Goal: Task Accomplishment & Management: Manage account settings

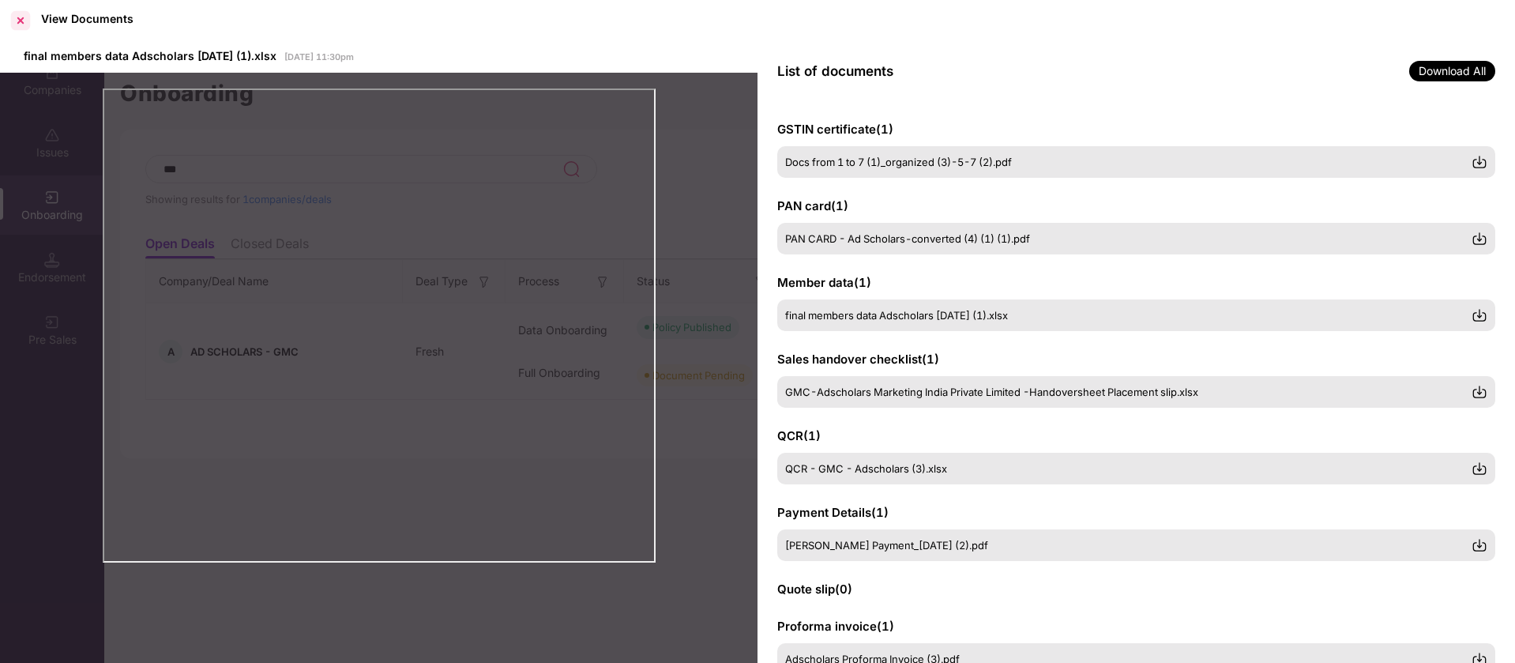
click at [28, 20] on div at bounding box center [20, 20] width 25 height 25
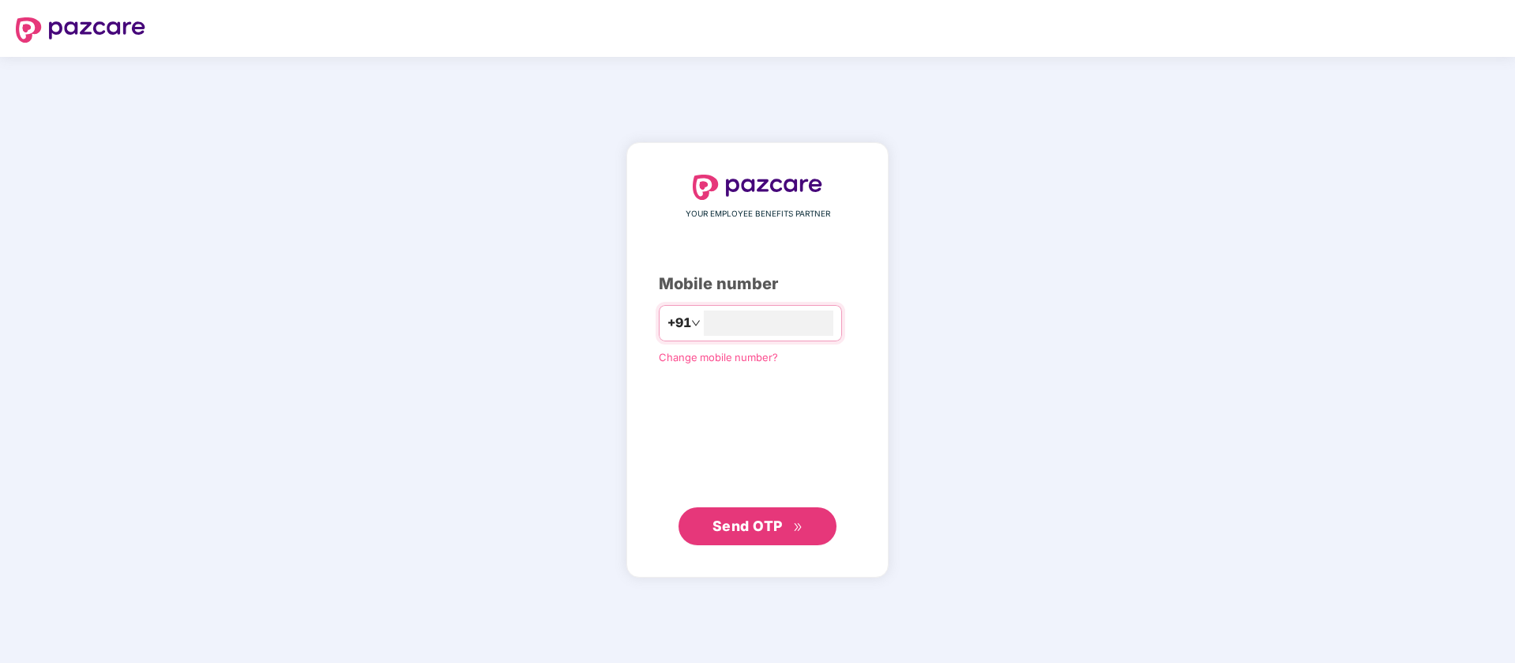
type input "**********"
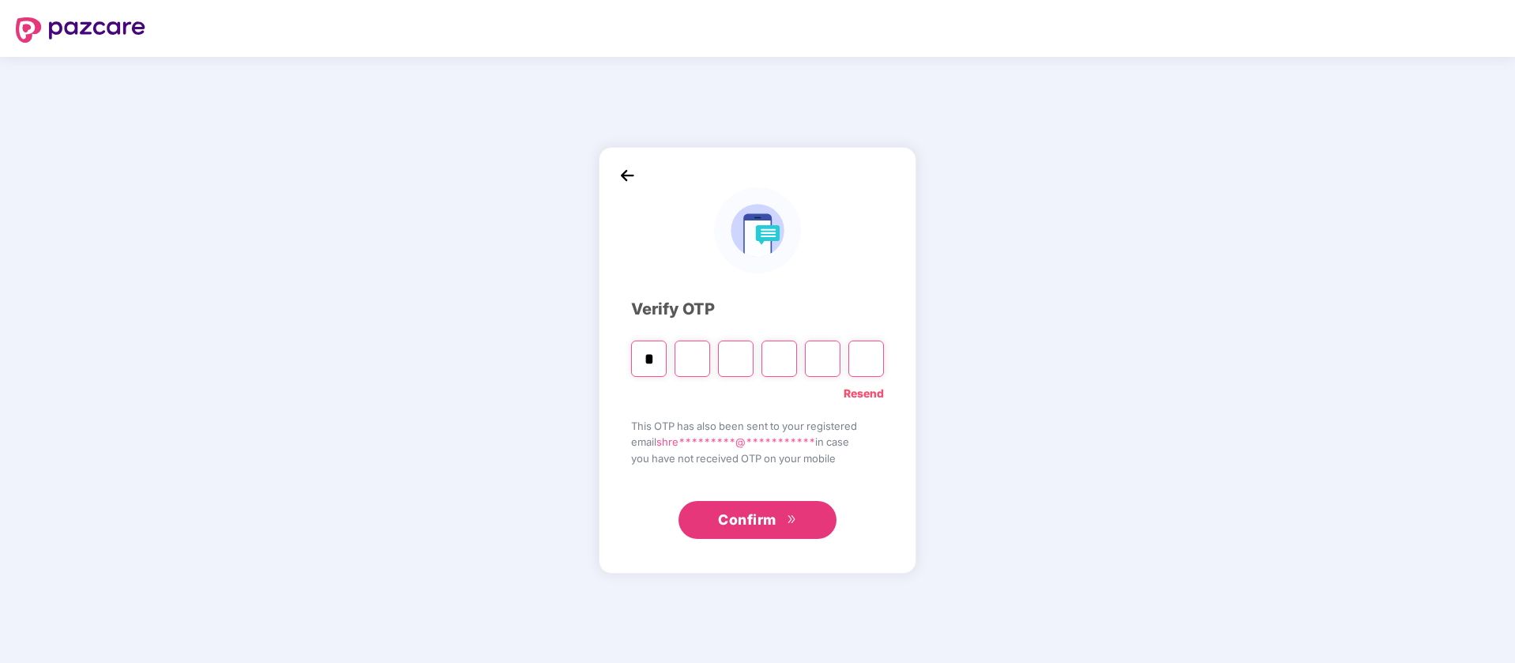
type input "*"
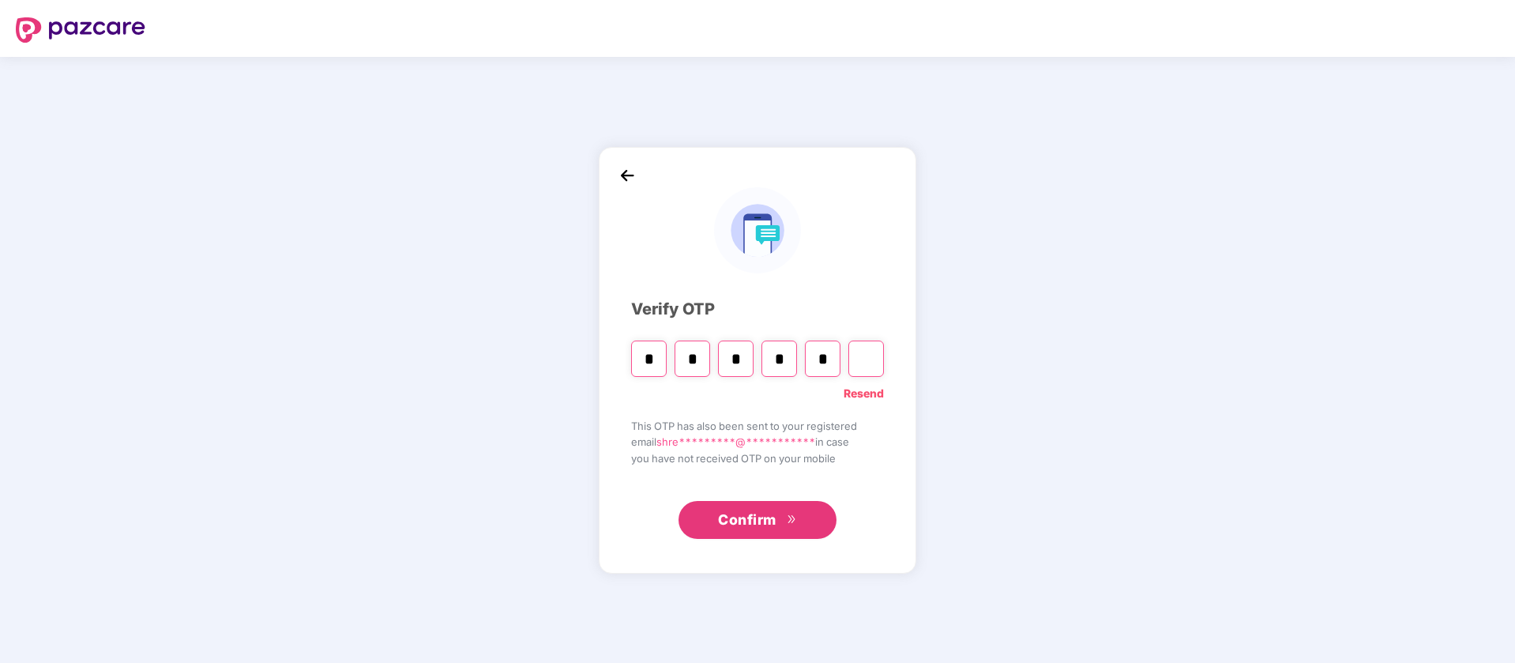
type input "*"
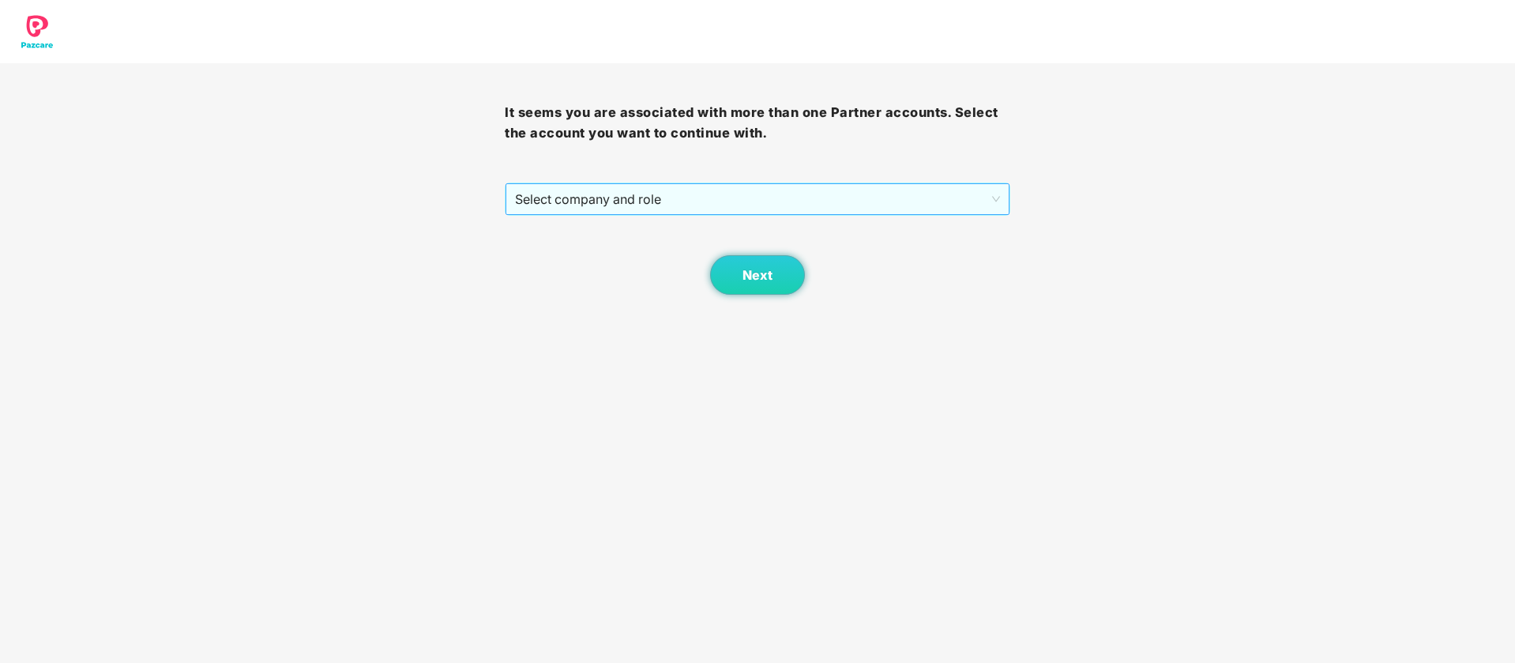
click at [699, 202] on span "Select company and role" at bounding box center [757, 199] width 484 height 30
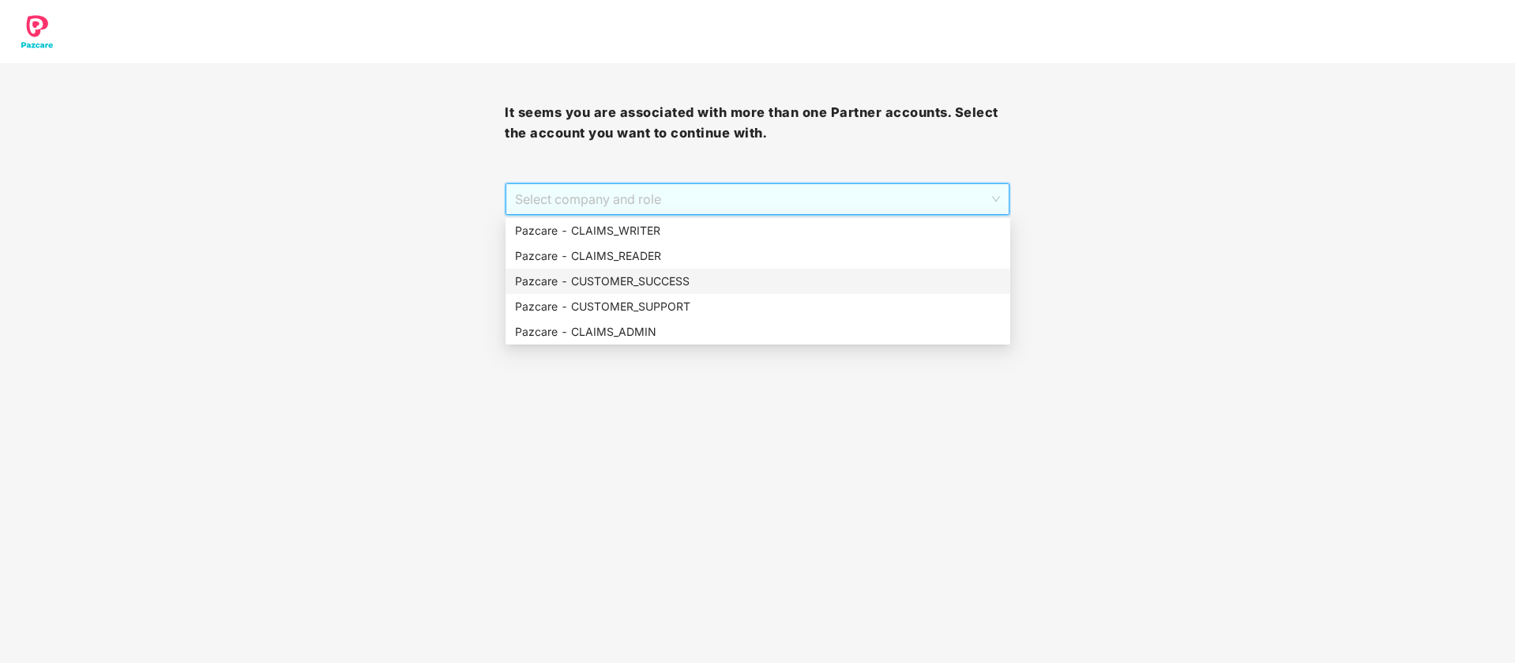
click at [660, 280] on div "Pazcare - CUSTOMER_SUCCESS" at bounding box center [758, 281] width 486 height 17
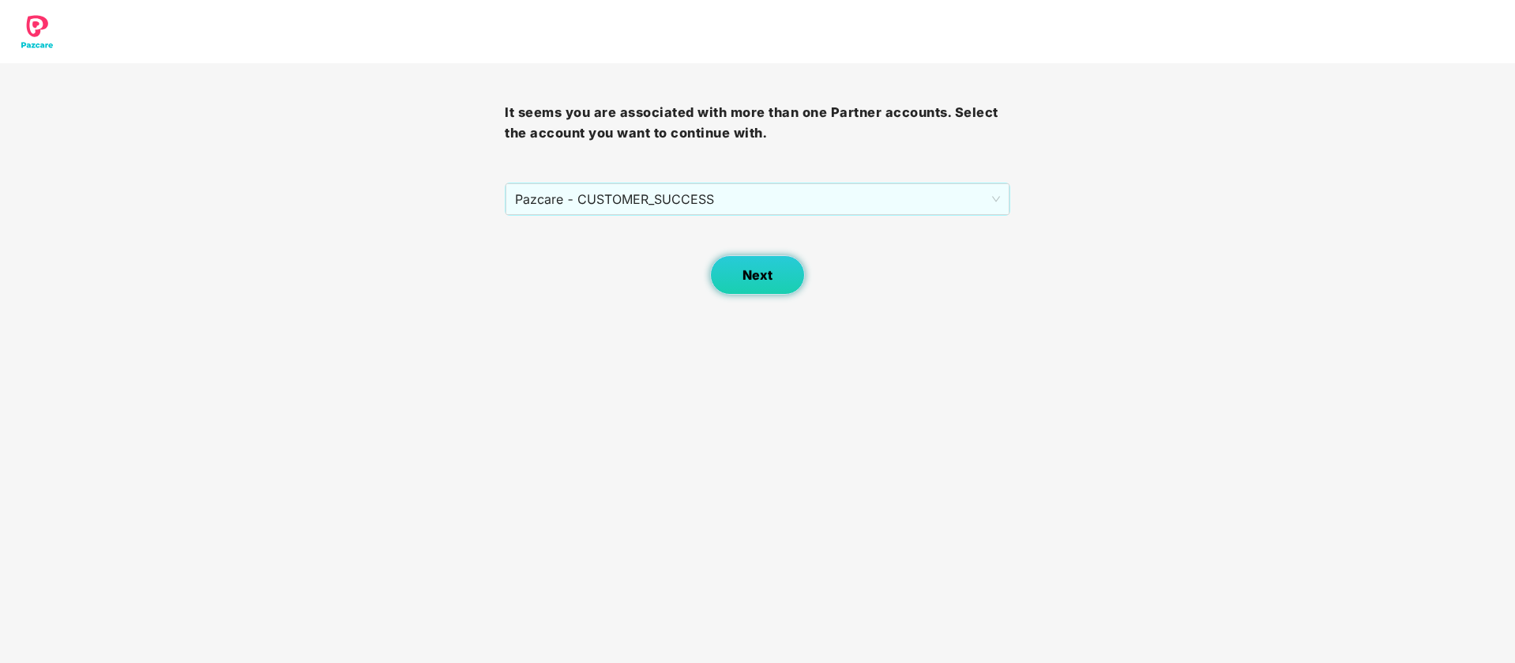
click at [730, 286] on button "Next" at bounding box center [757, 275] width 95 height 40
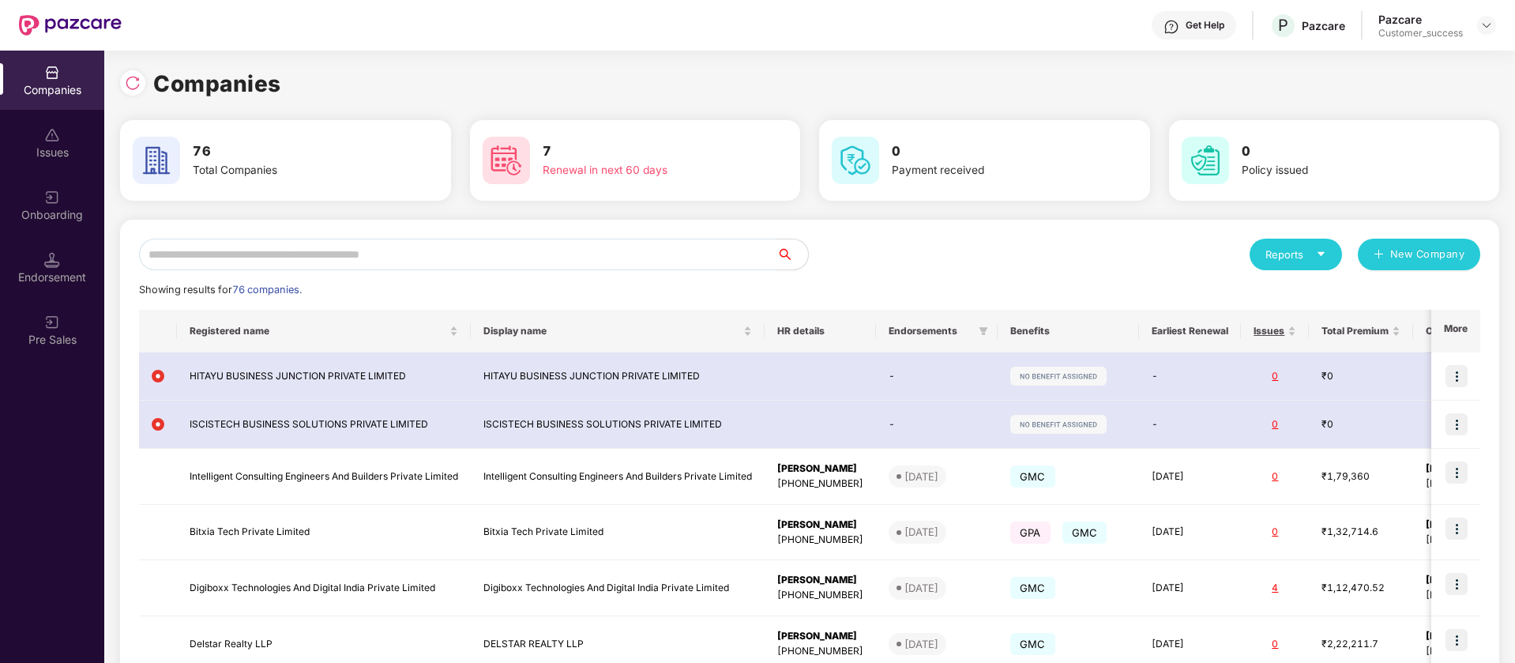
click at [126, 90] on img at bounding box center [133, 83] width 16 height 16
click at [568, 260] on input "text" at bounding box center [458, 255] width 638 height 32
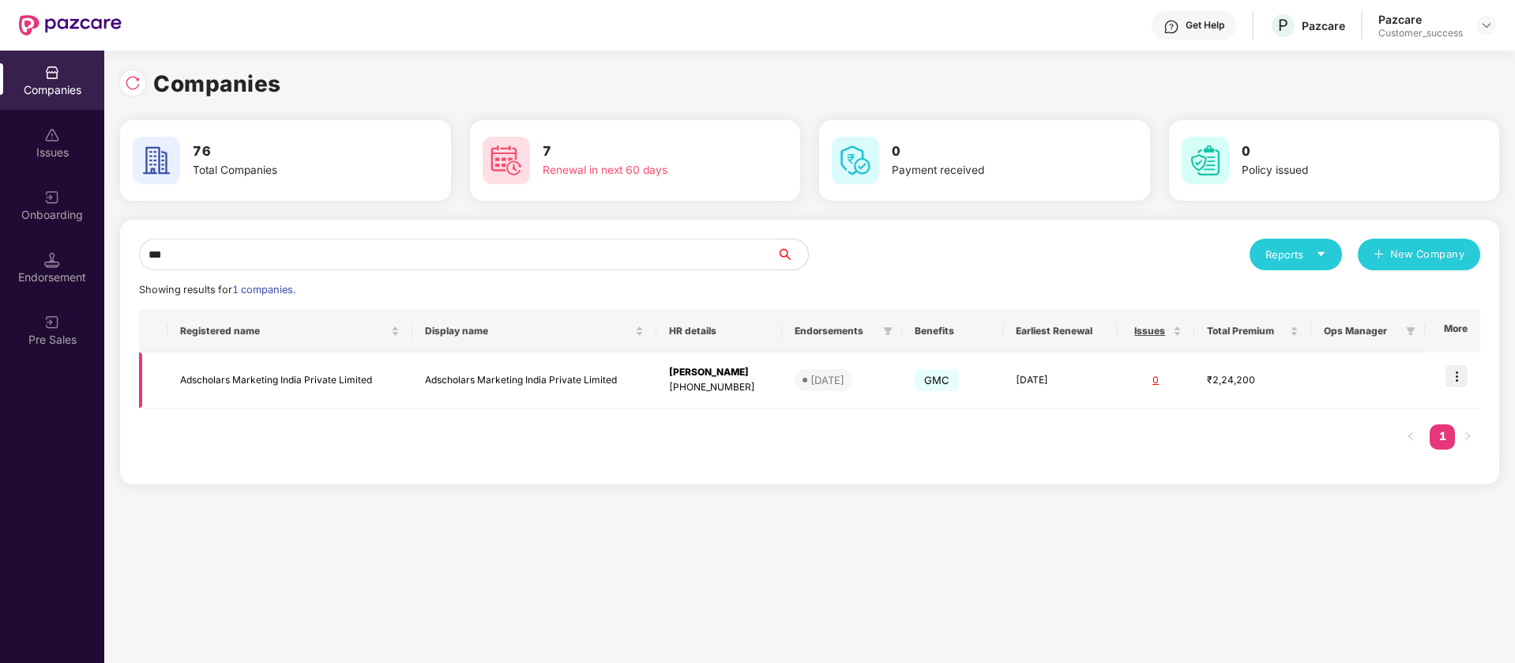
type input "***"
click at [1458, 378] on img at bounding box center [1457, 376] width 22 height 22
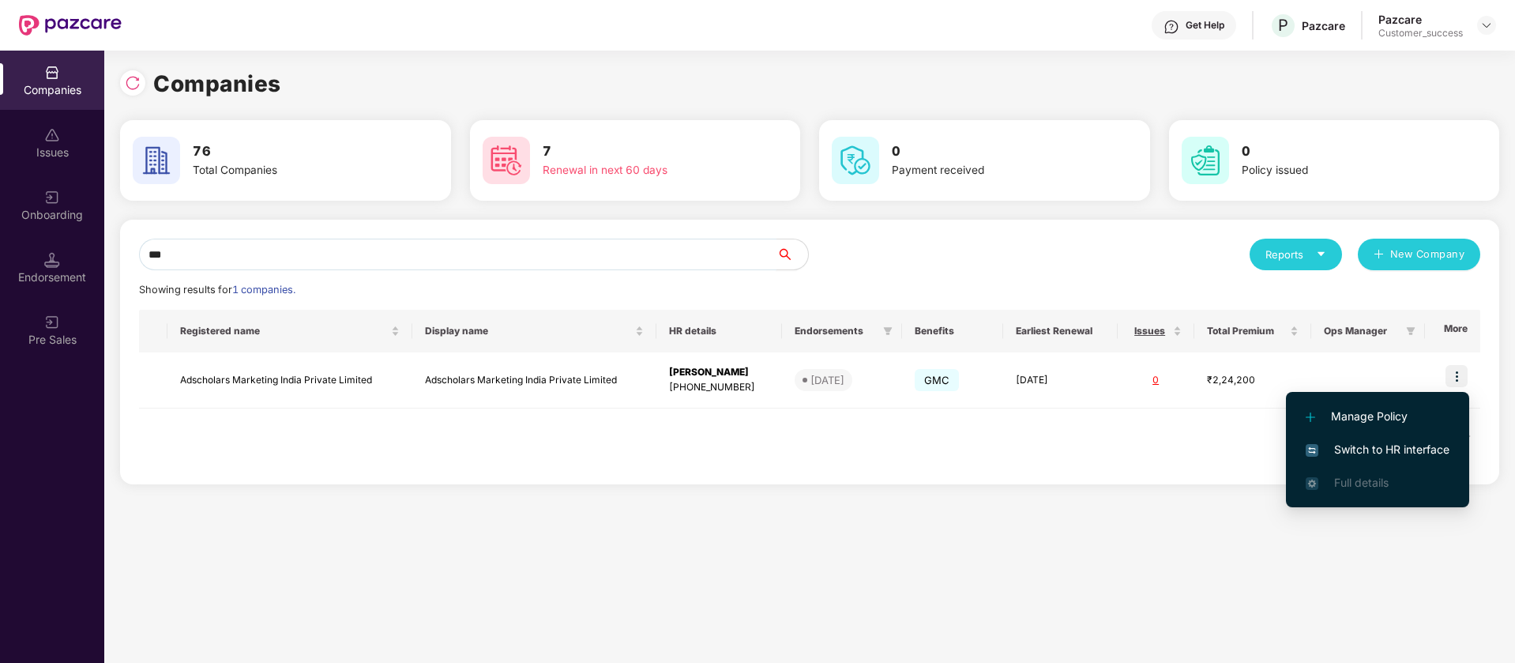
click at [394, 251] on input "***" at bounding box center [458, 255] width 638 height 32
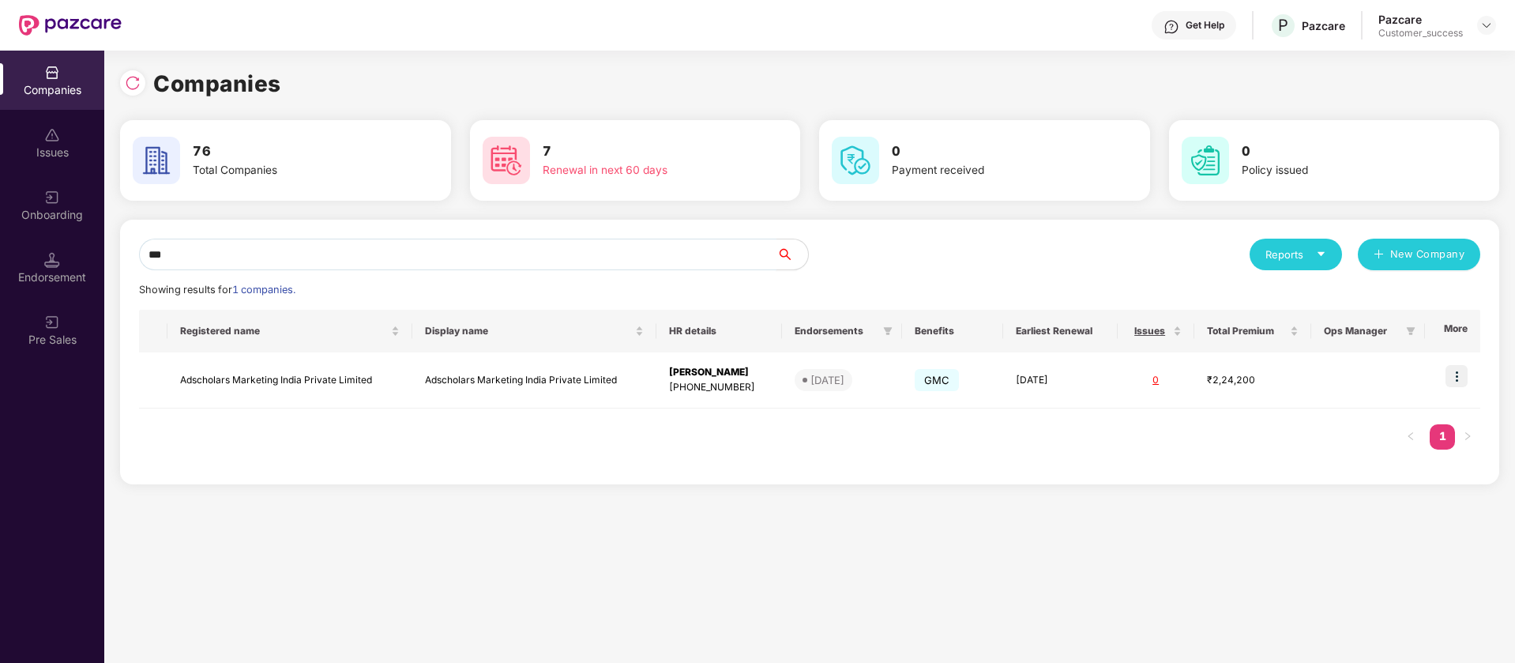
click at [394, 251] on input "***" at bounding box center [458, 255] width 638 height 32
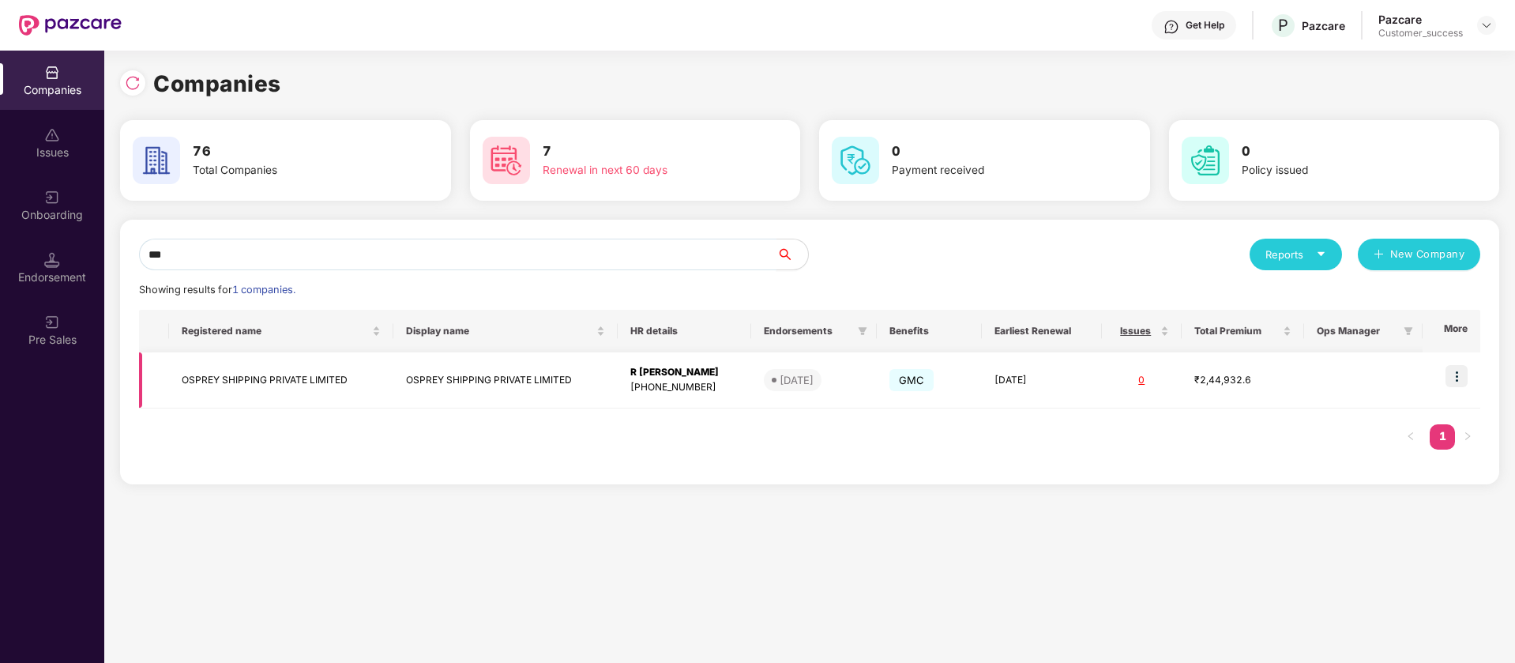
type input "***"
click at [1466, 380] on img at bounding box center [1457, 376] width 22 height 22
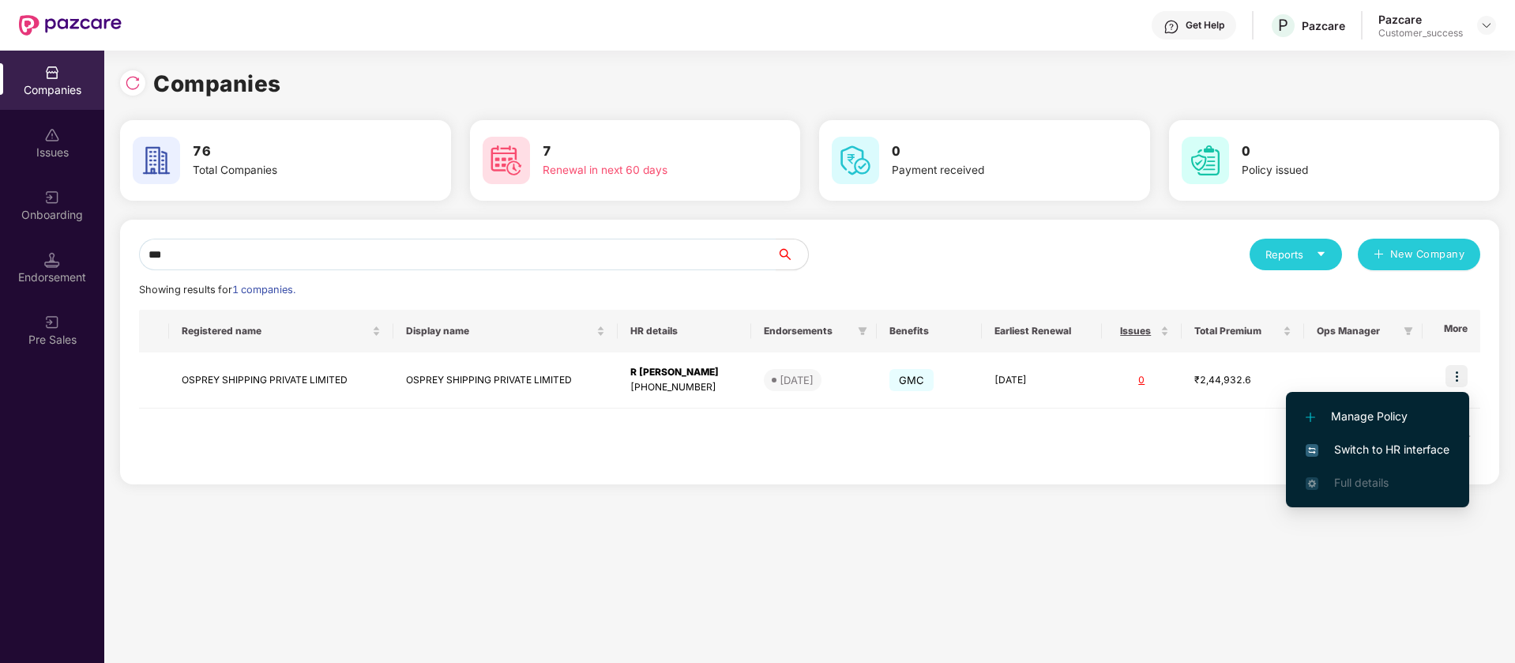
click at [1371, 446] on span "Switch to HR interface" at bounding box center [1378, 449] width 144 height 17
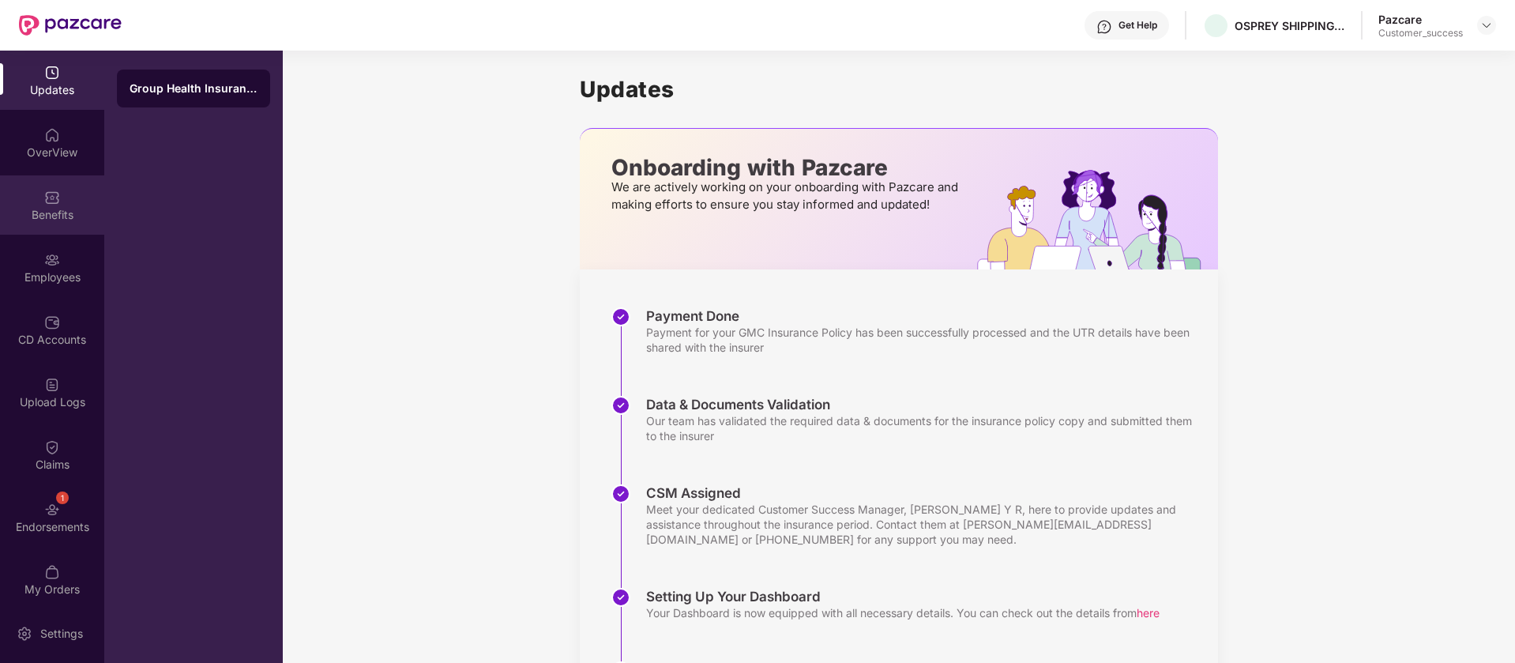
click at [48, 188] on div at bounding box center [52, 196] width 16 height 16
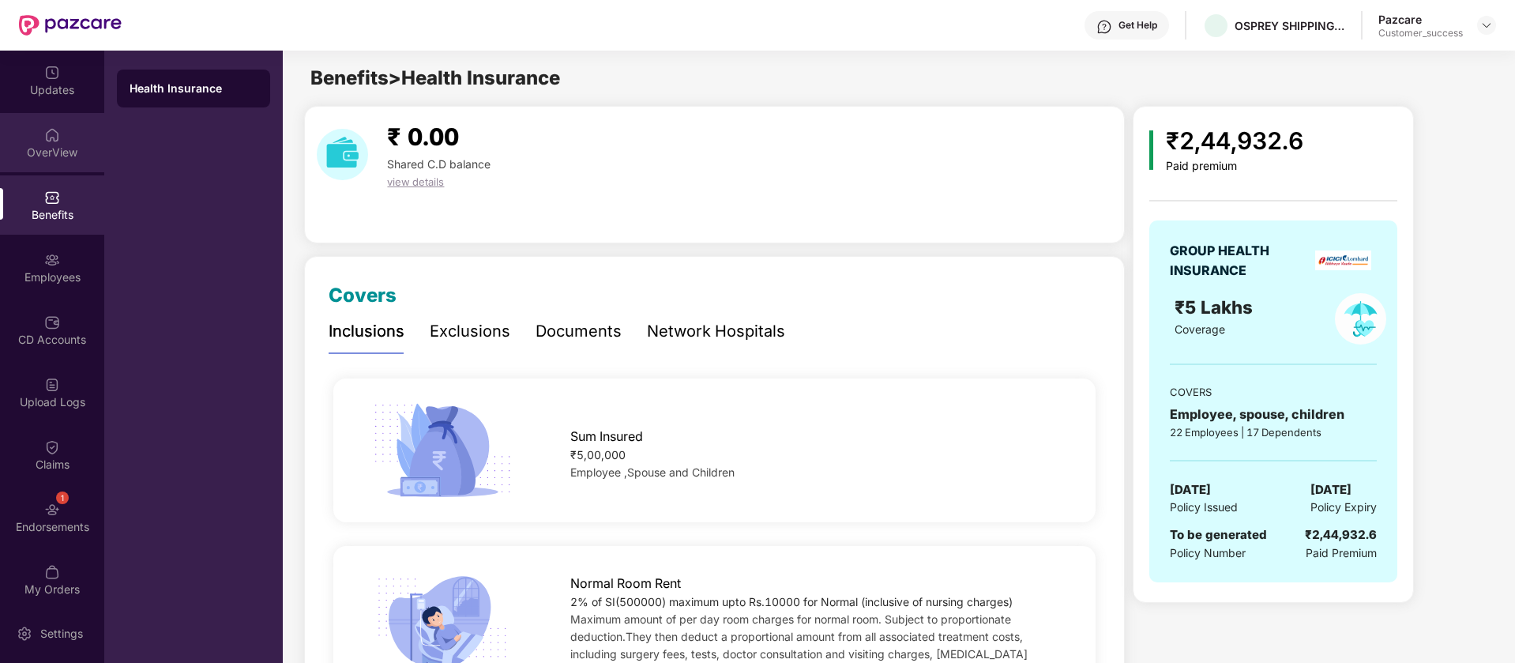
click at [51, 116] on div "OverView" at bounding box center [52, 142] width 104 height 59
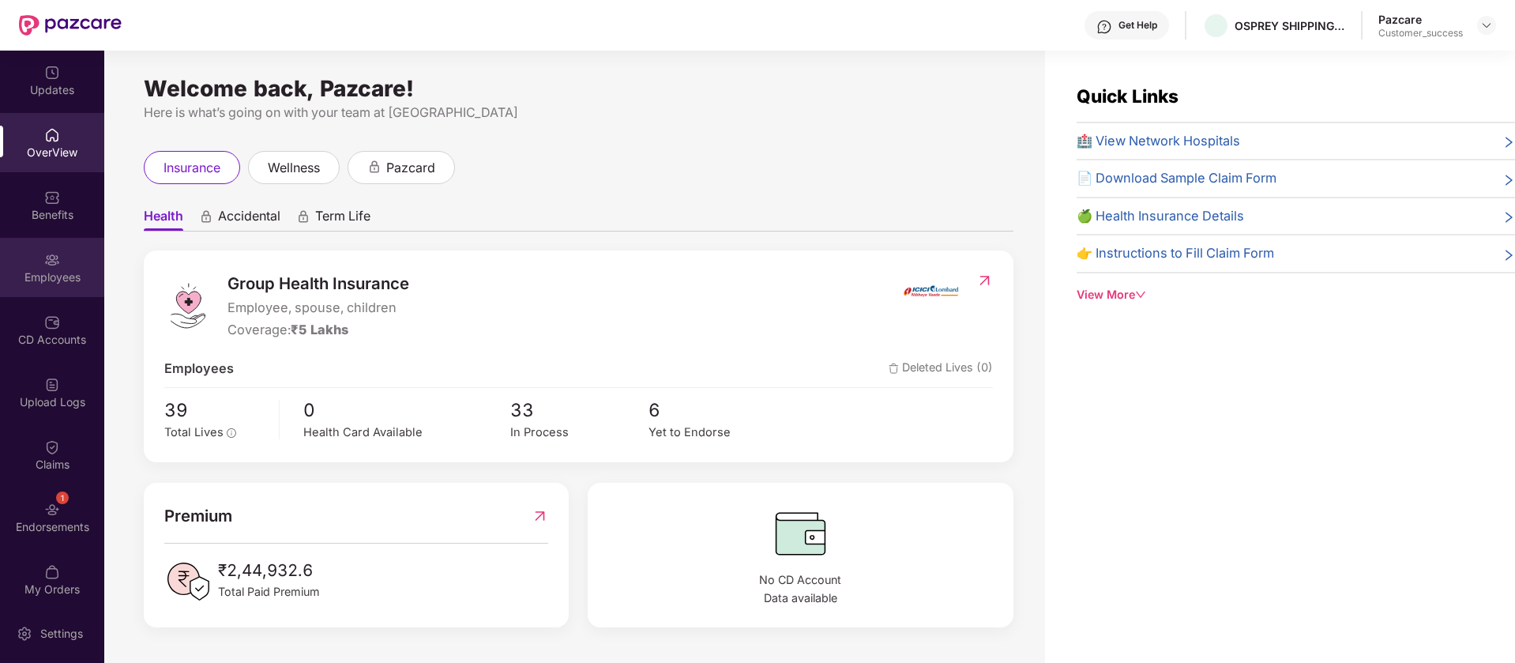
click at [32, 273] on div "Employees" at bounding box center [52, 277] width 104 height 16
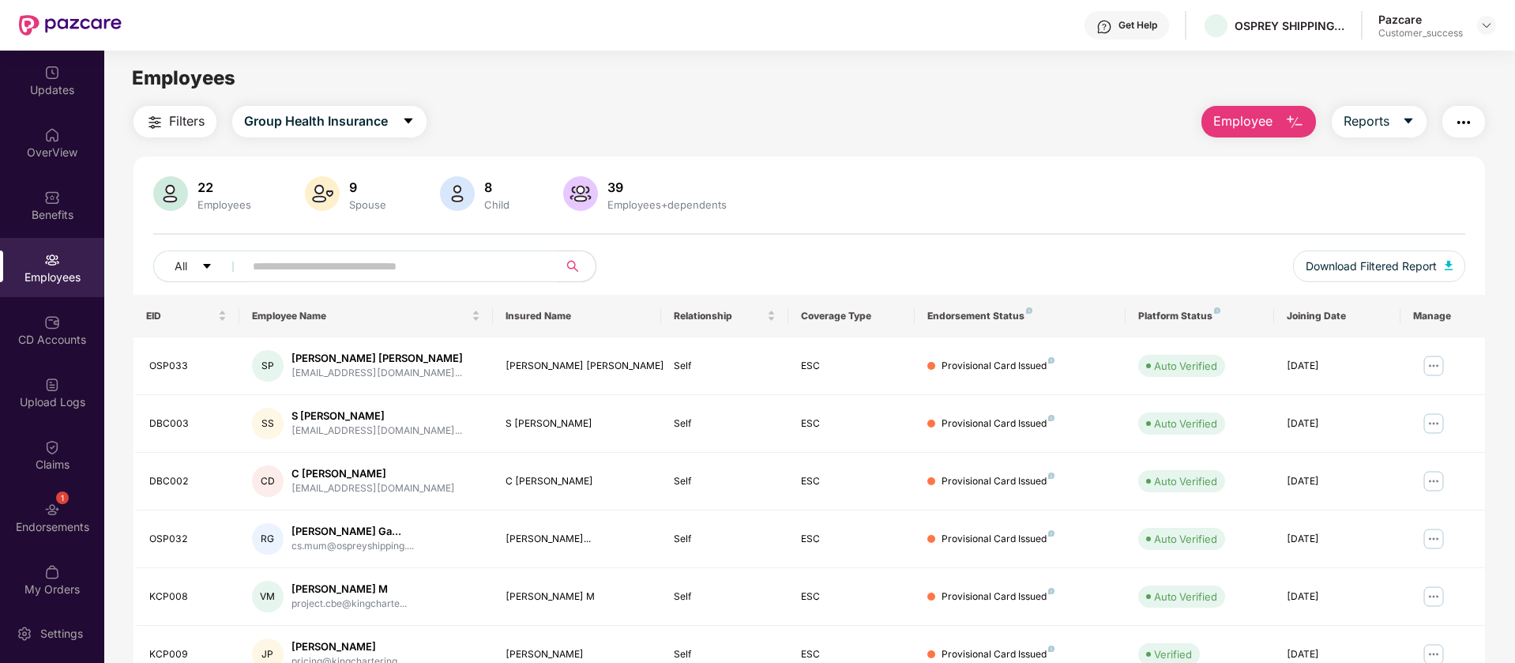
click at [366, 258] on input "text" at bounding box center [395, 266] width 284 height 24
paste input "******"
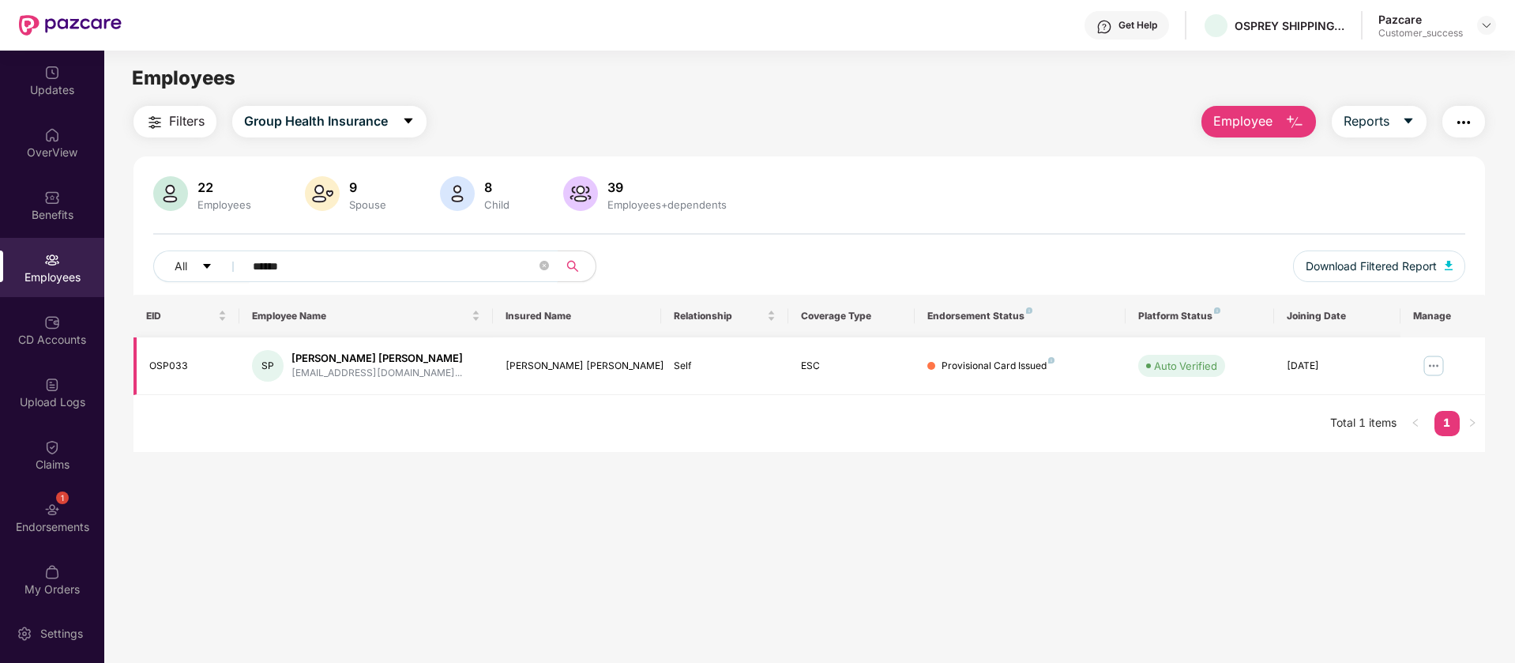
type input "******"
click at [1433, 369] on img at bounding box center [1433, 365] width 25 height 25
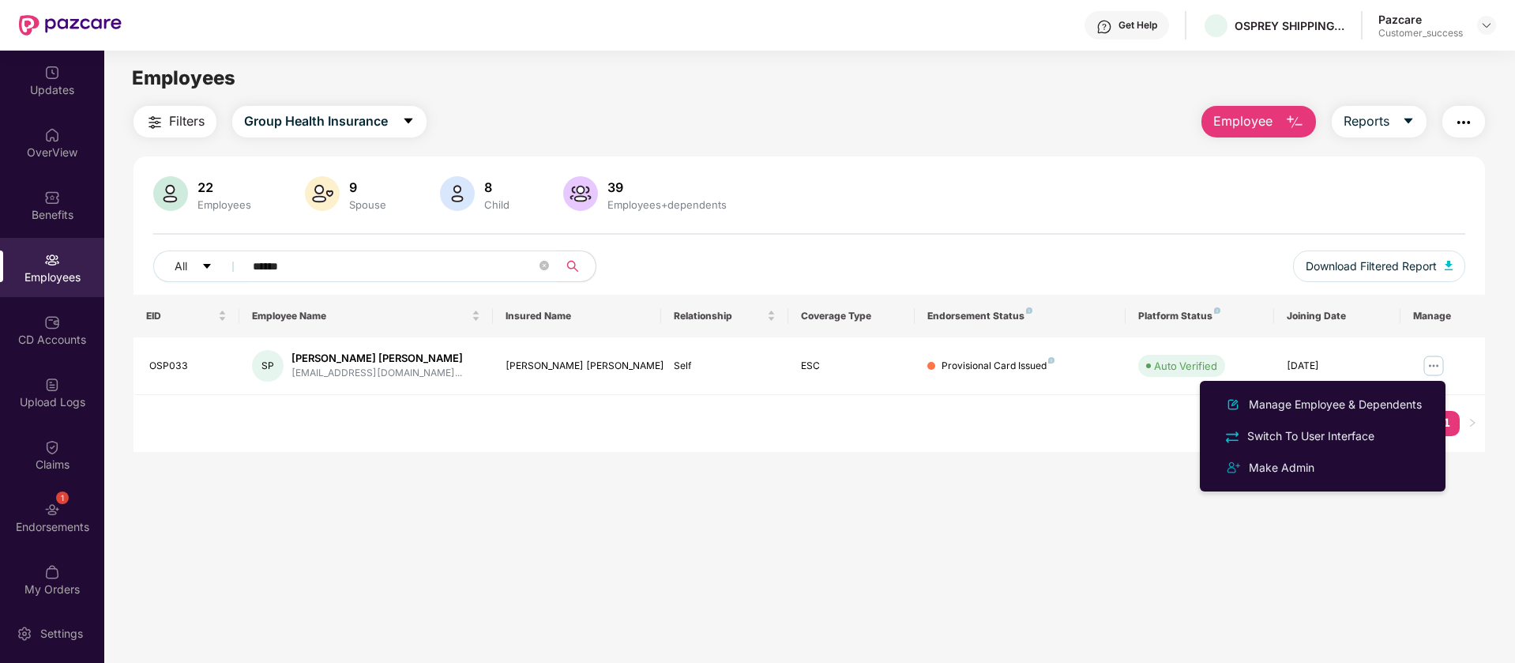
click at [1290, 418] on li "Manage Employee & Dependents" at bounding box center [1323, 405] width 246 height 32
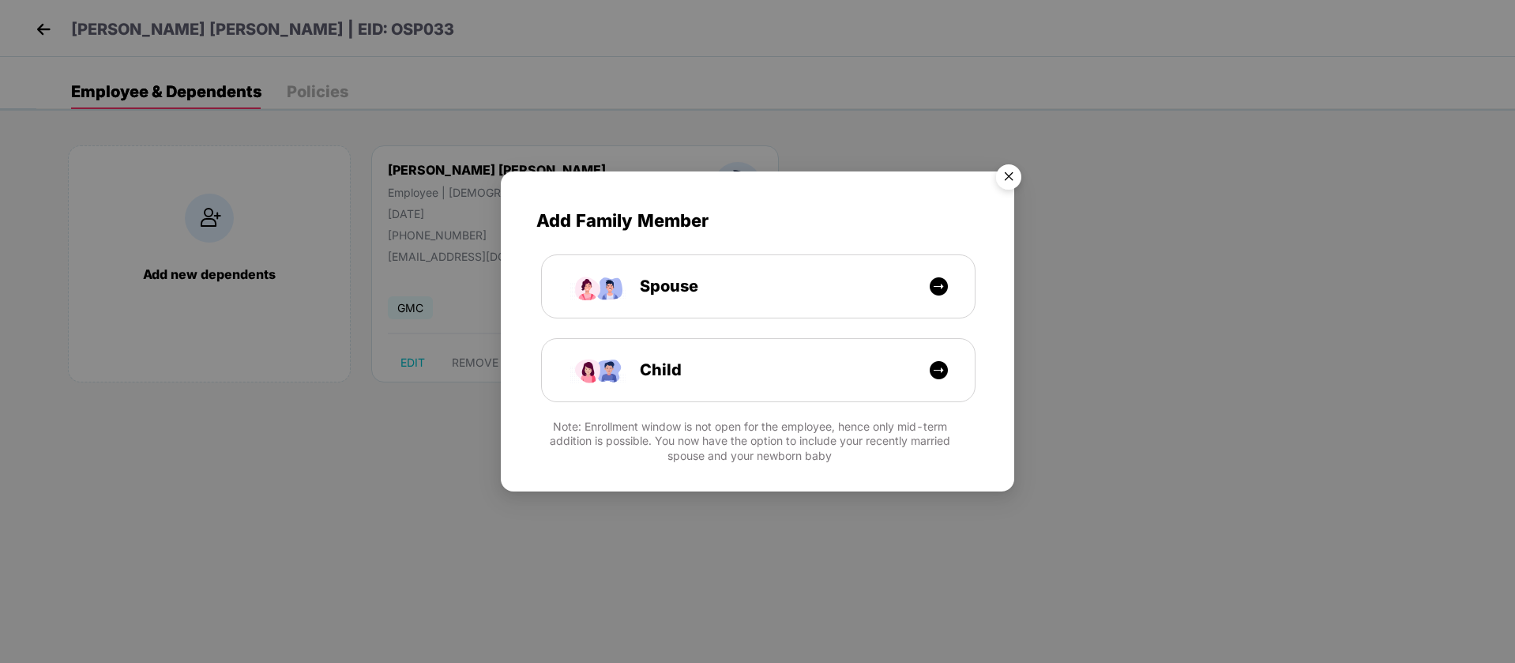
click at [1004, 172] on img "Close" at bounding box center [1009, 179] width 44 height 44
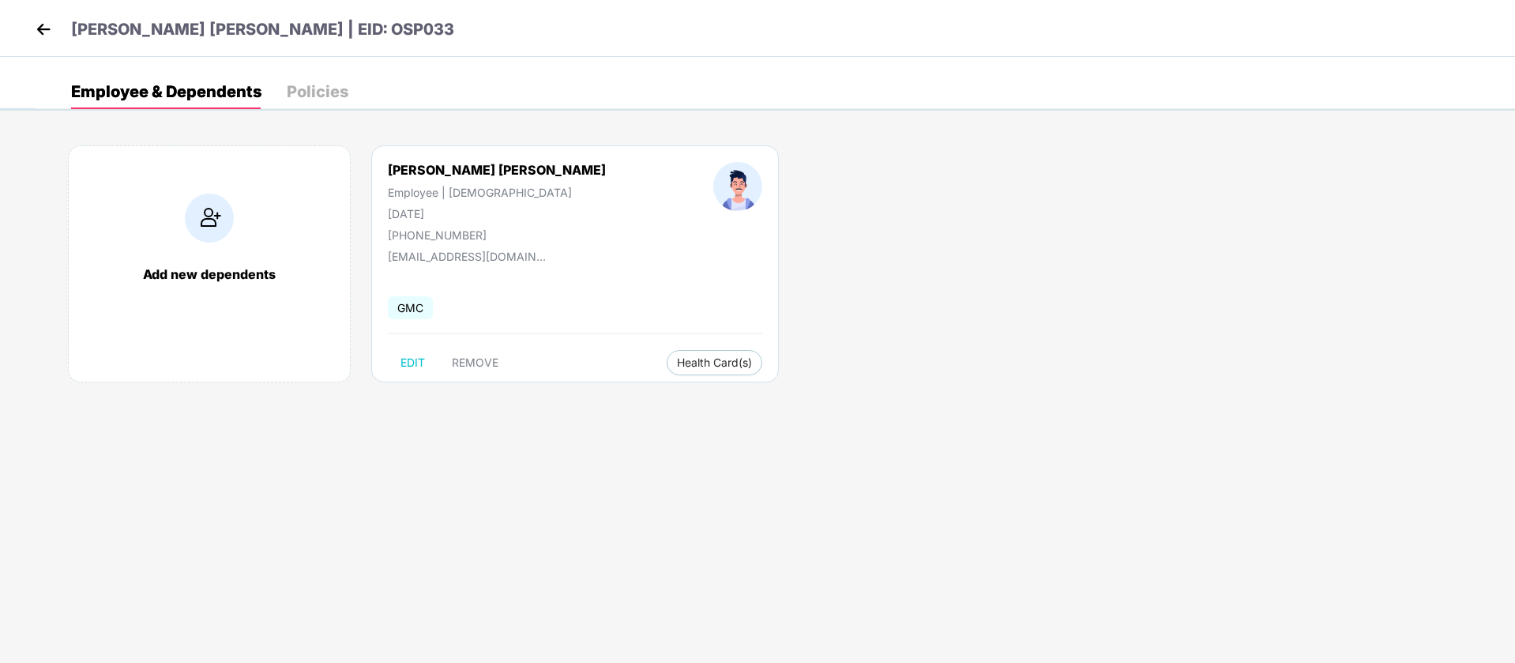
click at [477, 375] on div "Sahil Uttam Pakhare Employee | Male 30 Dec 2002 +919987825434 sahilpakhare9@gma…" at bounding box center [575, 263] width 408 height 237
click at [474, 363] on span "REMOVE" at bounding box center [475, 362] width 47 height 13
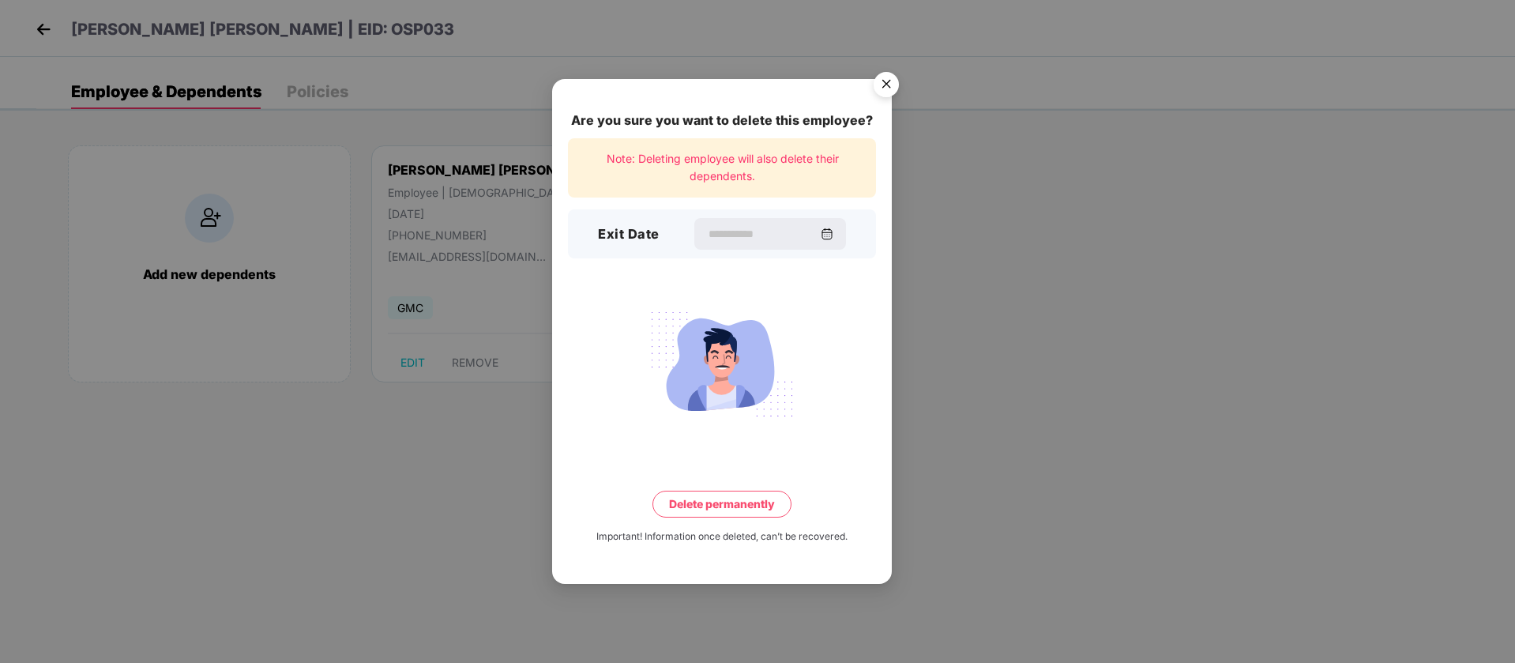
click at [881, 85] on img "Close" at bounding box center [886, 87] width 44 height 44
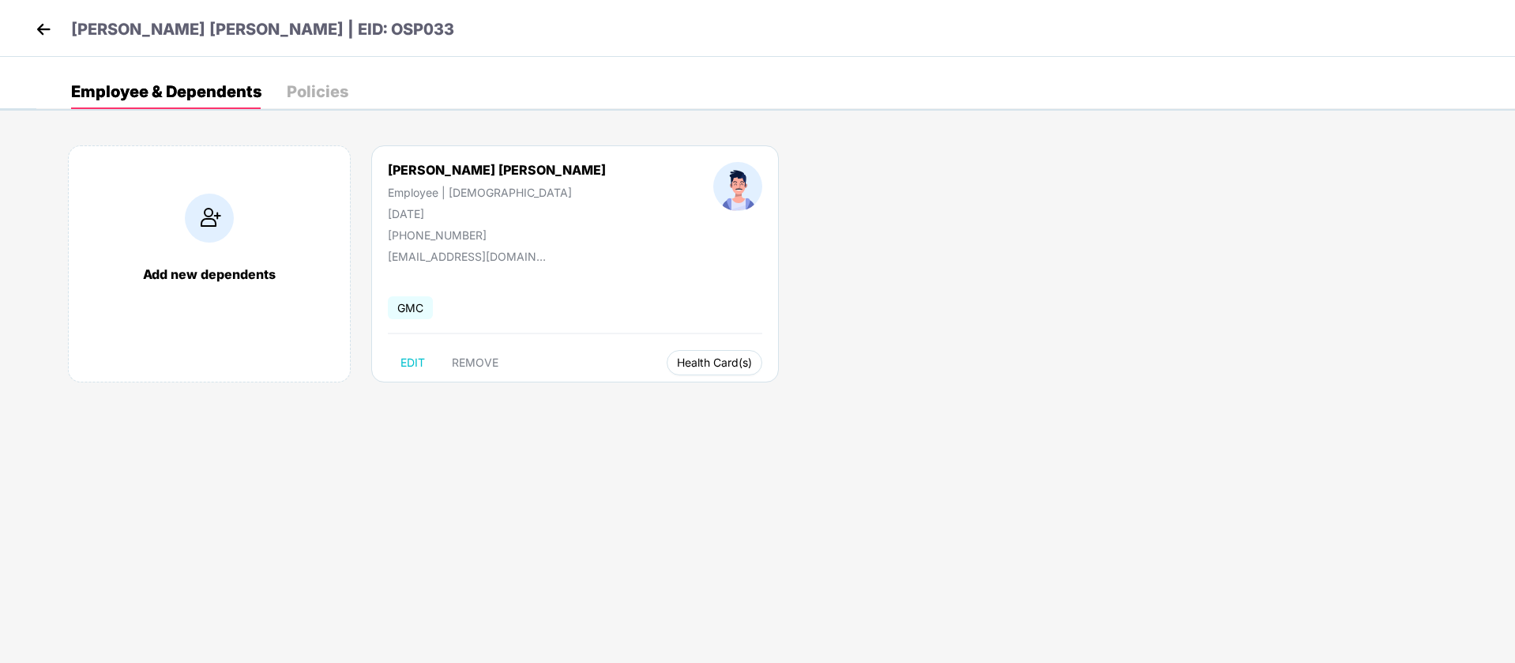
click at [677, 360] on span "Health Card(s)" at bounding box center [714, 363] width 75 height 8
click at [677, 359] on span "Health Card(s)" at bounding box center [714, 363] width 75 height 8
click at [717, 394] on img at bounding box center [713, 395] width 16 height 16
click at [459, 357] on span "REMOVE" at bounding box center [475, 362] width 47 height 13
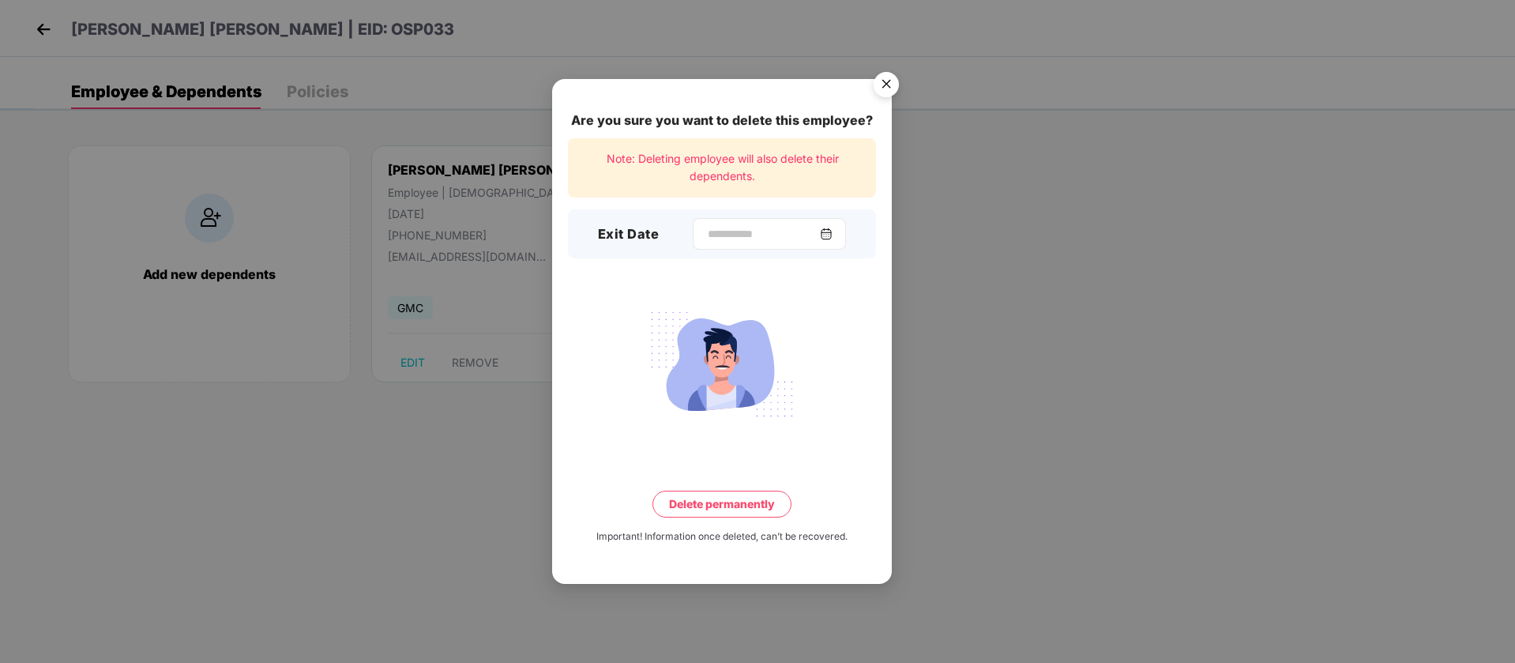
click at [733, 243] on div at bounding box center [769, 234] width 153 height 32
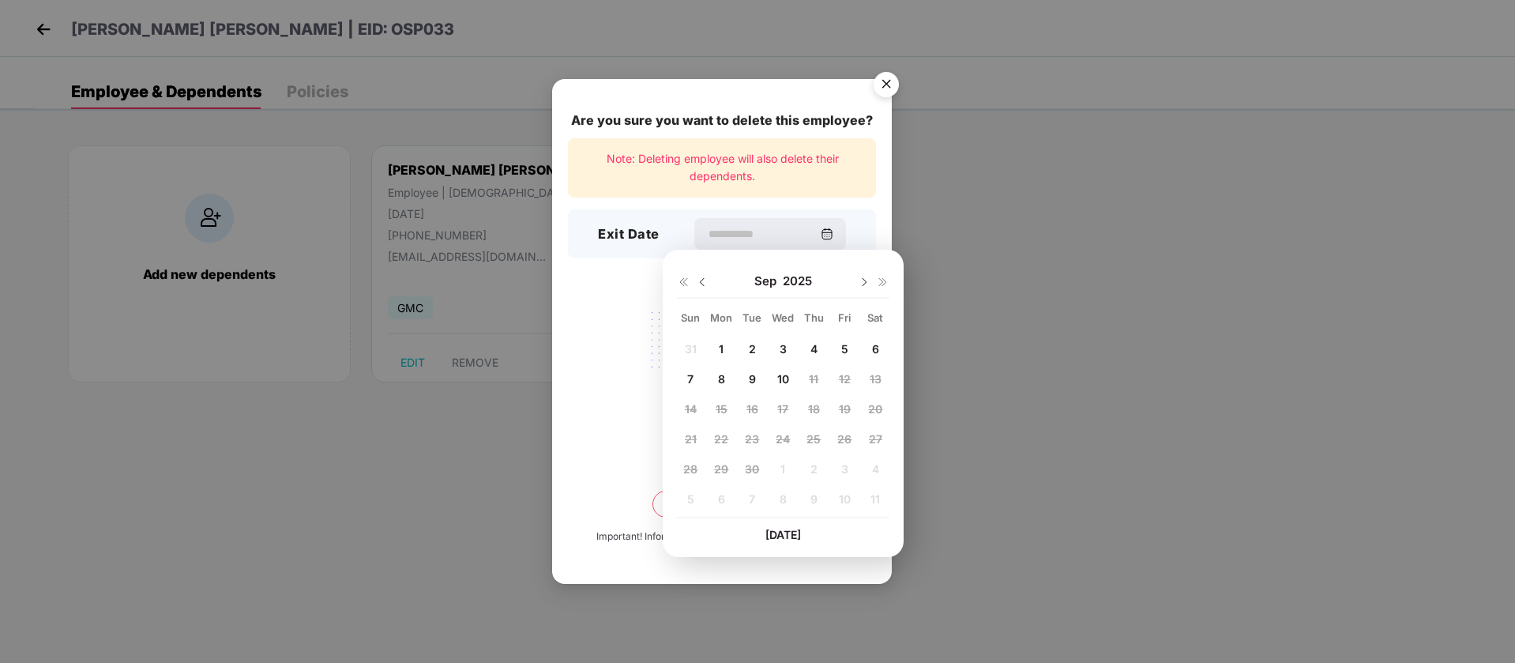
click at [788, 380] on span "10" at bounding box center [784, 378] width 12 height 13
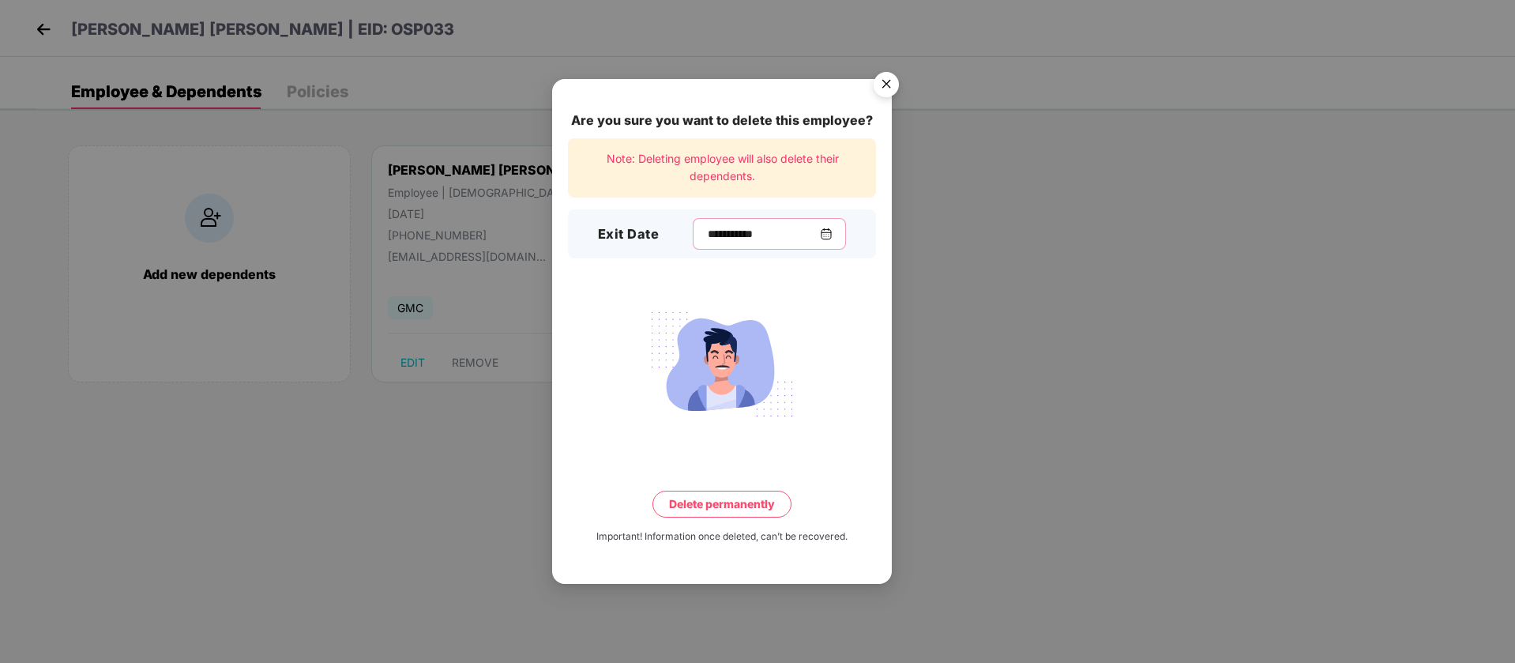
click at [729, 229] on input "**********" at bounding box center [763, 234] width 114 height 17
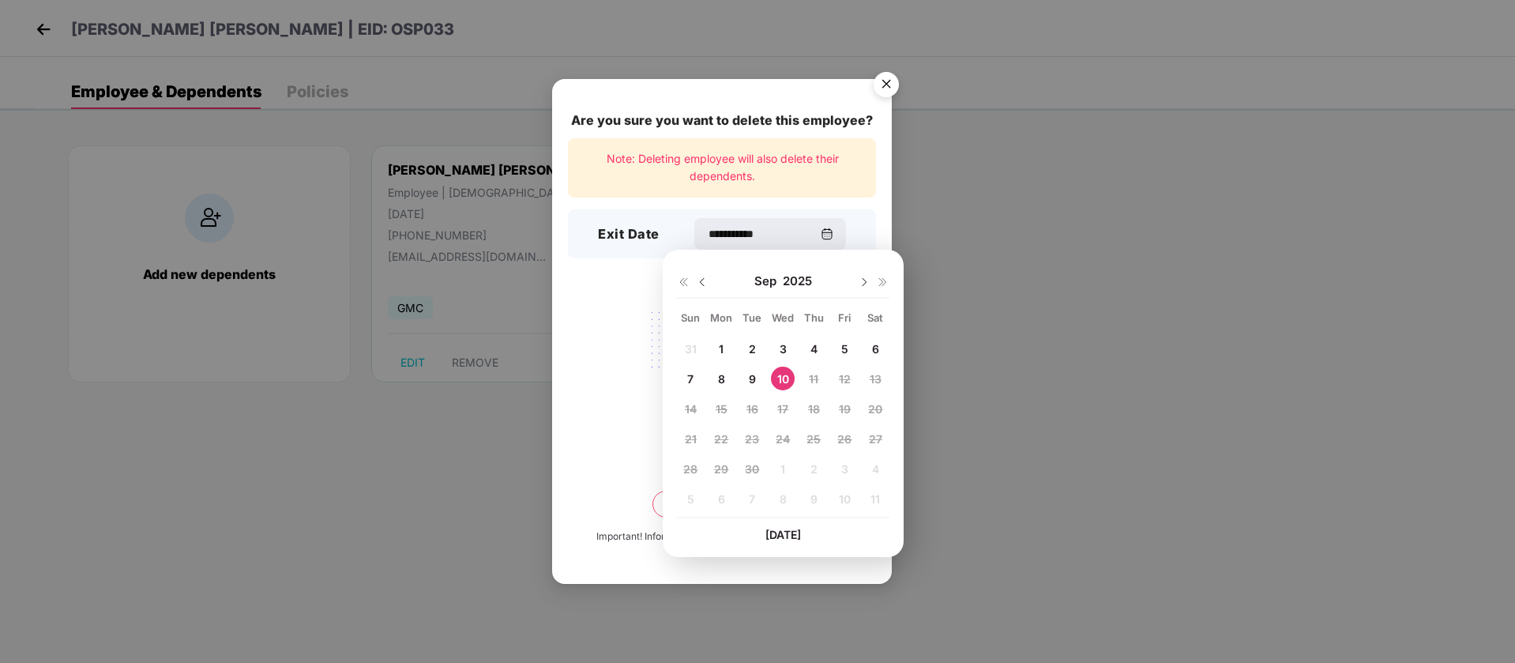
click at [750, 375] on span "9" at bounding box center [752, 378] width 7 height 13
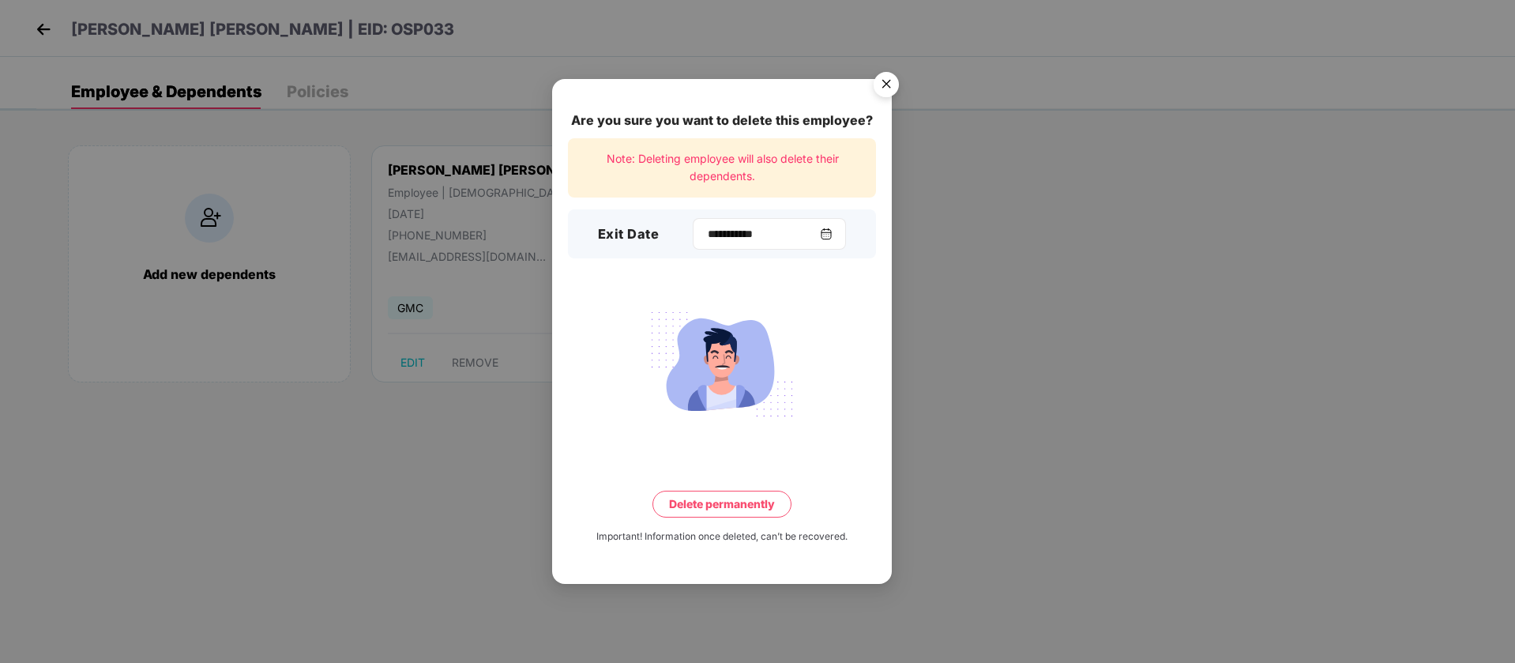
click at [722, 244] on div "**********" at bounding box center [769, 234] width 153 height 32
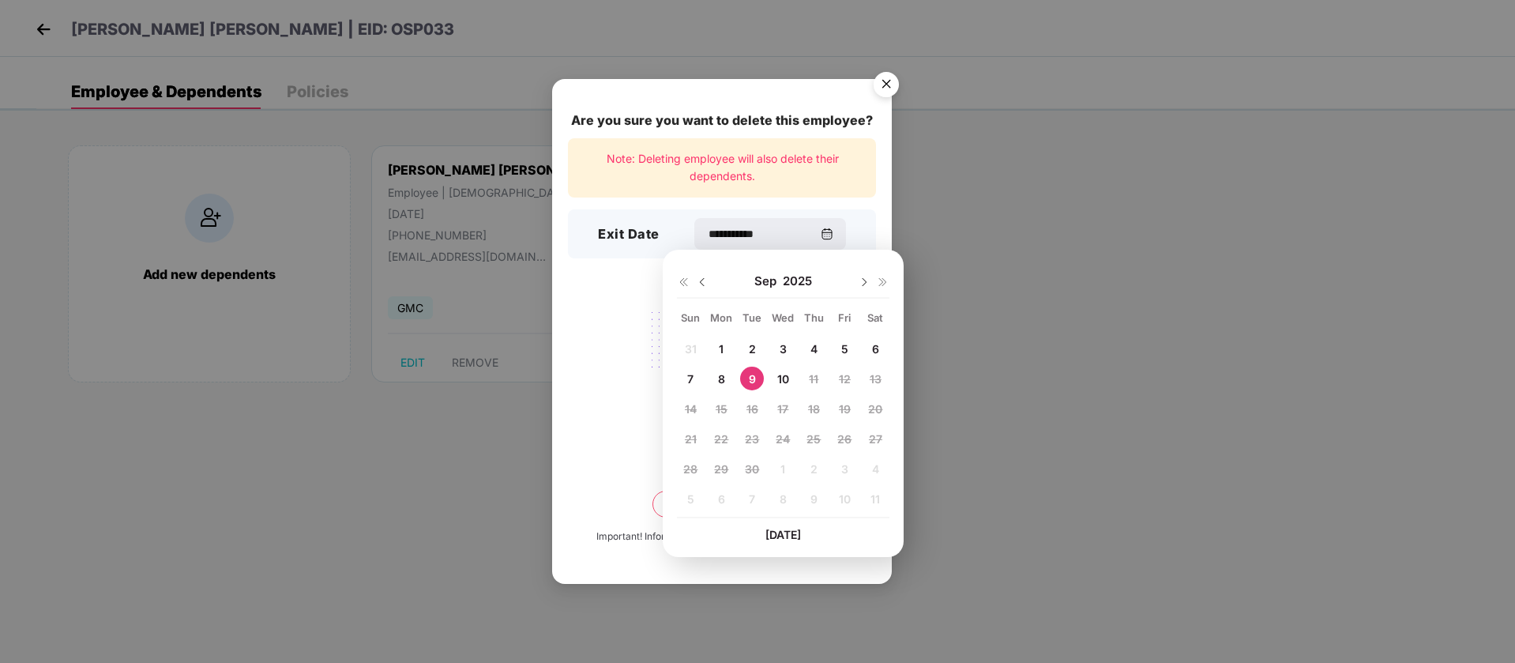
click at [718, 377] on span "8" at bounding box center [721, 378] width 7 height 13
type input "**********"
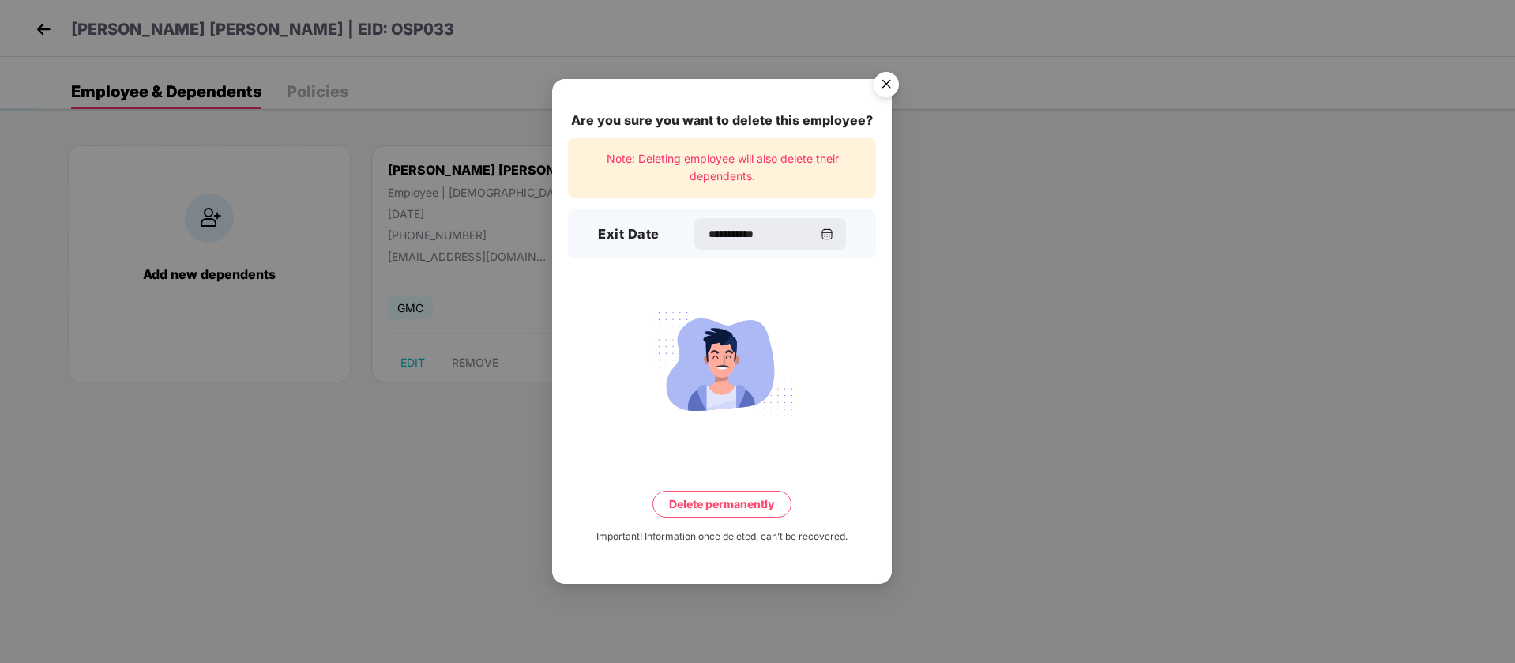
click at [740, 505] on button "Delete permanently" at bounding box center [722, 504] width 139 height 27
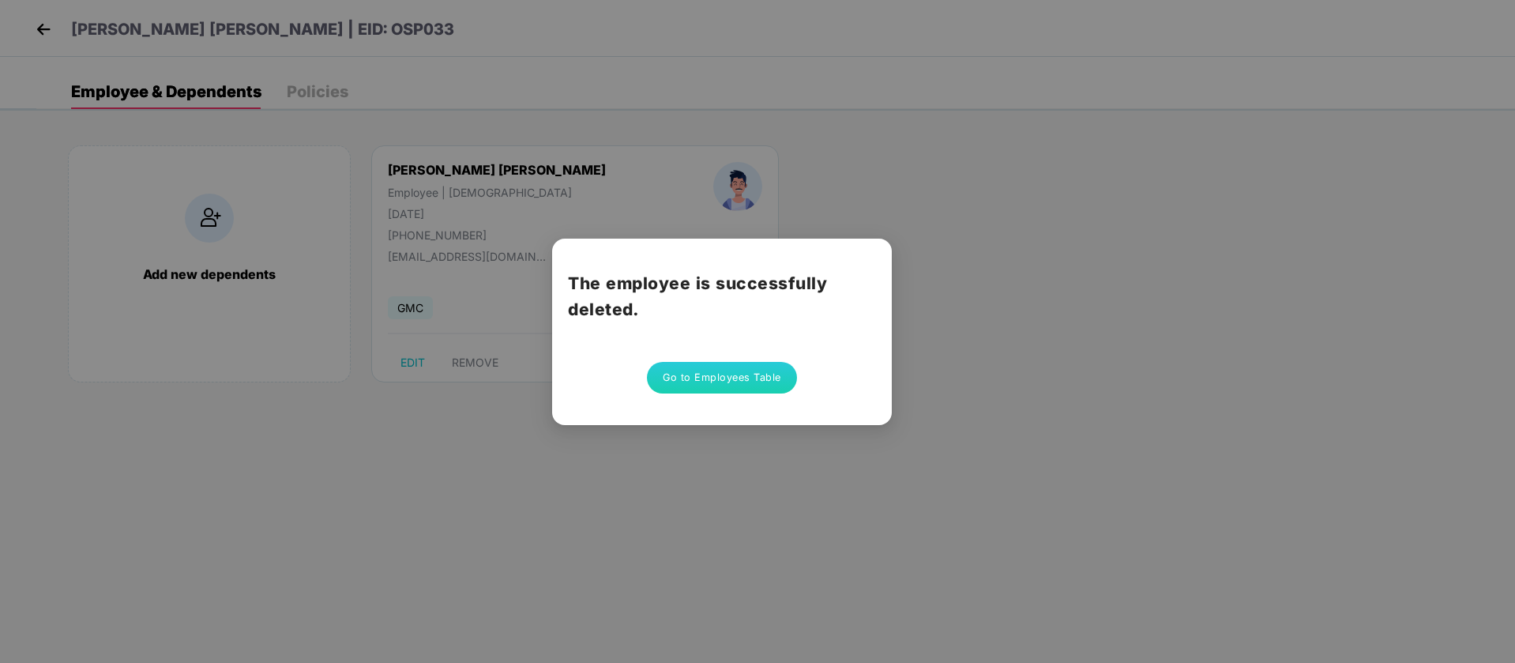
click at [720, 384] on button "Go to Employees Table" at bounding box center [722, 378] width 150 height 32
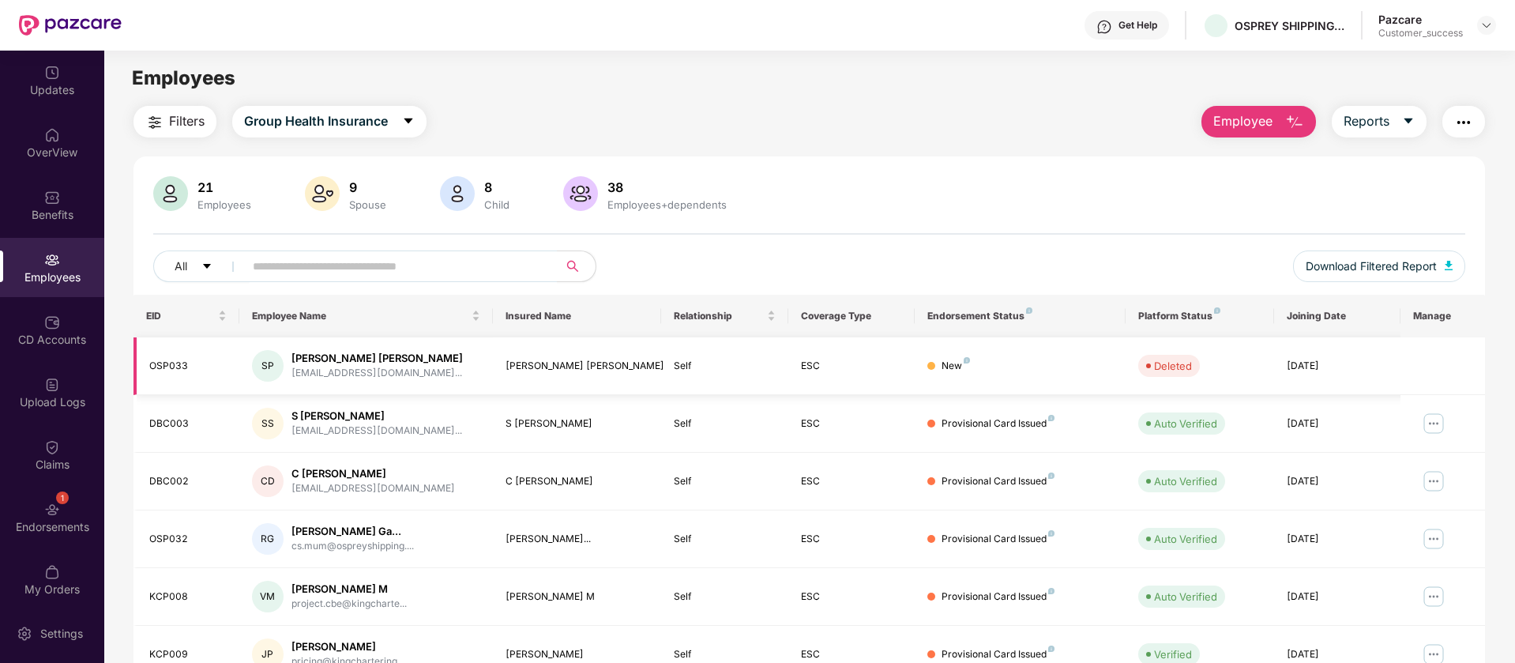
click at [1409, 360] on td at bounding box center [1443, 366] width 85 height 58
click at [1488, 24] on img at bounding box center [1487, 25] width 13 height 13
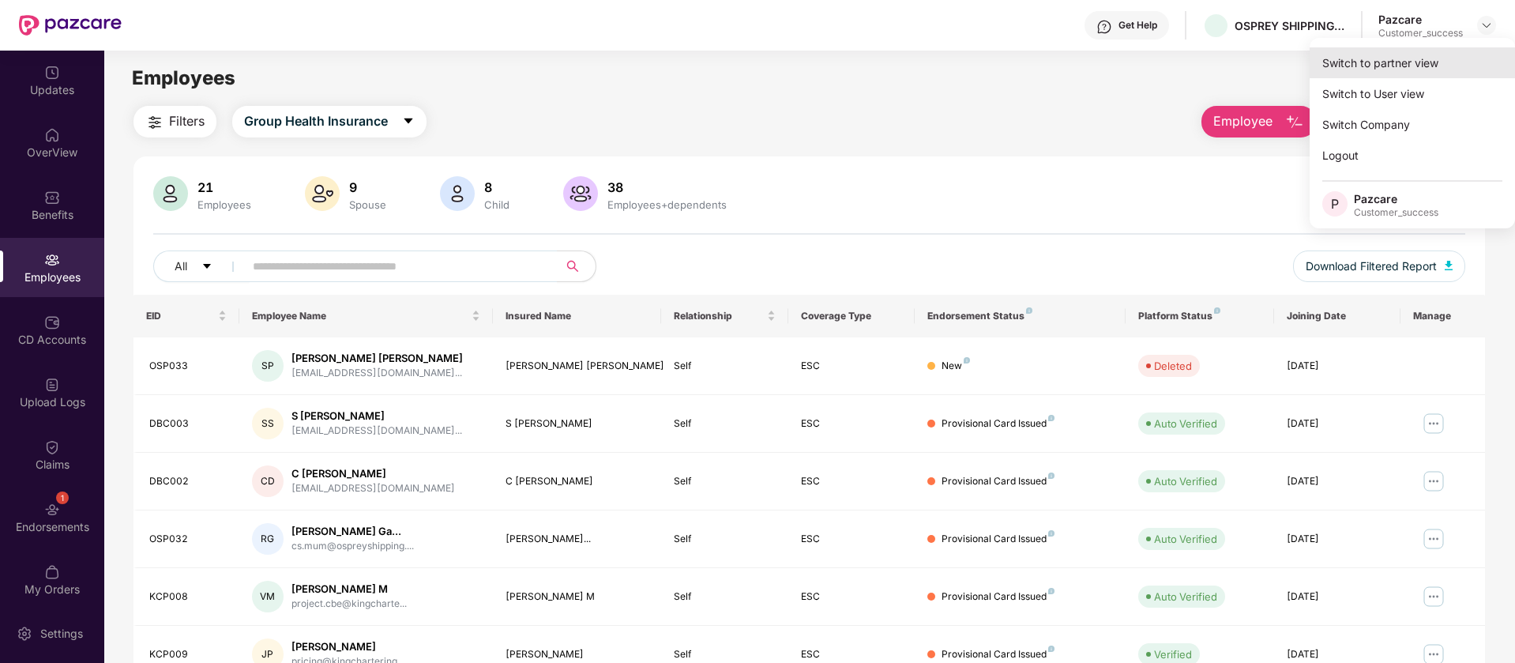
click at [1388, 65] on div "Switch to partner view" at bounding box center [1412, 62] width 205 height 31
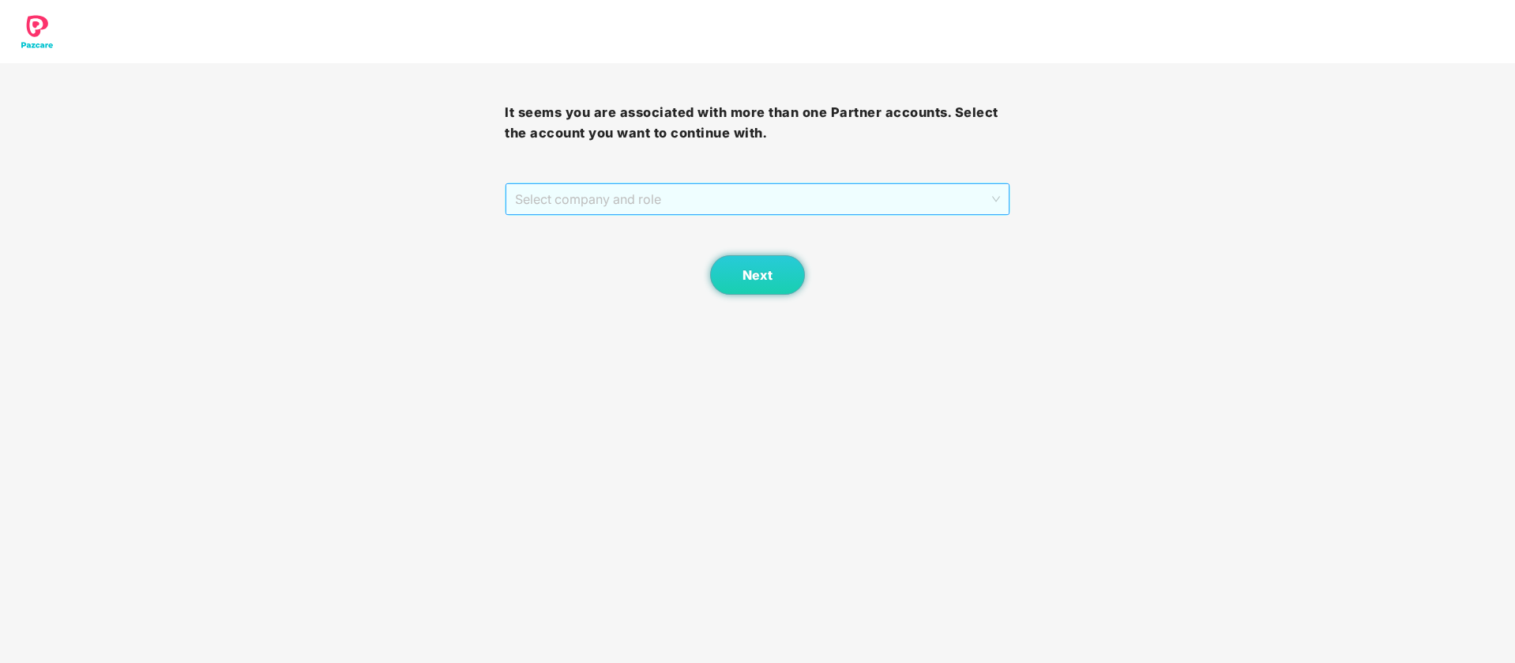
click at [657, 195] on span "Select company and role" at bounding box center [757, 199] width 484 height 30
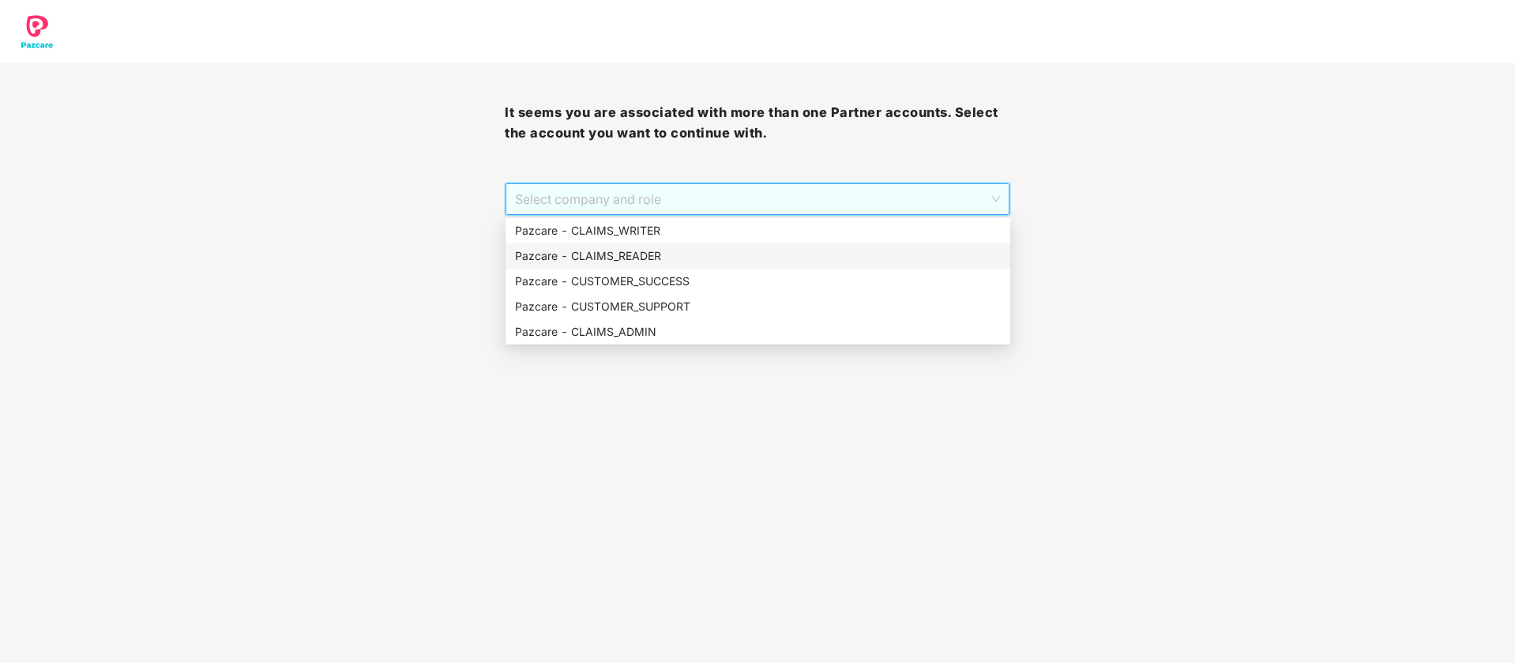
click at [673, 283] on div "Pazcare - CUSTOMER_SUCCESS" at bounding box center [758, 281] width 486 height 17
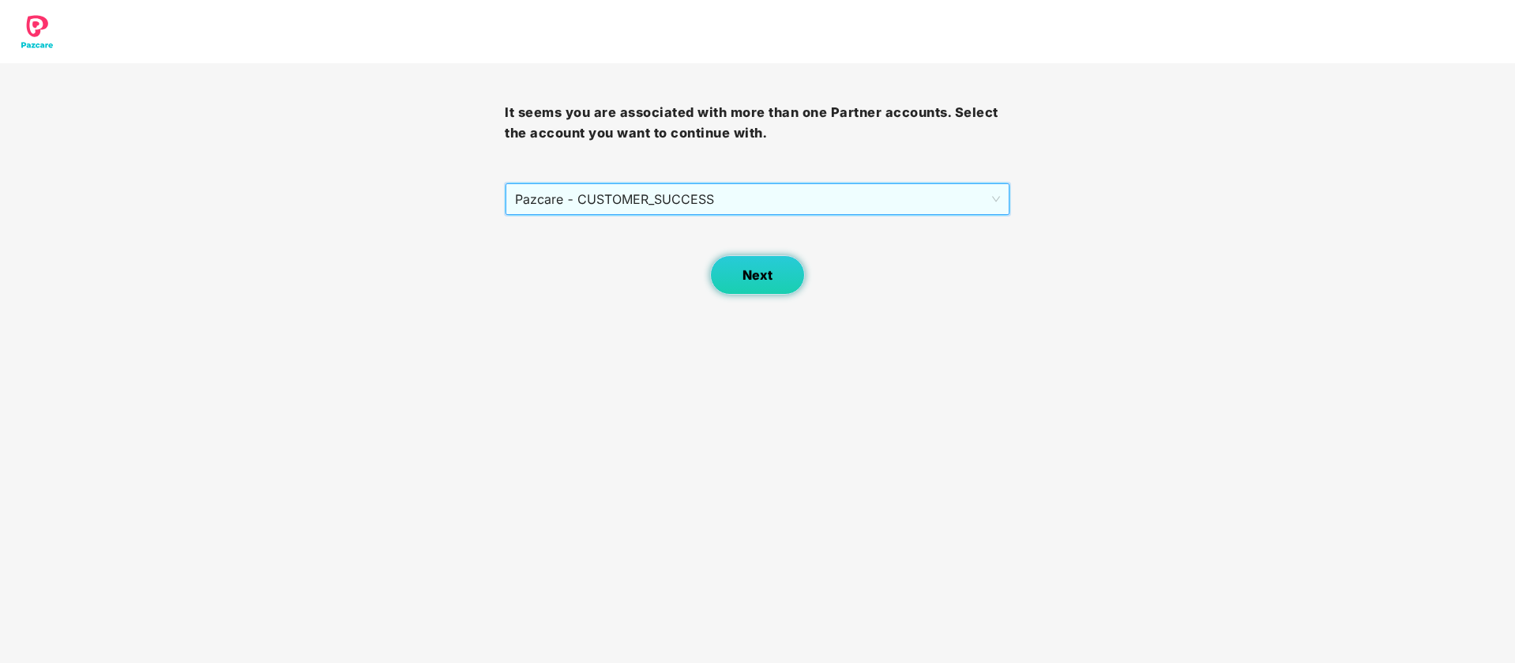
click at [748, 277] on span "Next" at bounding box center [758, 275] width 30 height 15
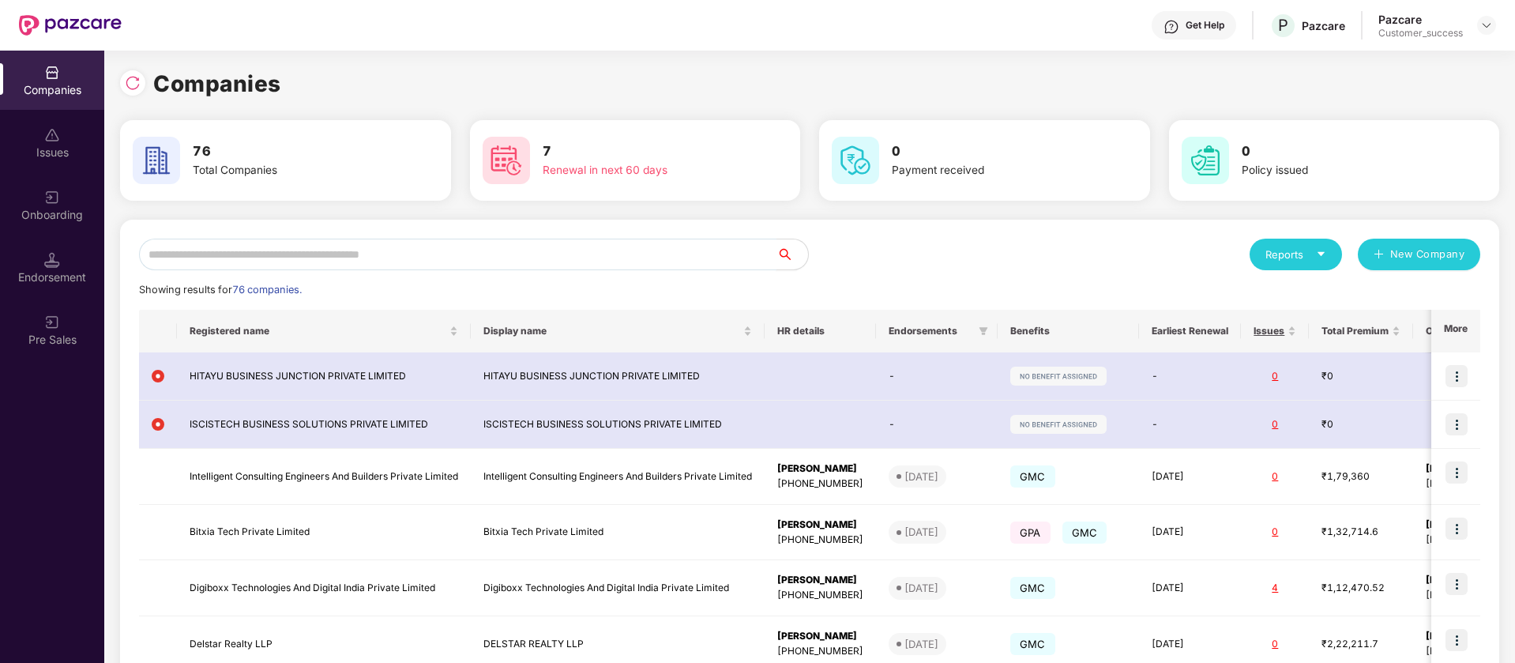
click at [363, 256] on input "text" at bounding box center [458, 255] width 638 height 32
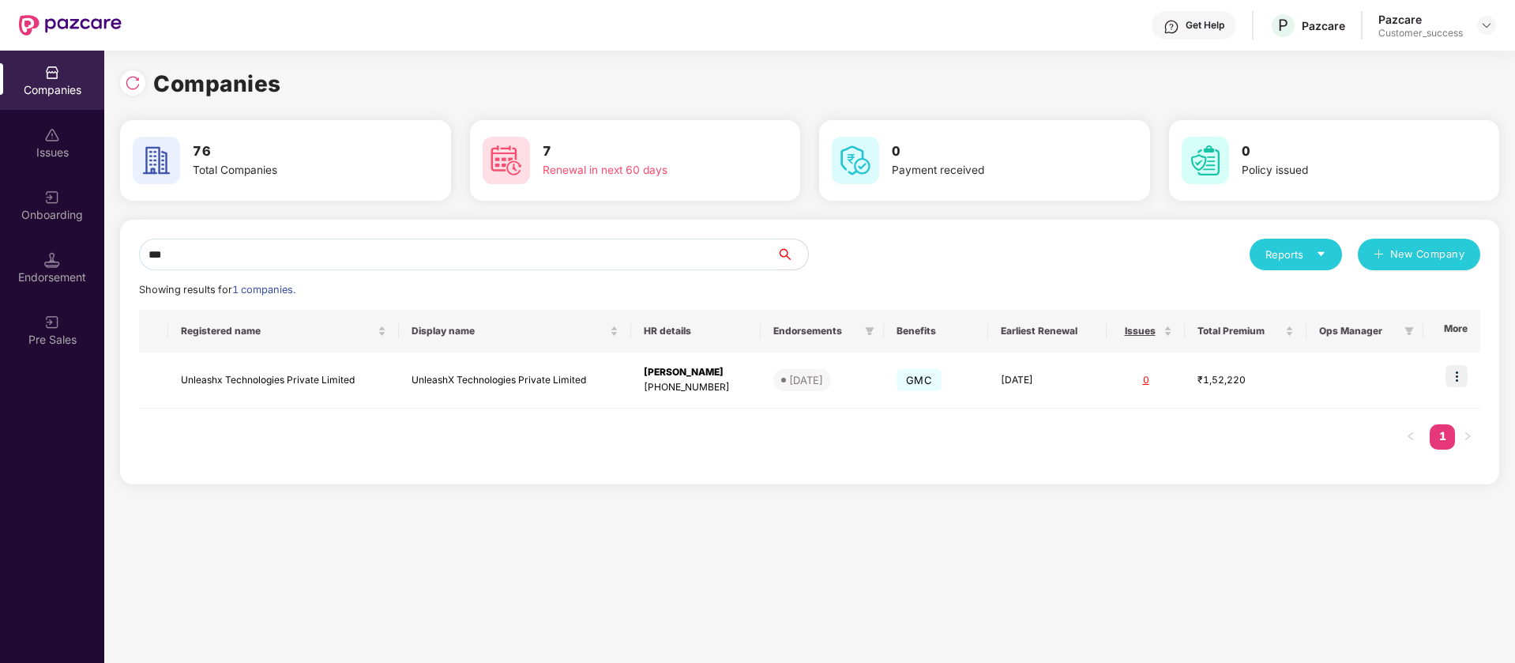
type input "***"
click at [1461, 372] on img at bounding box center [1457, 376] width 22 height 22
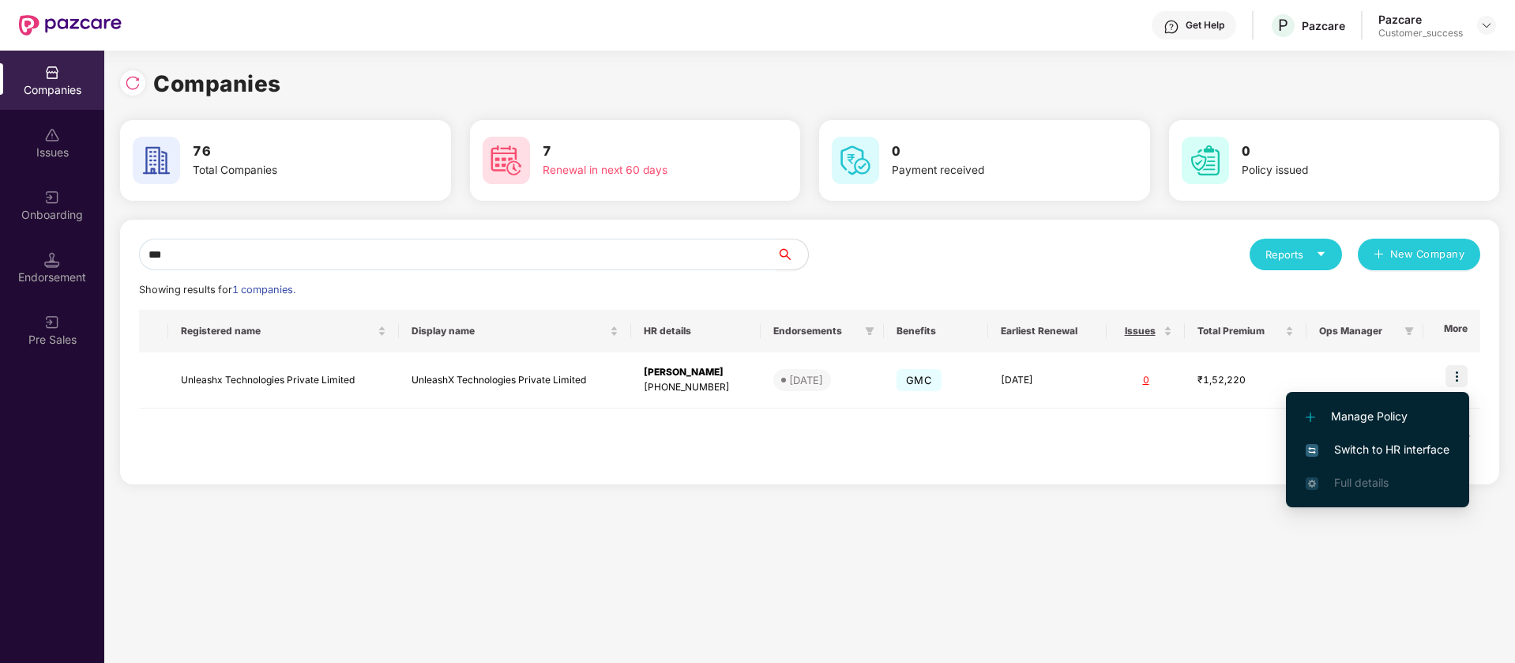
click at [1372, 447] on span "Switch to HR interface" at bounding box center [1378, 449] width 144 height 17
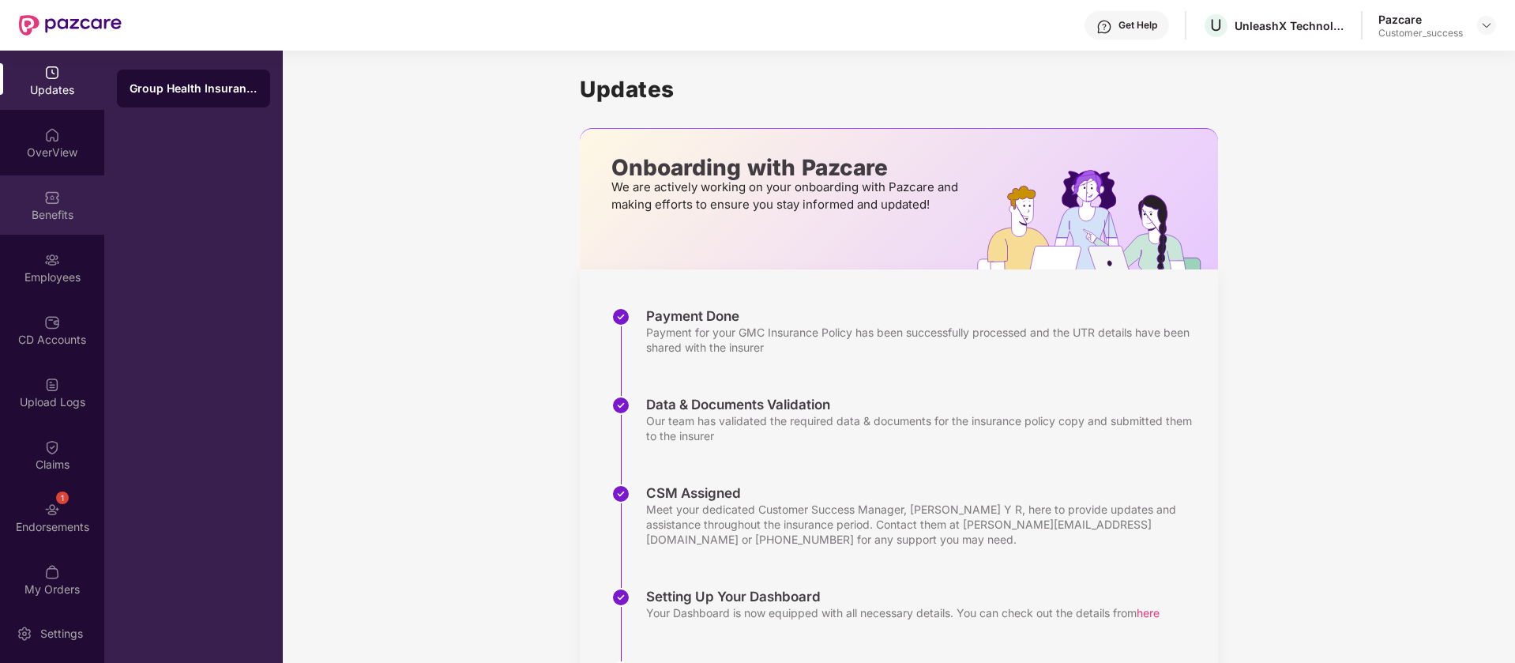
click at [43, 207] on div "Benefits" at bounding box center [52, 215] width 104 height 16
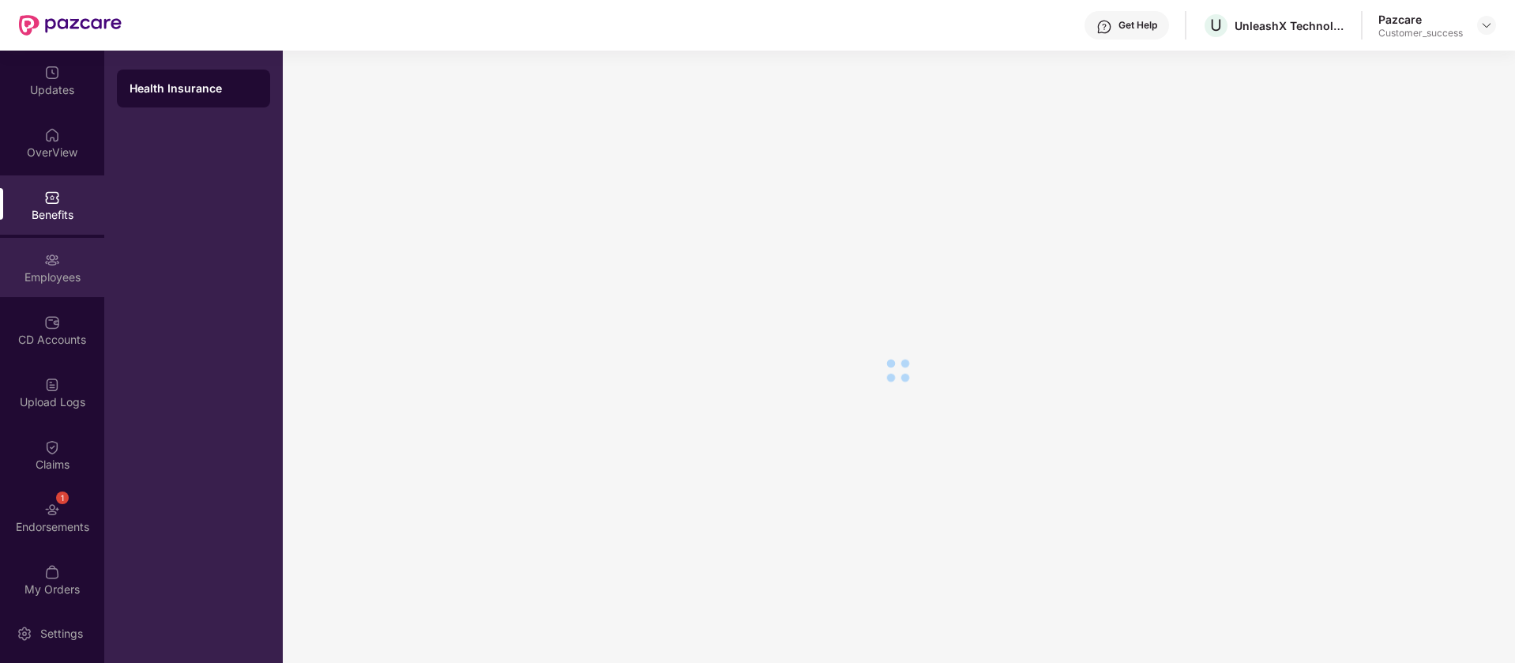
click at [49, 250] on div at bounding box center [52, 258] width 16 height 16
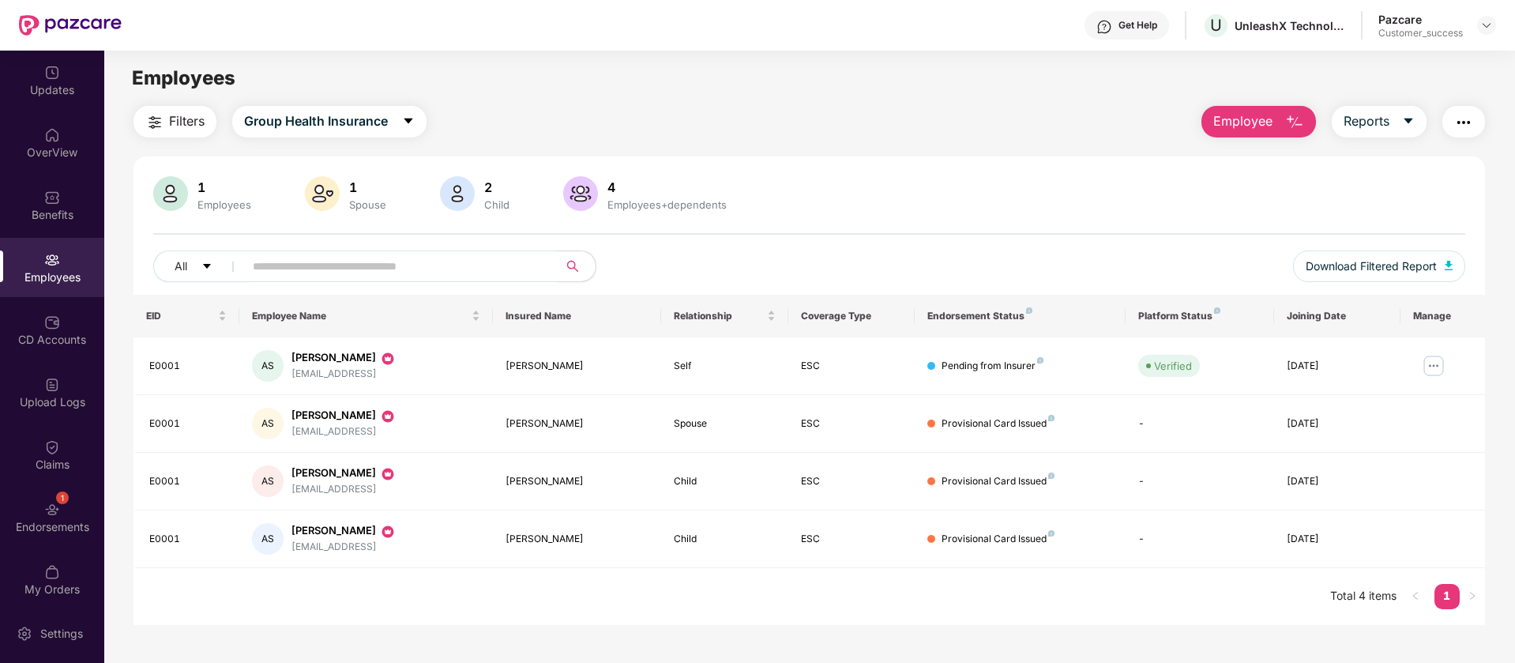
click at [1459, 121] on img "button" at bounding box center [1464, 122] width 19 height 19
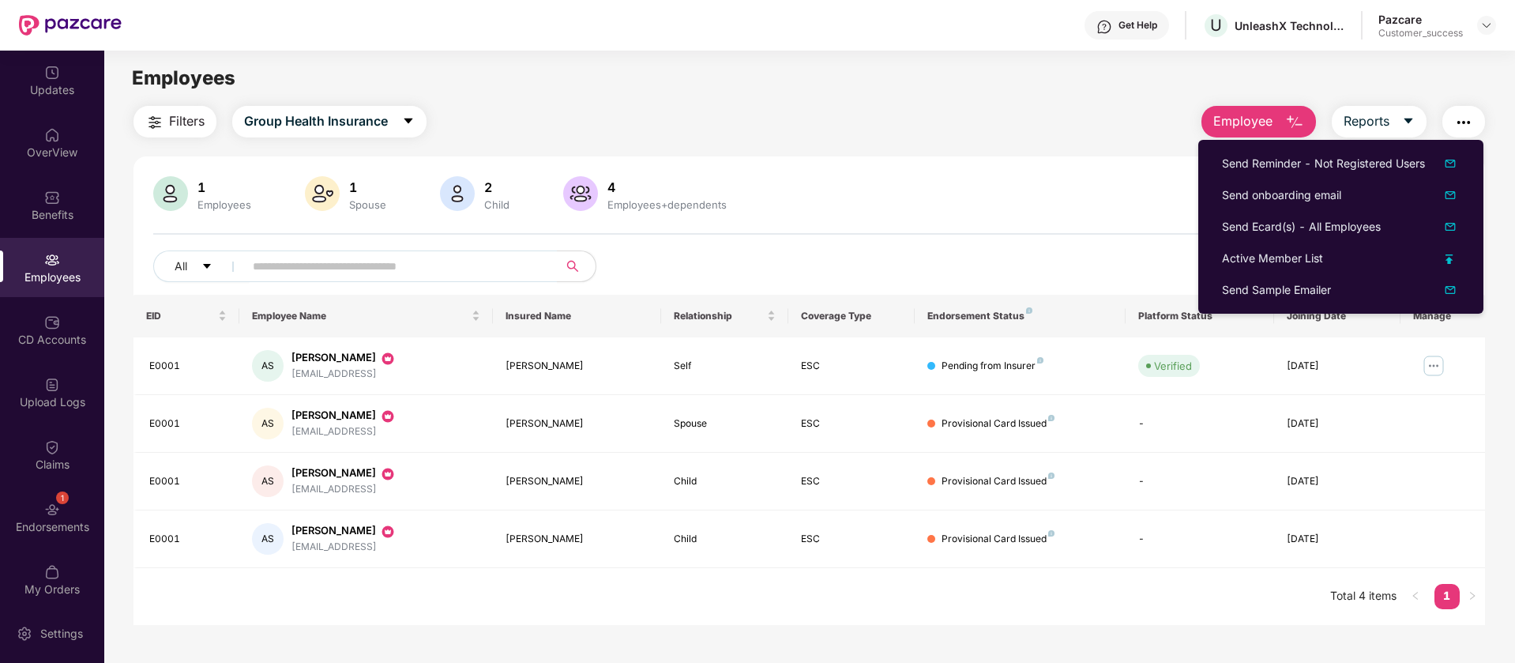
click at [985, 106] on div "Filters Group Health Insurance Employee Reports" at bounding box center [810, 122] width 1352 height 32
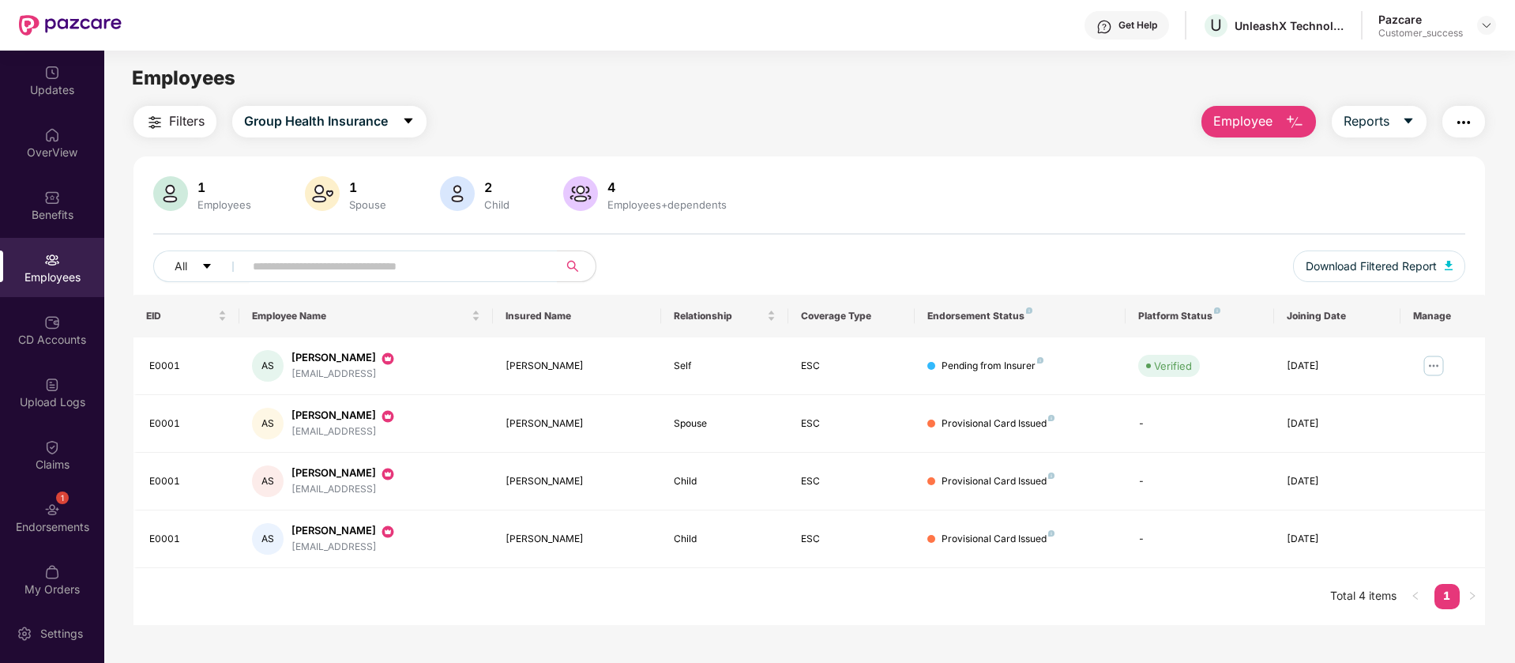
click at [1247, 123] on span "Employee" at bounding box center [1243, 121] width 59 height 20
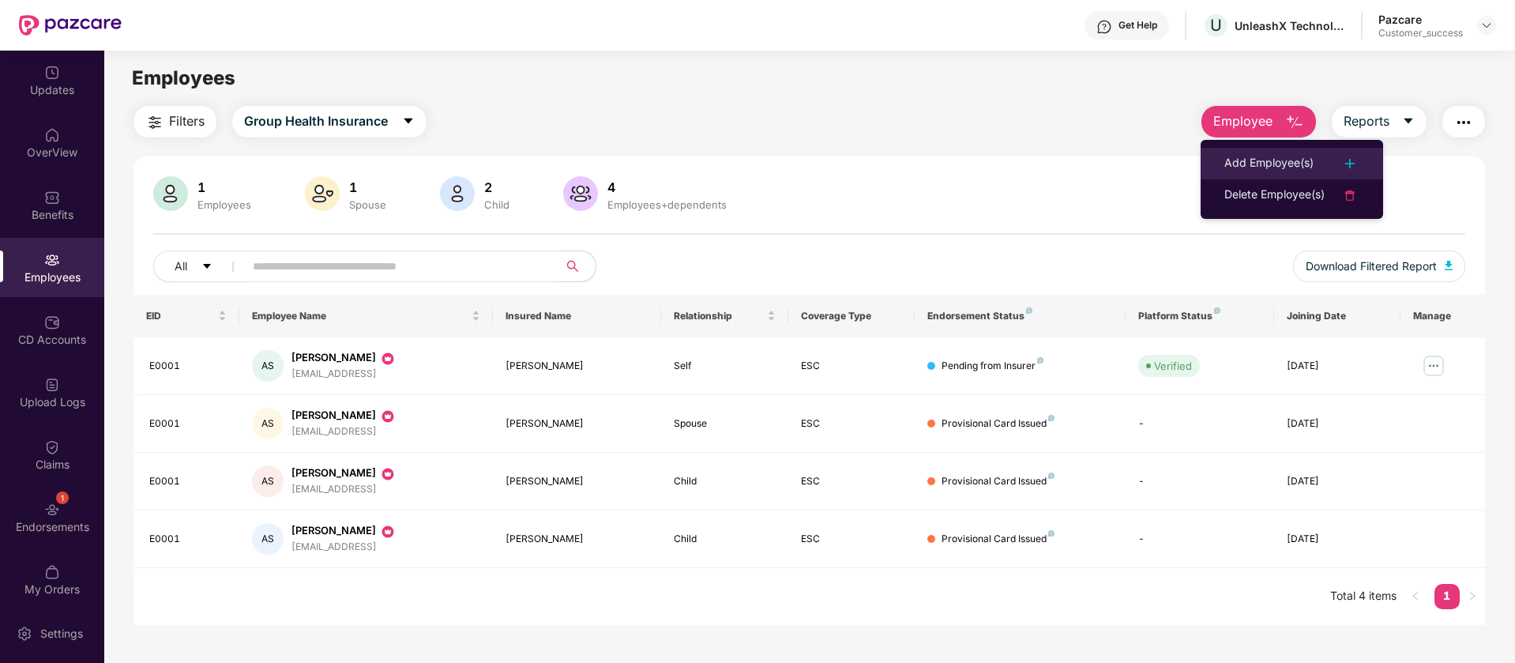
click at [1282, 166] on div "Add Employee(s)" at bounding box center [1269, 163] width 89 height 19
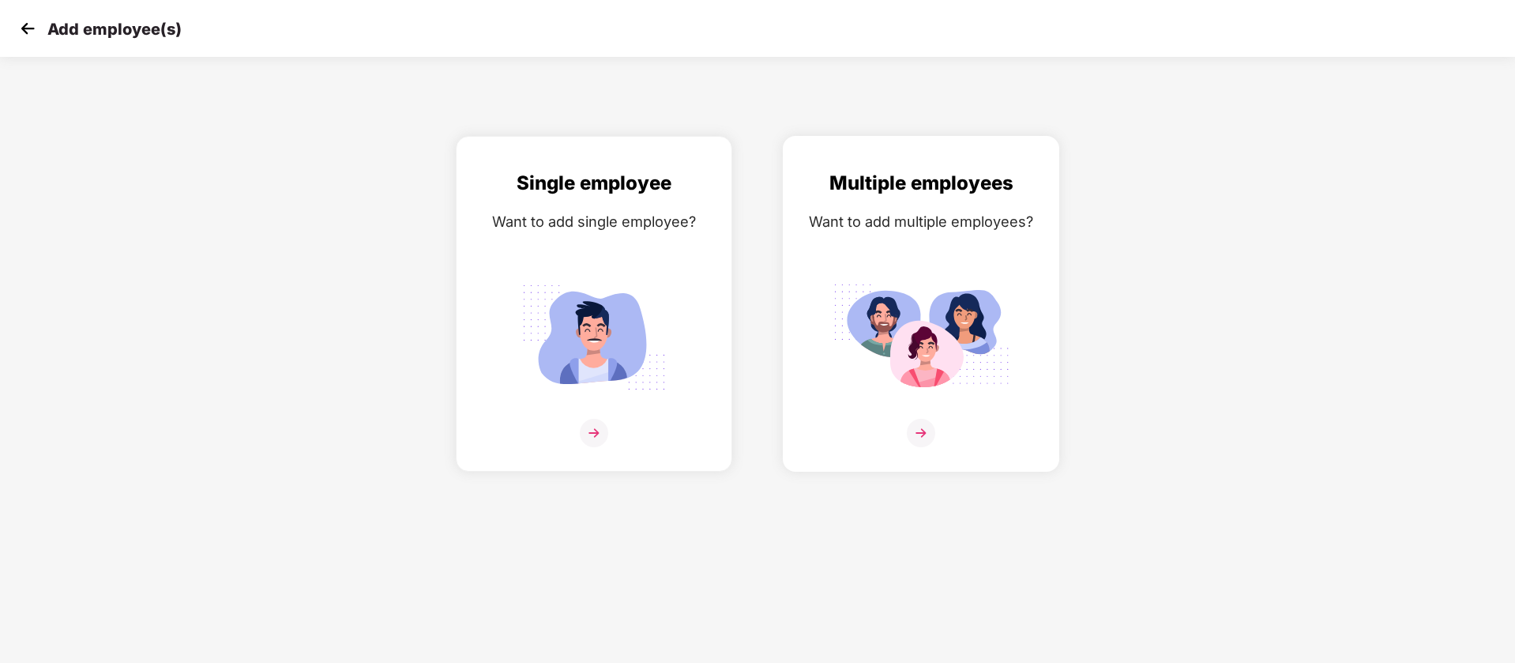
click at [903, 287] on img at bounding box center [921, 337] width 177 height 123
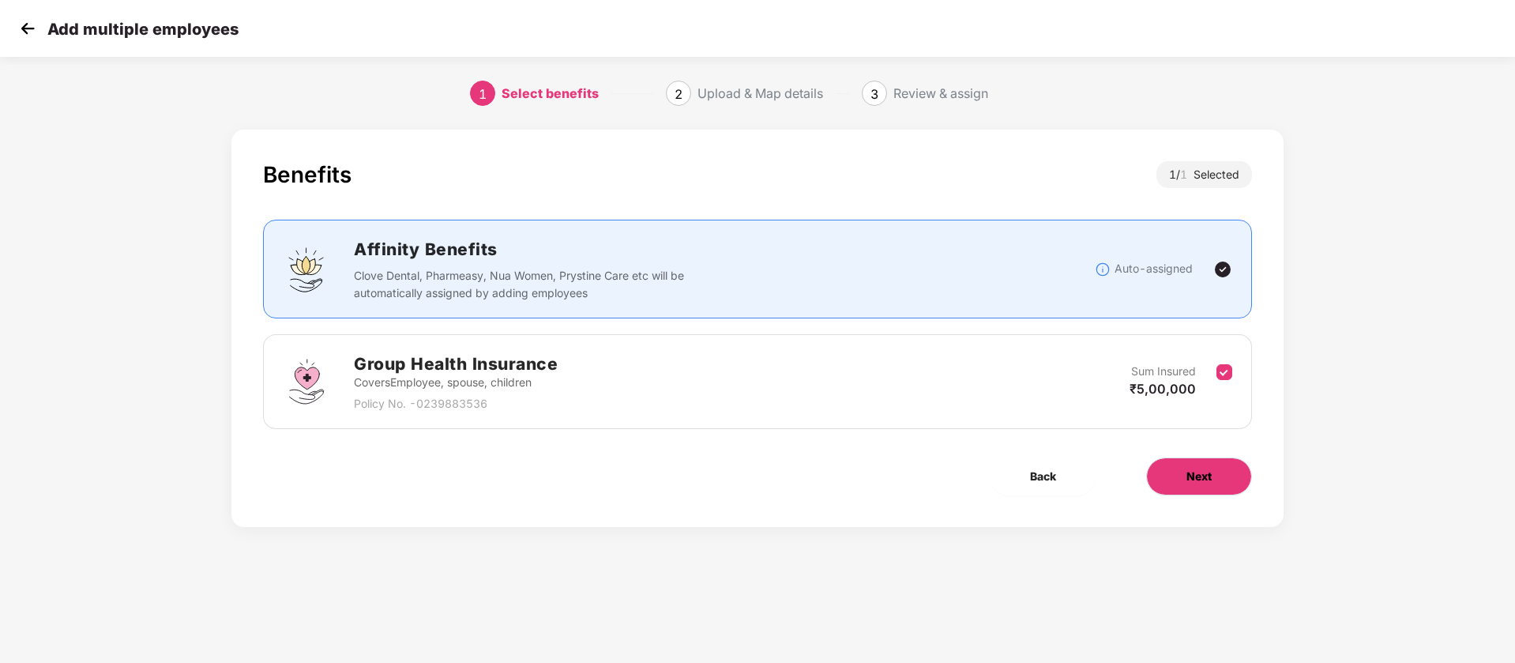
click at [1209, 487] on button "Next" at bounding box center [1199, 476] width 106 height 38
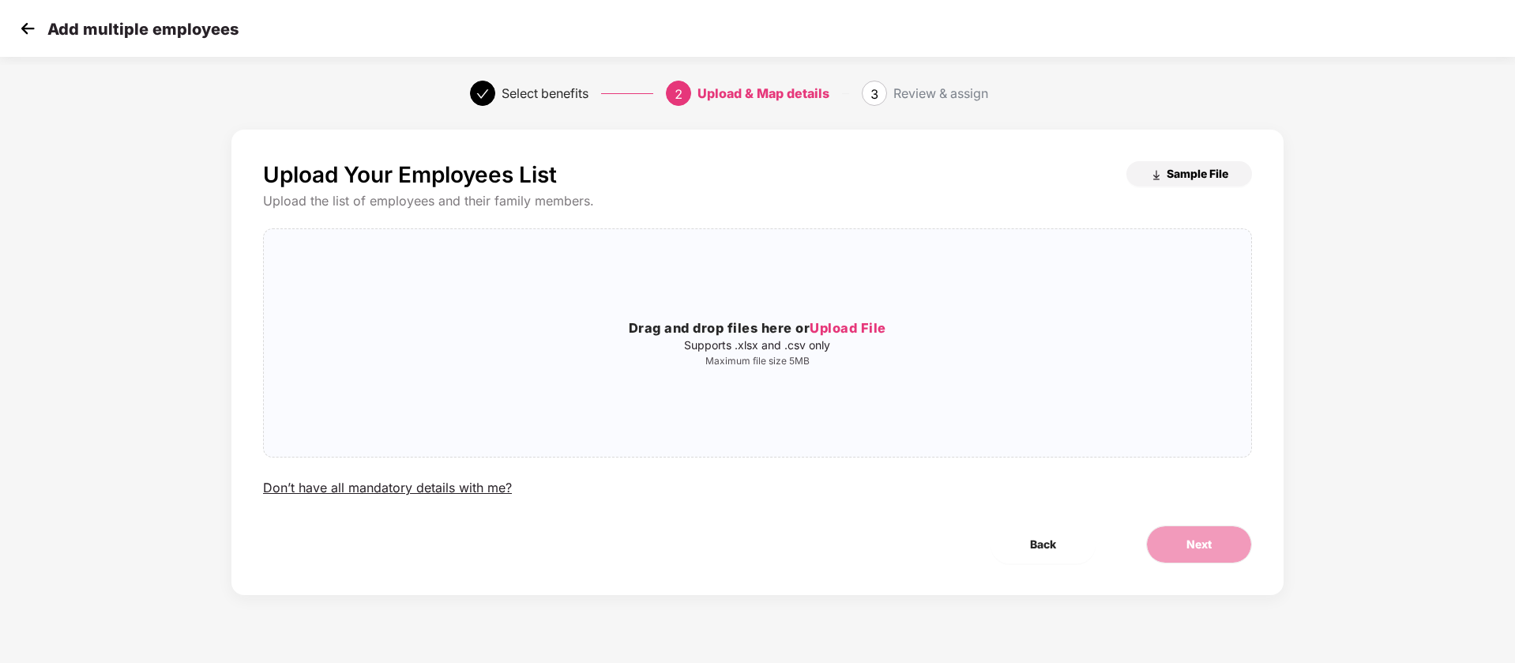
click at [1214, 167] on span "Sample File" at bounding box center [1198, 173] width 62 height 15
click at [32, 27] on img at bounding box center [28, 29] width 24 height 24
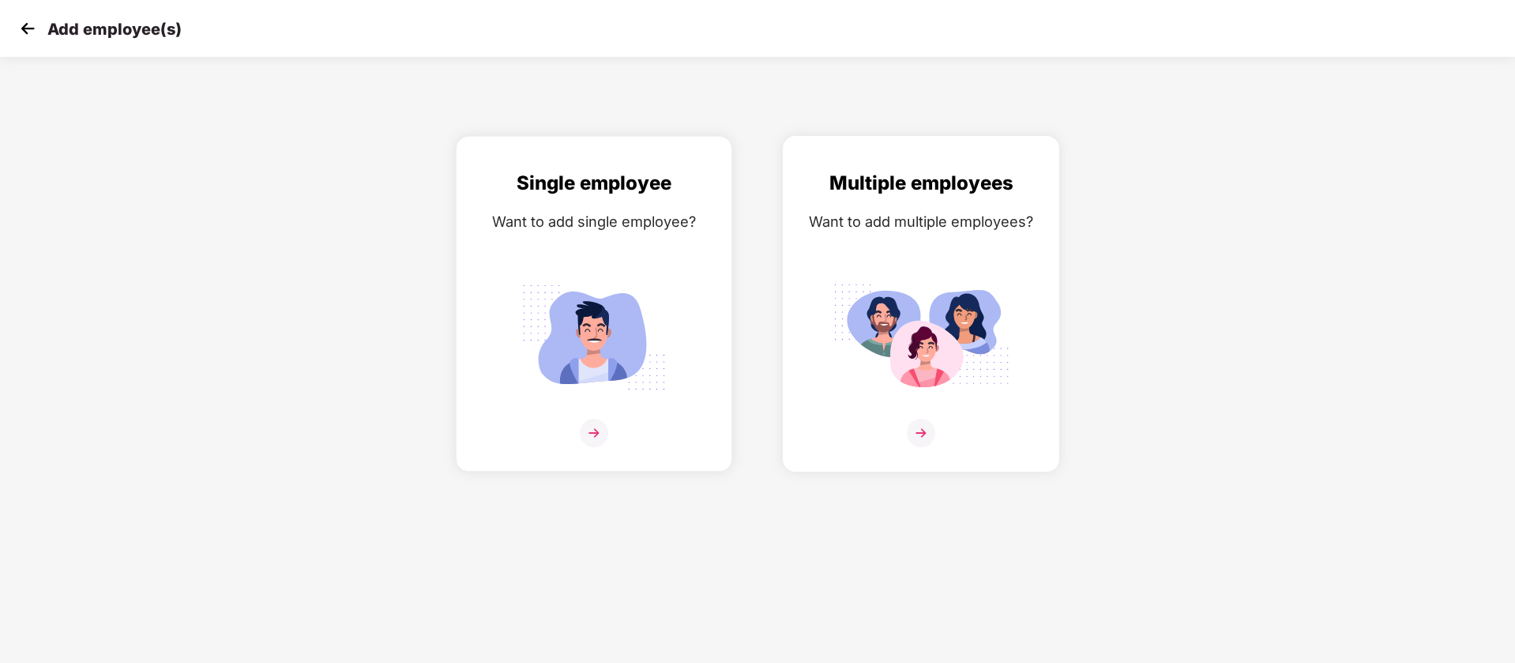
click at [936, 352] on img at bounding box center [921, 337] width 177 height 123
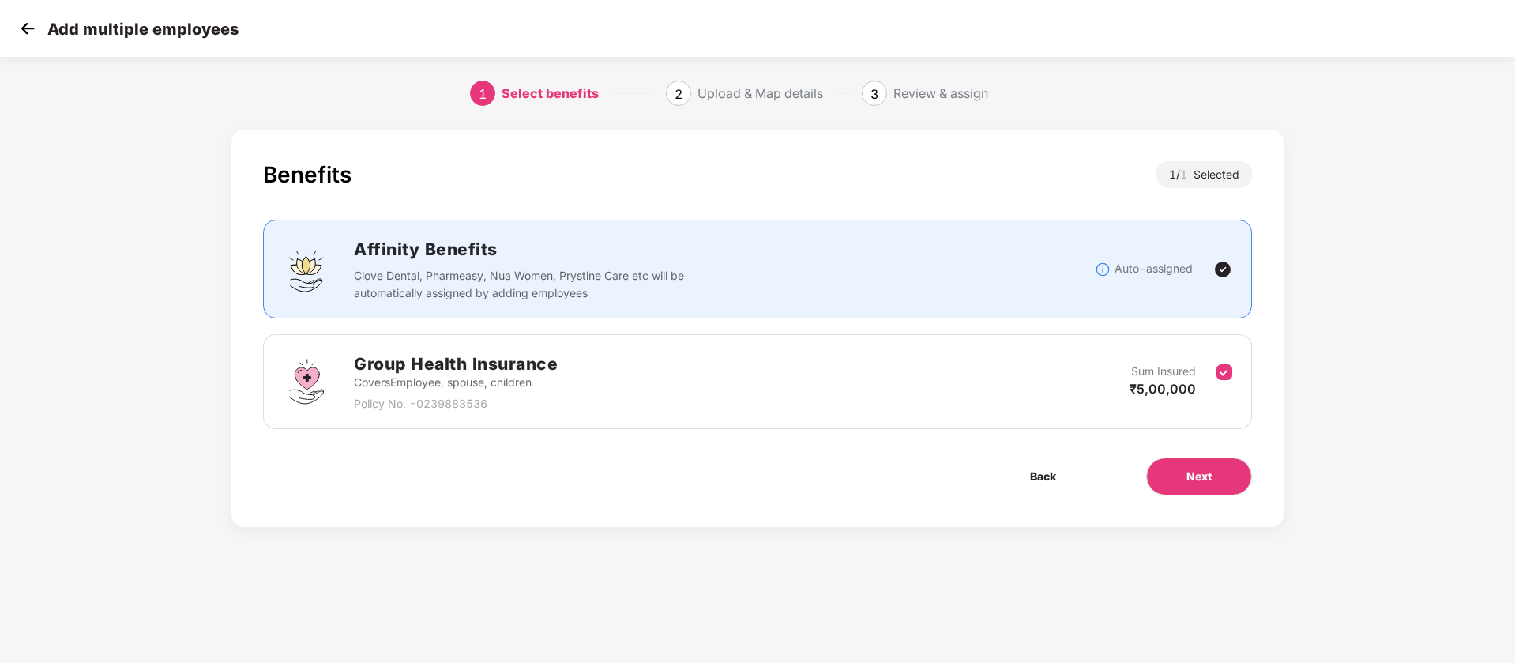
click at [17, 28] on img at bounding box center [28, 29] width 24 height 24
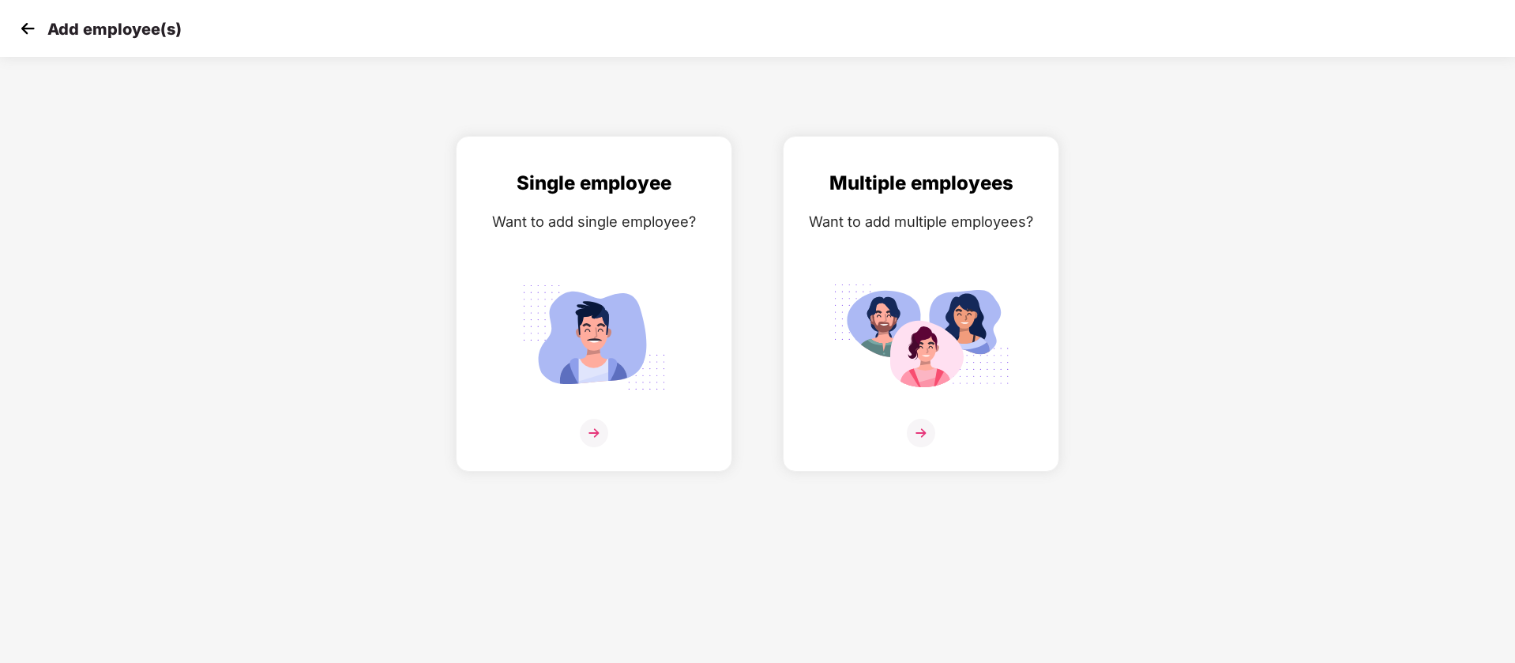
click at [17, 28] on img at bounding box center [28, 29] width 24 height 24
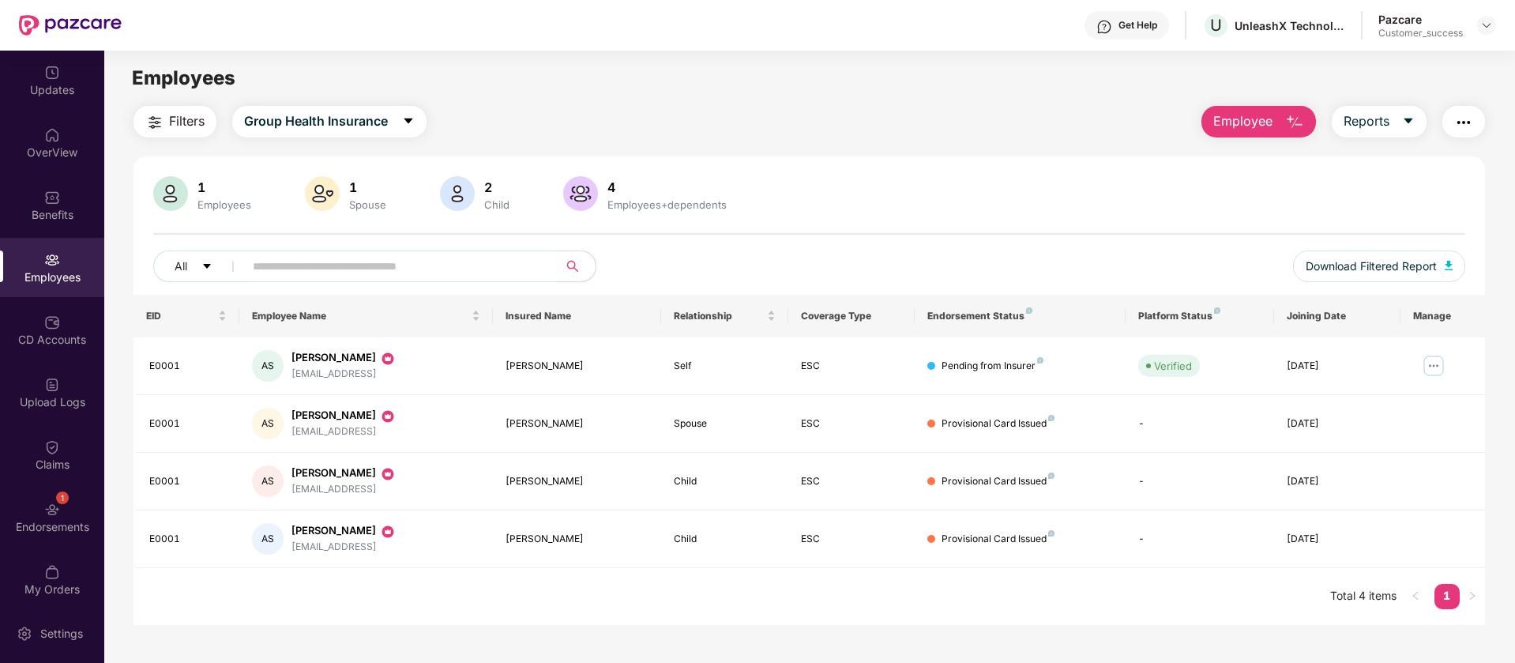
click at [1233, 123] on span "Employee" at bounding box center [1243, 121] width 59 height 20
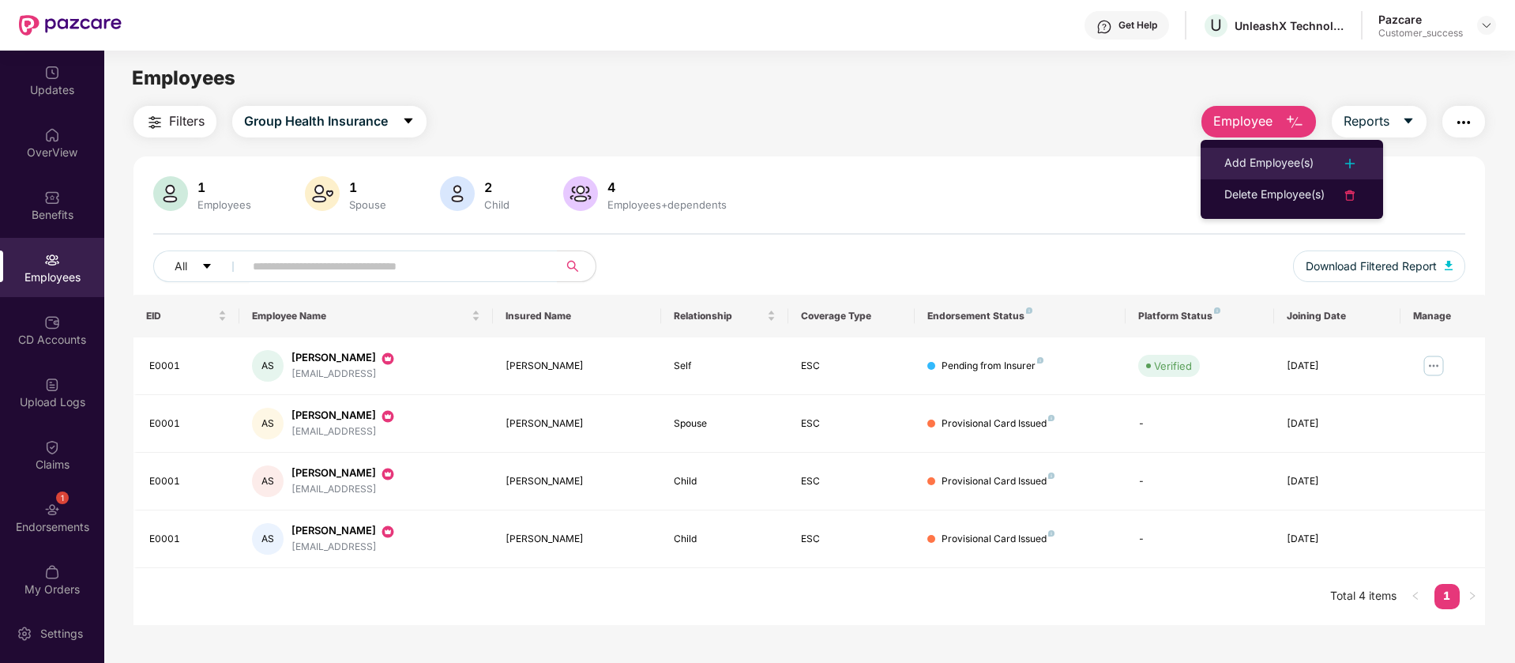
click at [1253, 152] on li "Add Employee(s)" at bounding box center [1292, 164] width 183 height 32
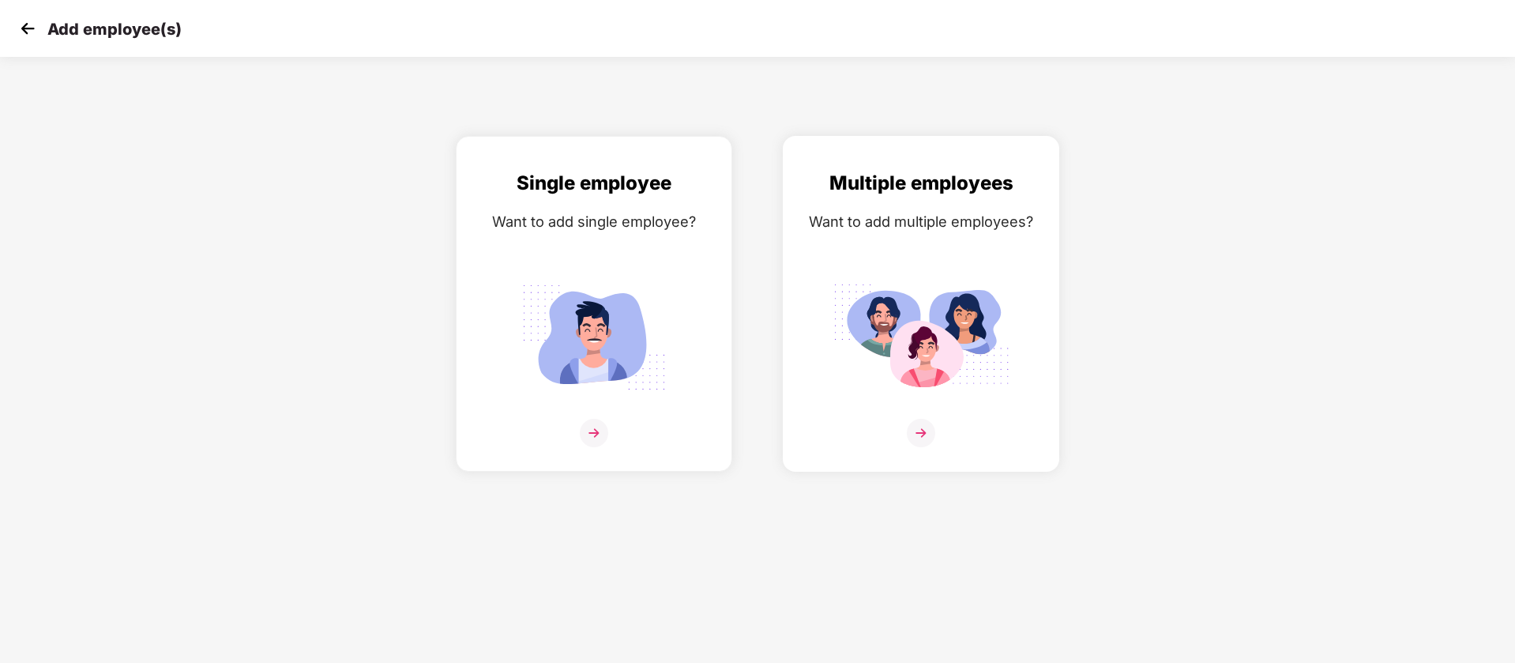
click at [896, 224] on div "Want to add multiple employees?" at bounding box center [921, 221] width 243 height 23
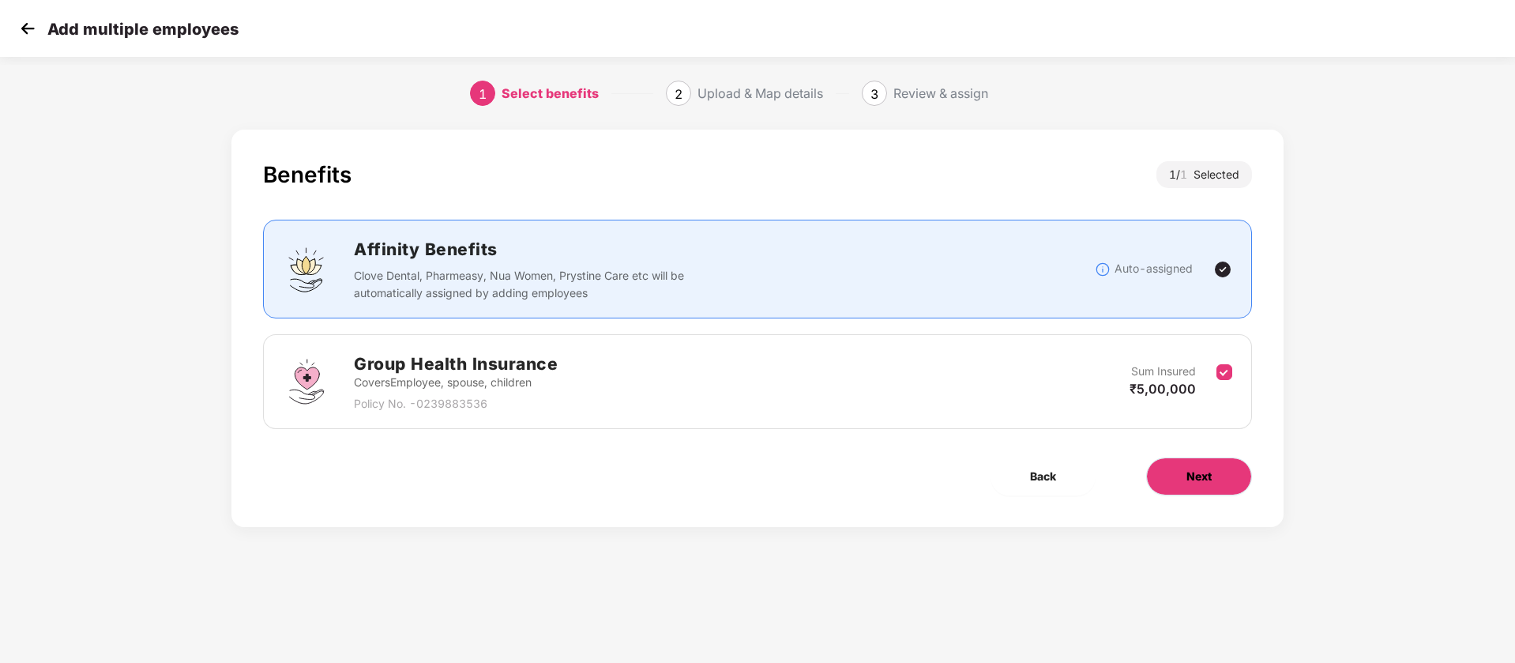
click at [1185, 473] on button "Next" at bounding box center [1199, 476] width 106 height 38
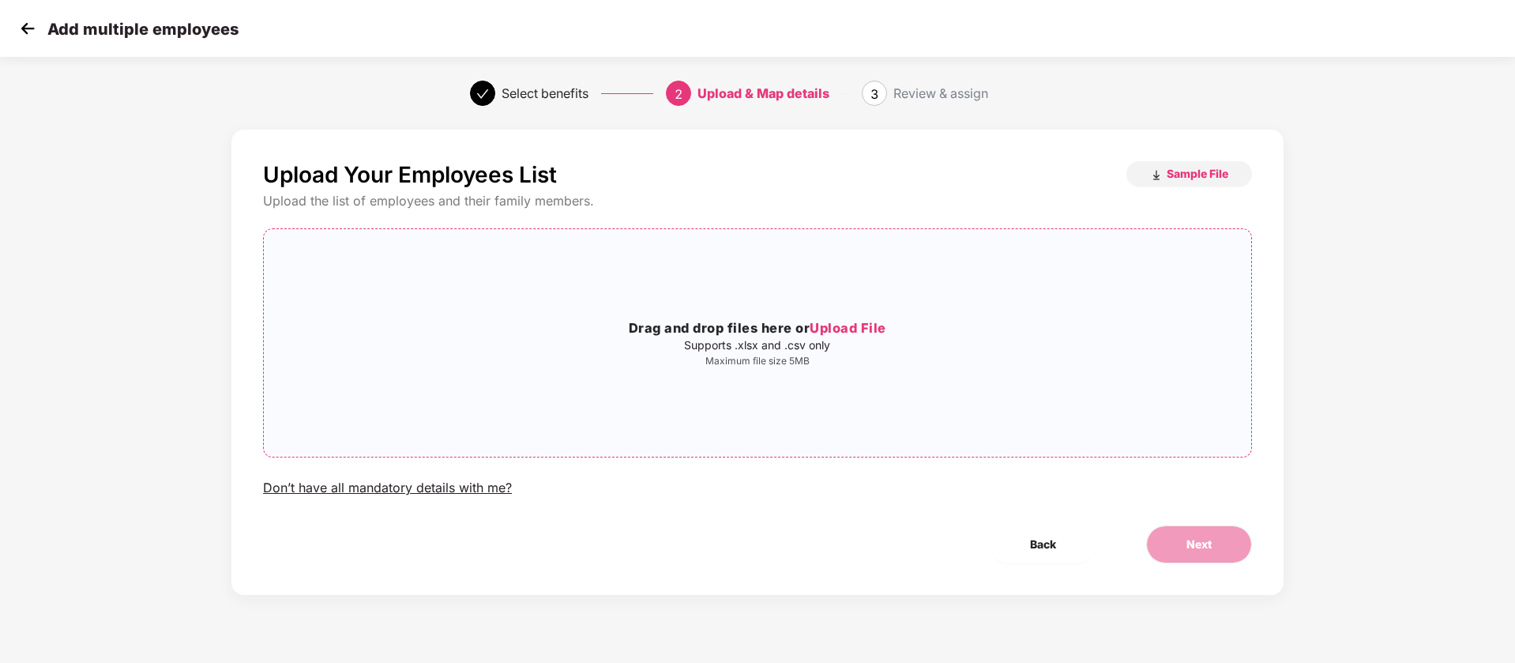
click at [767, 280] on div "Drag and drop files here or Upload File Supports .xlsx and .csv only Maximum fi…" at bounding box center [758, 343] width 988 height 202
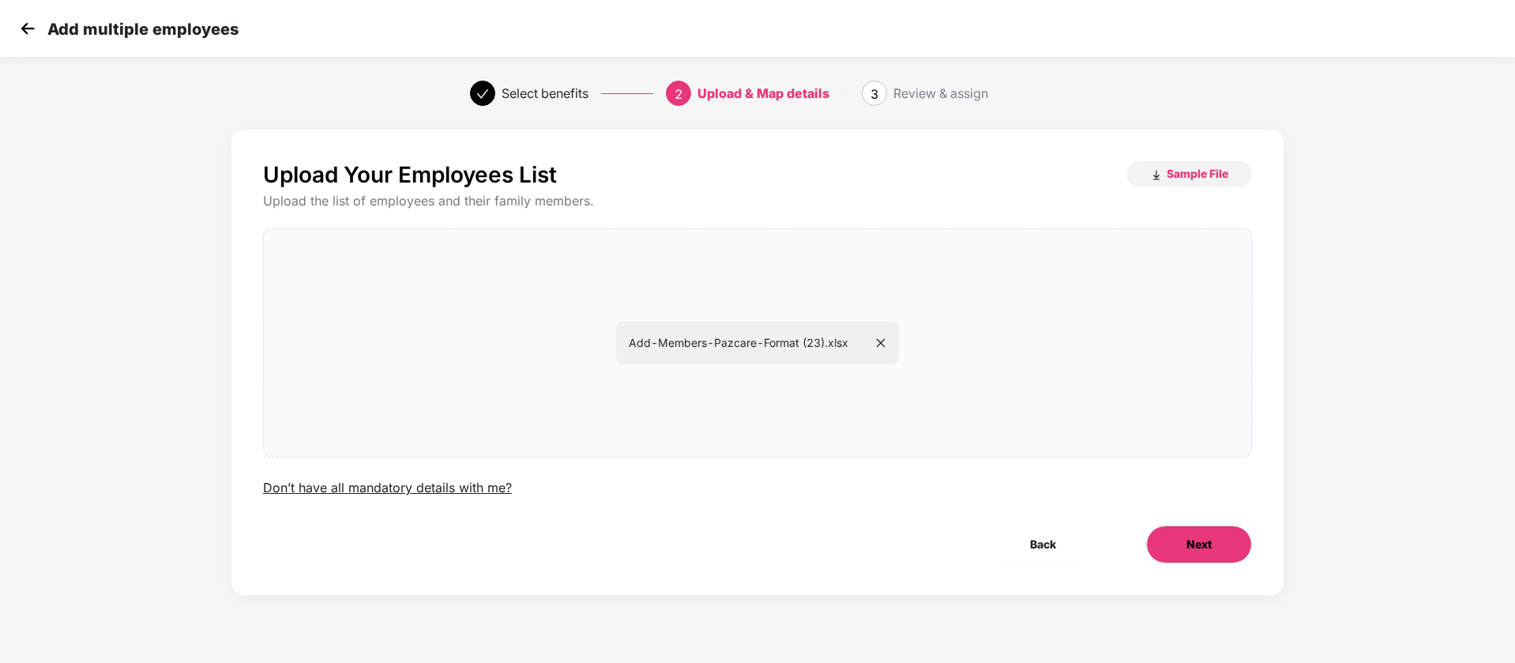
click at [1216, 548] on button "Next" at bounding box center [1199, 544] width 106 height 38
click at [1192, 544] on span "Next" at bounding box center [1199, 544] width 25 height 17
click at [1187, 547] on span "Next" at bounding box center [1199, 544] width 25 height 17
click at [1230, 539] on button "Next" at bounding box center [1199, 544] width 106 height 38
click at [1034, 549] on span "Back" at bounding box center [1043, 544] width 26 height 17
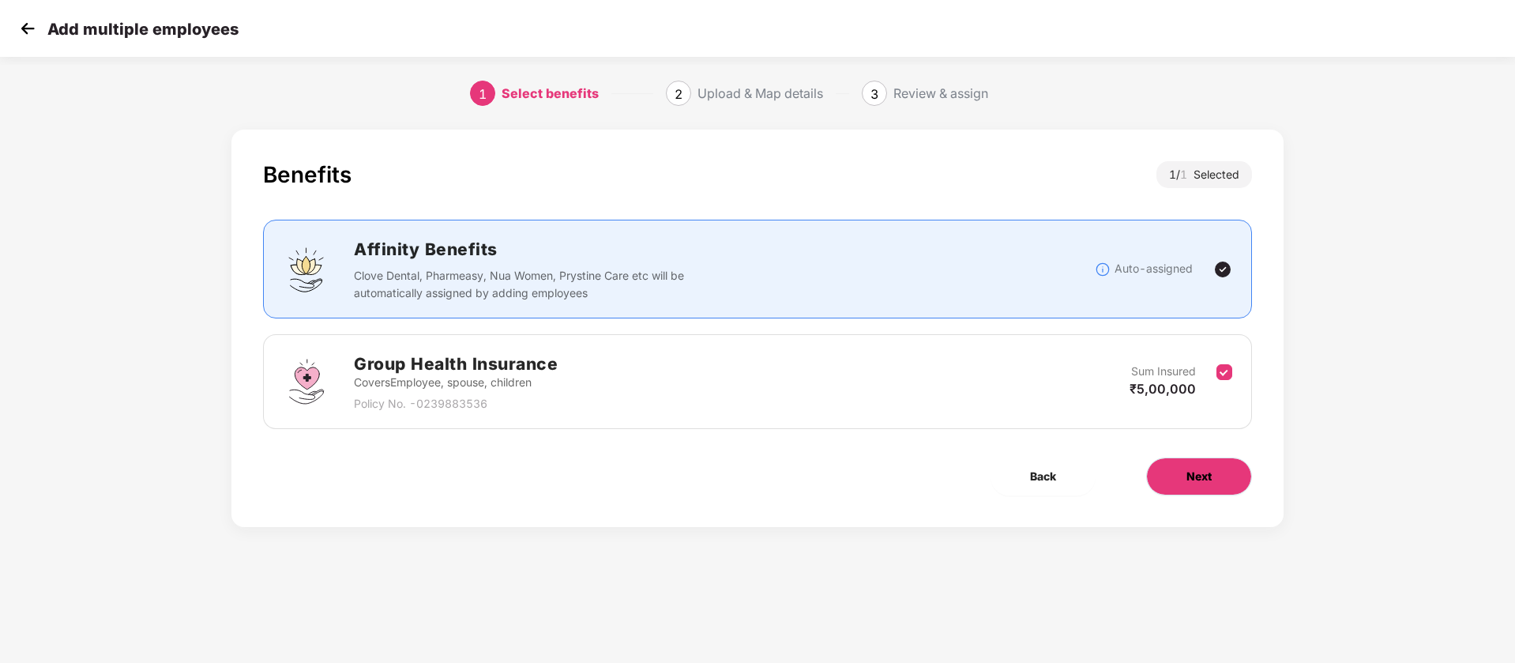
click at [1175, 488] on button "Next" at bounding box center [1199, 476] width 106 height 38
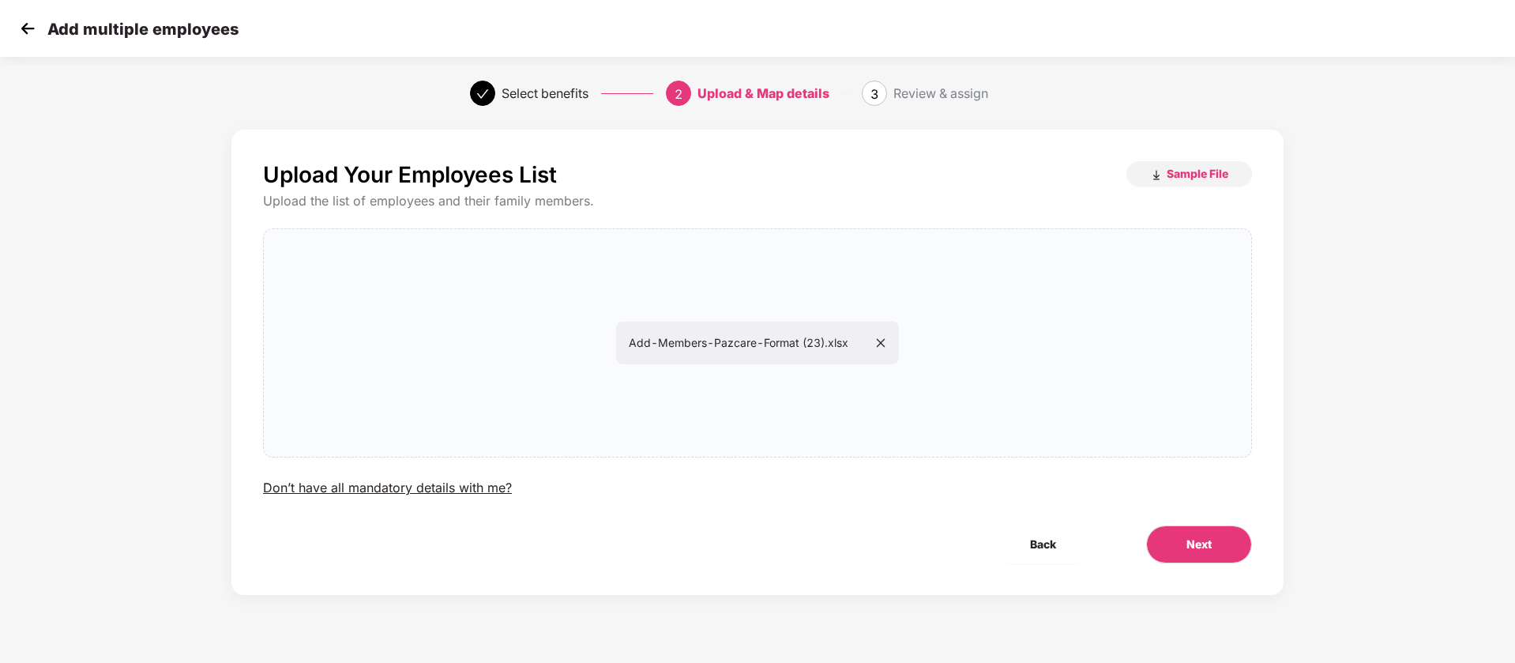
click at [1214, 570] on div "Upload Your Employees List Sample File Upload the list of employees and their f…" at bounding box center [758, 362] width 1052 height 465
click at [1216, 552] on button "Next" at bounding box center [1199, 544] width 106 height 38
click at [21, 37] on img at bounding box center [28, 29] width 24 height 24
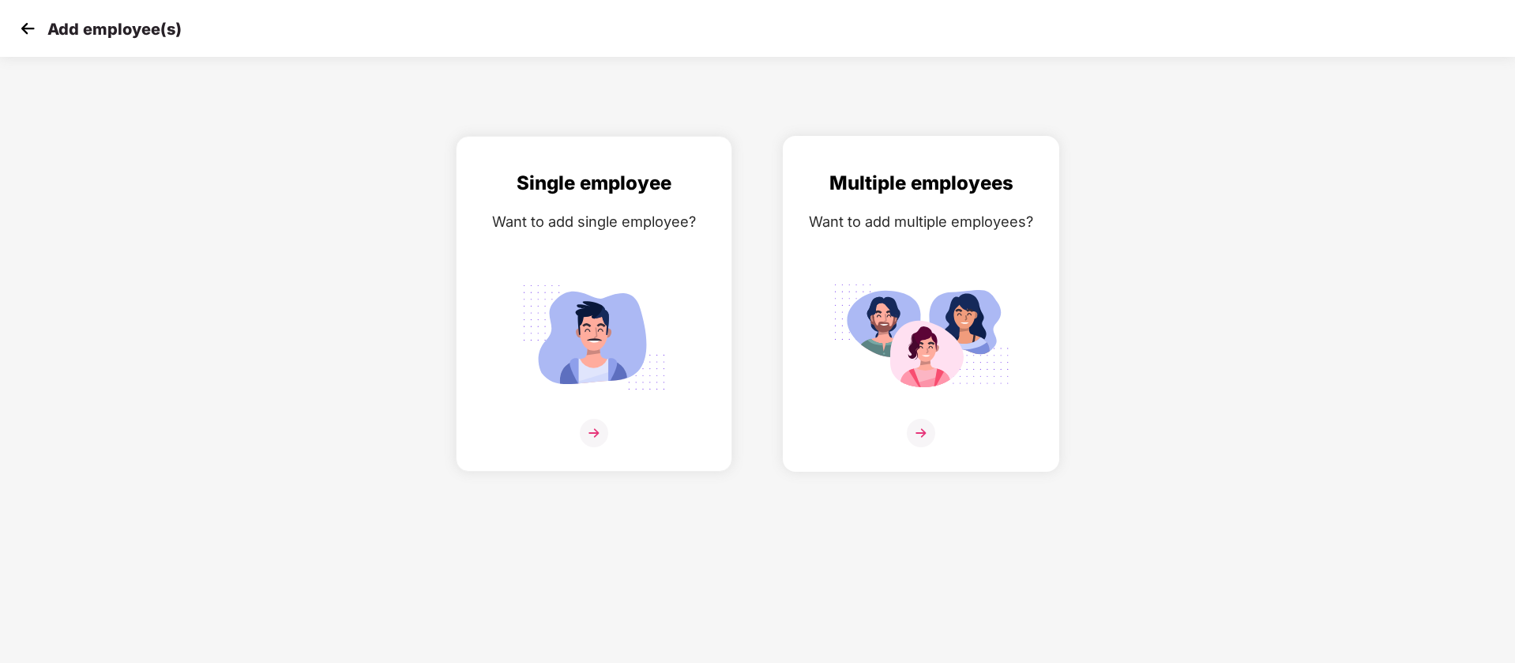
click at [890, 320] on img at bounding box center [921, 337] width 177 height 123
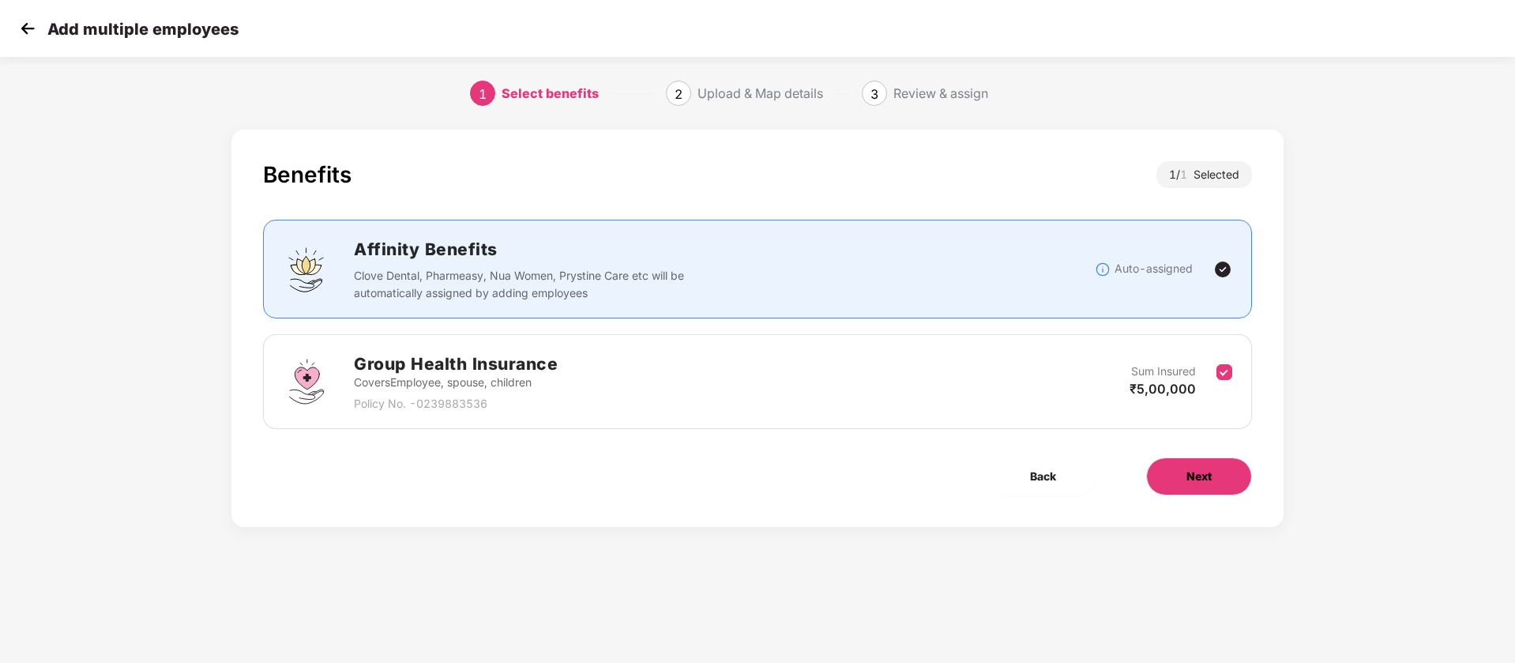
click at [1177, 480] on button "Next" at bounding box center [1199, 476] width 106 height 38
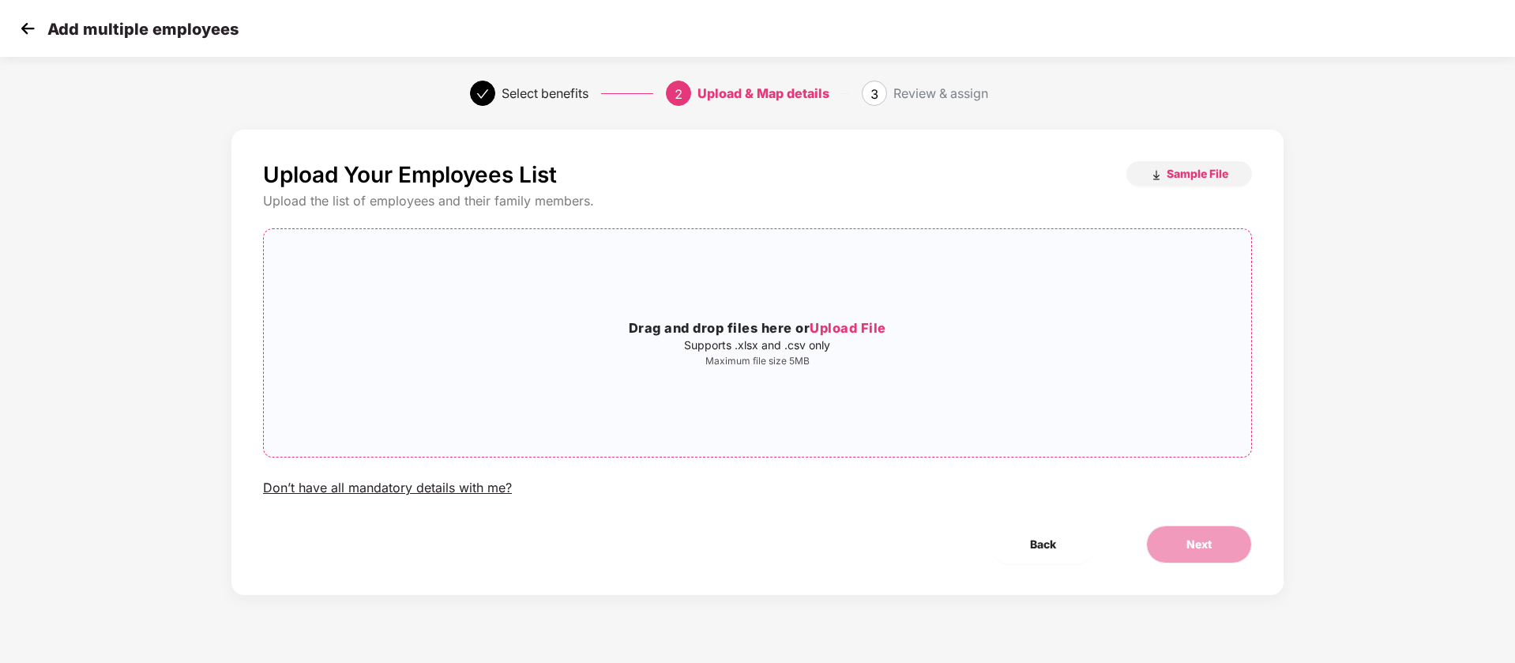
click at [759, 323] on h3 "Drag and drop files here or Upload File" at bounding box center [758, 328] width 988 height 21
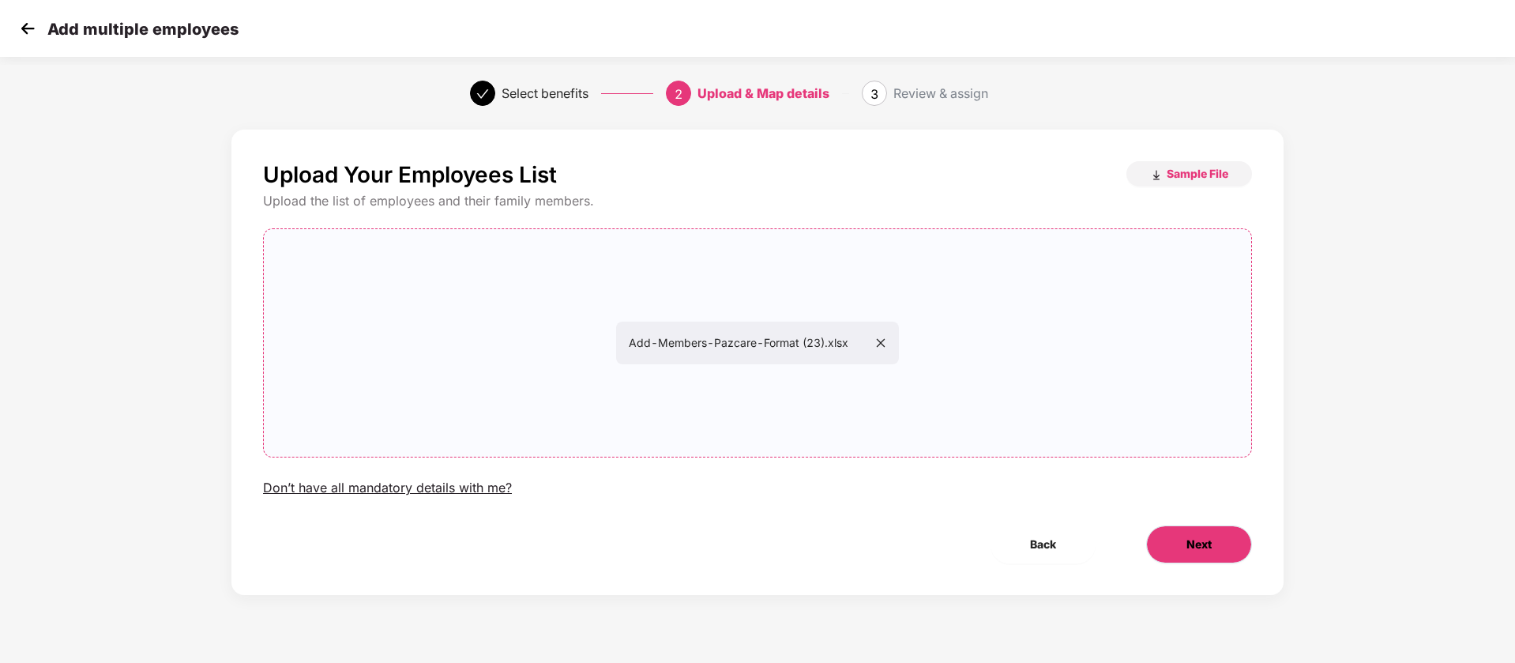
click at [1225, 537] on button "Next" at bounding box center [1199, 544] width 106 height 38
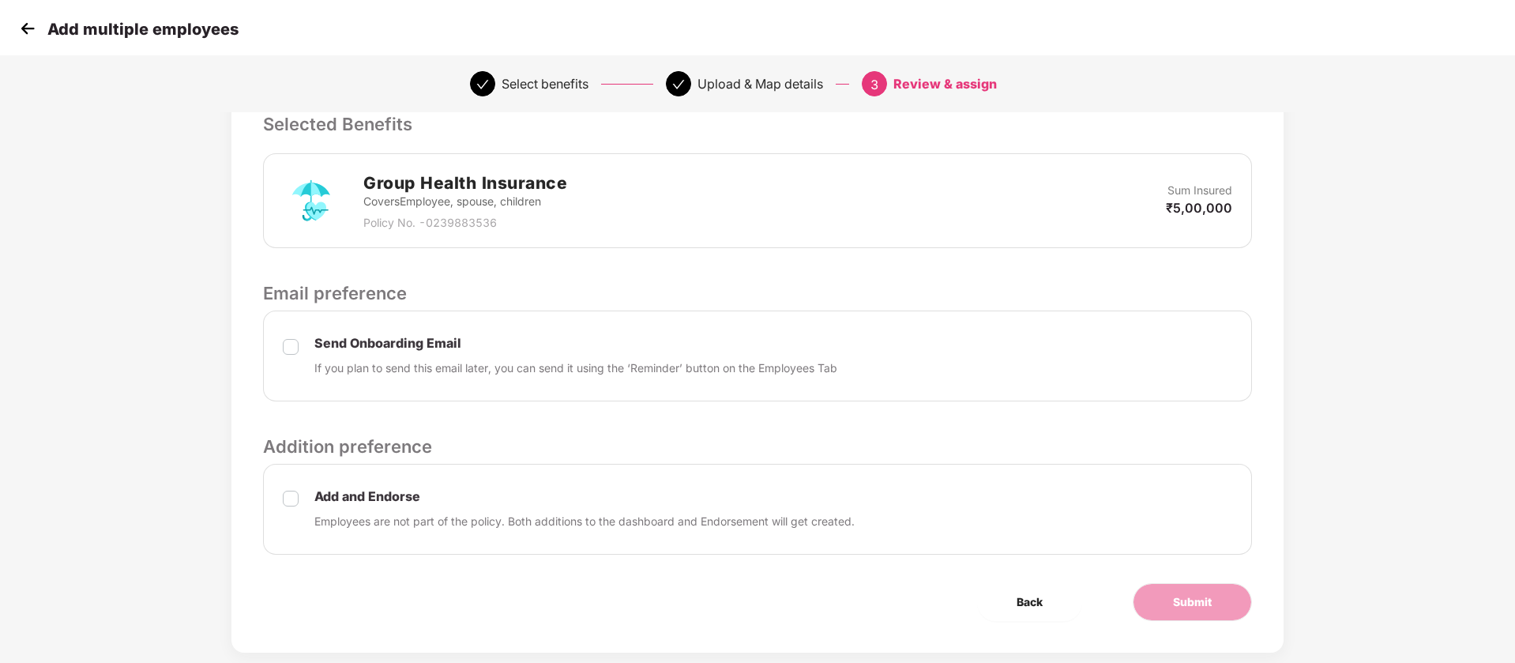
scroll to position [371, 0]
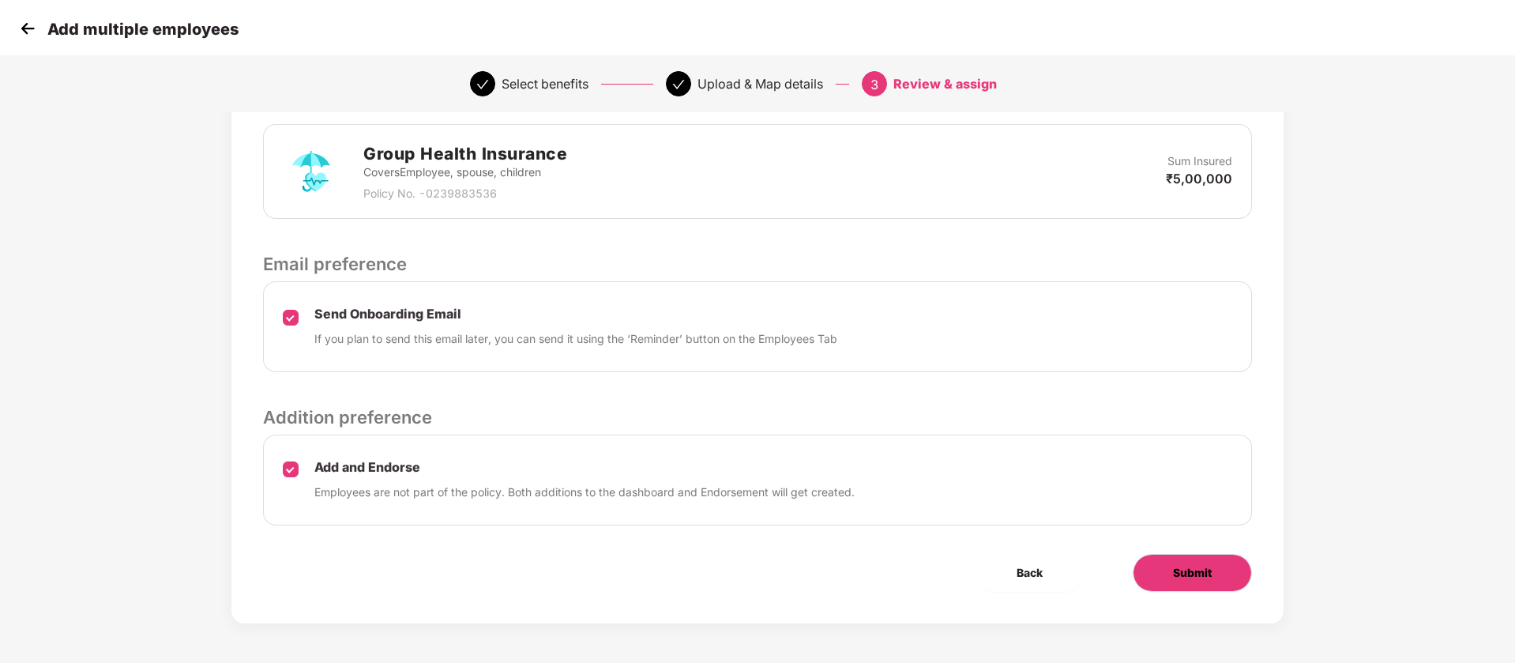
click at [1186, 572] on span "Submit" at bounding box center [1192, 572] width 39 height 17
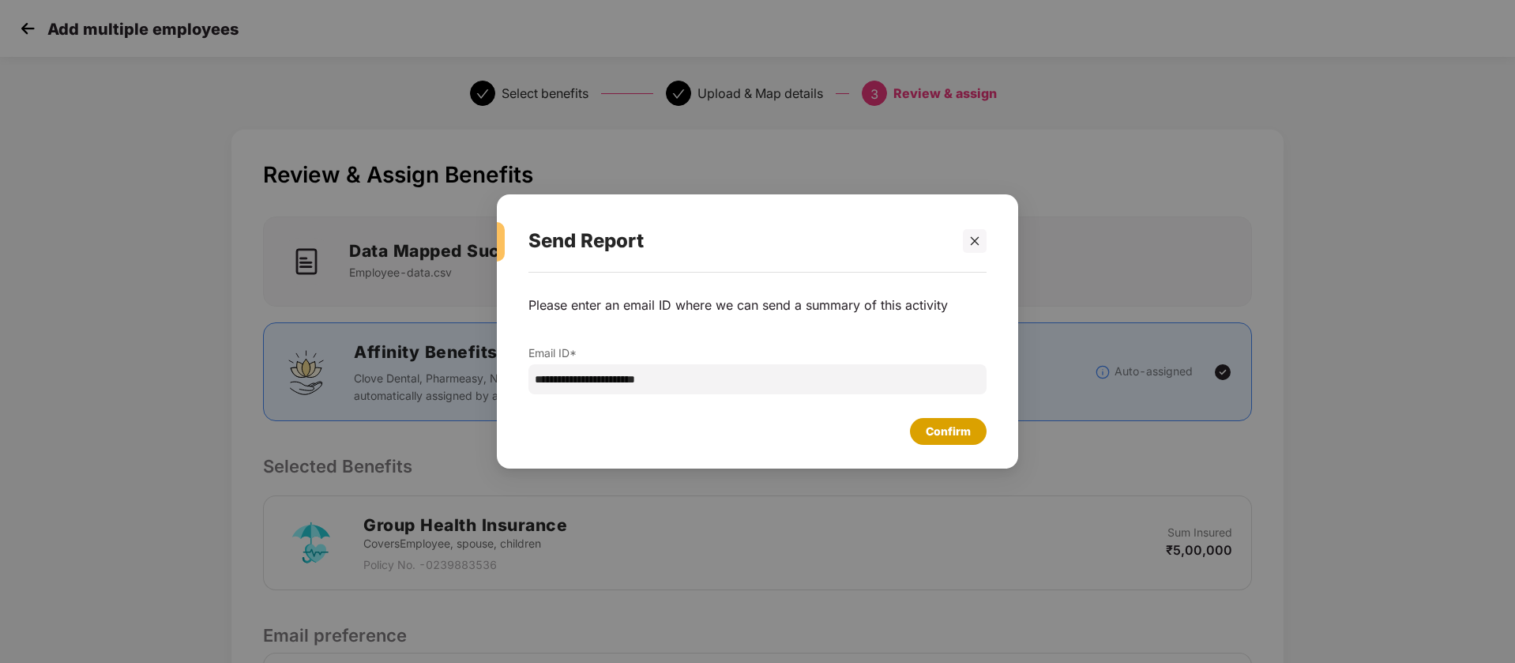
click at [967, 441] on div "Confirm" at bounding box center [948, 431] width 77 height 27
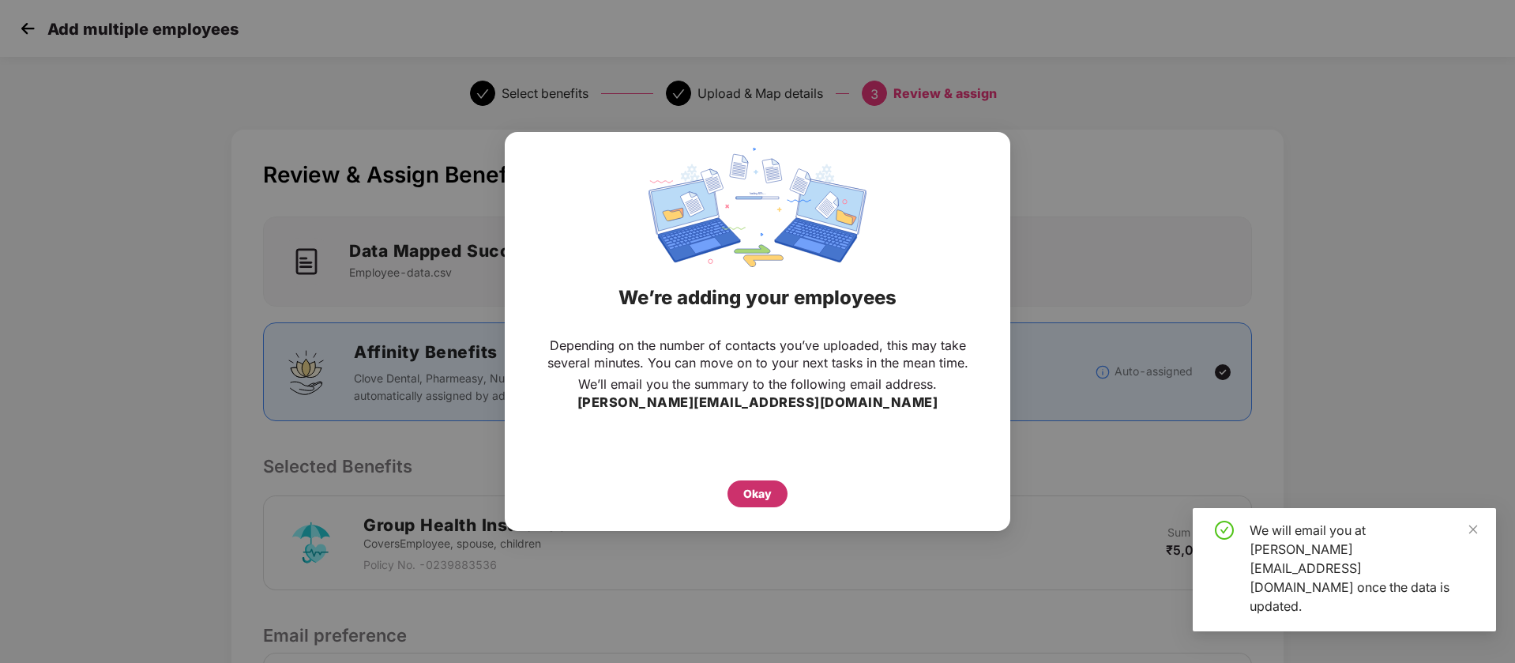
click at [759, 491] on div "Okay" at bounding box center [758, 493] width 28 height 17
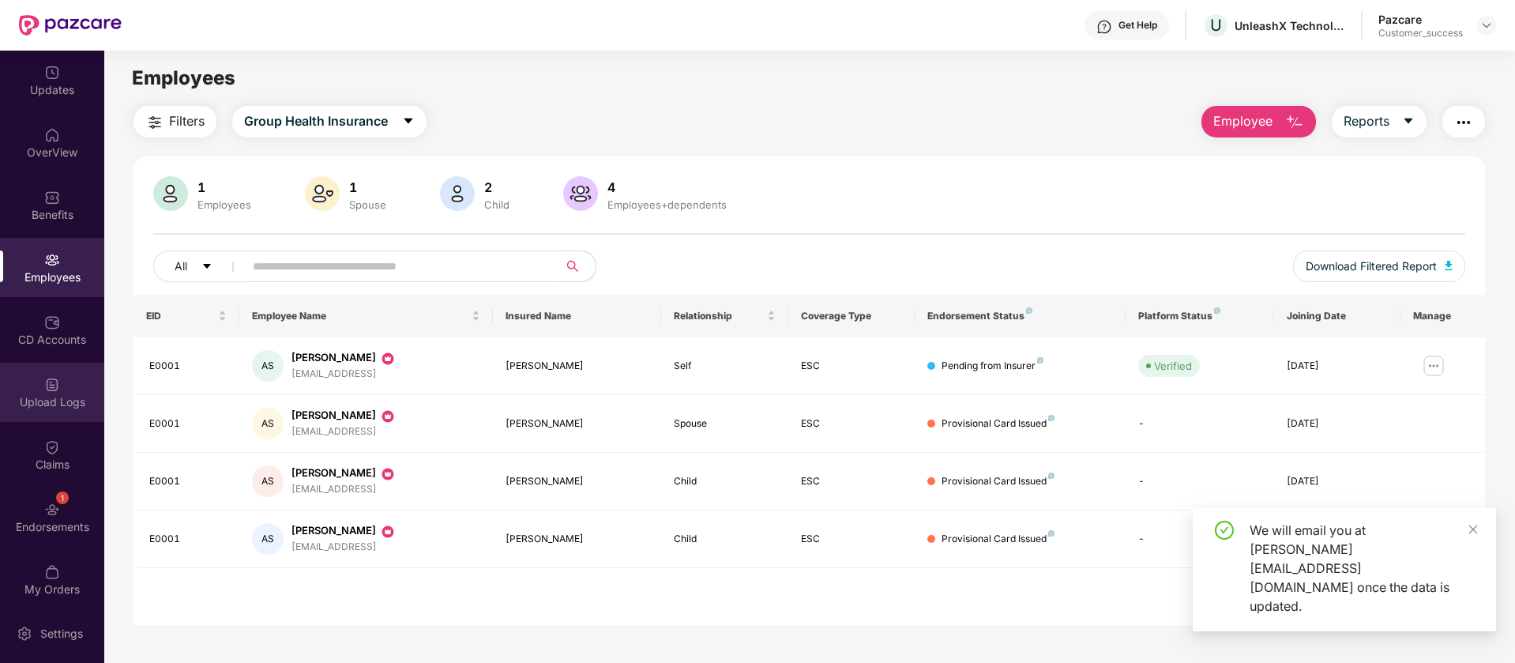
click at [64, 418] on div "Upload Logs" at bounding box center [52, 392] width 104 height 59
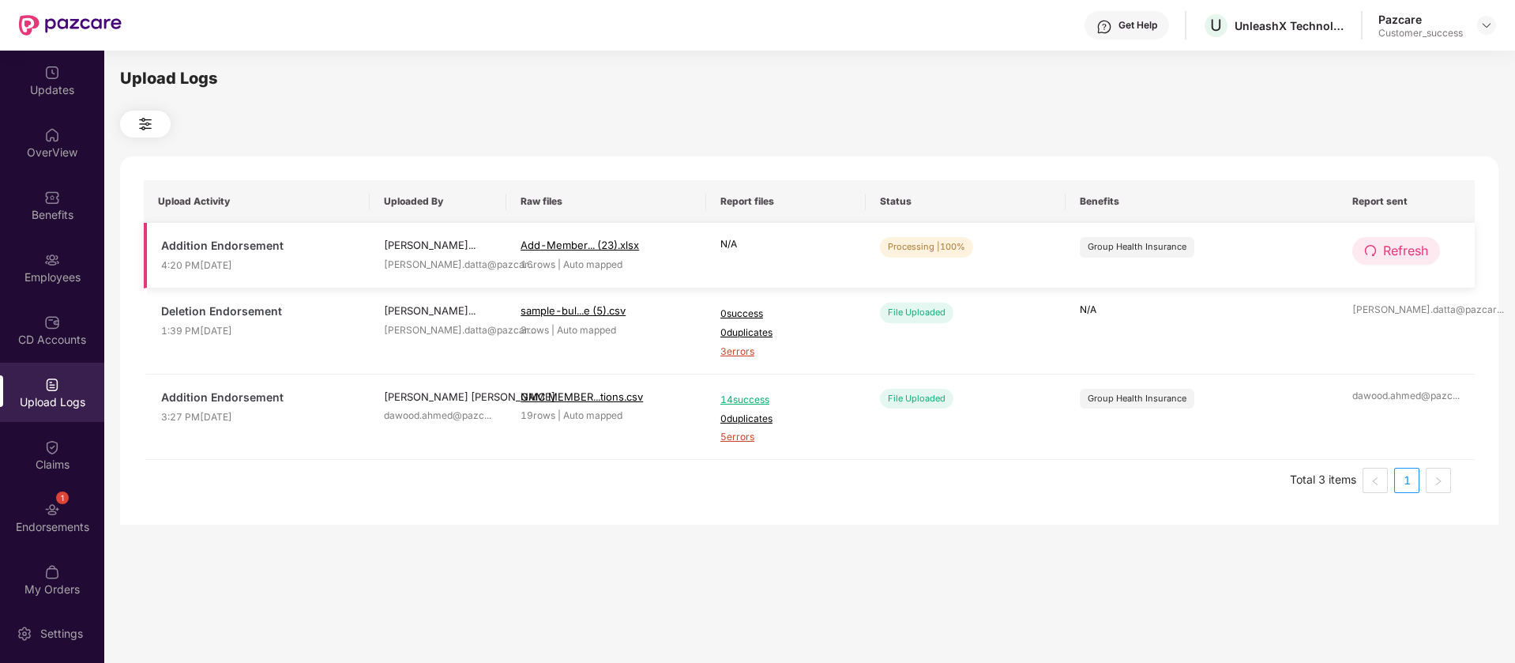
click at [1382, 257] on button "Refresh" at bounding box center [1397, 251] width 88 height 28
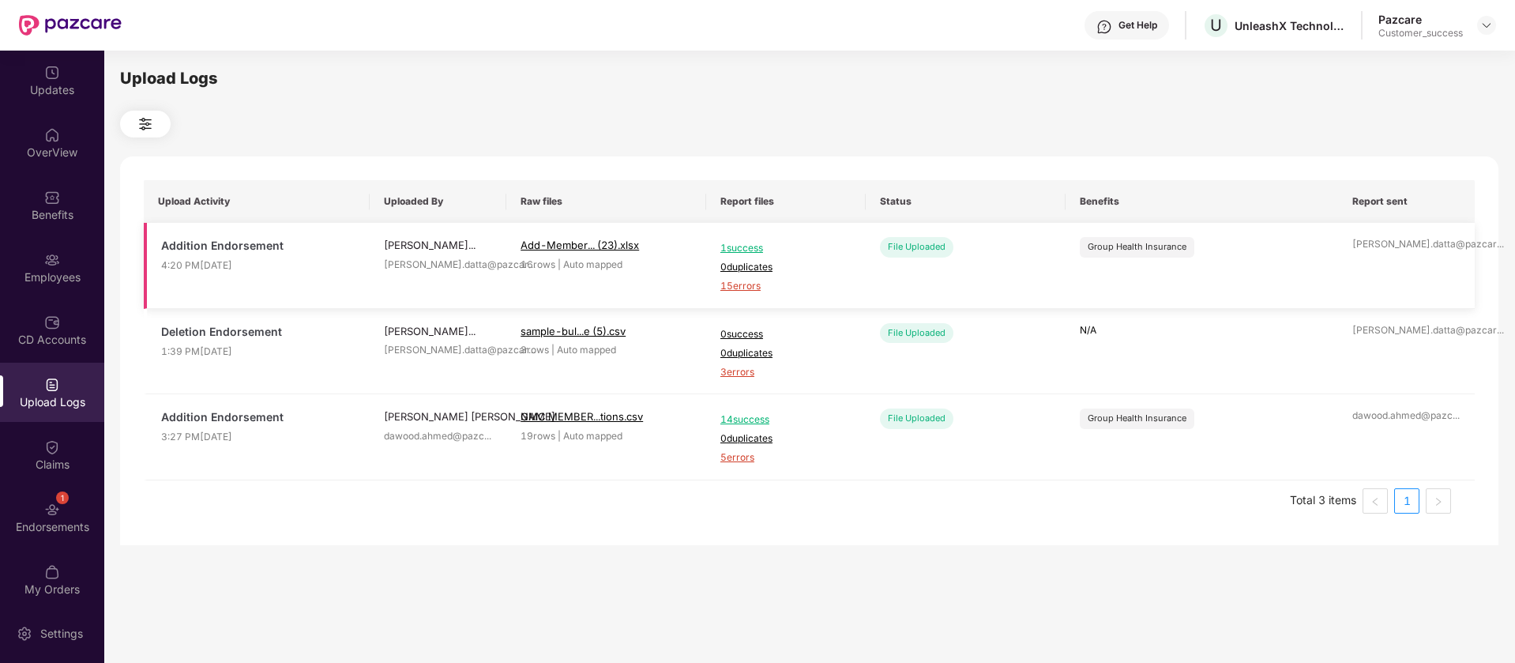
click at [749, 243] on span "1 success" at bounding box center [786, 248] width 131 height 15
click at [743, 284] on span "15 errors" at bounding box center [786, 286] width 131 height 15
click at [68, 280] on div "Employees" at bounding box center [52, 277] width 104 height 16
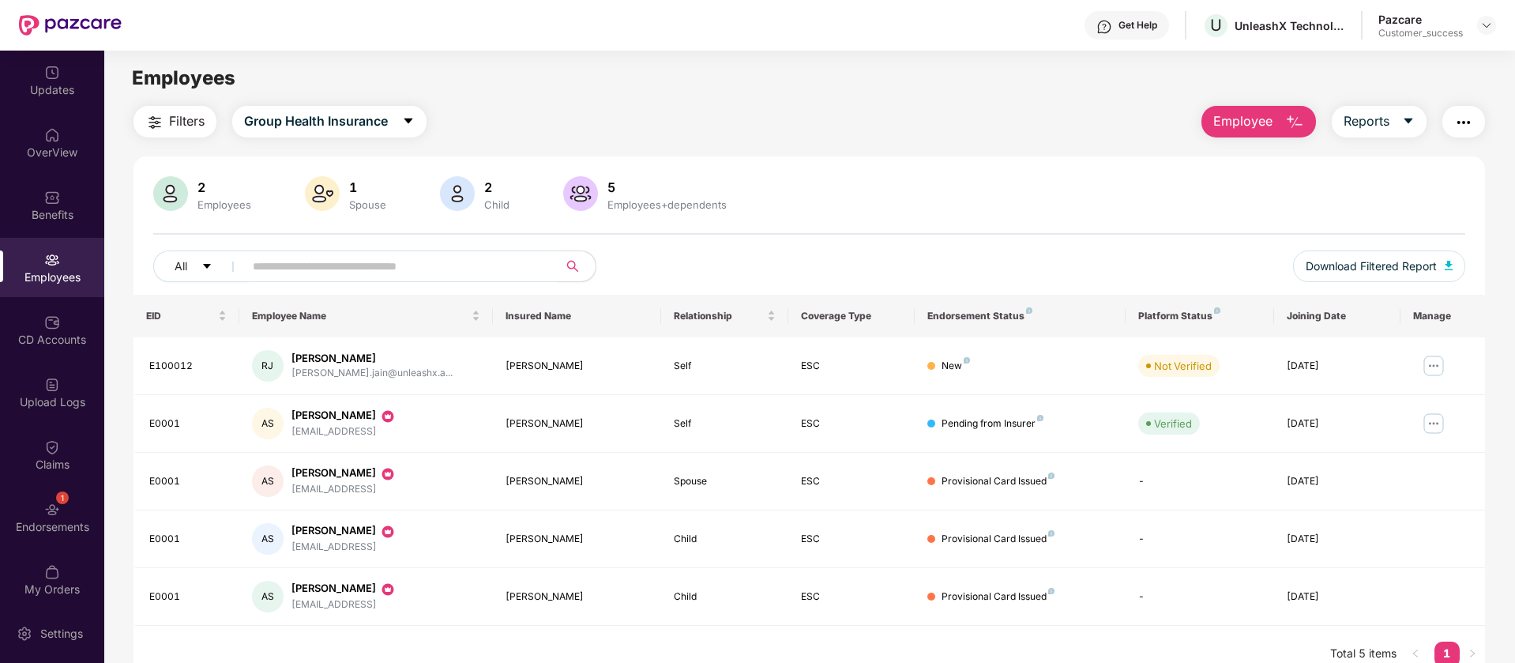
click at [1256, 123] on span "Employee" at bounding box center [1243, 121] width 59 height 20
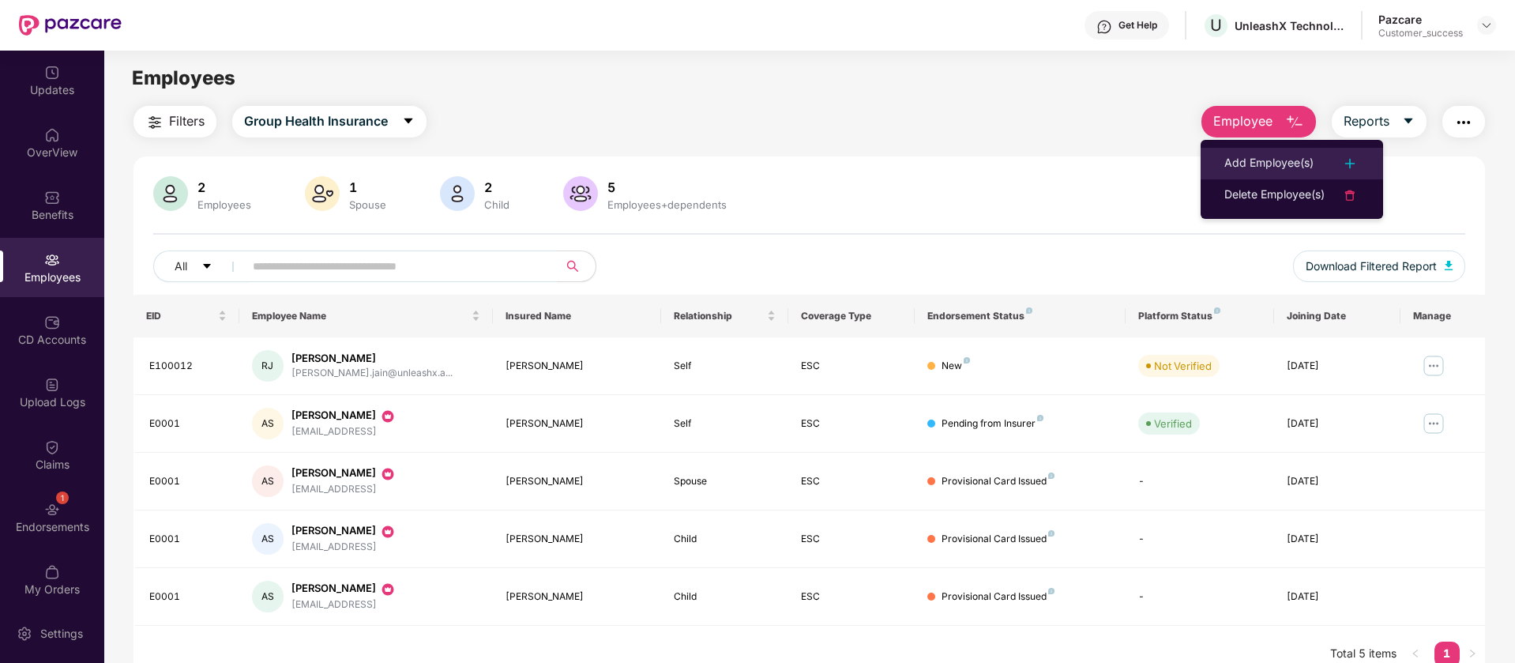
click at [1317, 168] on div "Add Employee(s)" at bounding box center [1292, 163] width 135 height 19
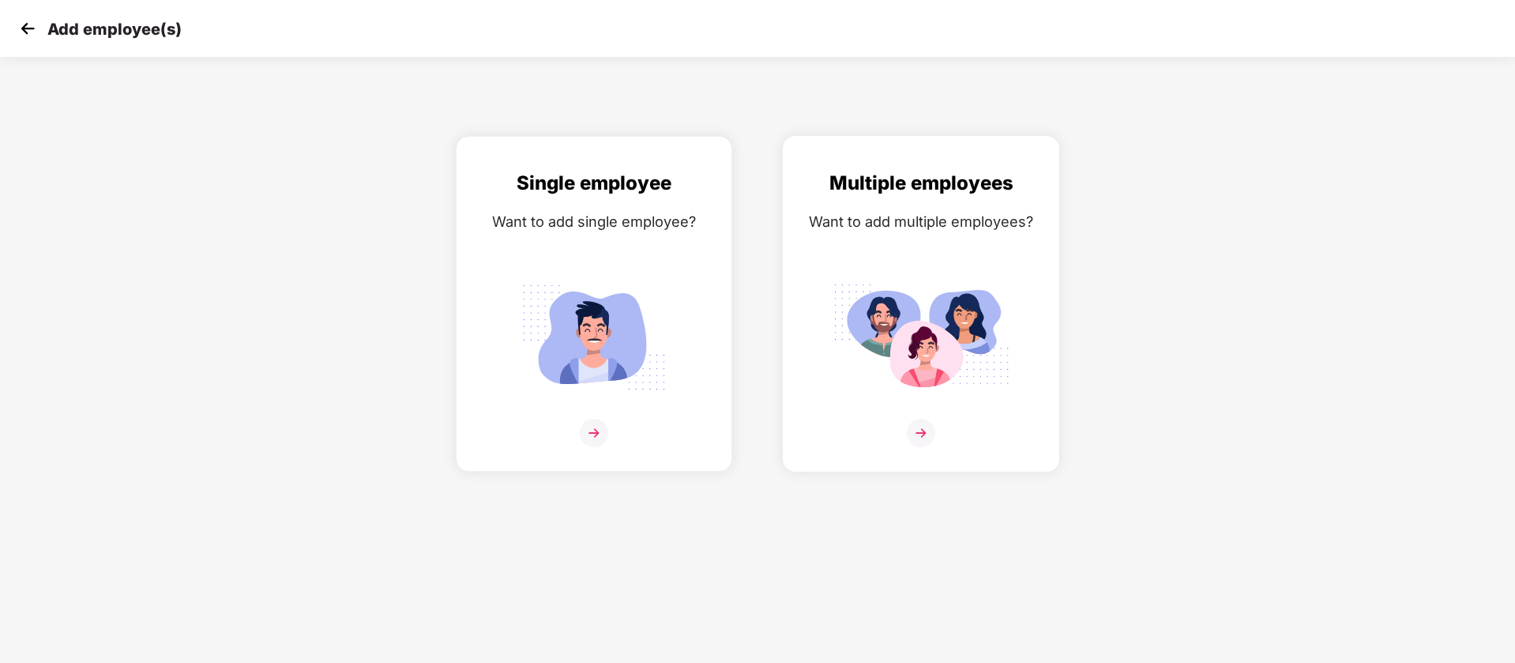
click at [909, 338] on img at bounding box center [921, 337] width 177 height 123
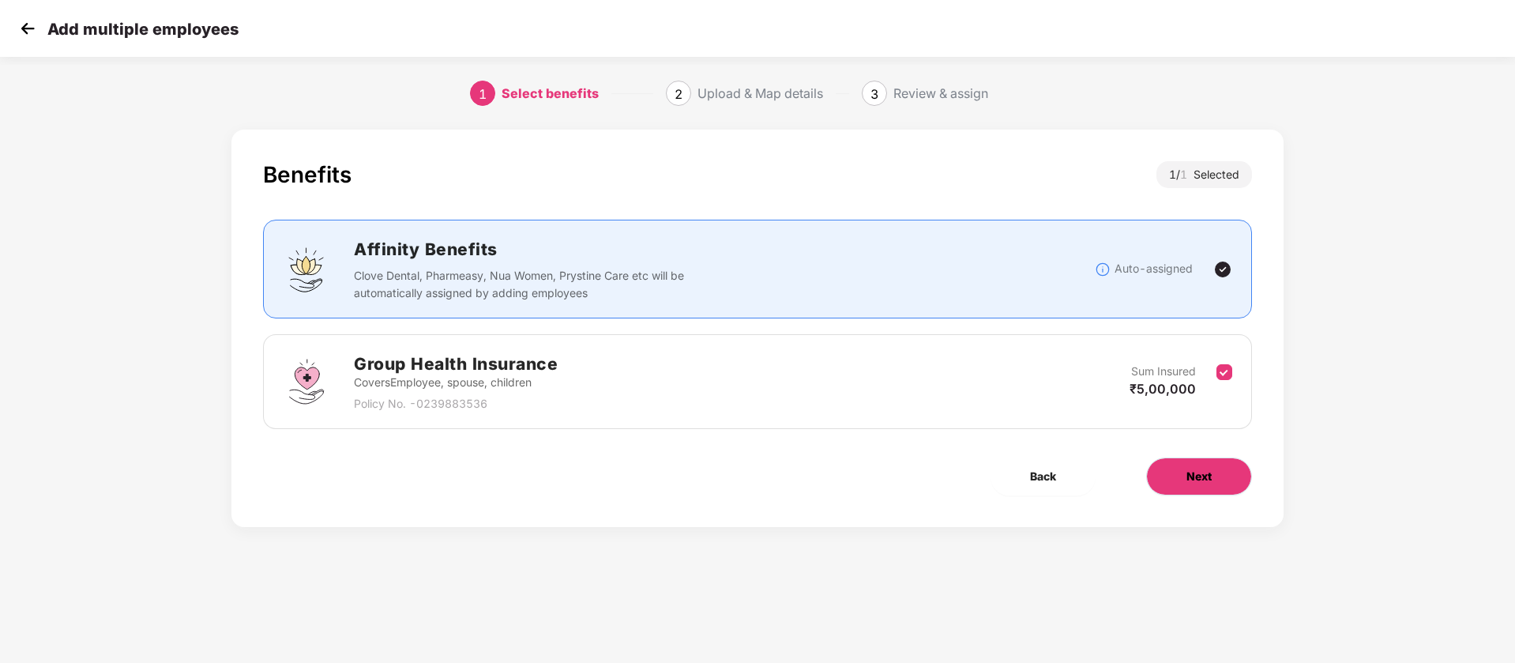
click at [1225, 472] on button "Next" at bounding box center [1199, 476] width 106 height 38
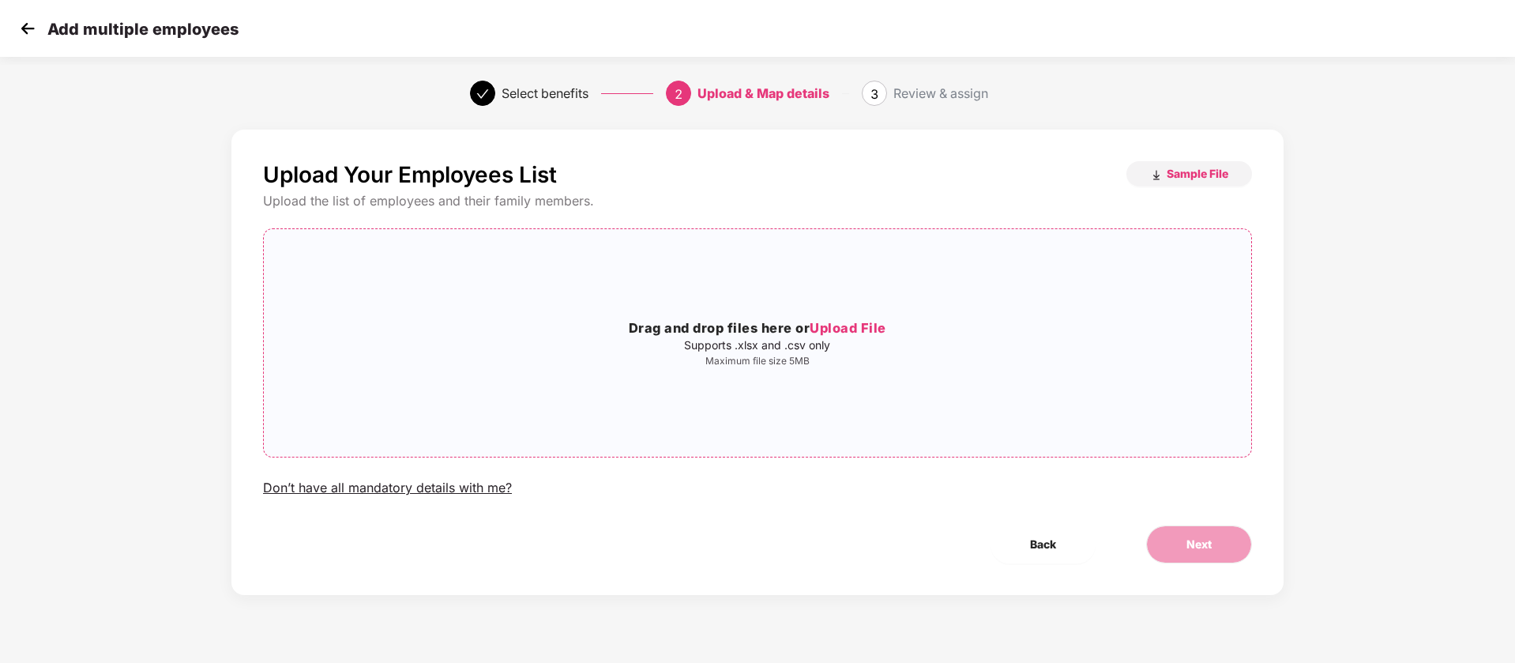
click at [733, 359] on p "Maximum file size 5MB" at bounding box center [758, 361] width 988 height 13
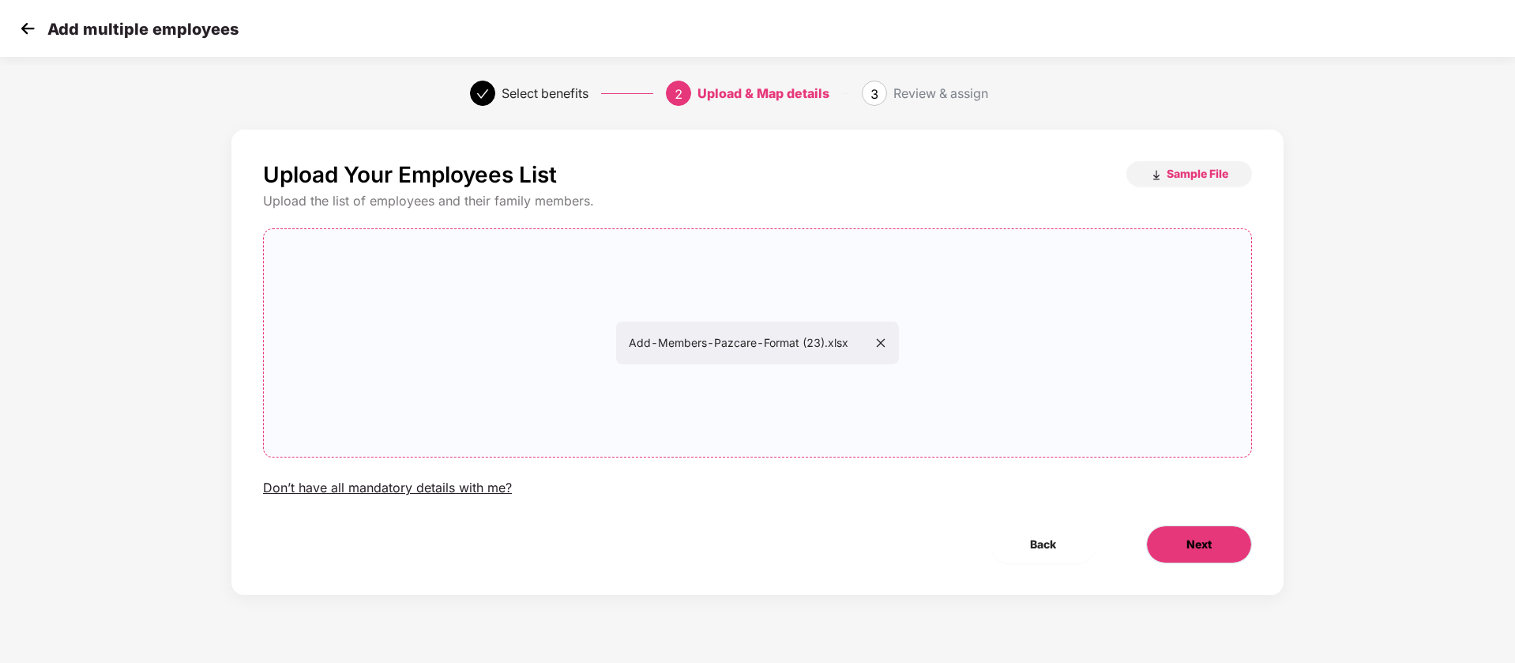
click at [1213, 558] on button "Next" at bounding box center [1199, 544] width 106 height 38
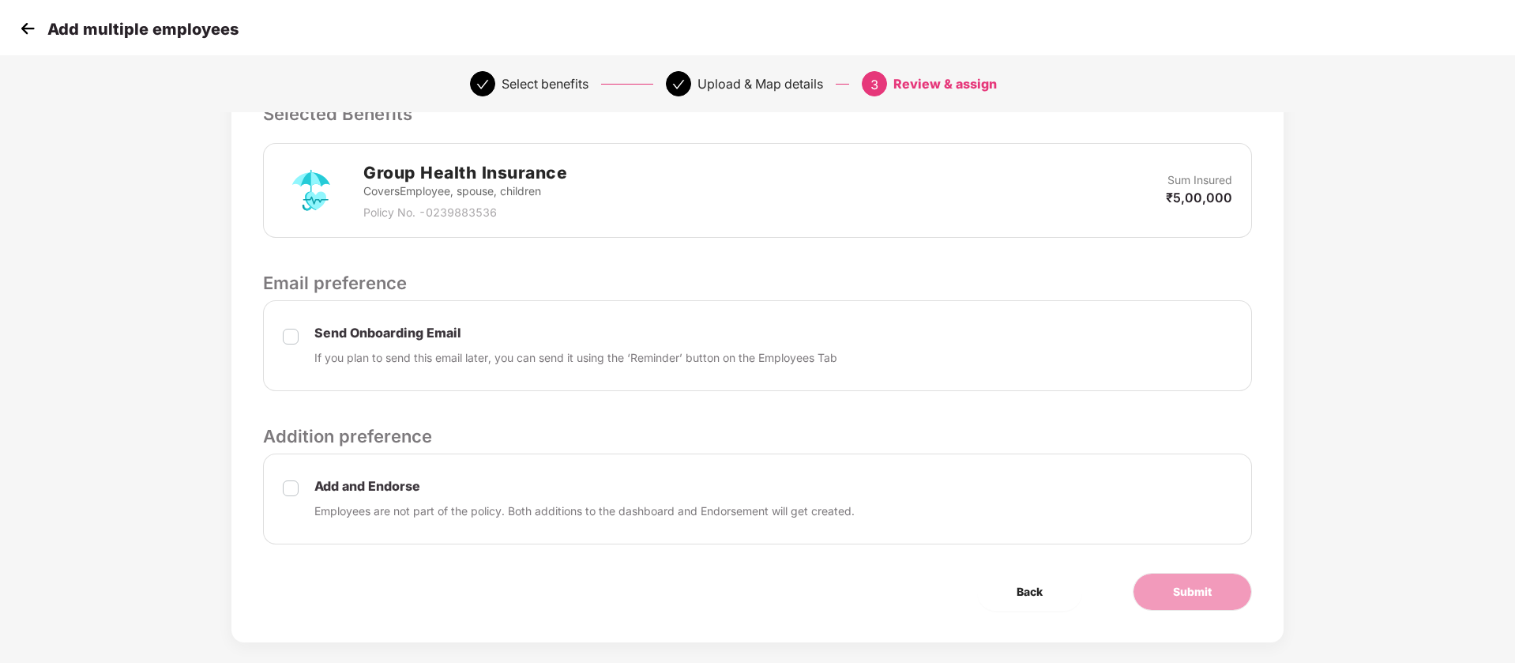
scroll to position [371, 0]
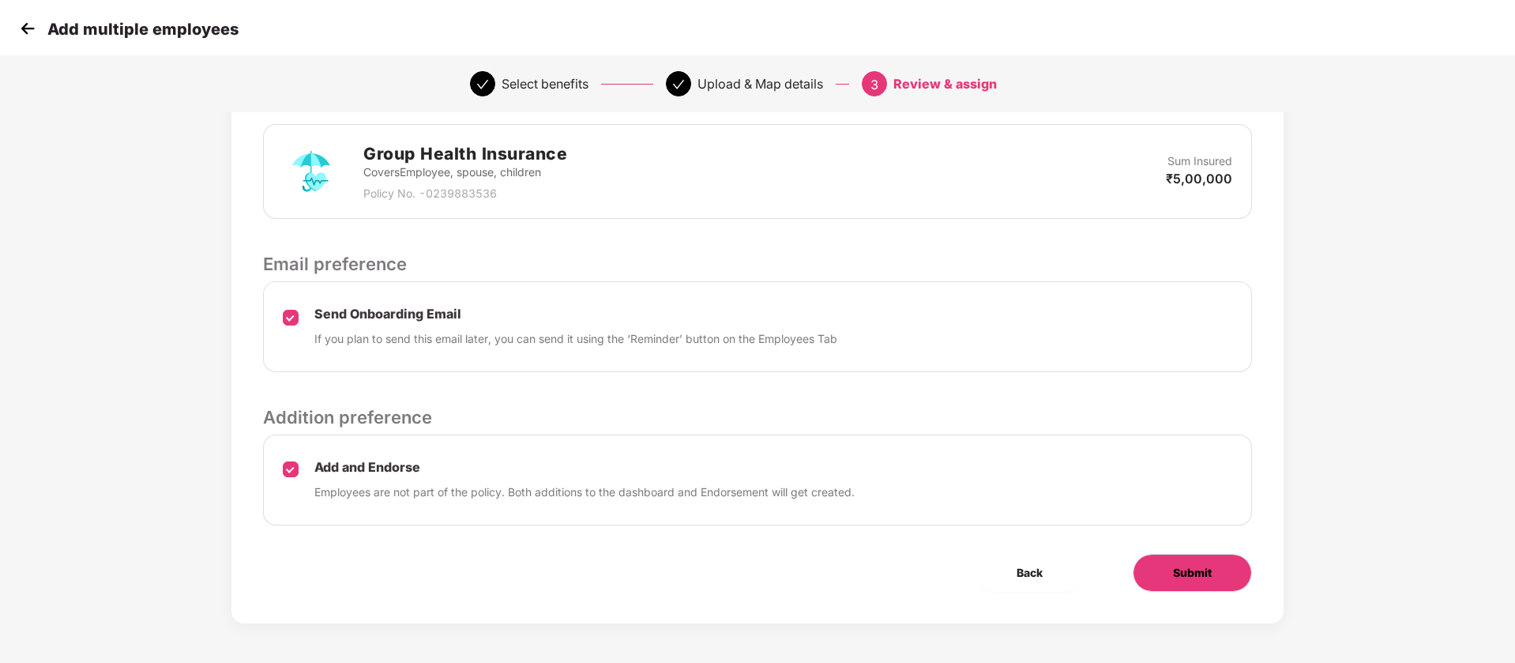
click at [1206, 574] on span "Submit" at bounding box center [1192, 572] width 39 height 17
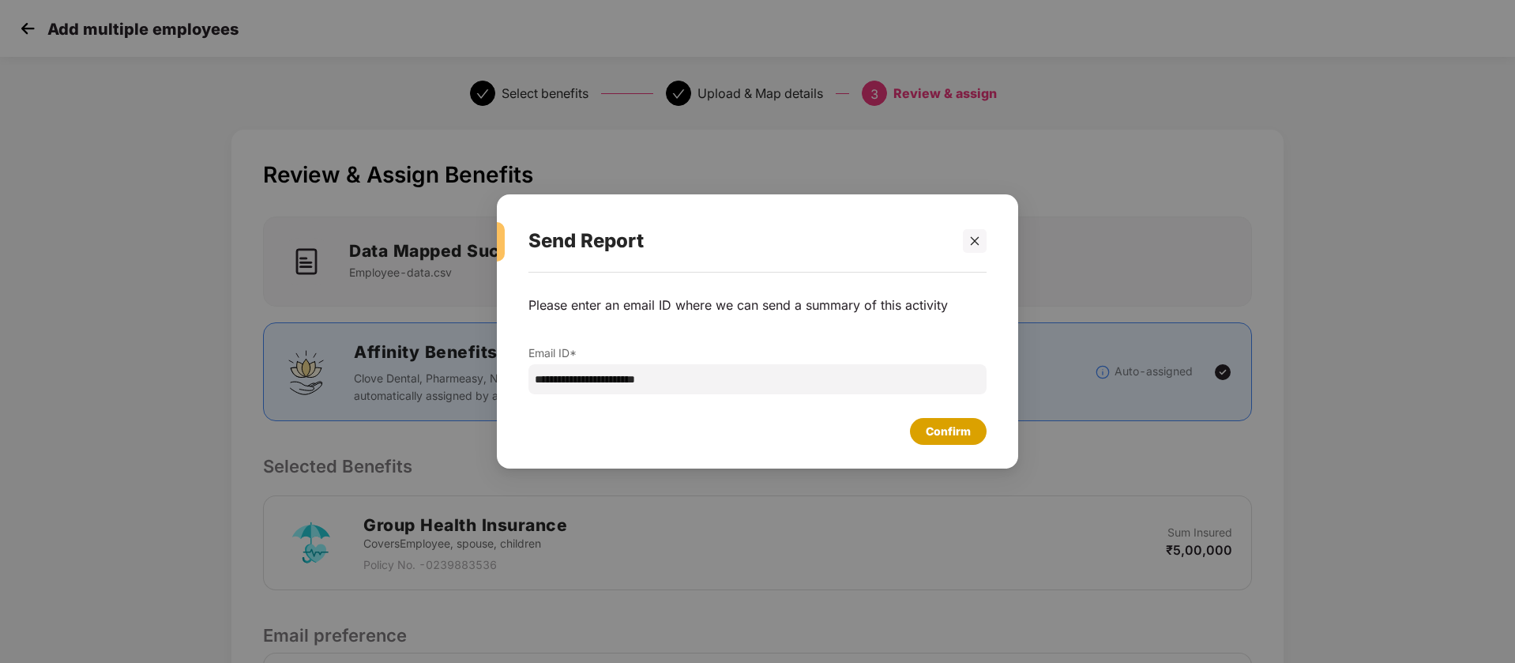
click at [962, 442] on div "Confirm" at bounding box center [948, 431] width 77 height 27
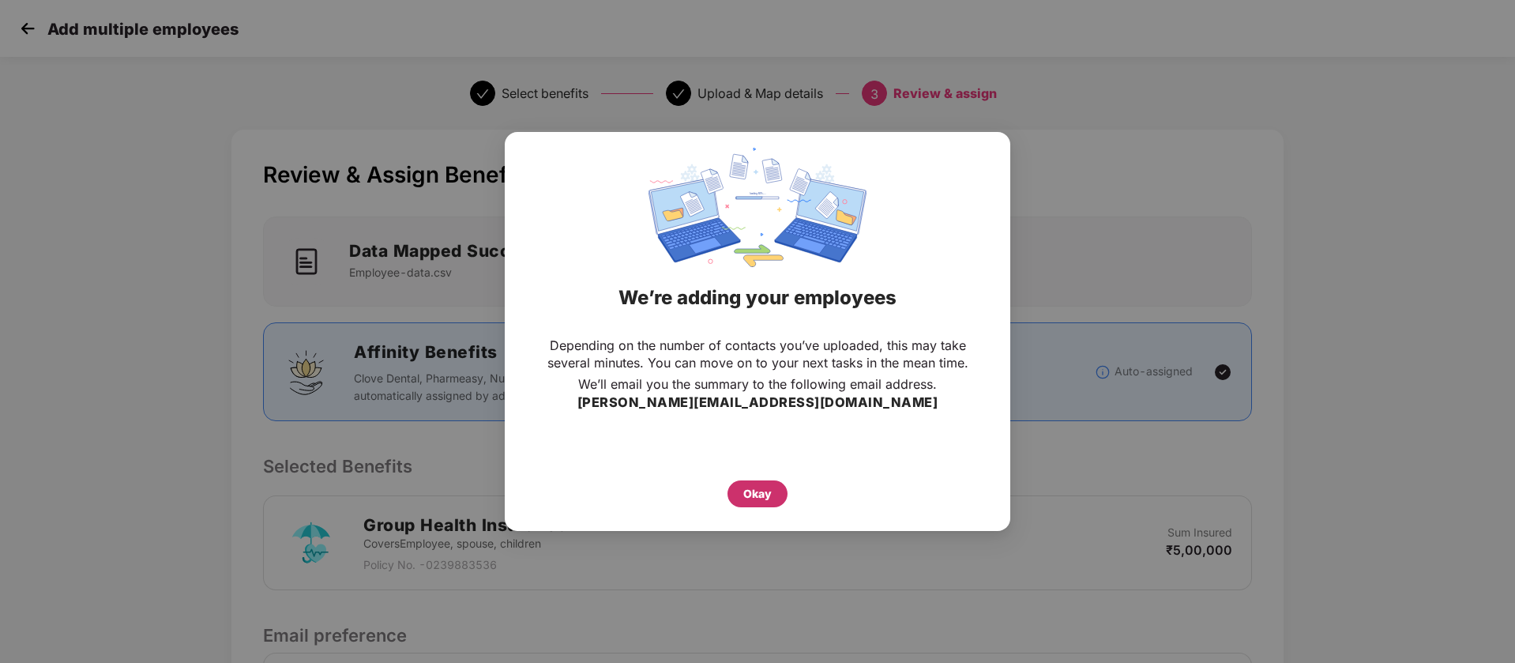
click at [760, 488] on div "Okay" at bounding box center [758, 493] width 28 height 17
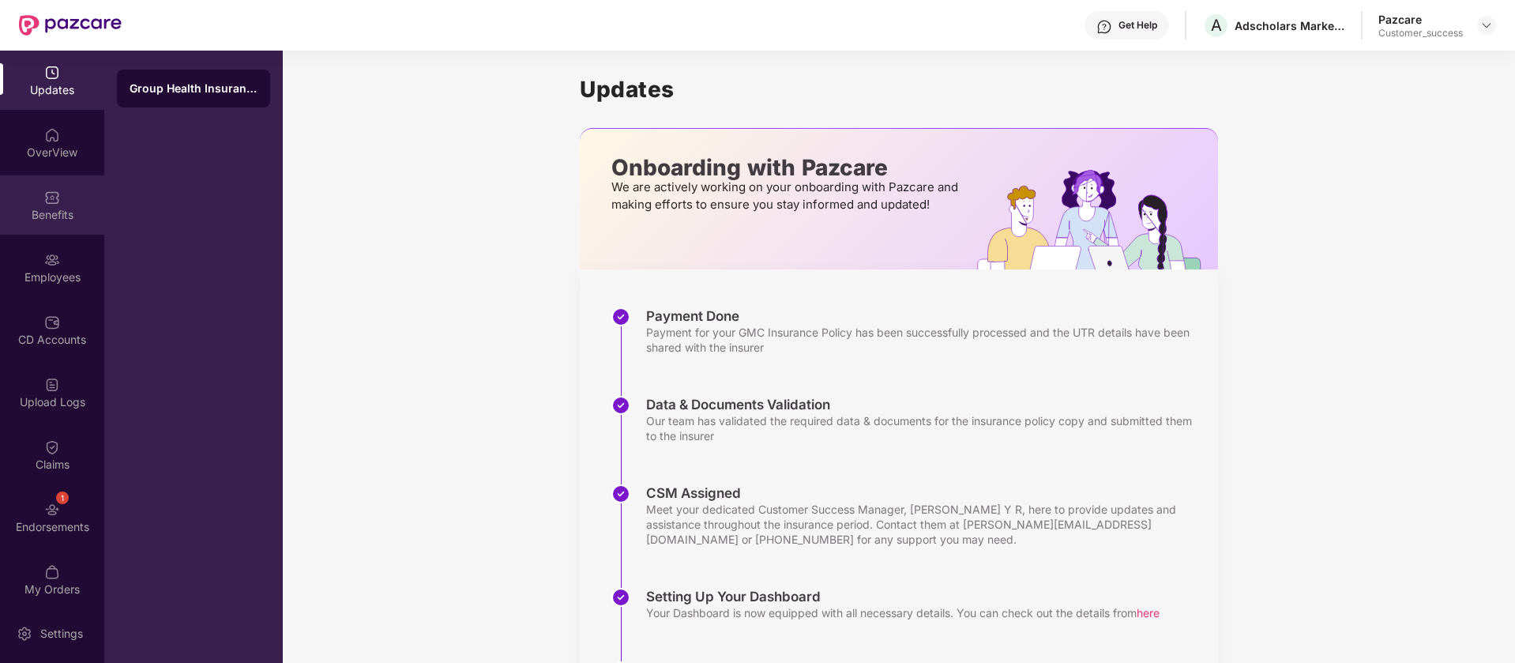
click at [71, 212] on div "Benefits" at bounding box center [52, 215] width 104 height 16
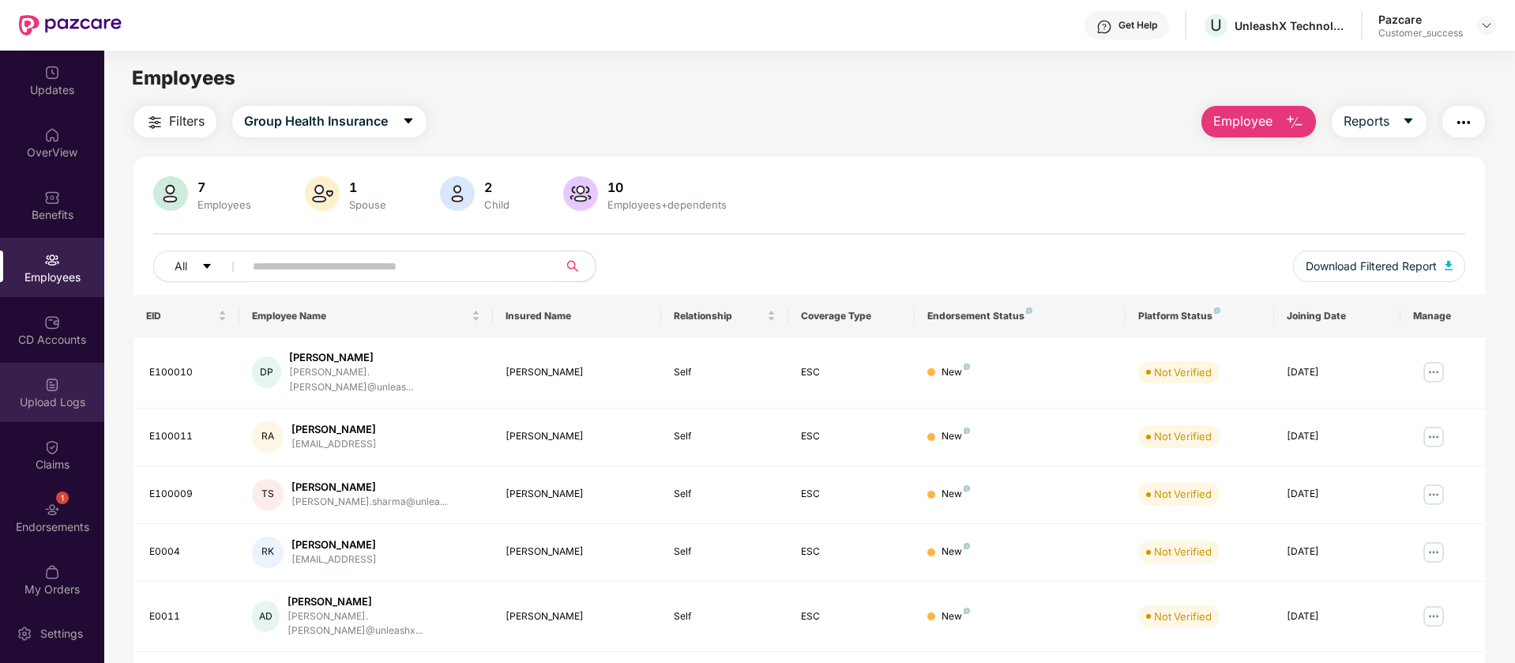
click at [57, 389] on img at bounding box center [52, 385] width 16 height 16
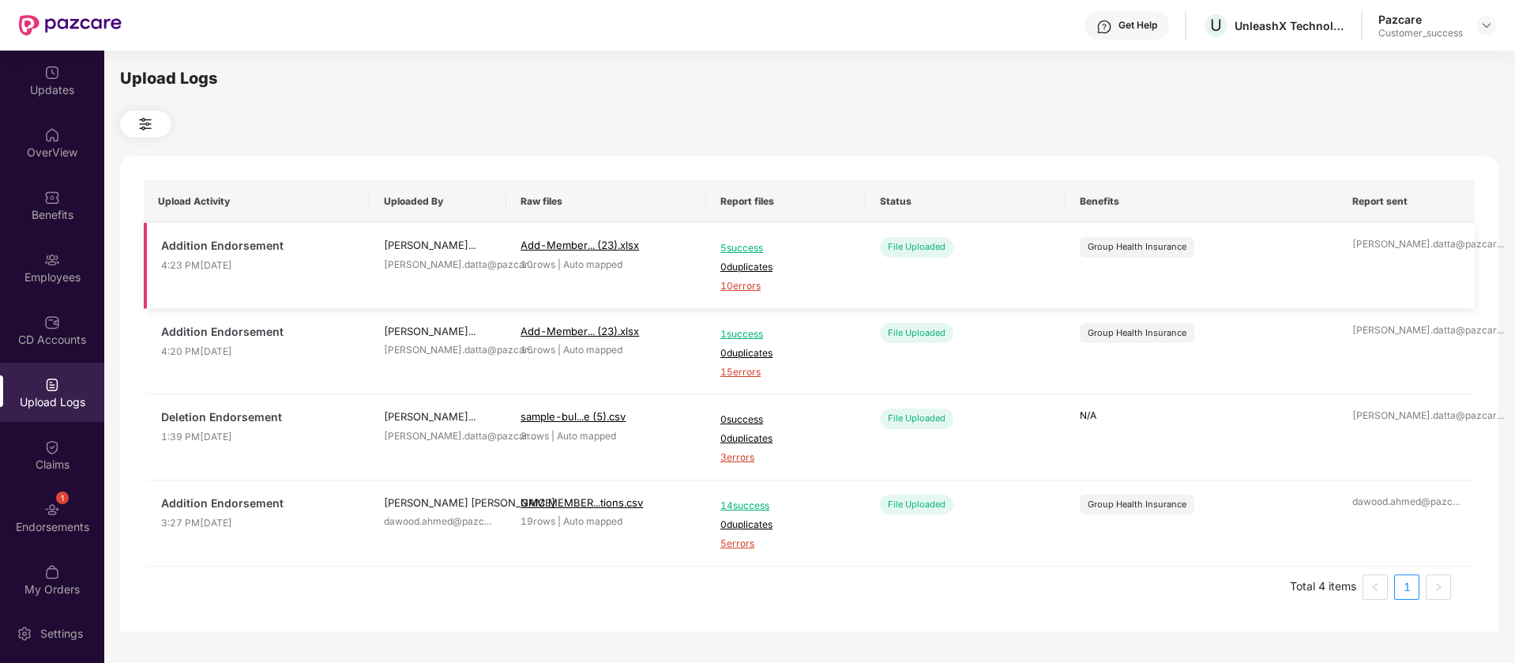
click at [747, 284] on span "10 errors" at bounding box center [786, 286] width 131 height 15
click at [40, 207] on div "Benefits" at bounding box center [52, 215] width 104 height 16
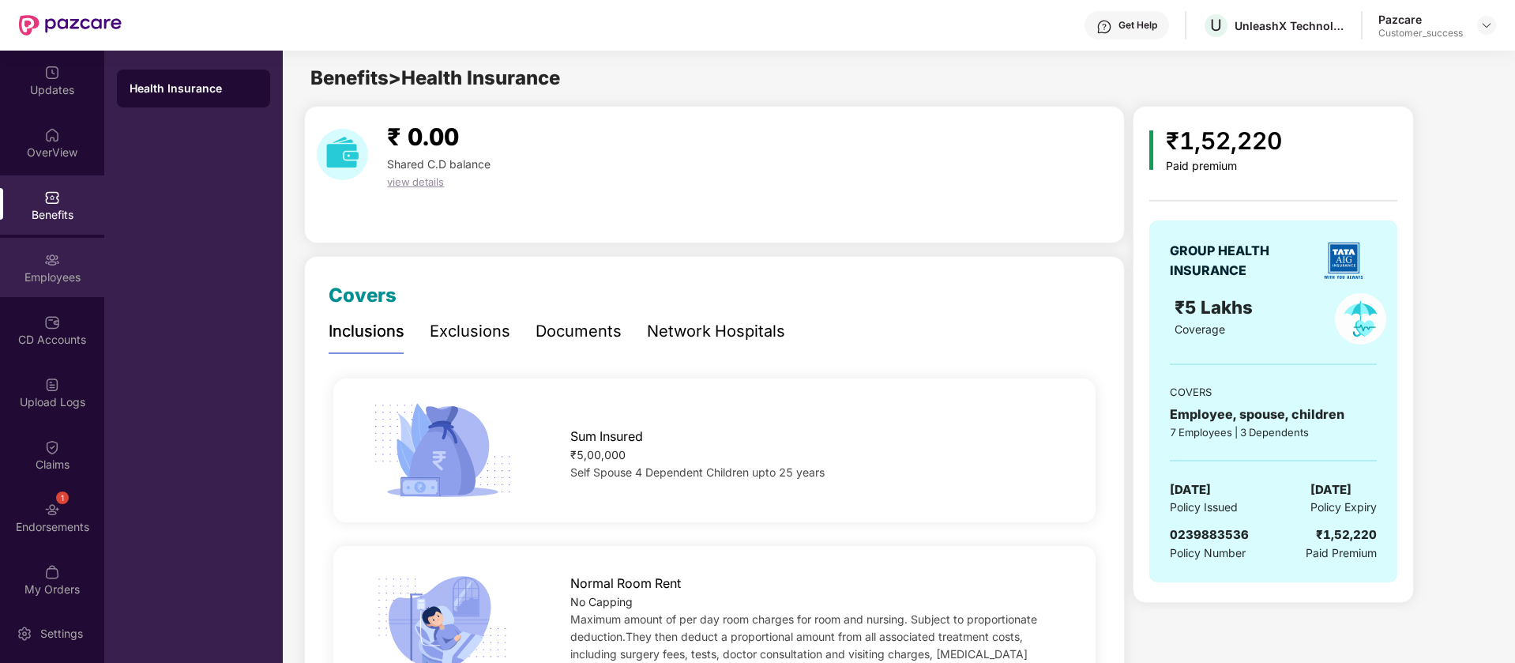
click at [56, 284] on div "Employees" at bounding box center [52, 267] width 104 height 59
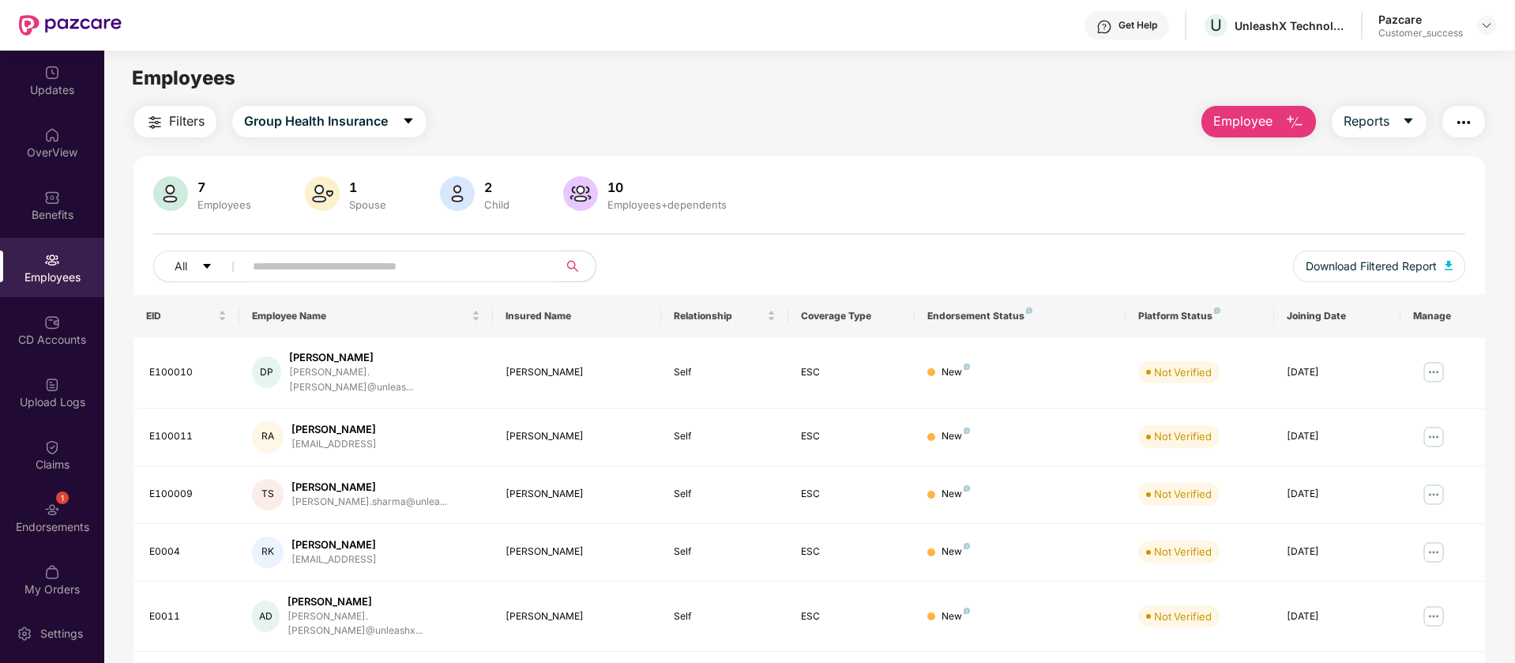
click at [1238, 130] on span "Employee" at bounding box center [1243, 121] width 59 height 20
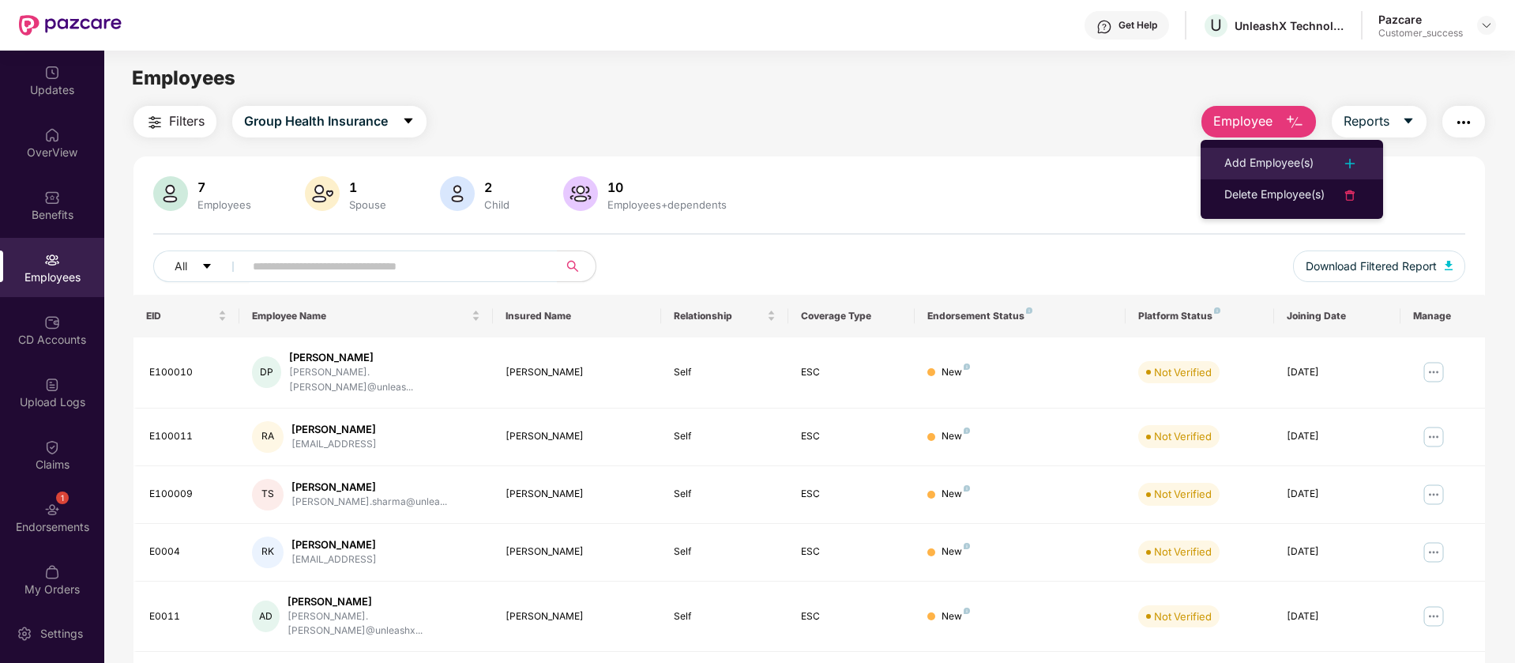
click at [1305, 156] on div "Add Employee(s)" at bounding box center [1269, 163] width 89 height 19
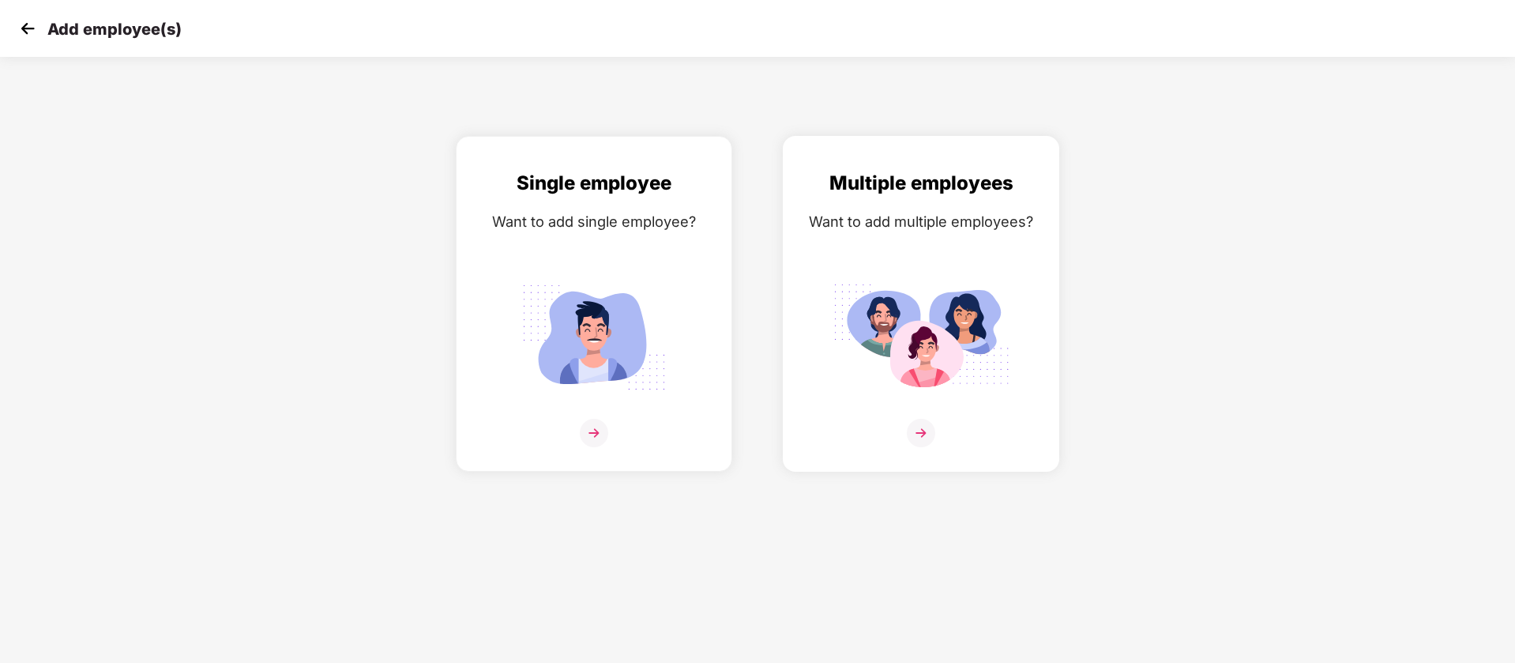
click at [838, 268] on div "Multiple employees Want to add multiple employees?" at bounding box center [921, 317] width 243 height 299
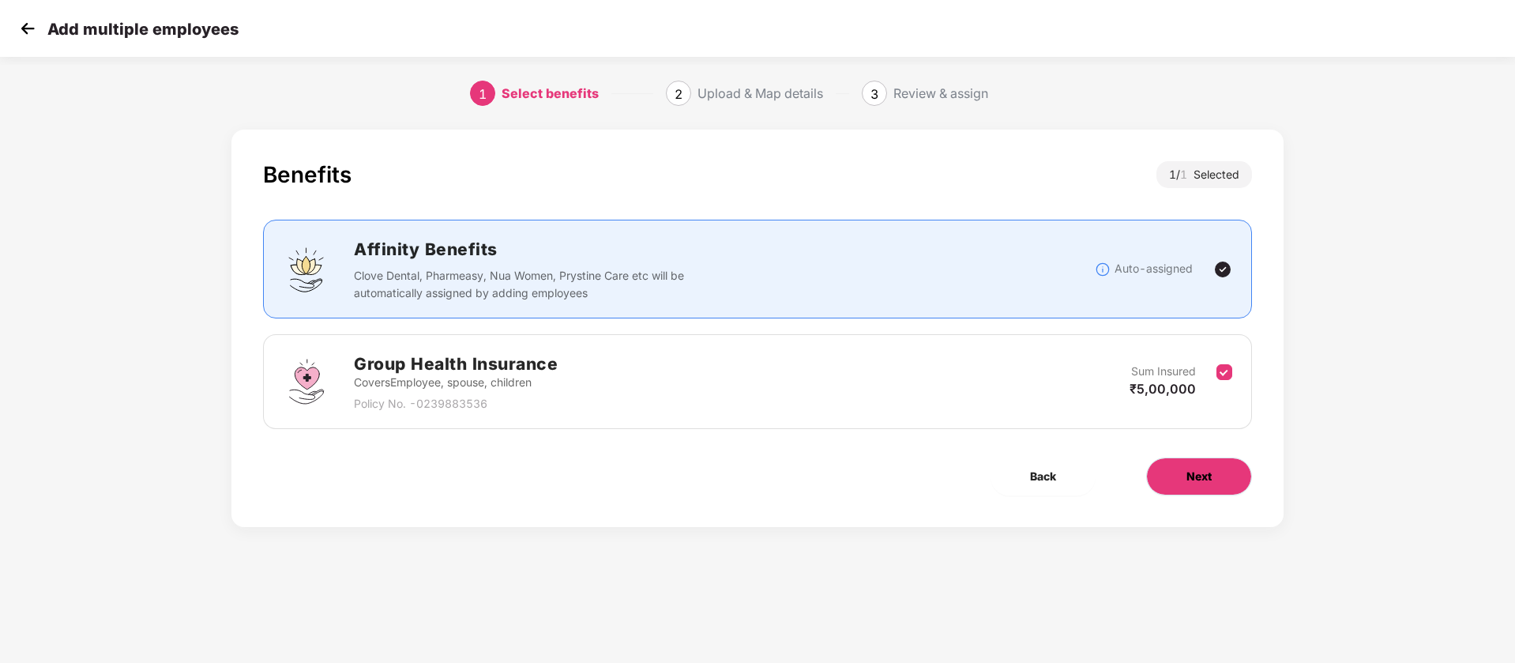
click at [1228, 478] on button "Next" at bounding box center [1199, 476] width 106 height 38
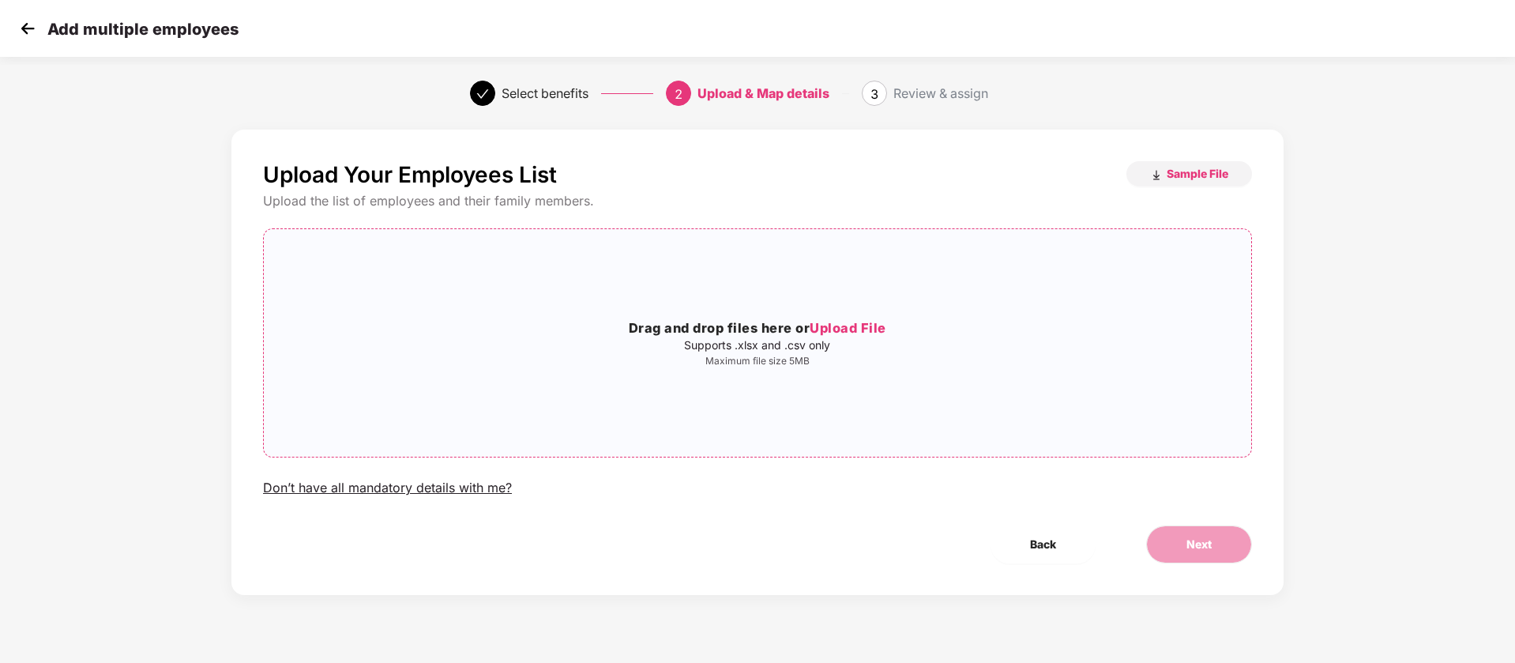
click at [715, 300] on div "Drag and drop files here or Upload File Supports .xlsx and .csv only Maximum fi…" at bounding box center [758, 343] width 988 height 202
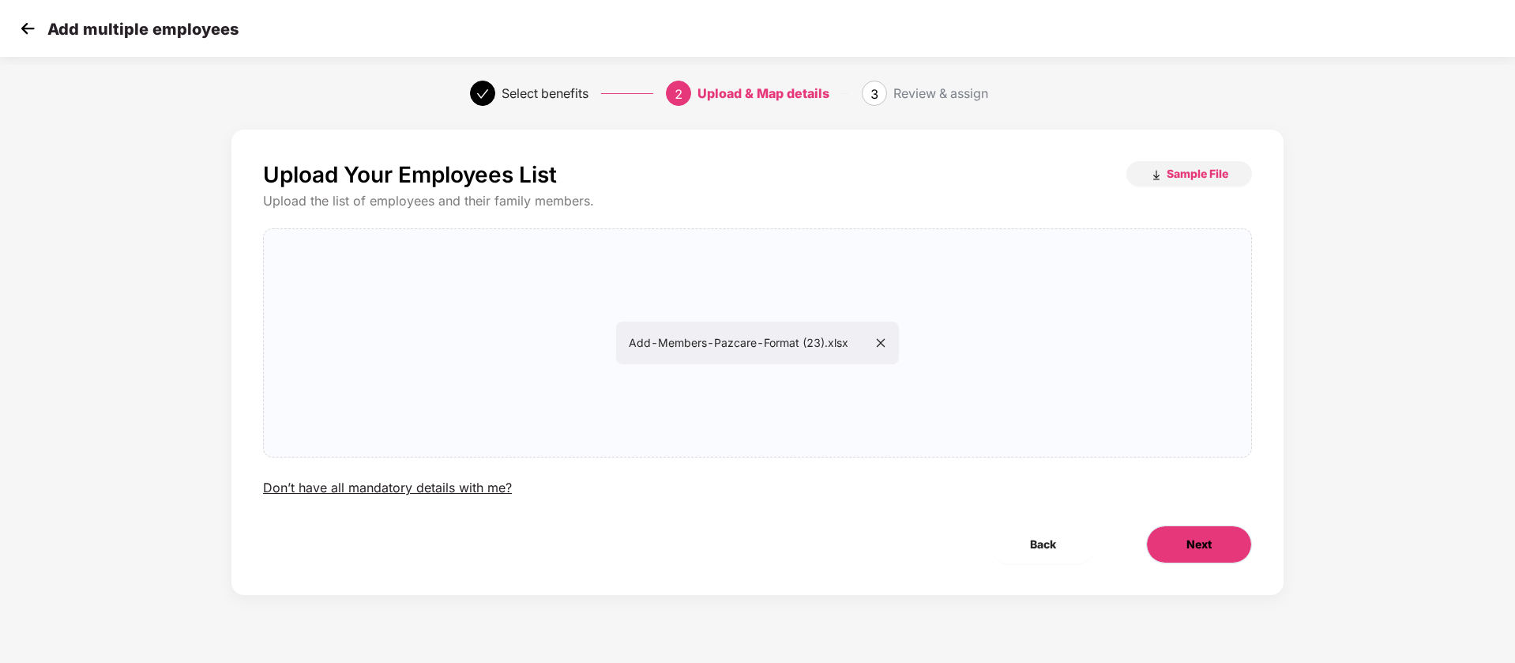
click at [1184, 544] on button "Next" at bounding box center [1199, 544] width 106 height 38
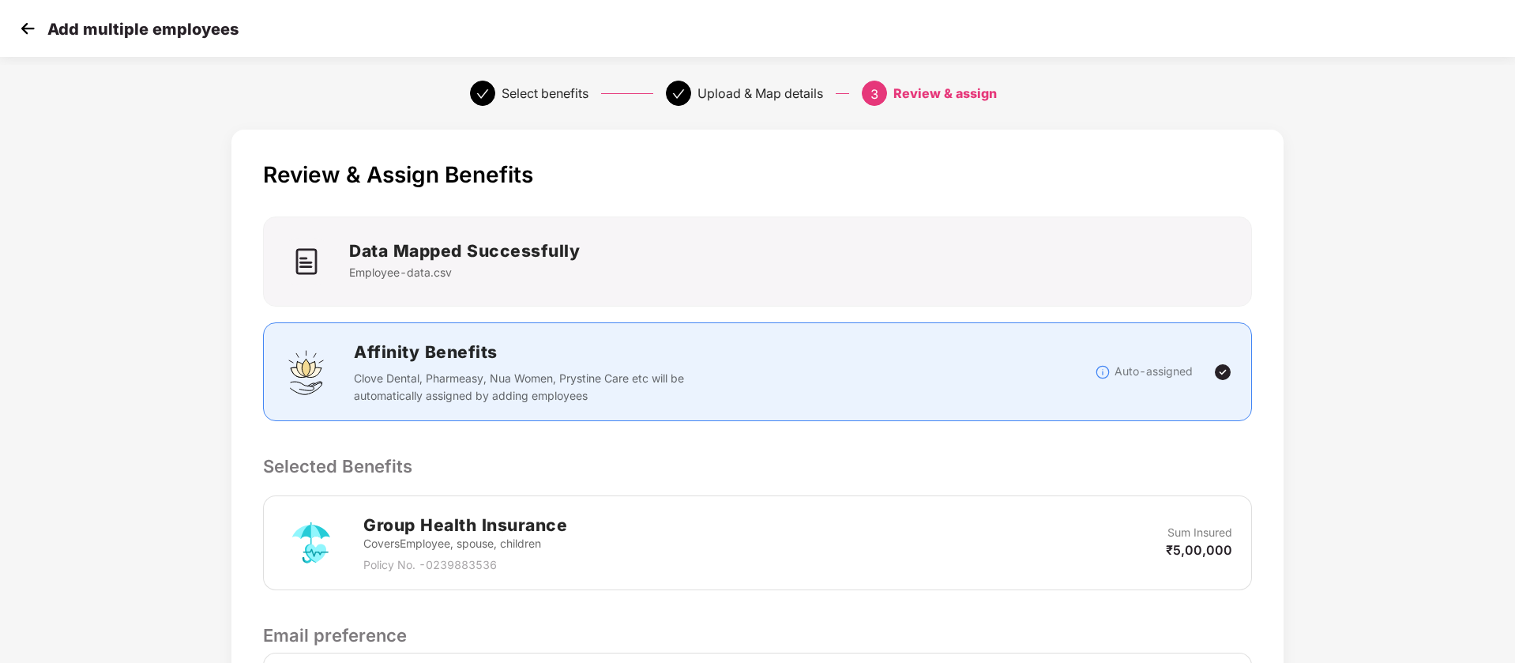
scroll to position [371, 0]
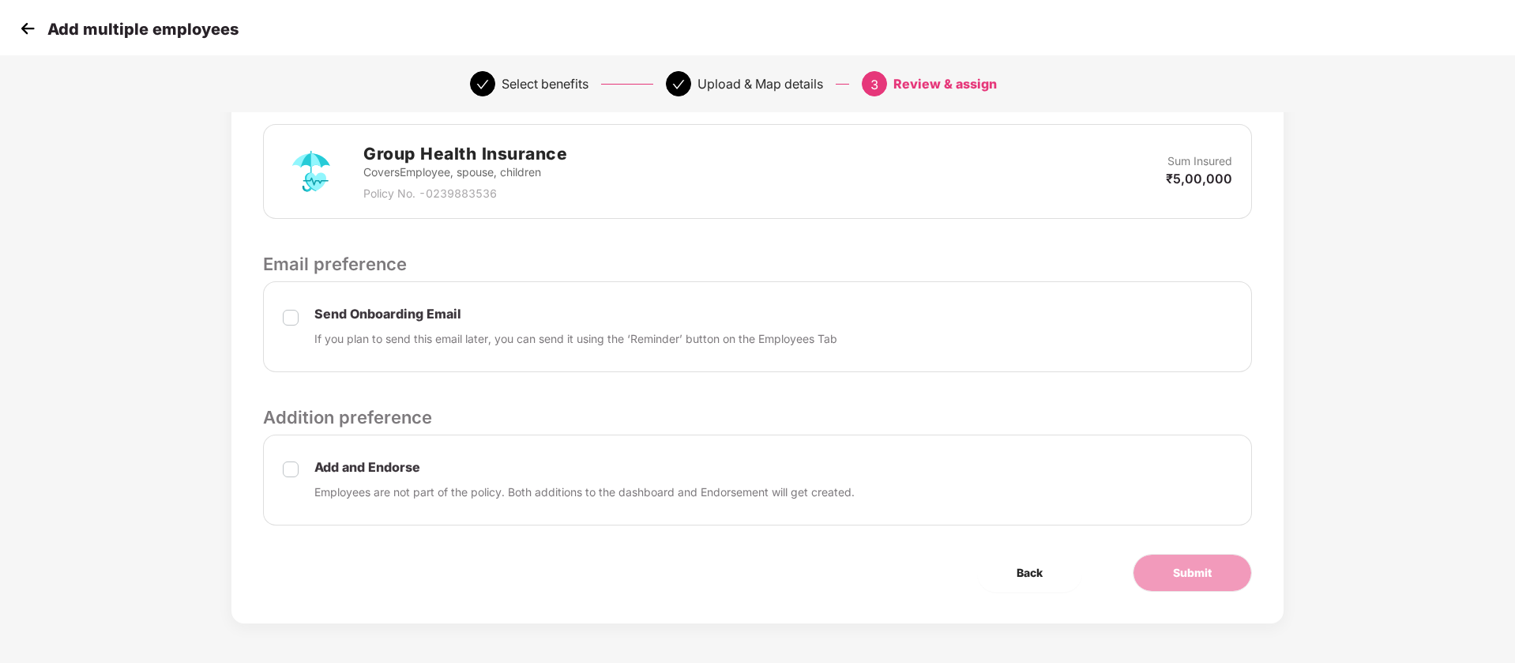
click at [304, 322] on div "Send Onboarding Email If you plan to send this email later, you can send it usi…" at bounding box center [757, 326] width 989 height 91
click at [1181, 571] on span "Submit" at bounding box center [1192, 572] width 39 height 17
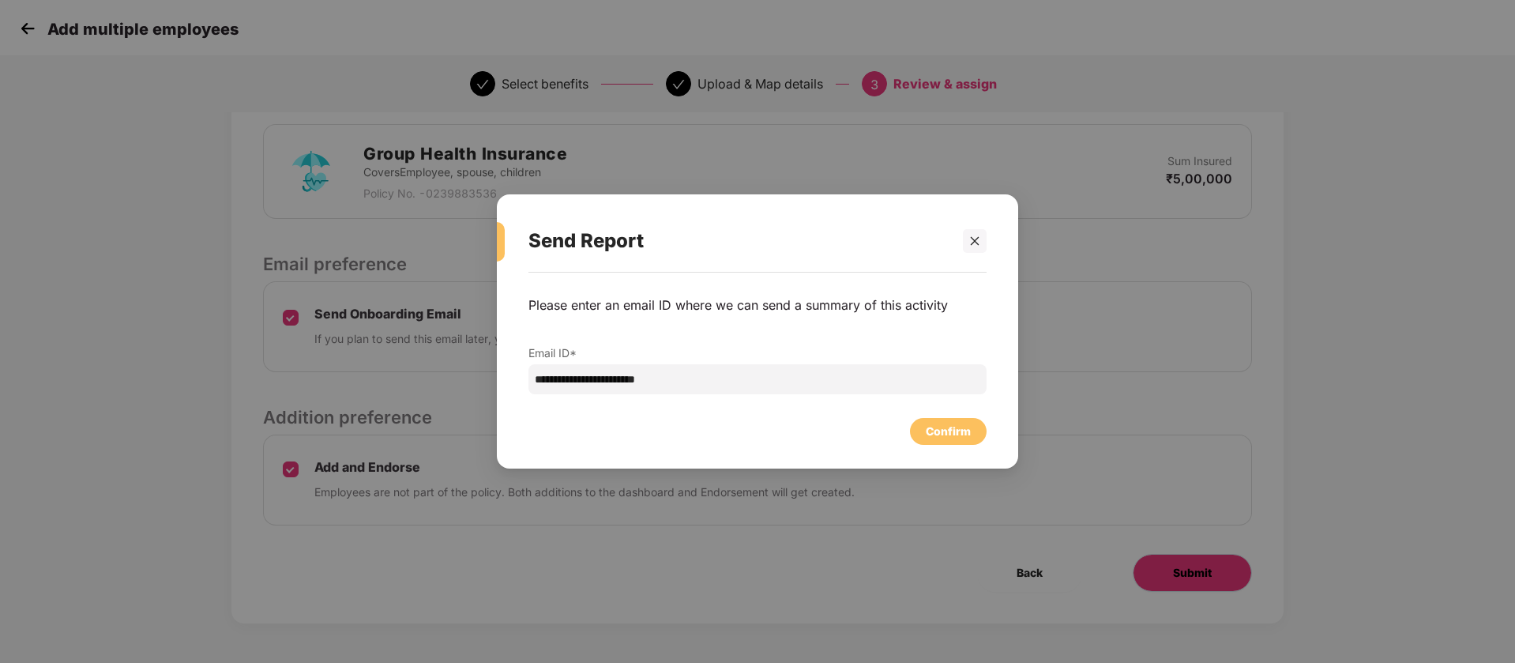
scroll to position [0, 0]
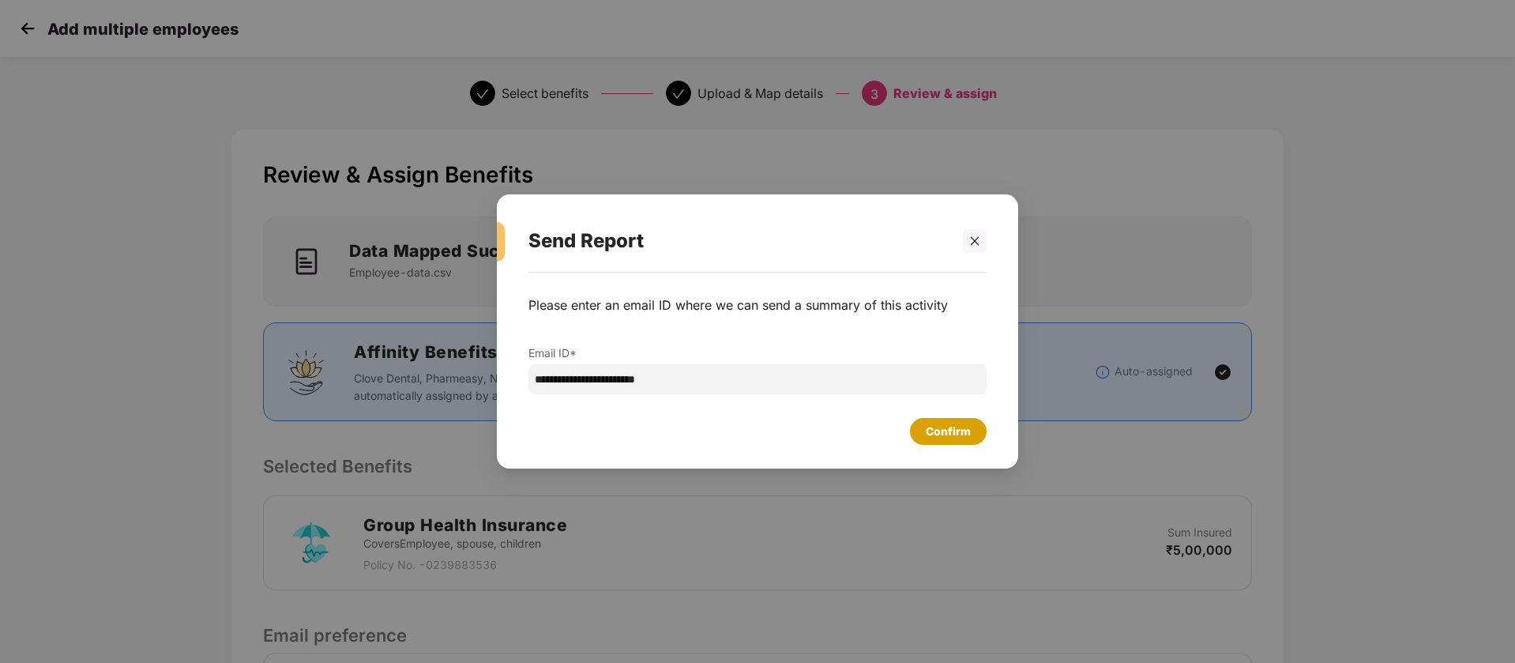
click at [958, 432] on div "Confirm" at bounding box center [948, 431] width 45 height 17
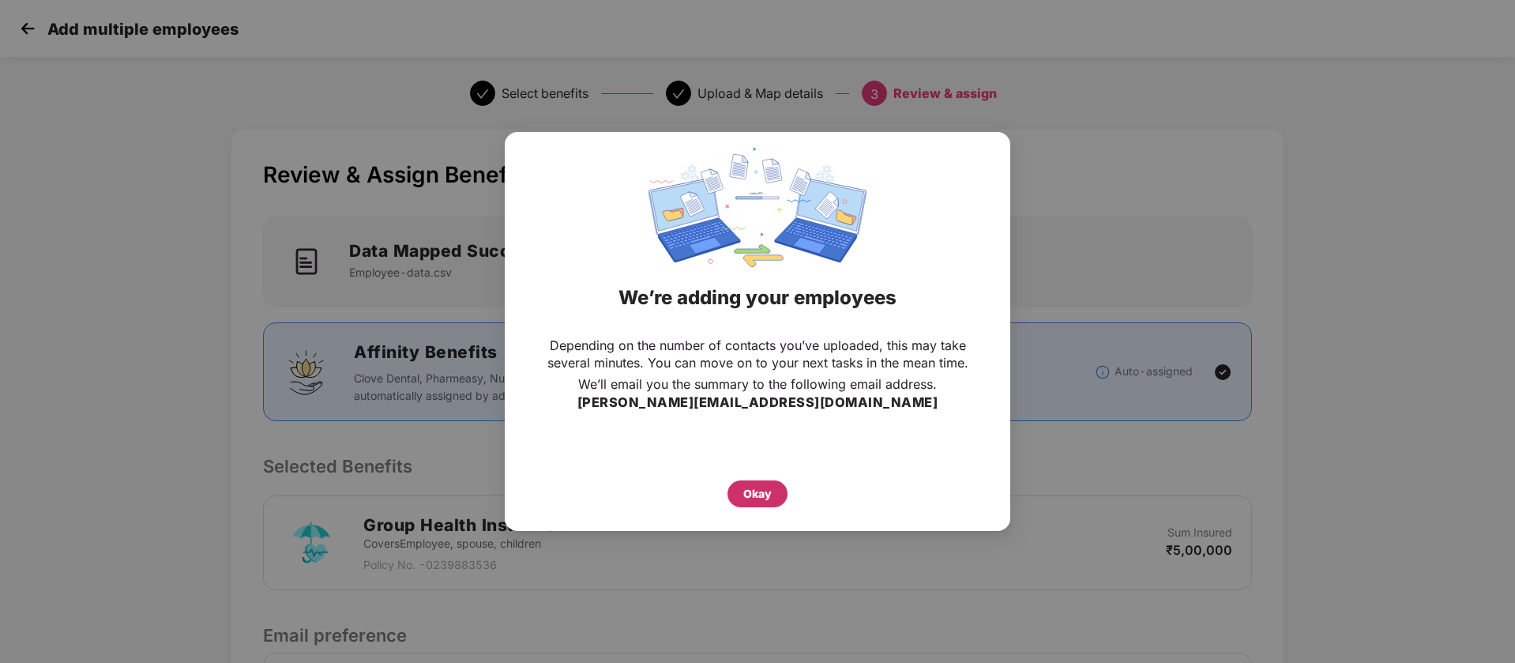
click at [748, 492] on div "Okay" at bounding box center [758, 493] width 28 height 17
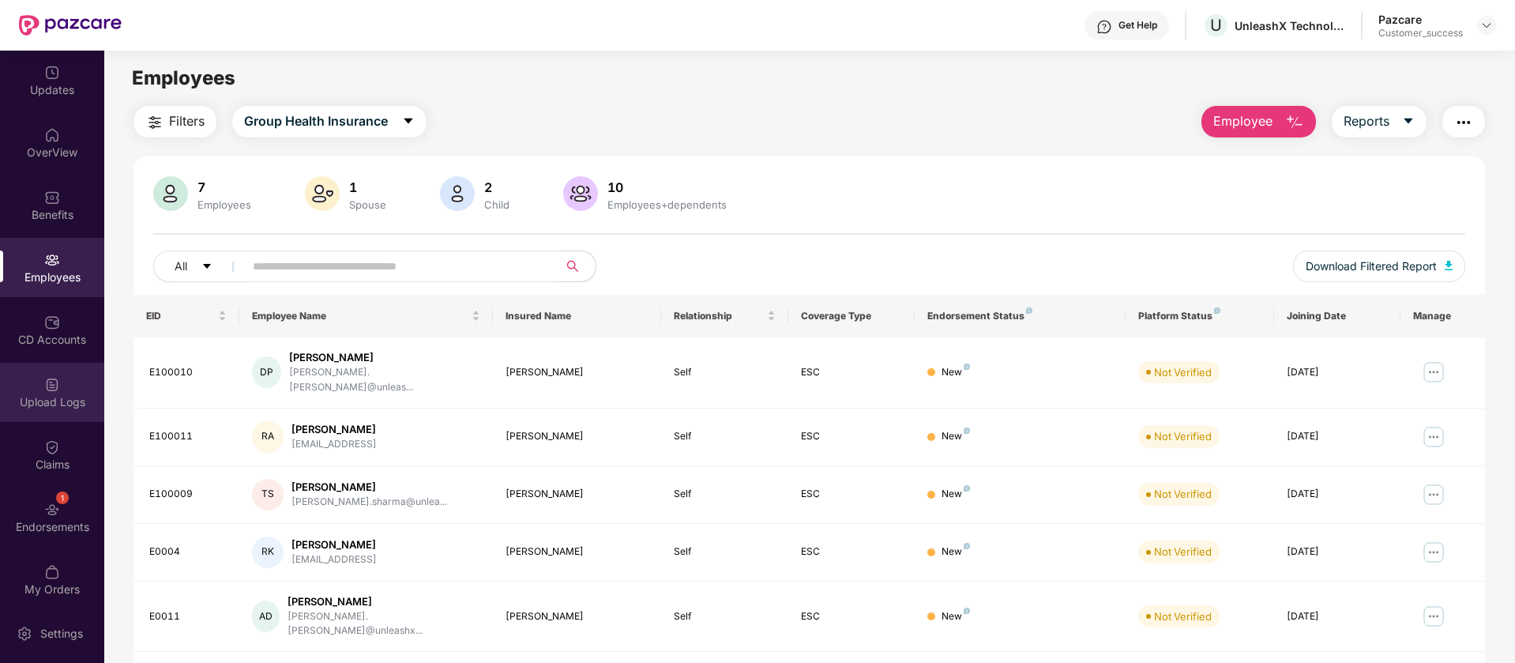
click at [49, 393] on div "Upload Logs" at bounding box center [52, 392] width 104 height 59
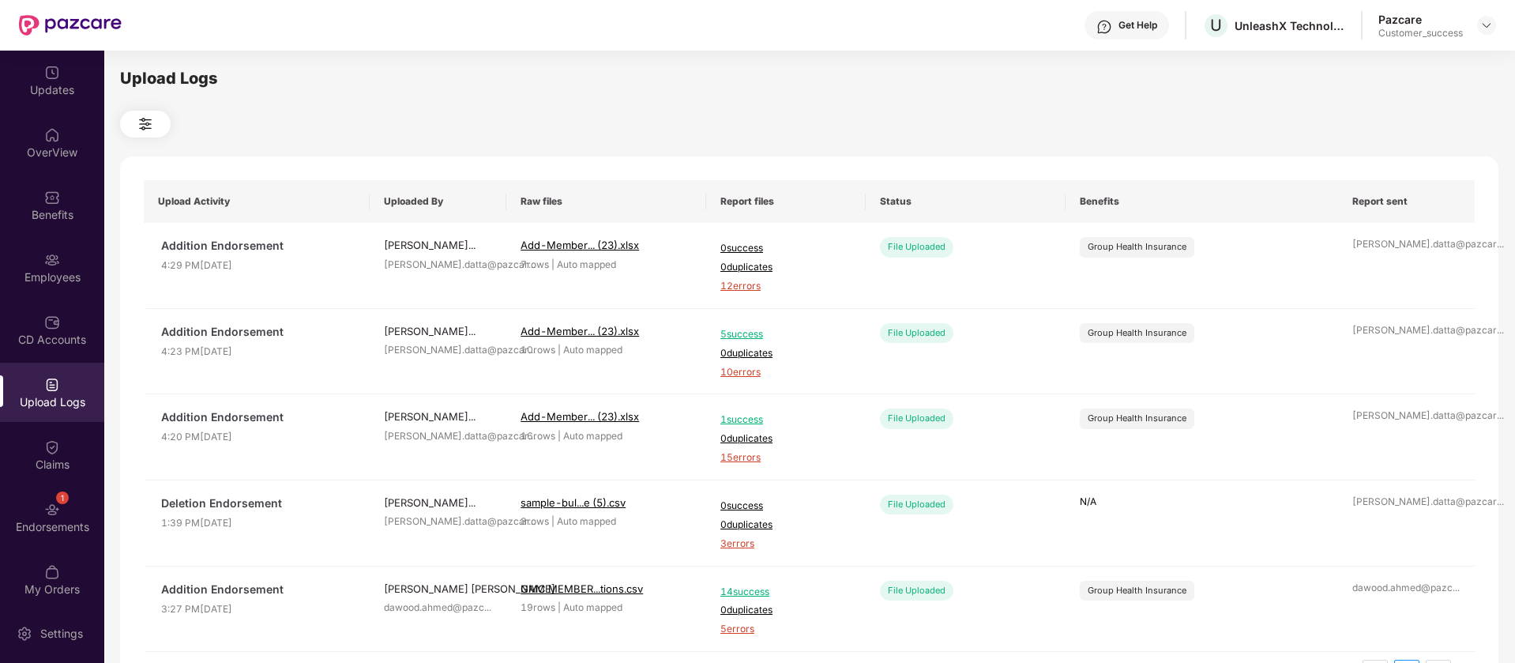
click at [753, 284] on span "12 errors" at bounding box center [786, 286] width 131 height 15
click at [38, 274] on div "Employees" at bounding box center [52, 277] width 104 height 16
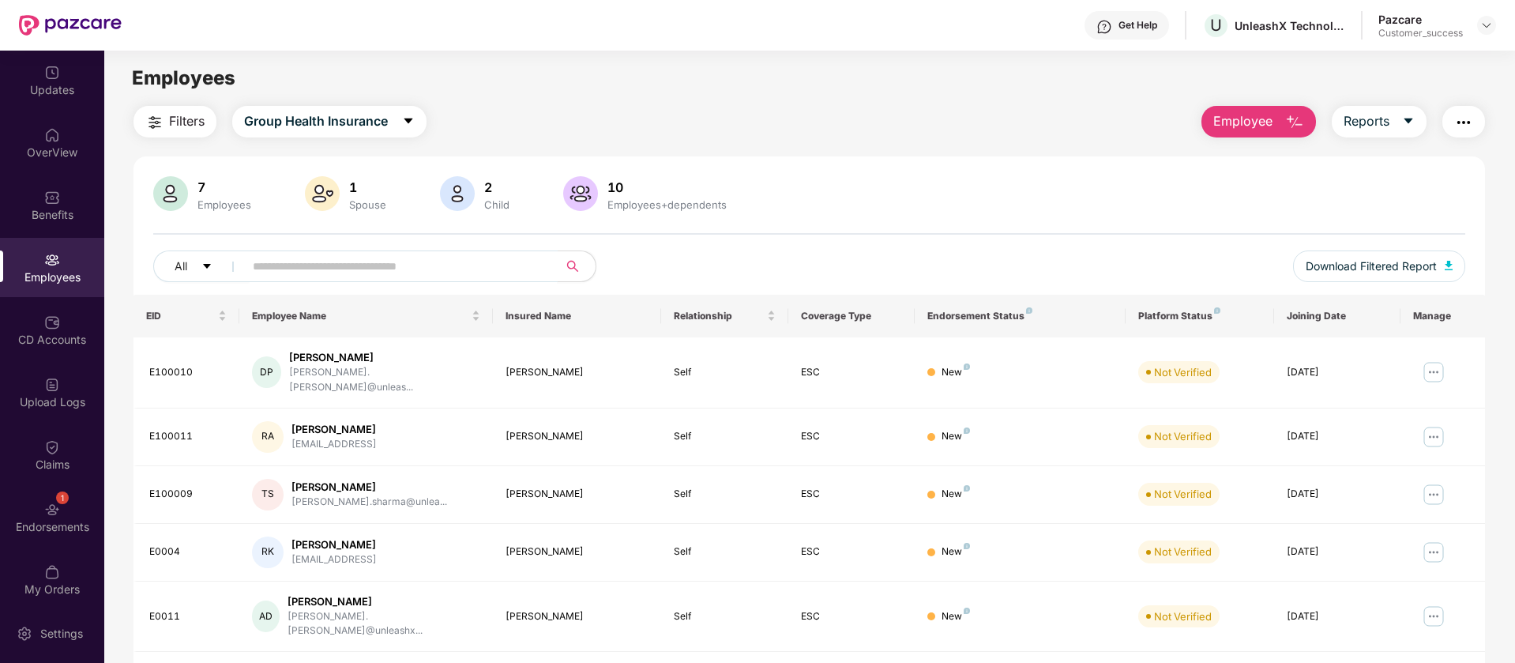
click at [342, 262] on input "text" at bounding box center [395, 266] width 284 height 24
paste input "*****"
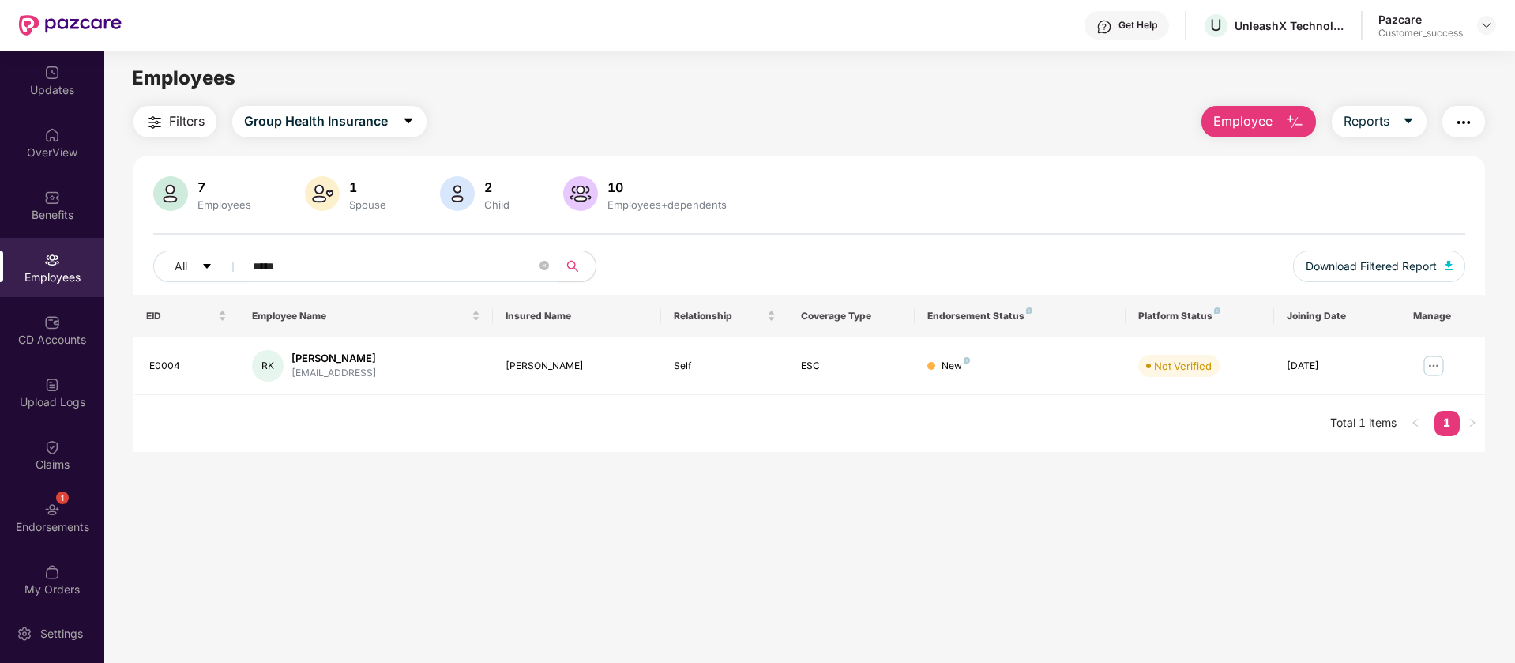
type input "*****"
click at [1254, 120] on span "Employee" at bounding box center [1243, 121] width 59 height 20
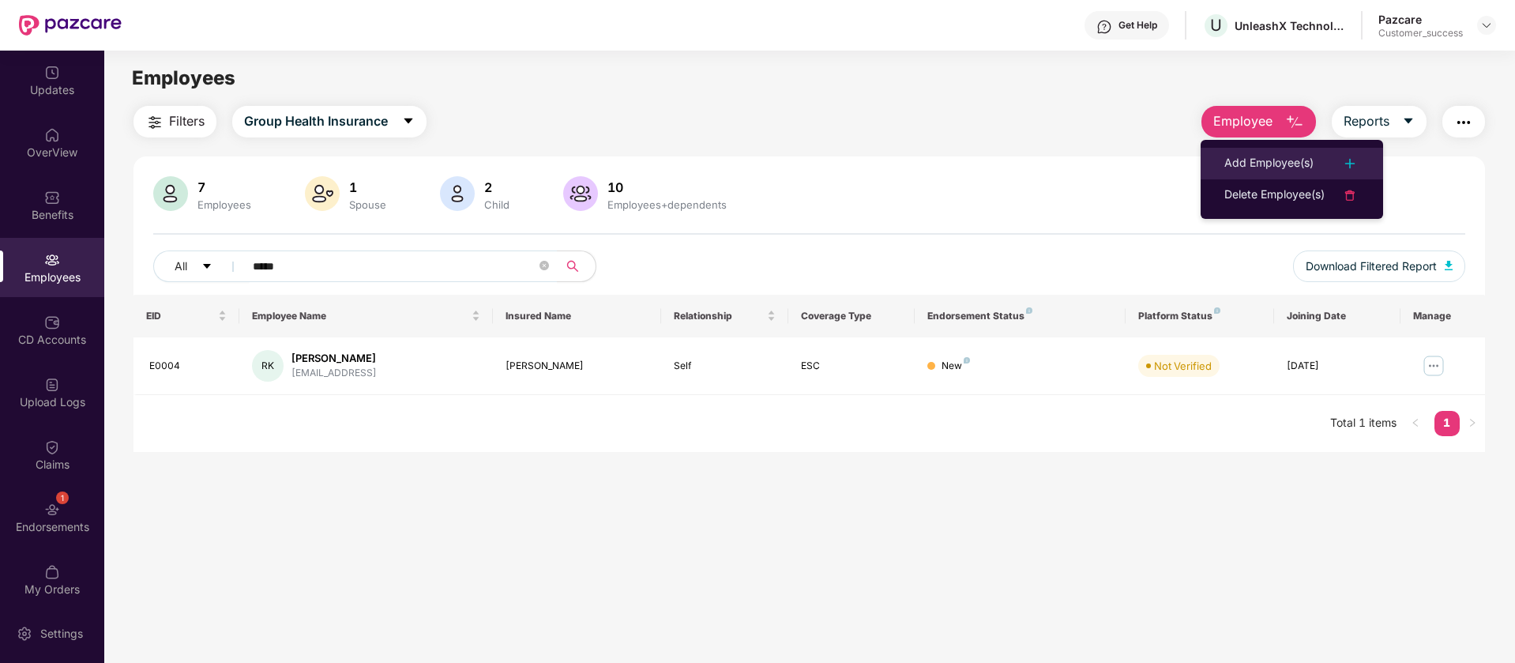
click at [1360, 160] on img at bounding box center [1350, 163] width 19 height 19
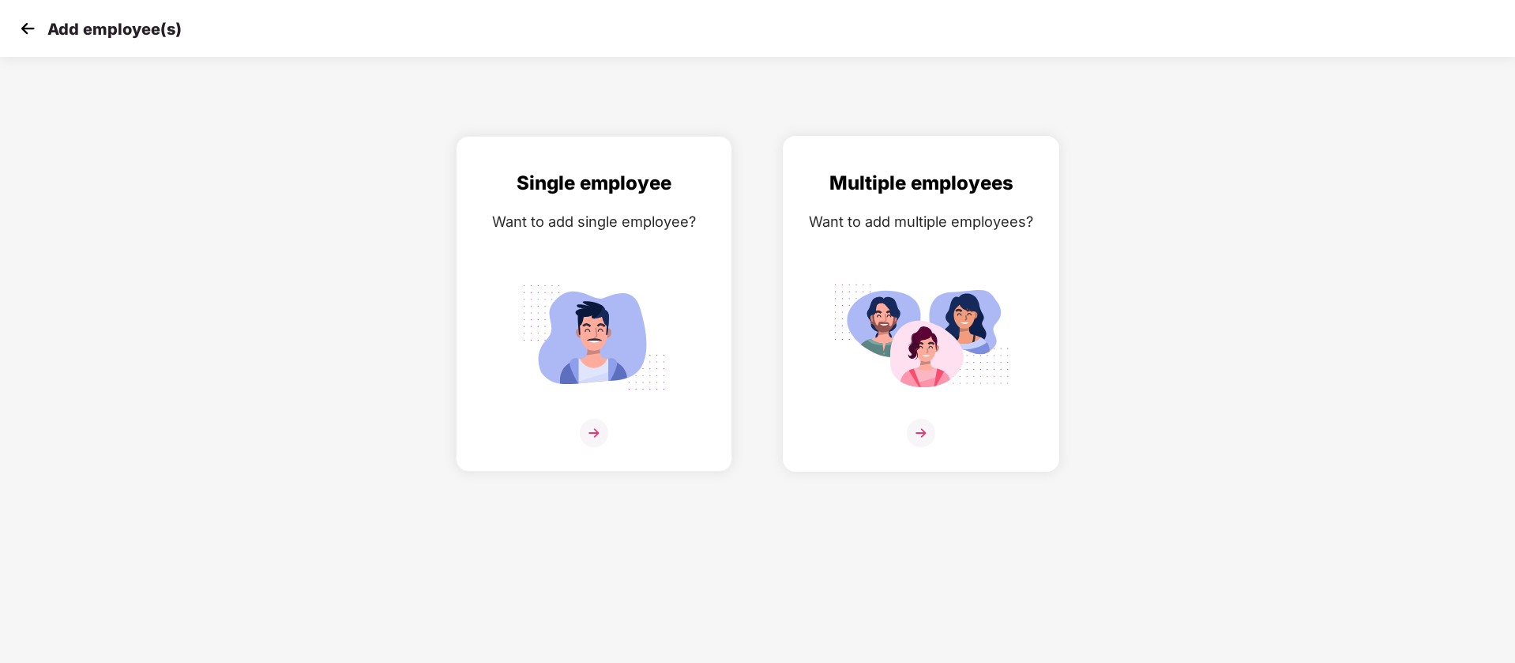
click at [906, 295] on img at bounding box center [921, 337] width 177 height 123
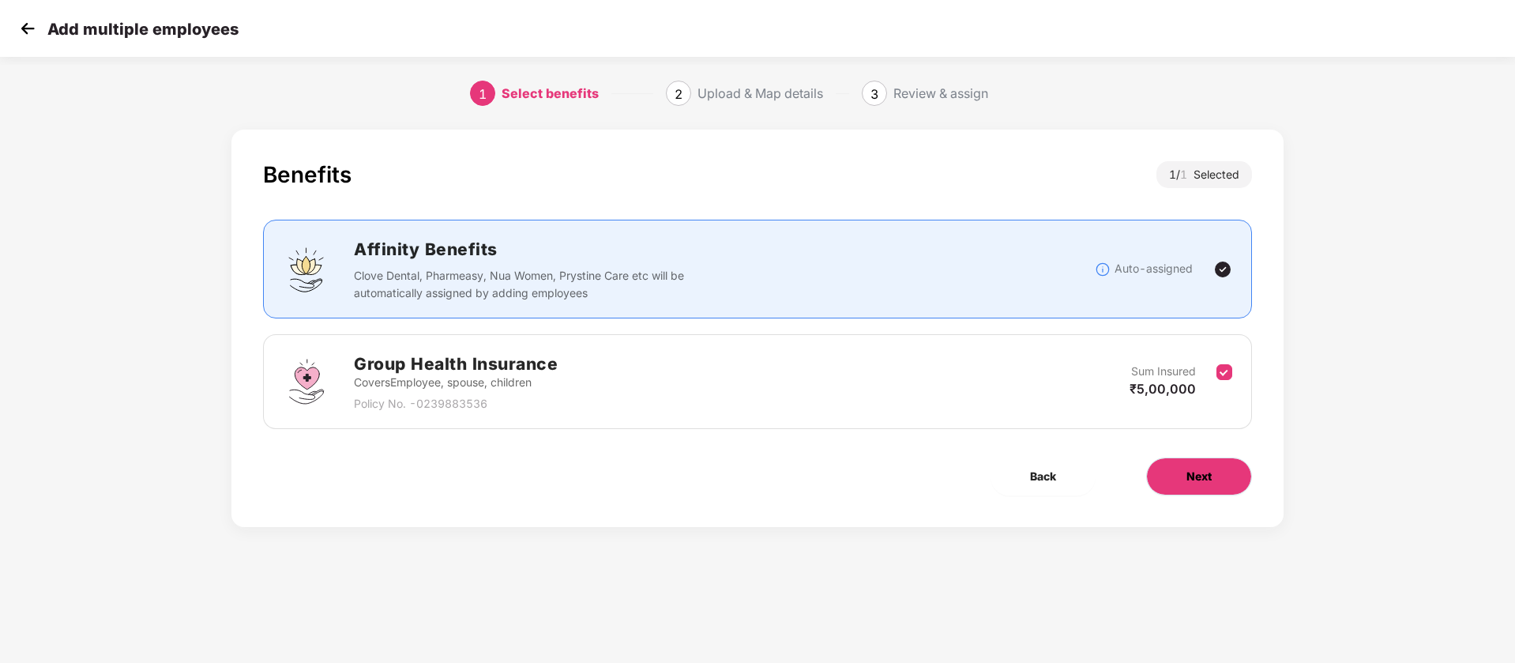
click at [1199, 484] on span "Next" at bounding box center [1199, 476] width 25 height 17
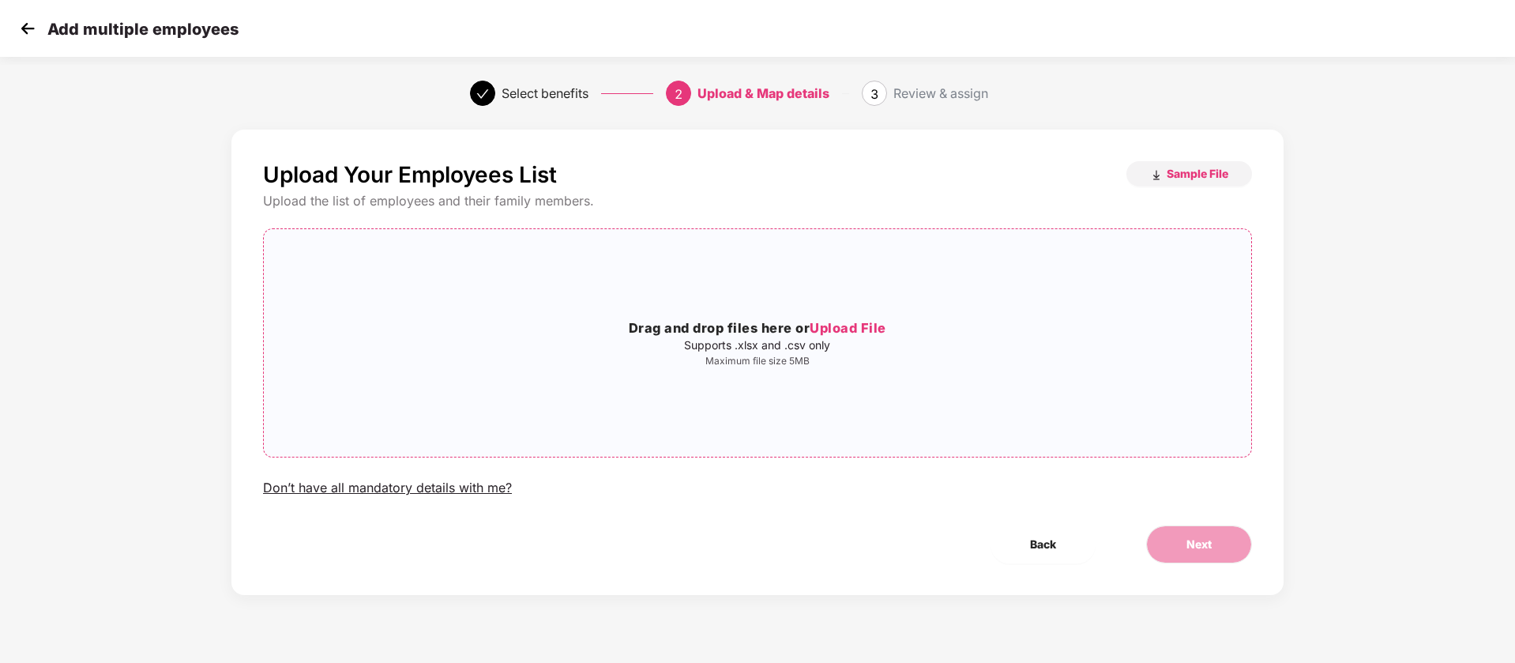
click at [710, 326] on h3 "Drag and drop files here or Upload File" at bounding box center [758, 328] width 988 height 21
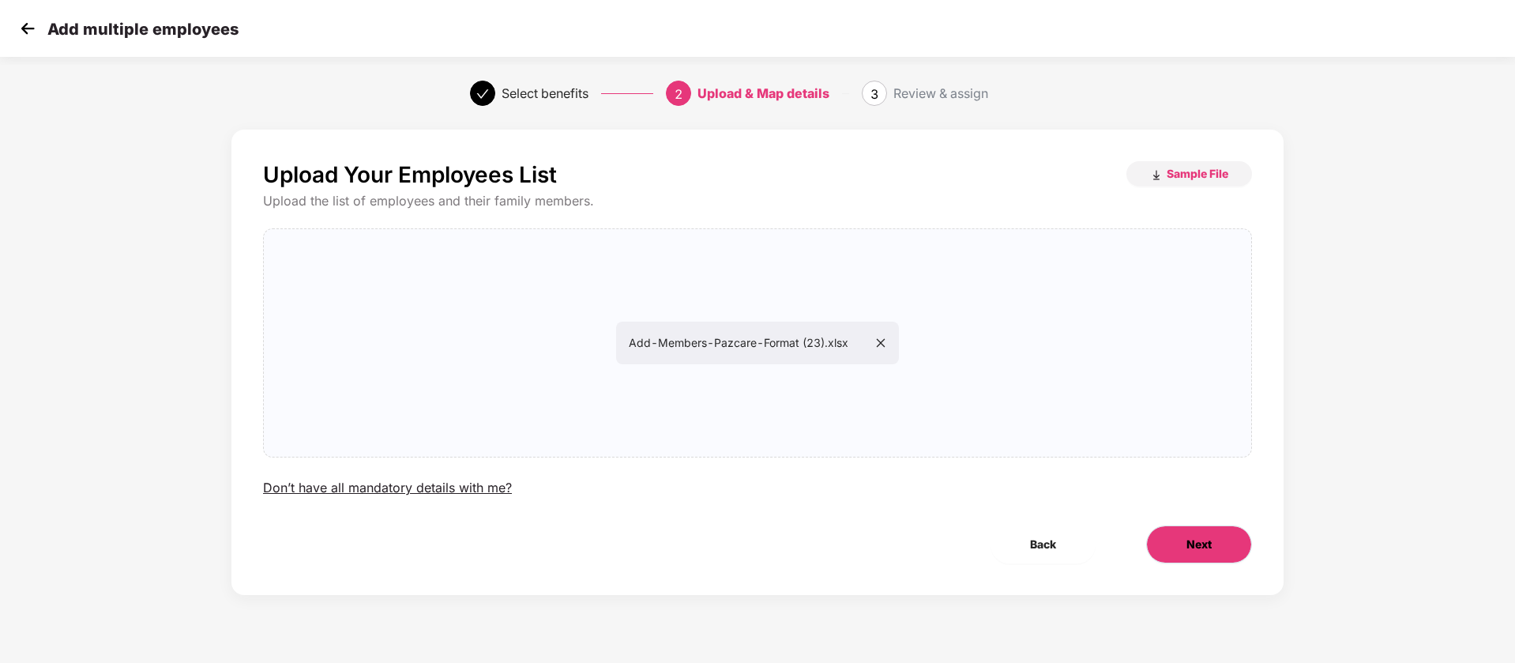
click at [1178, 545] on button "Next" at bounding box center [1199, 544] width 106 height 38
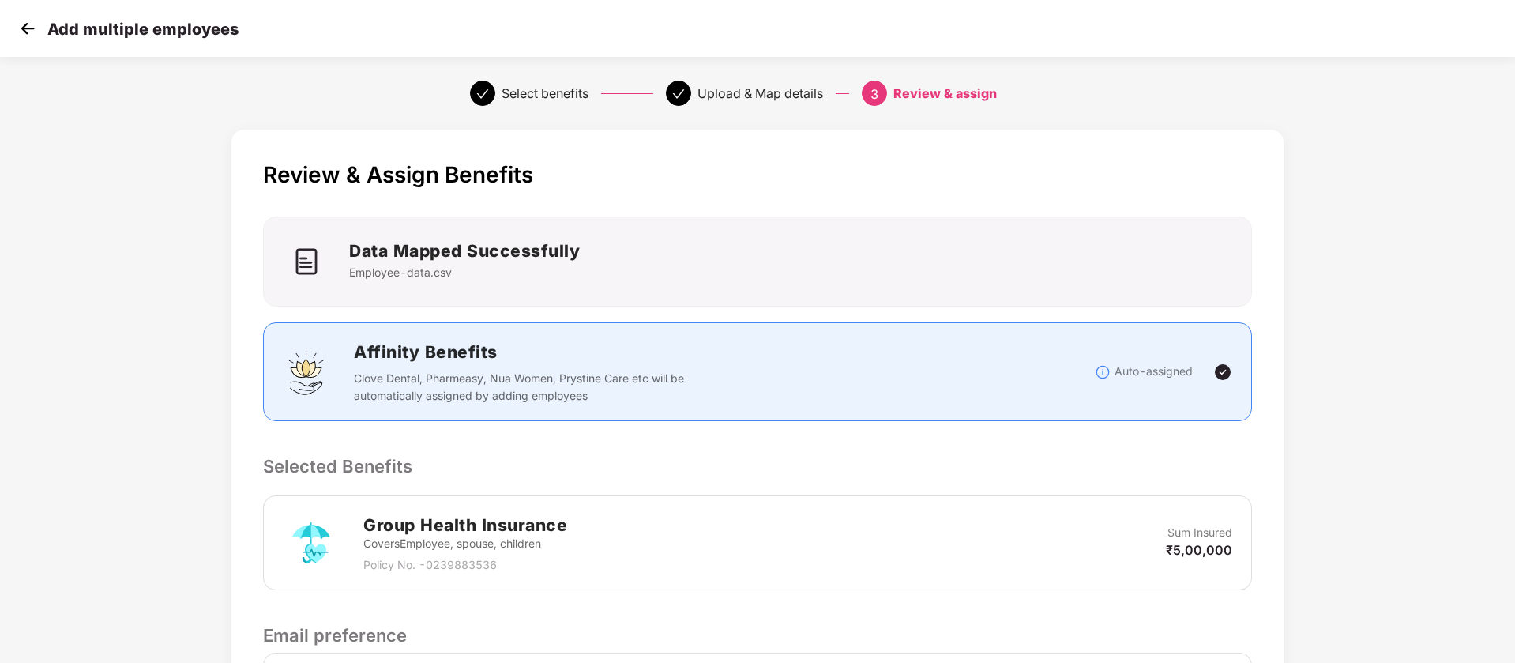
scroll to position [371, 0]
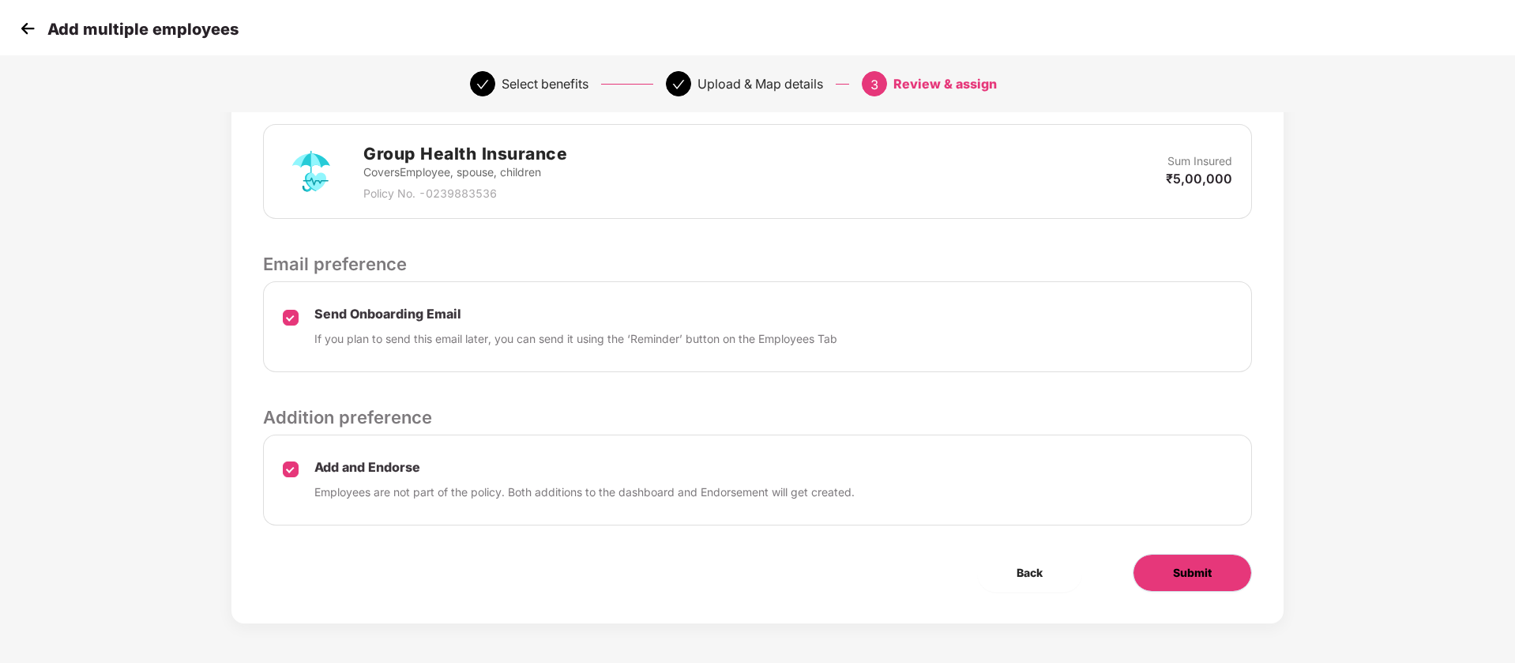
click at [1211, 578] on span "Submit" at bounding box center [1192, 572] width 39 height 17
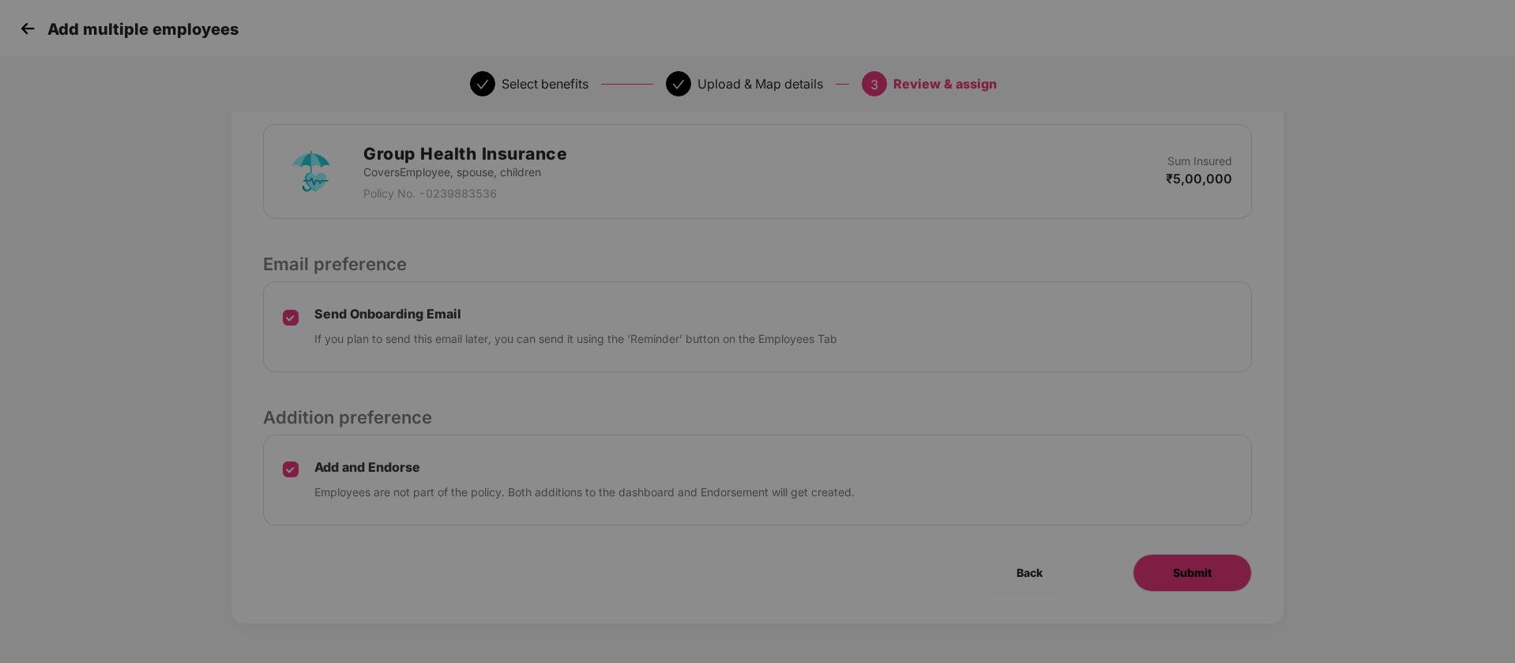
scroll to position [0, 0]
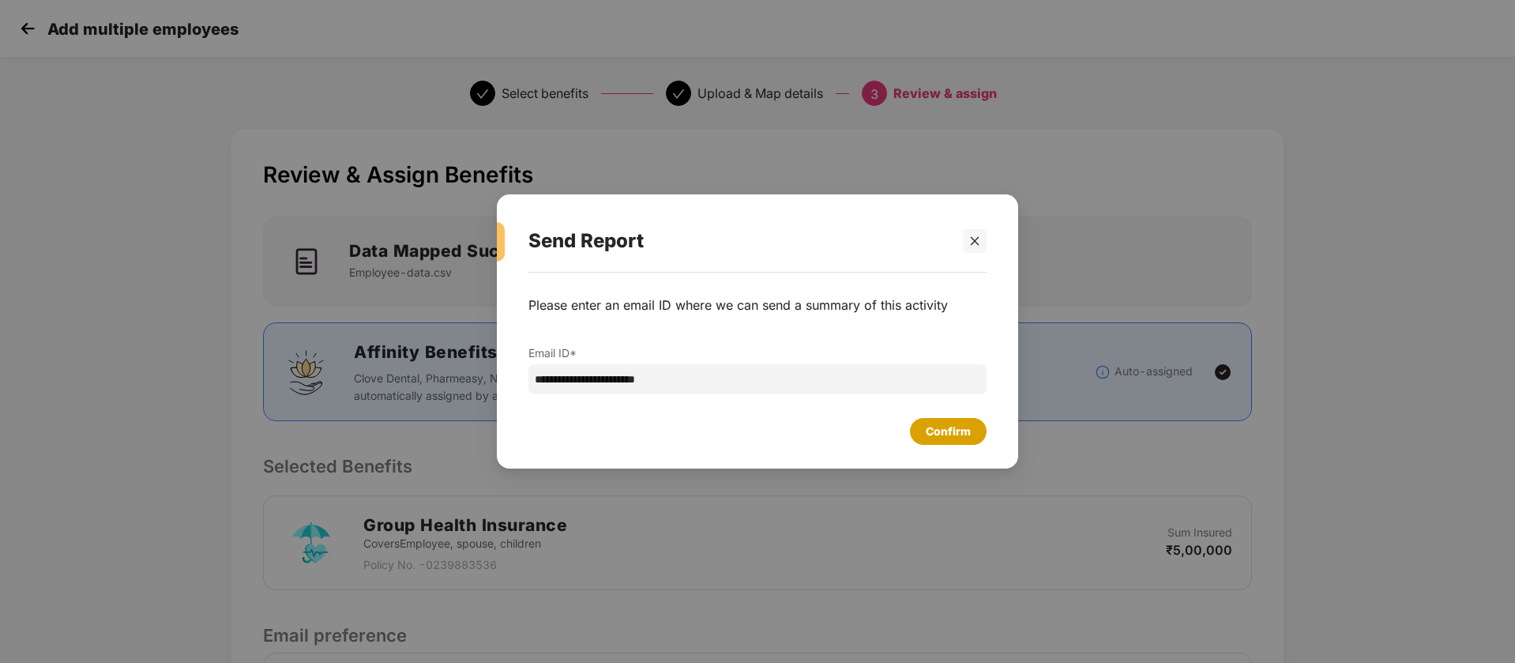
click at [934, 435] on div "Confirm" at bounding box center [948, 431] width 45 height 17
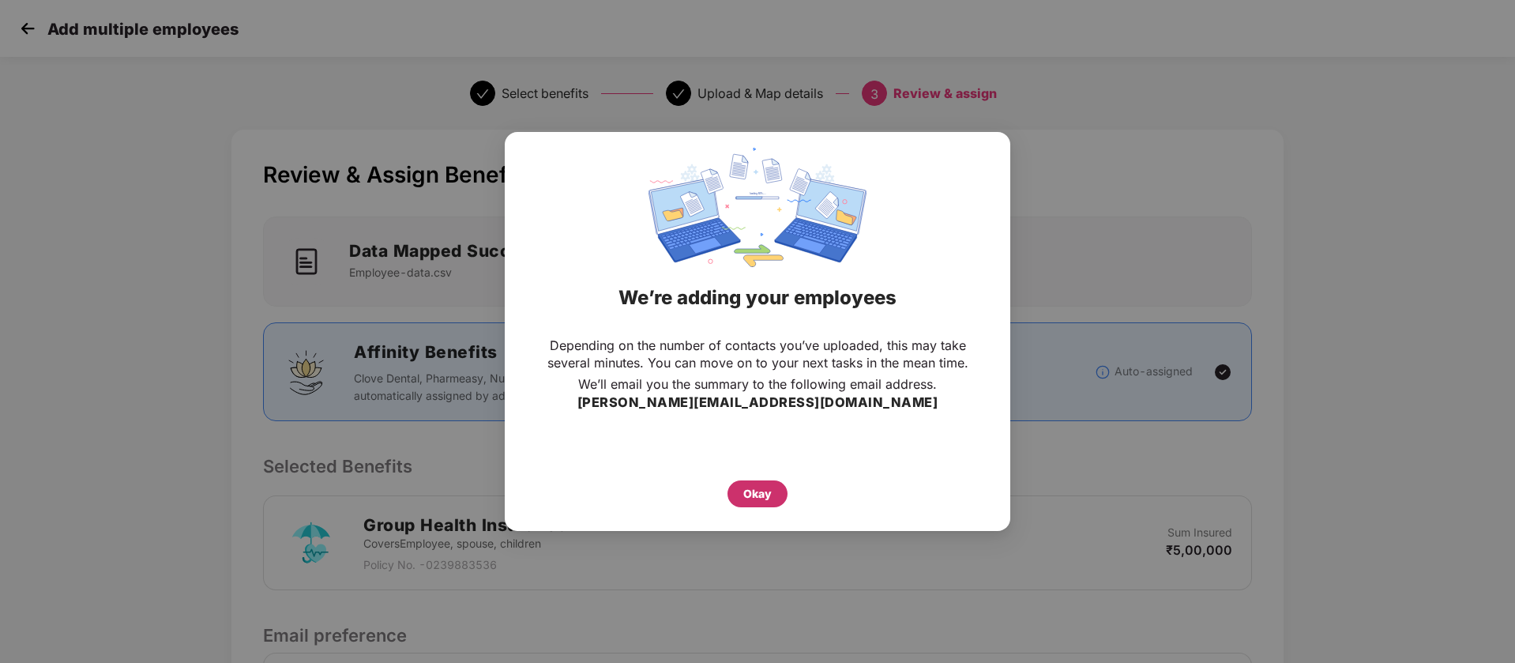
click at [742, 485] on div "Okay" at bounding box center [758, 493] width 60 height 27
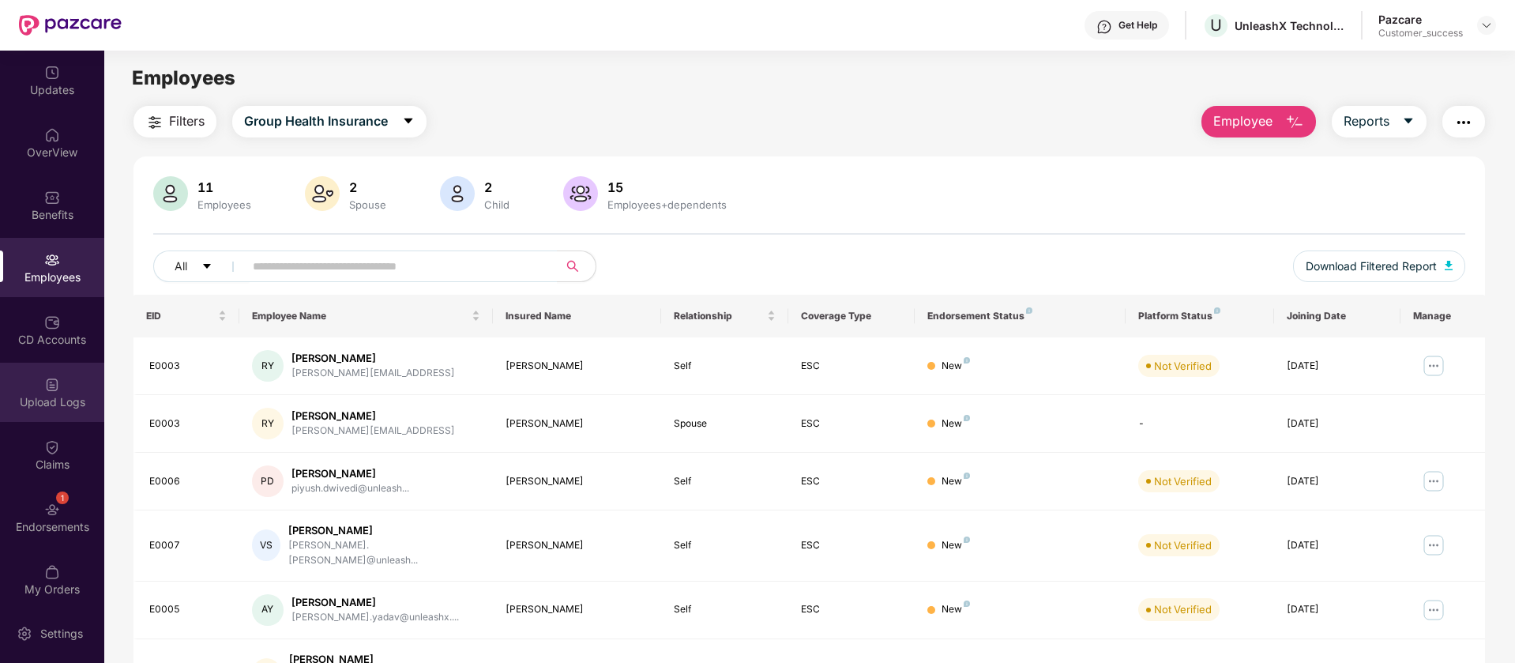
click at [52, 386] on img at bounding box center [52, 385] width 16 height 16
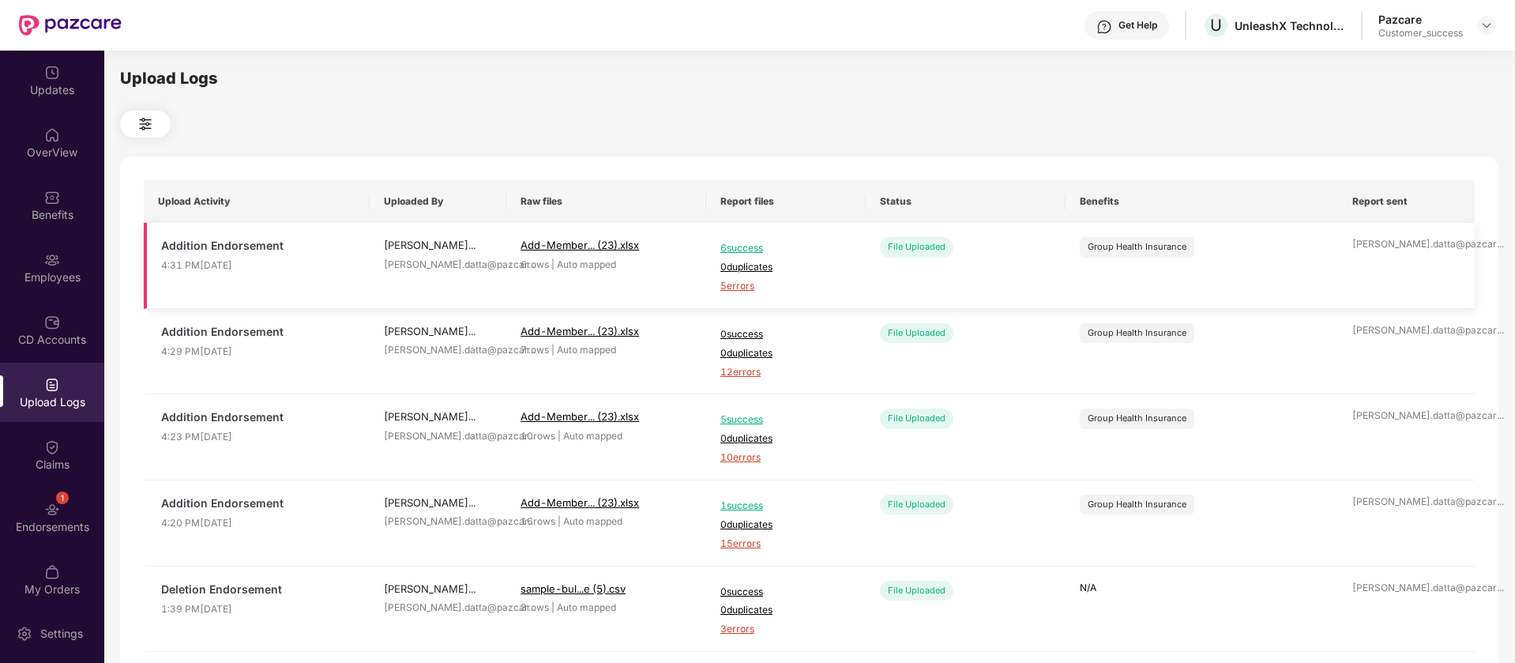
click at [732, 284] on span "5 errors" at bounding box center [786, 286] width 131 height 15
click at [39, 78] on div "Updates" at bounding box center [52, 80] width 104 height 59
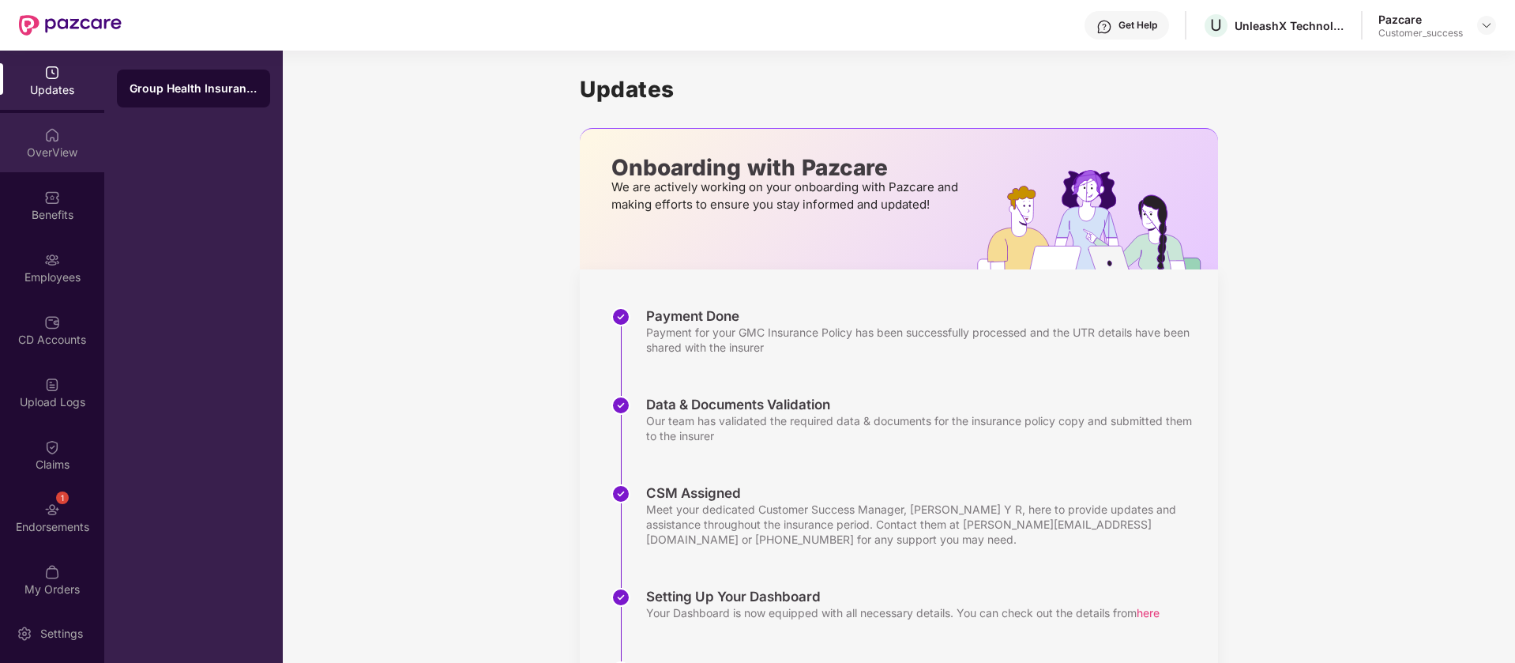
click at [31, 147] on div "OverView" at bounding box center [52, 153] width 104 height 16
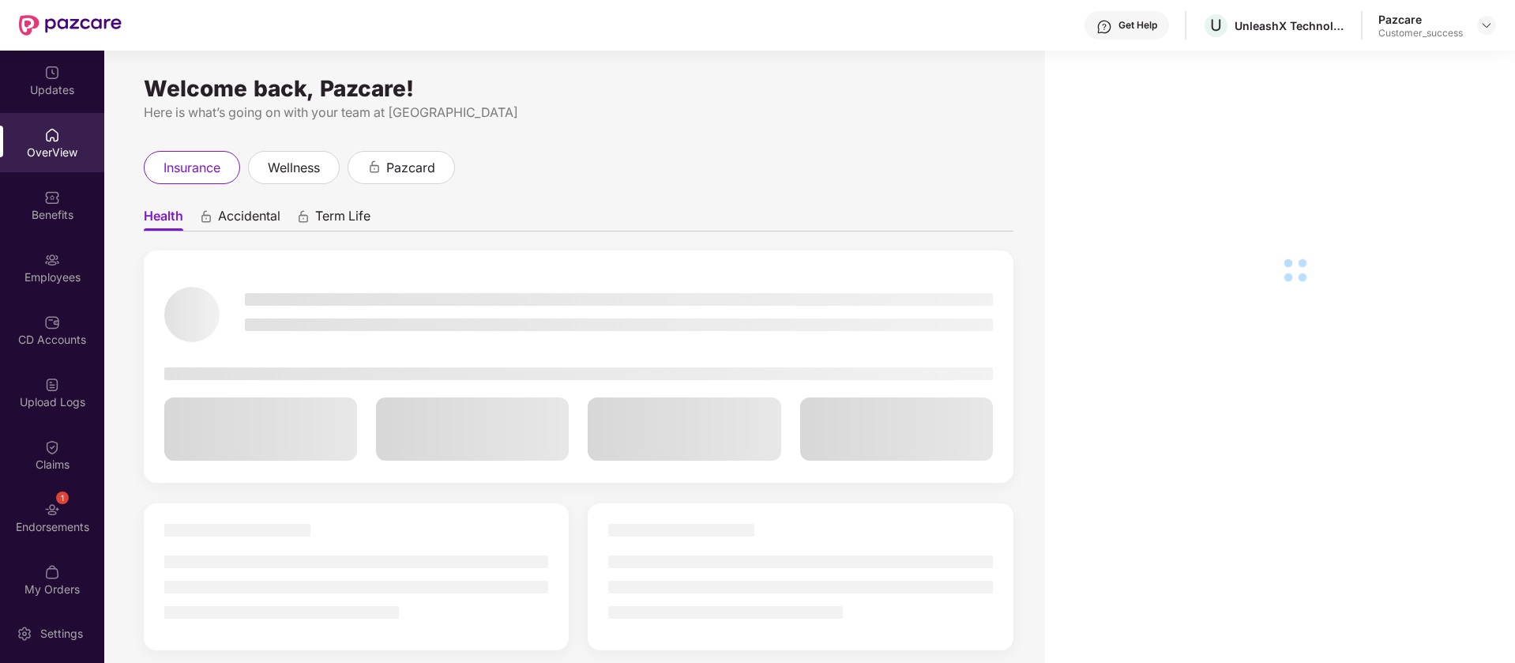
click at [36, 250] on div "Employees" at bounding box center [52, 267] width 104 height 59
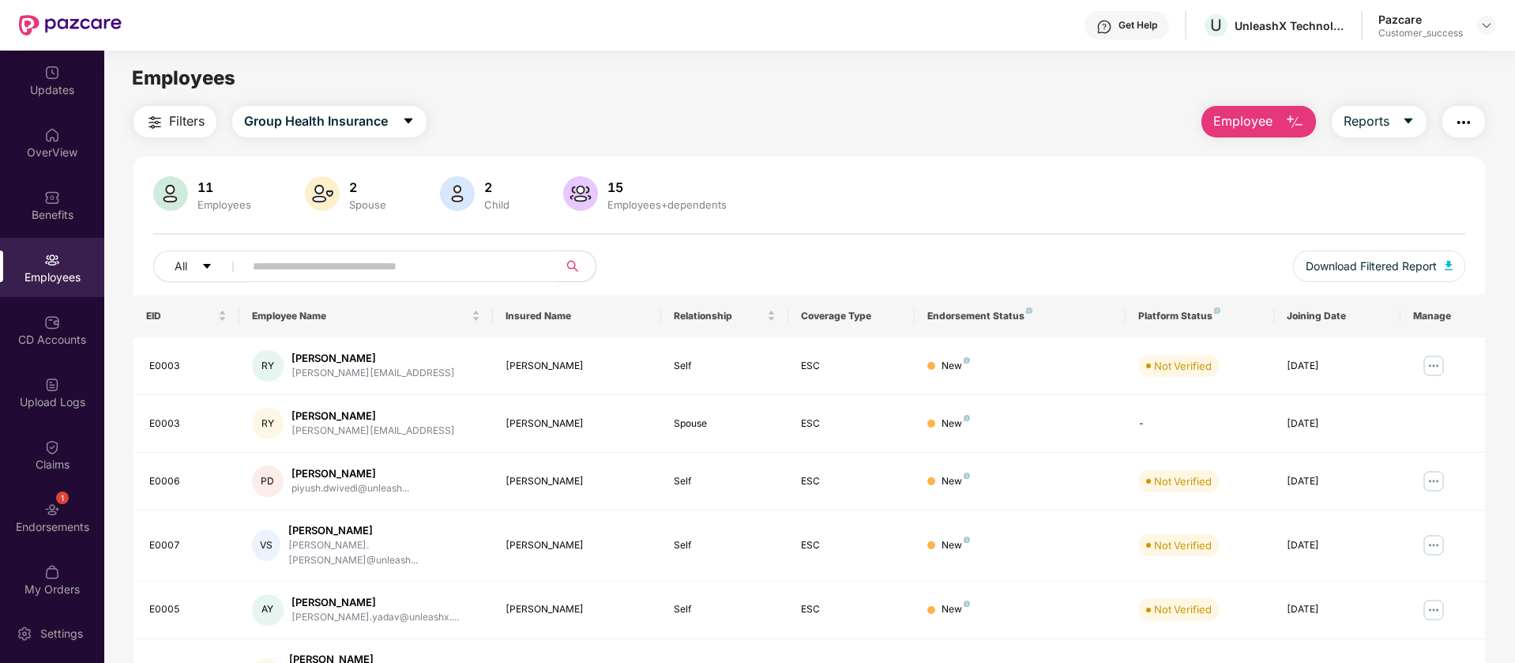
click at [1251, 122] on span "Employee" at bounding box center [1243, 121] width 59 height 20
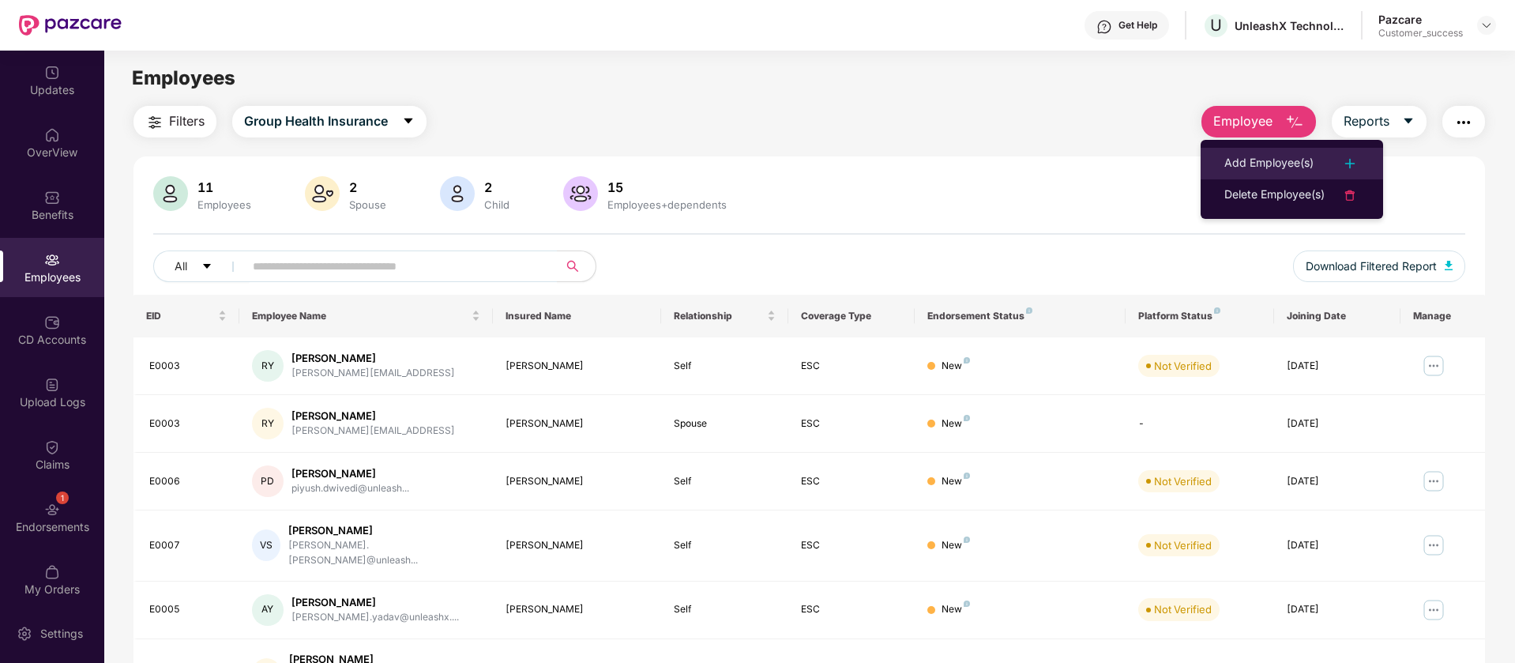
click at [1260, 171] on div "Add Employee(s)" at bounding box center [1269, 163] width 89 height 19
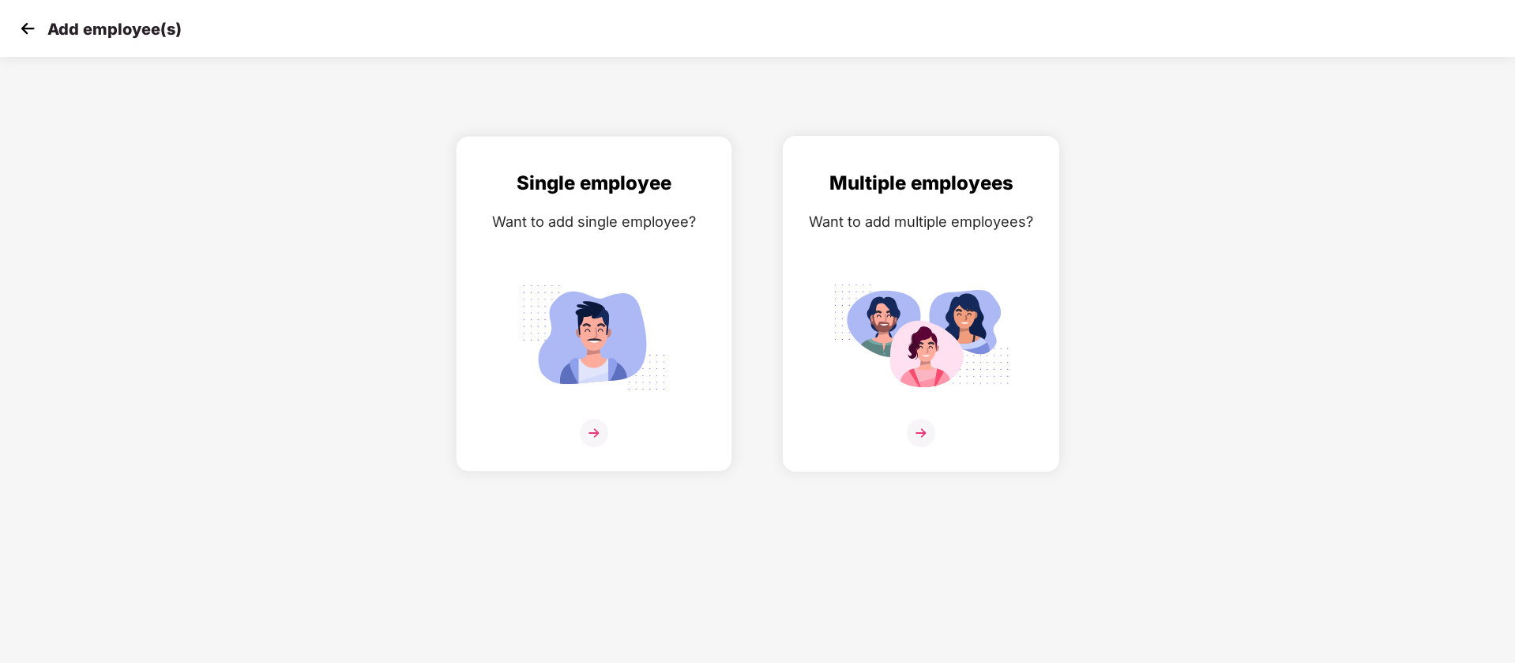
click at [943, 313] on img at bounding box center [921, 337] width 177 height 123
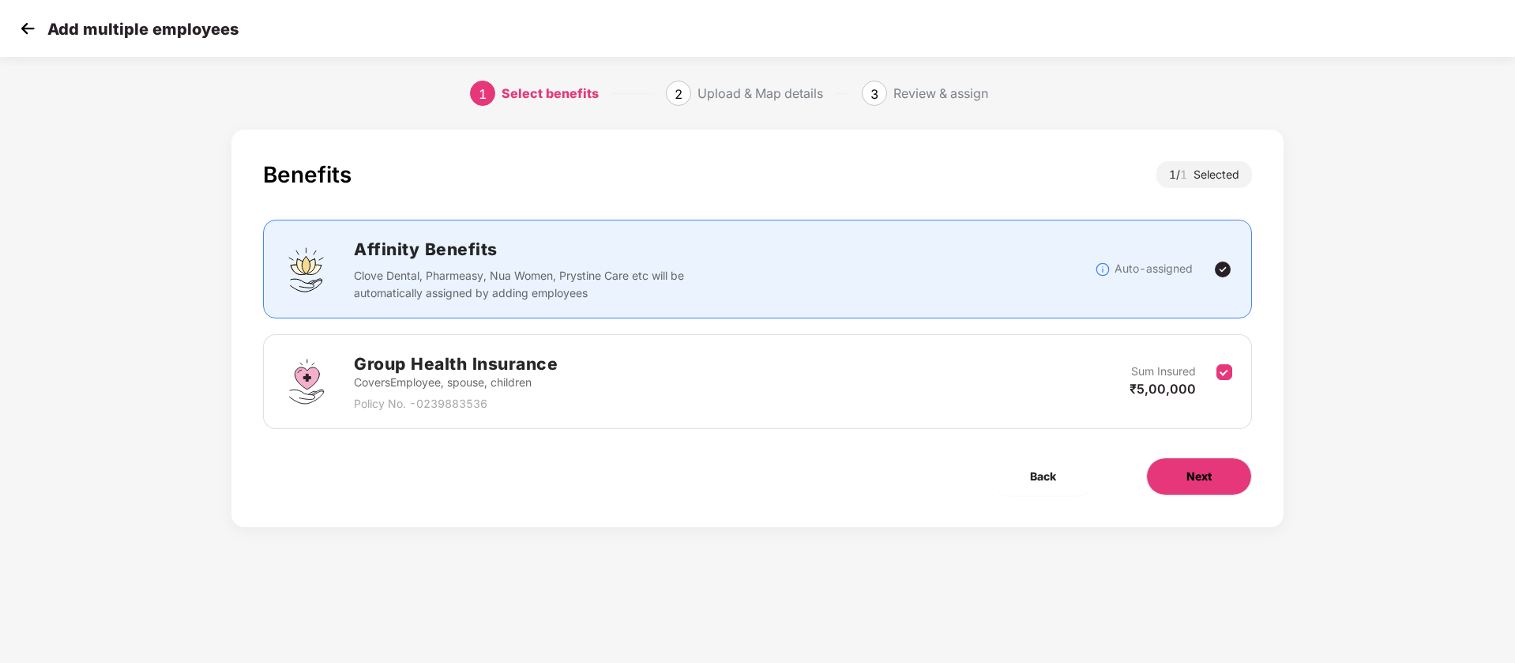
click at [1171, 476] on button "Next" at bounding box center [1199, 476] width 106 height 38
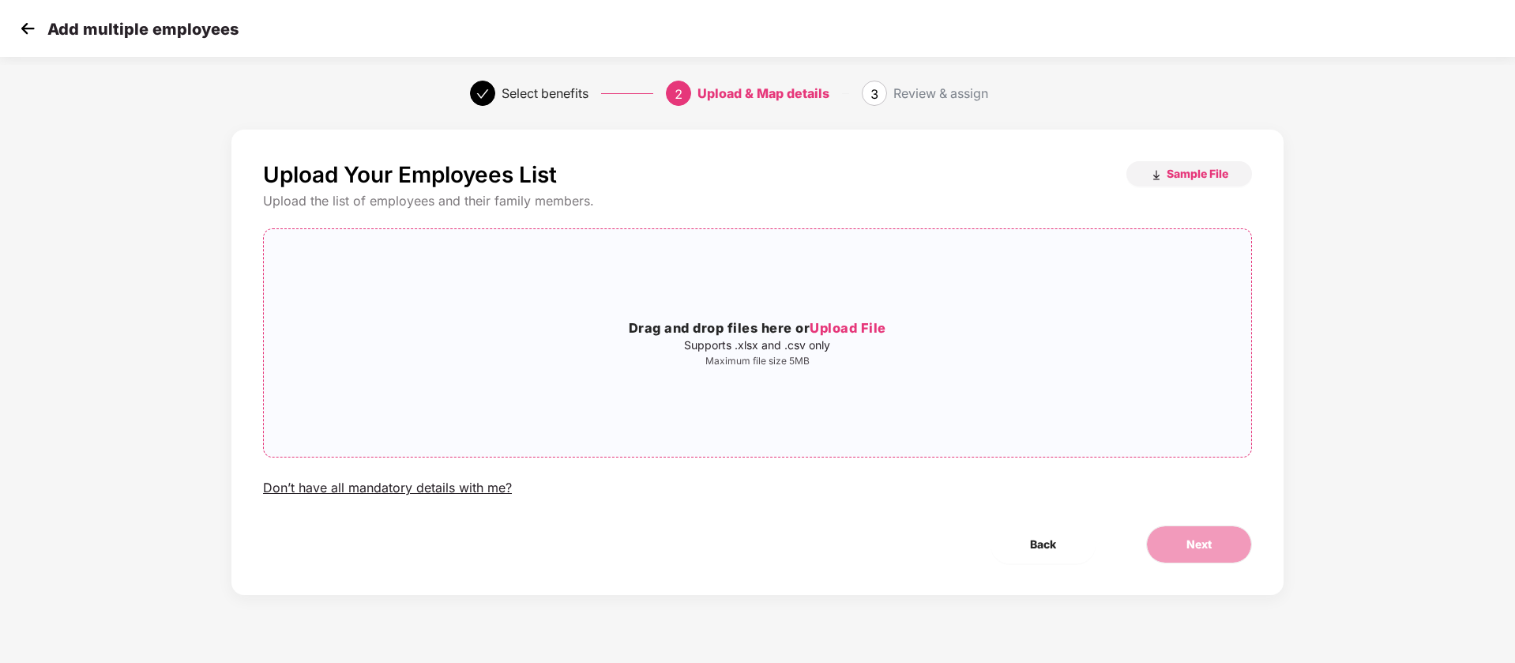
click at [668, 265] on div "Drag and drop files here or Upload File Supports .xlsx and .csv only Maximum fi…" at bounding box center [758, 343] width 988 height 202
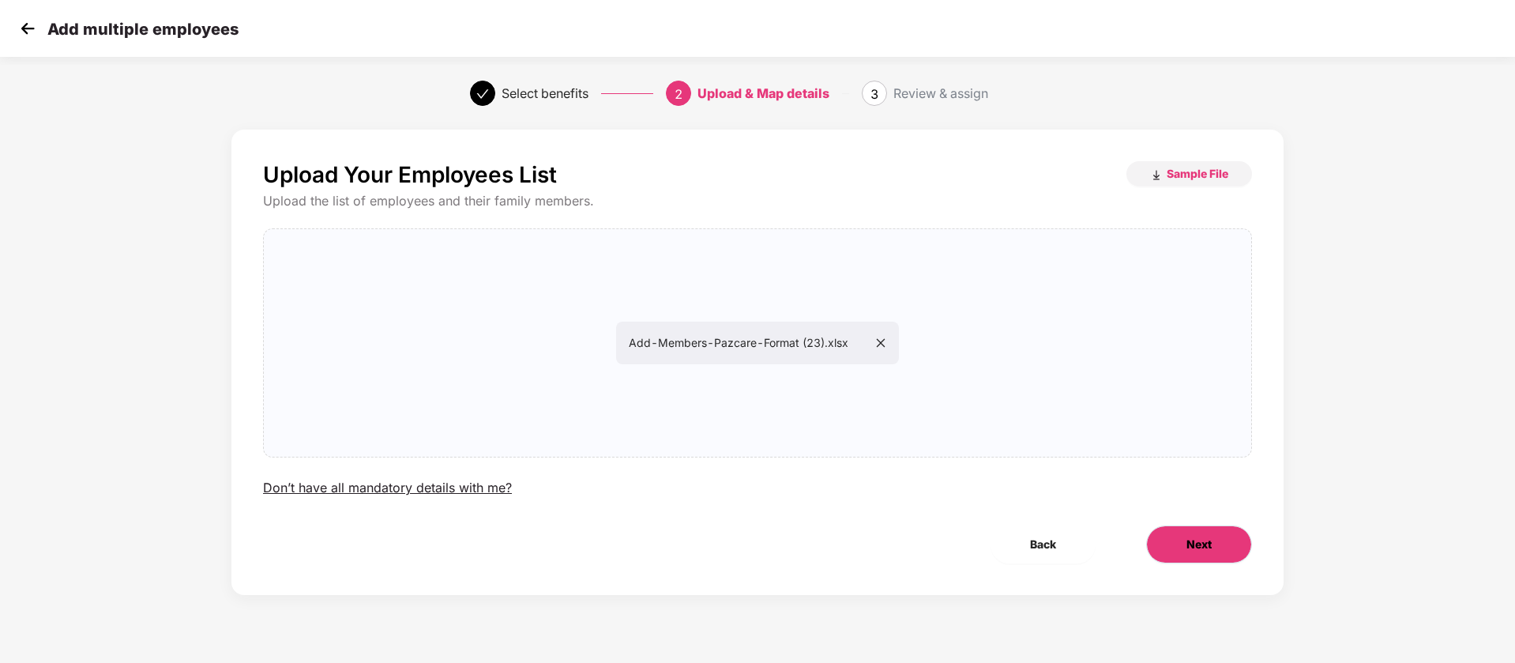
click at [1183, 551] on button "Next" at bounding box center [1199, 544] width 106 height 38
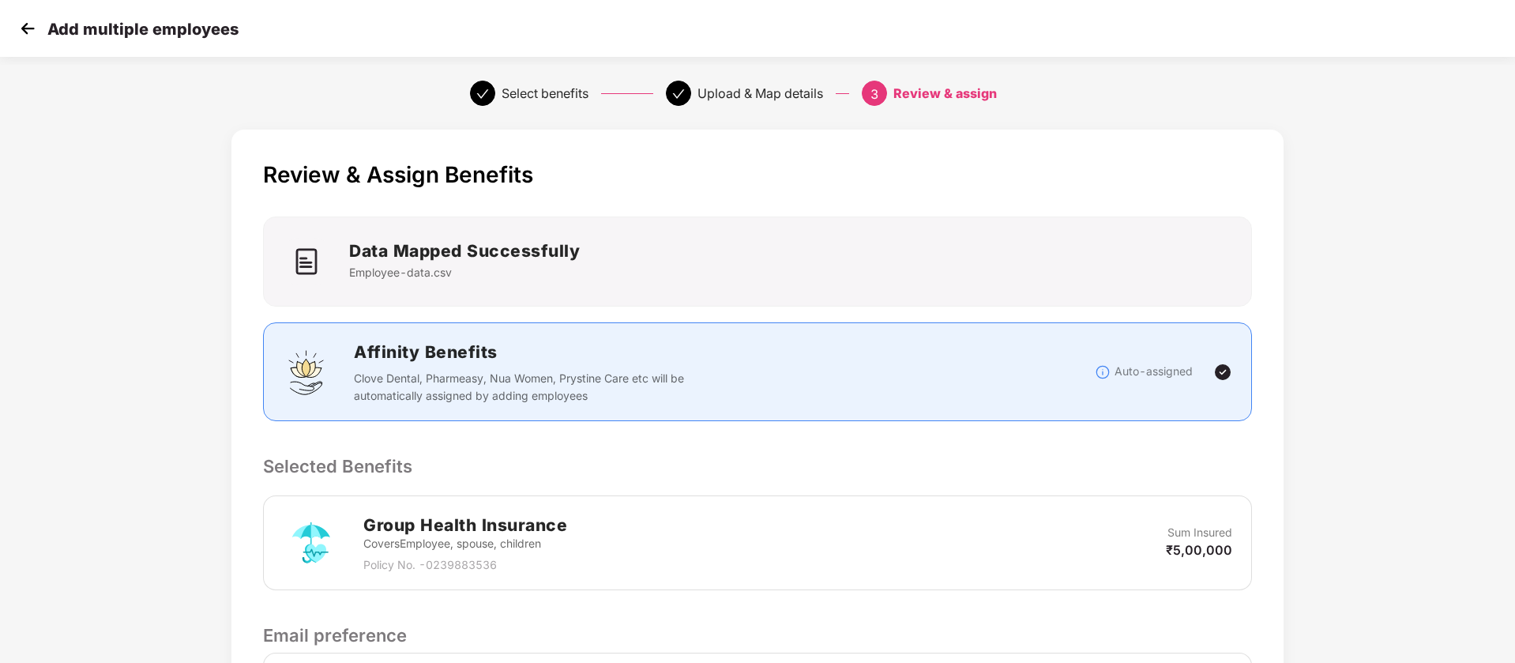
scroll to position [371, 0]
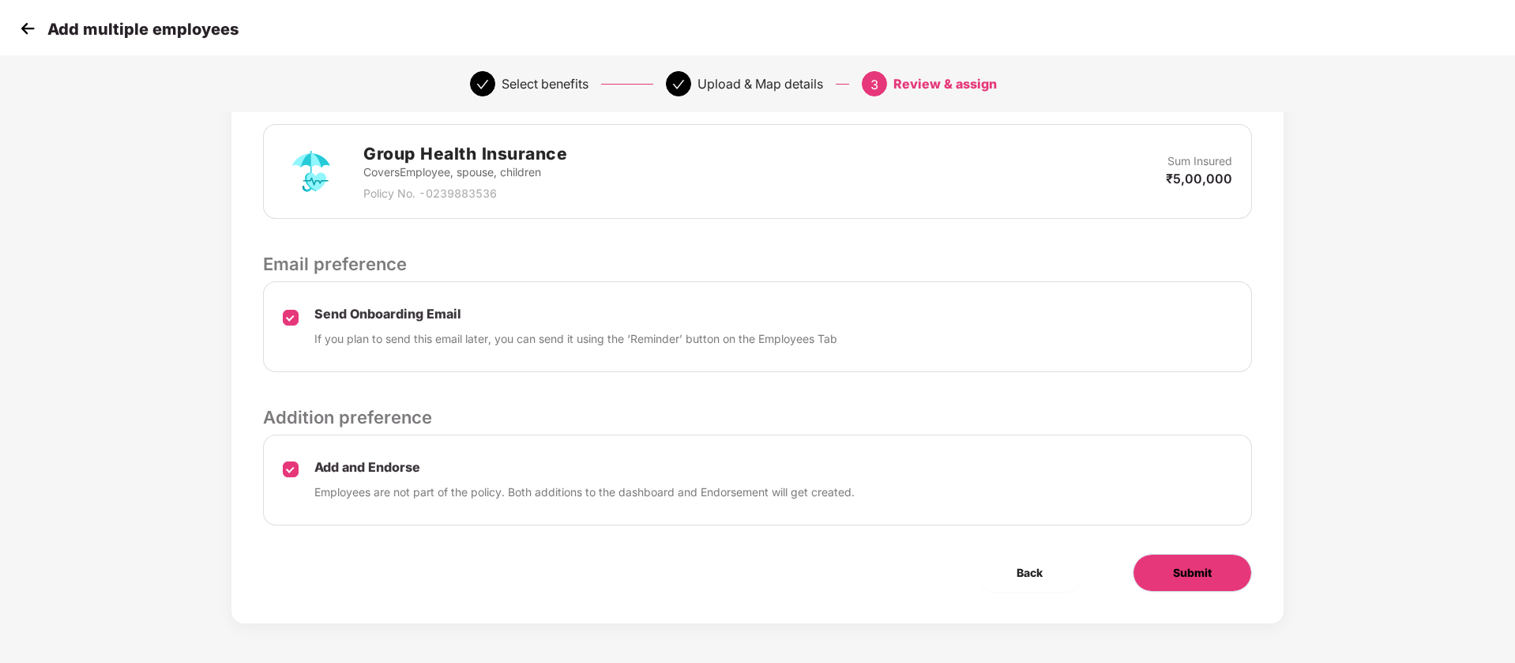
click at [1197, 575] on span "Submit" at bounding box center [1192, 572] width 39 height 17
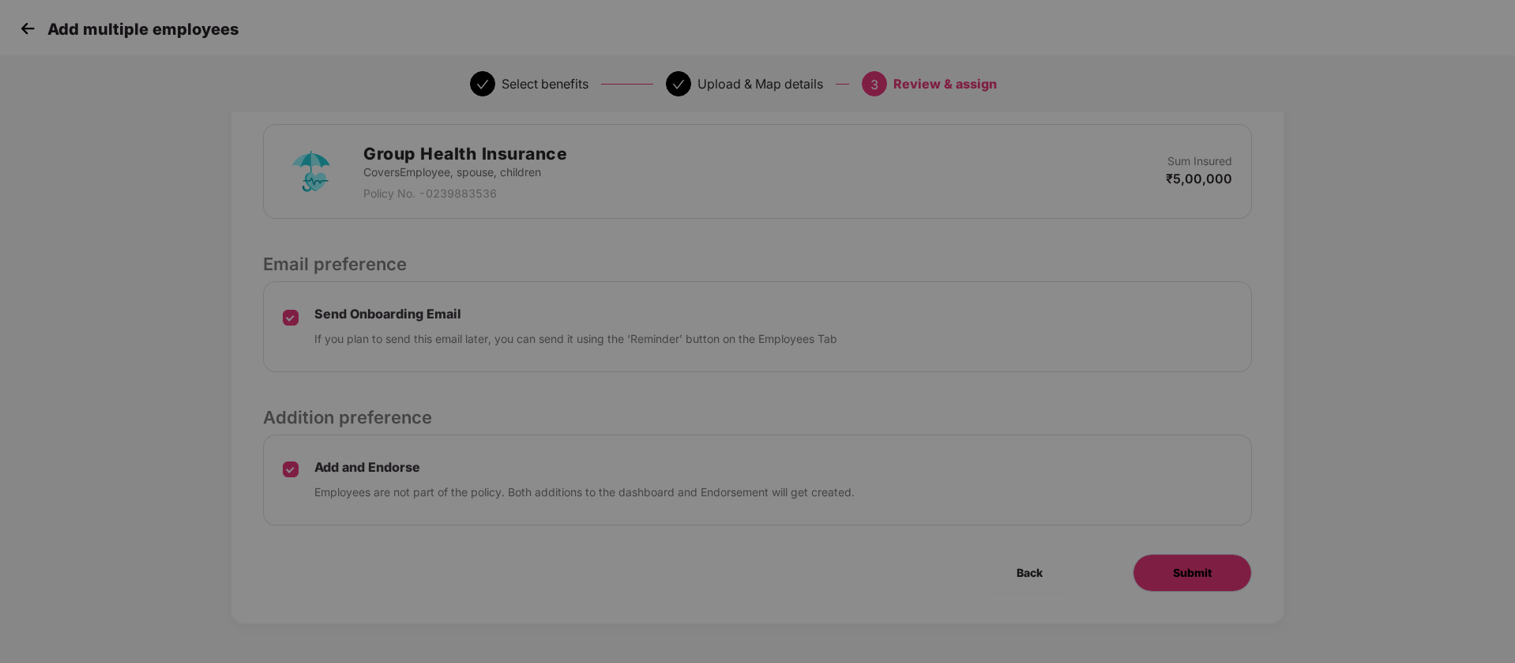
scroll to position [0, 0]
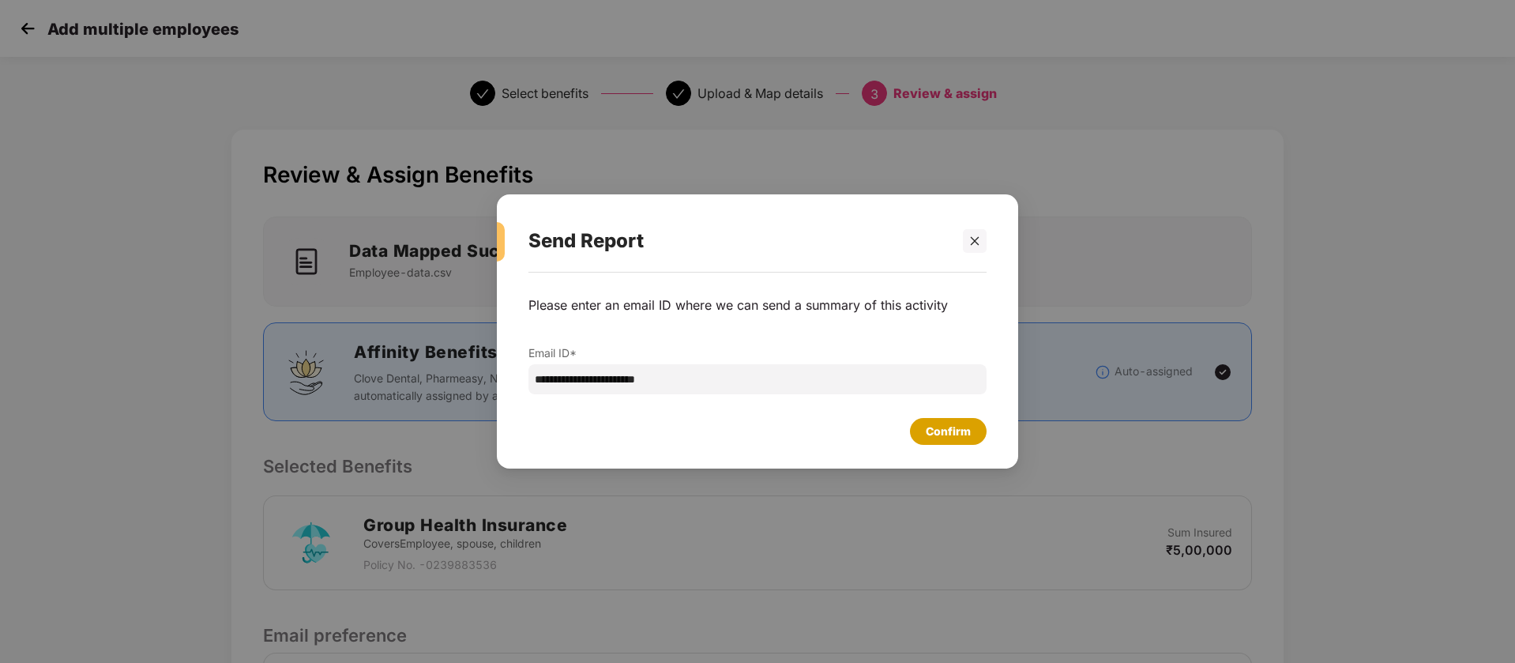
click at [954, 437] on div "Confirm" at bounding box center [948, 431] width 45 height 17
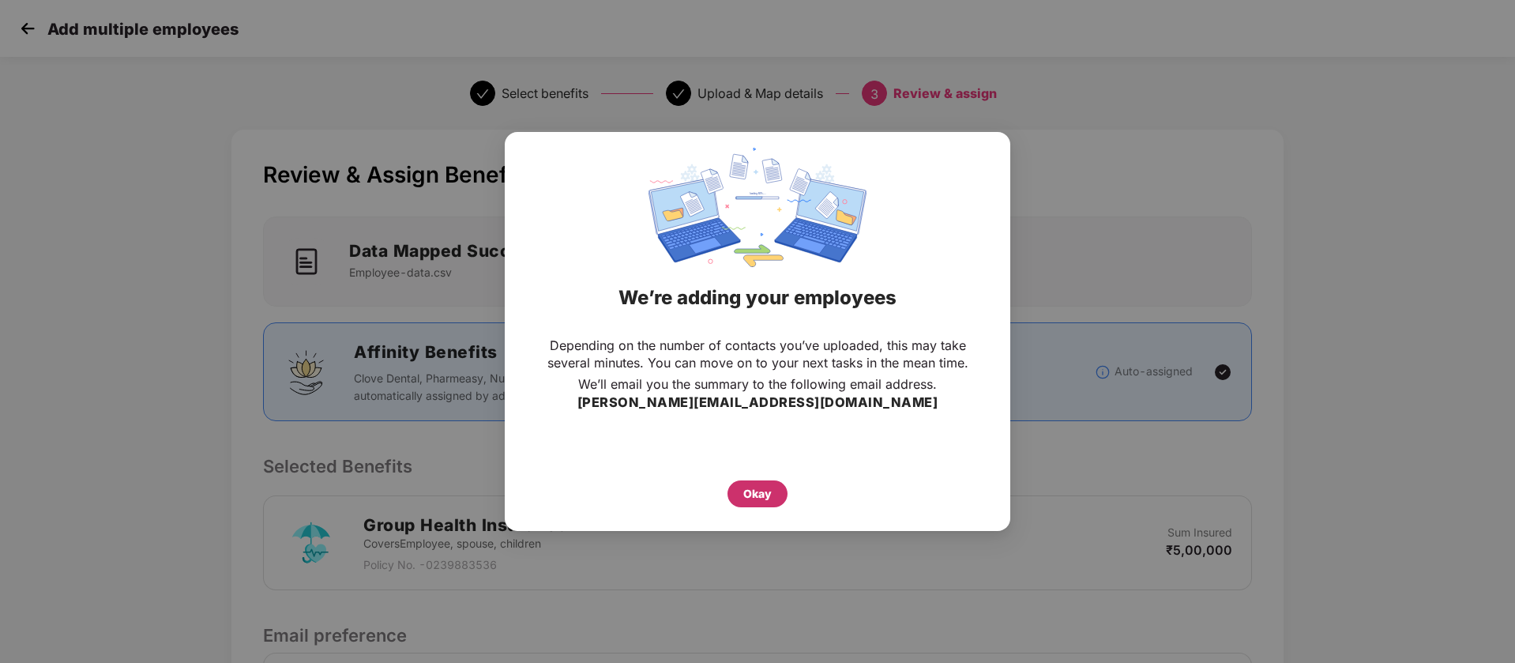
click at [761, 491] on div "Okay" at bounding box center [758, 493] width 28 height 17
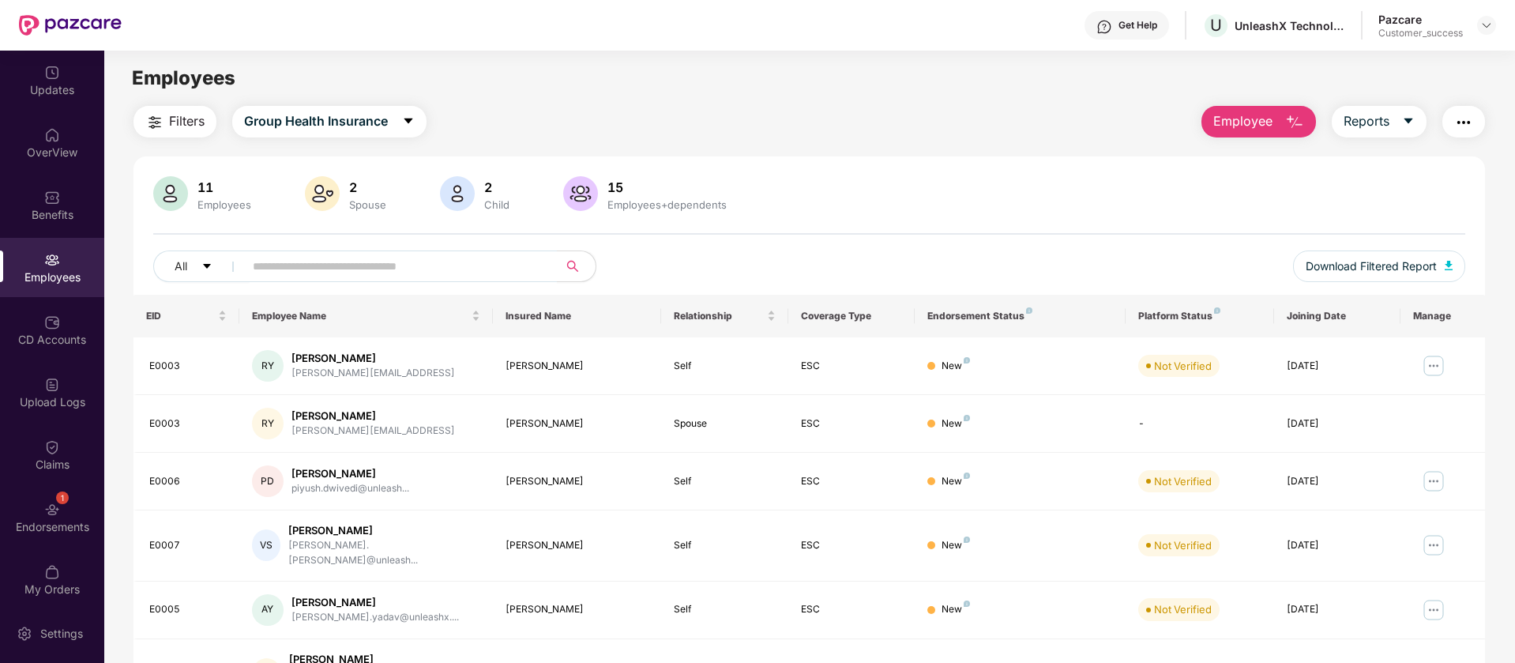
click at [51, 276] on div "Employees" at bounding box center [52, 277] width 104 height 16
click at [51, 403] on div "Upload Logs" at bounding box center [52, 402] width 104 height 16
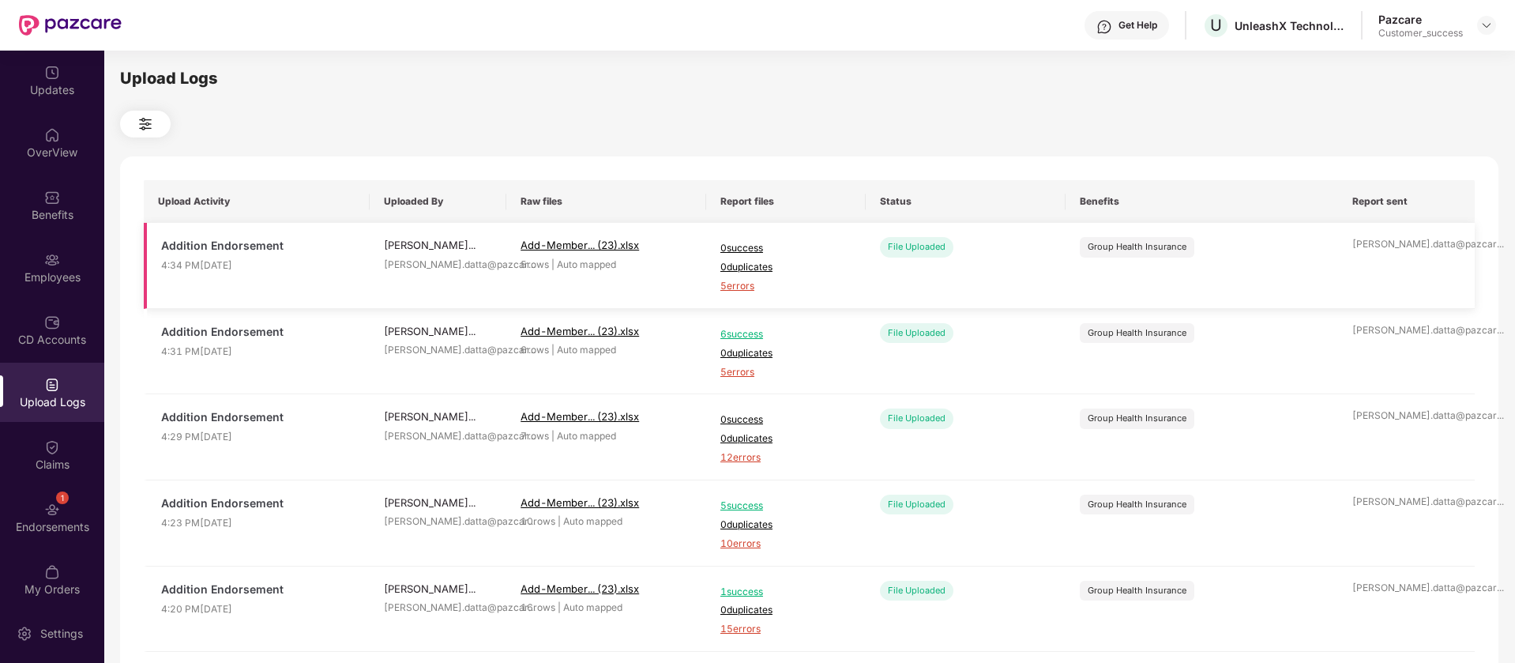
click at [745, 289] on span "5 errors" at bounding box center [786, 286] width 131 height 15
click at [65, 21] on img at bounding box center [70, 25] width 103 height 21
click at [51, 70] on img at bounding box center [52, 73] width 16 height 16
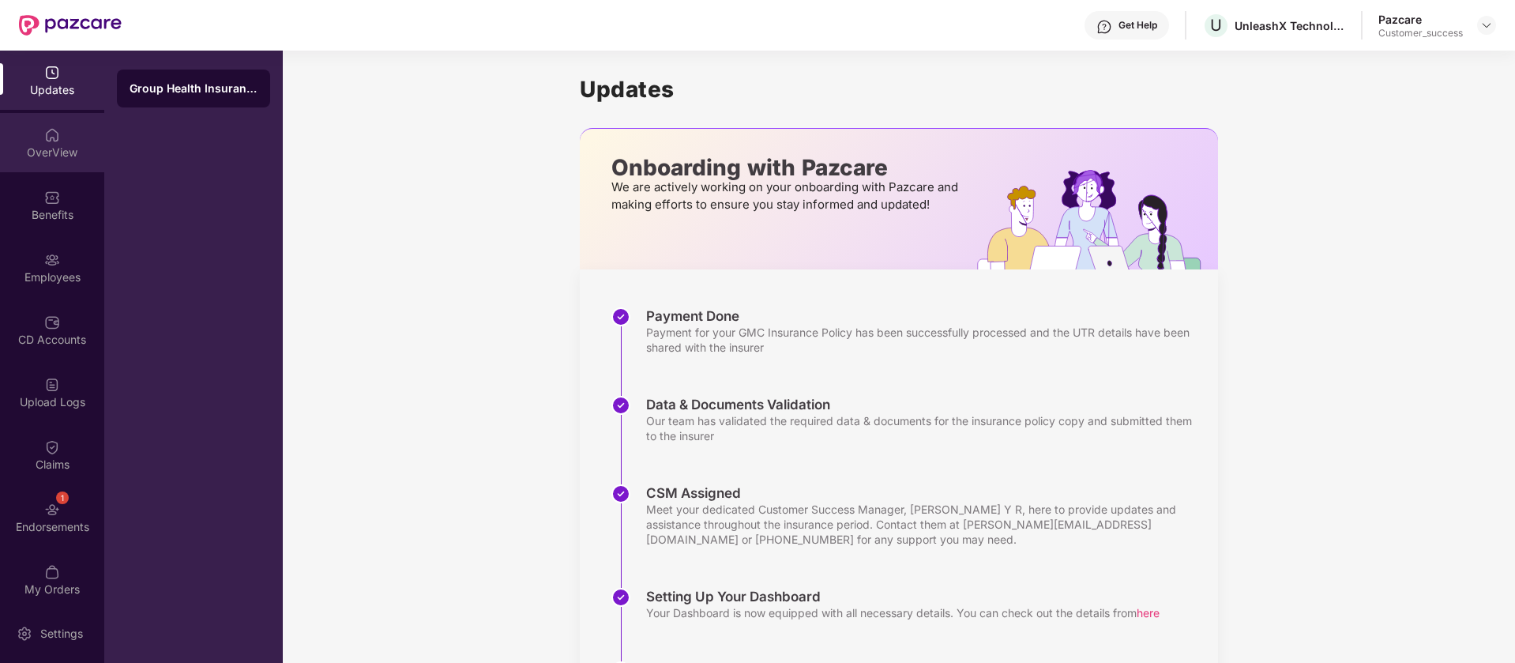
click at [44, 137] on img at bounding box center [52, 135] width 16 height 16
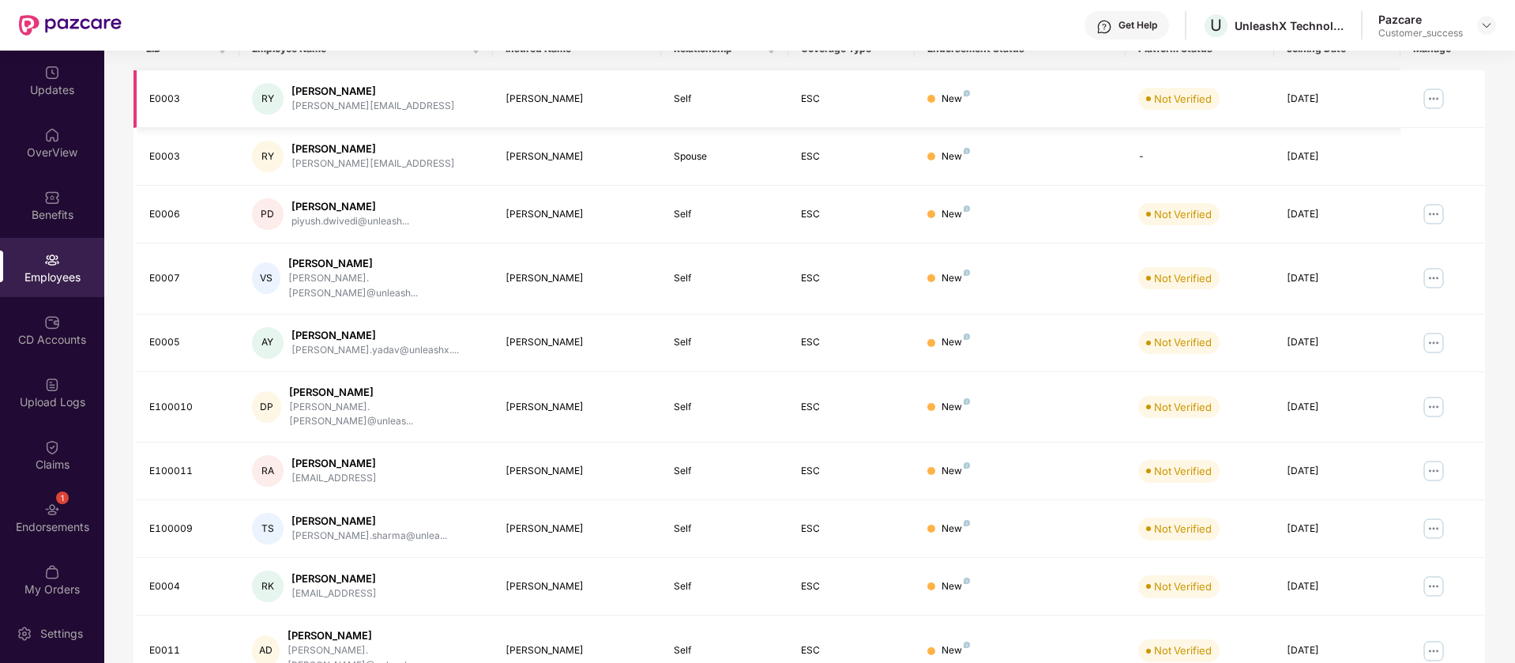
scroll to position [308, 0]
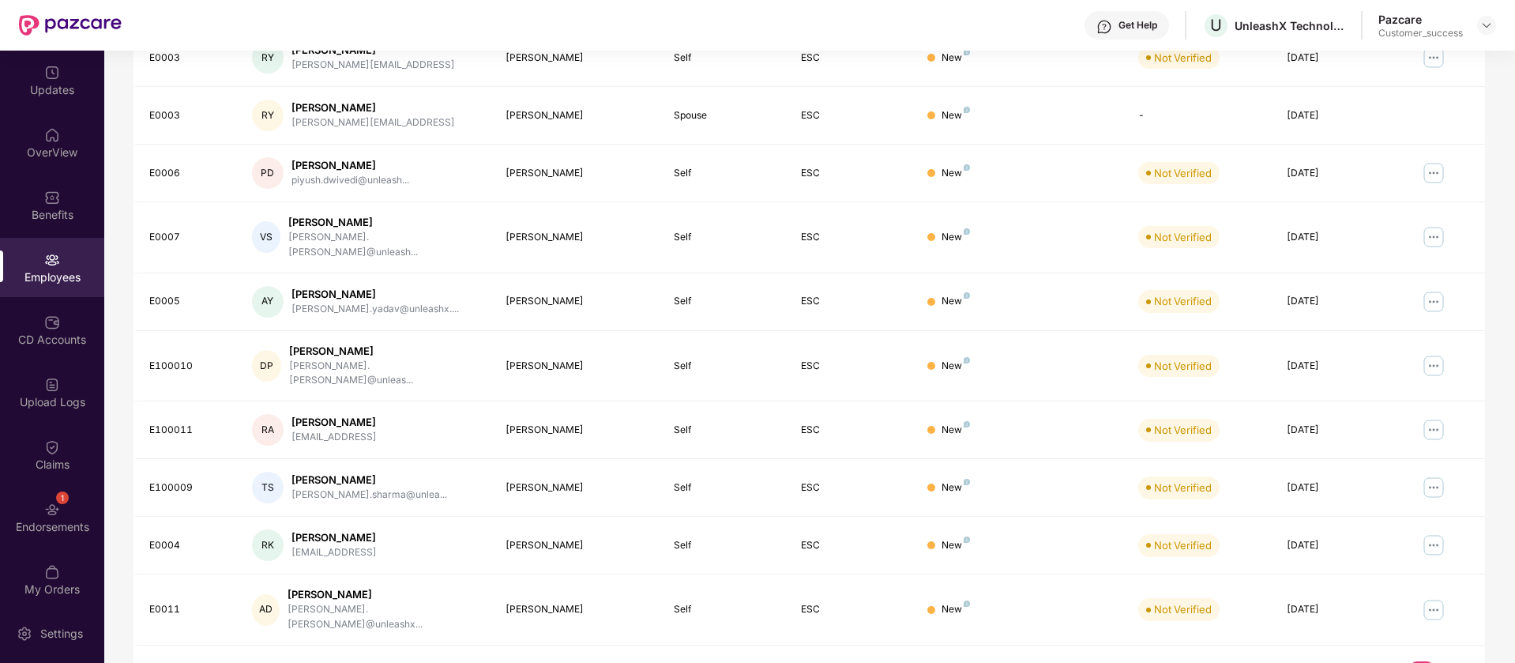
click at [1446, 661] on link "2" at bounding box center [1447, 673] width 25 height 24
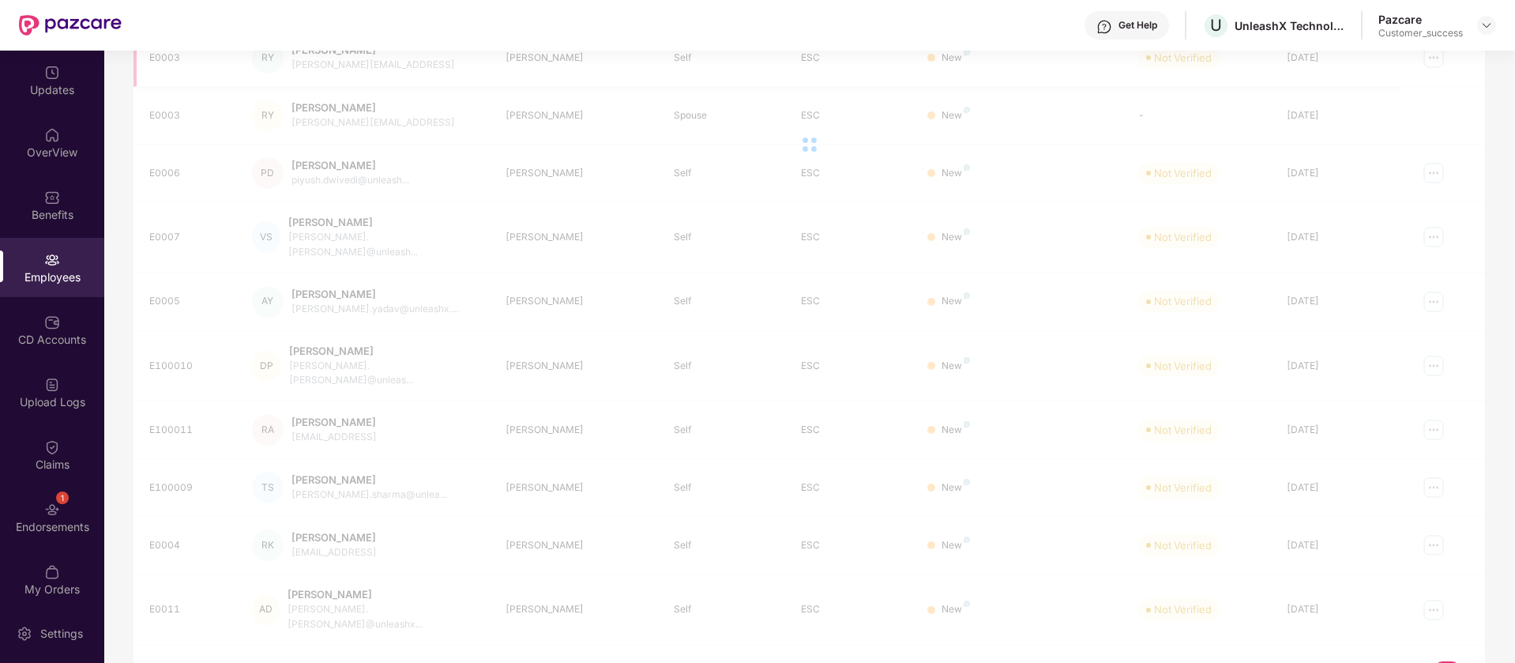
scroll to position [51, 0]
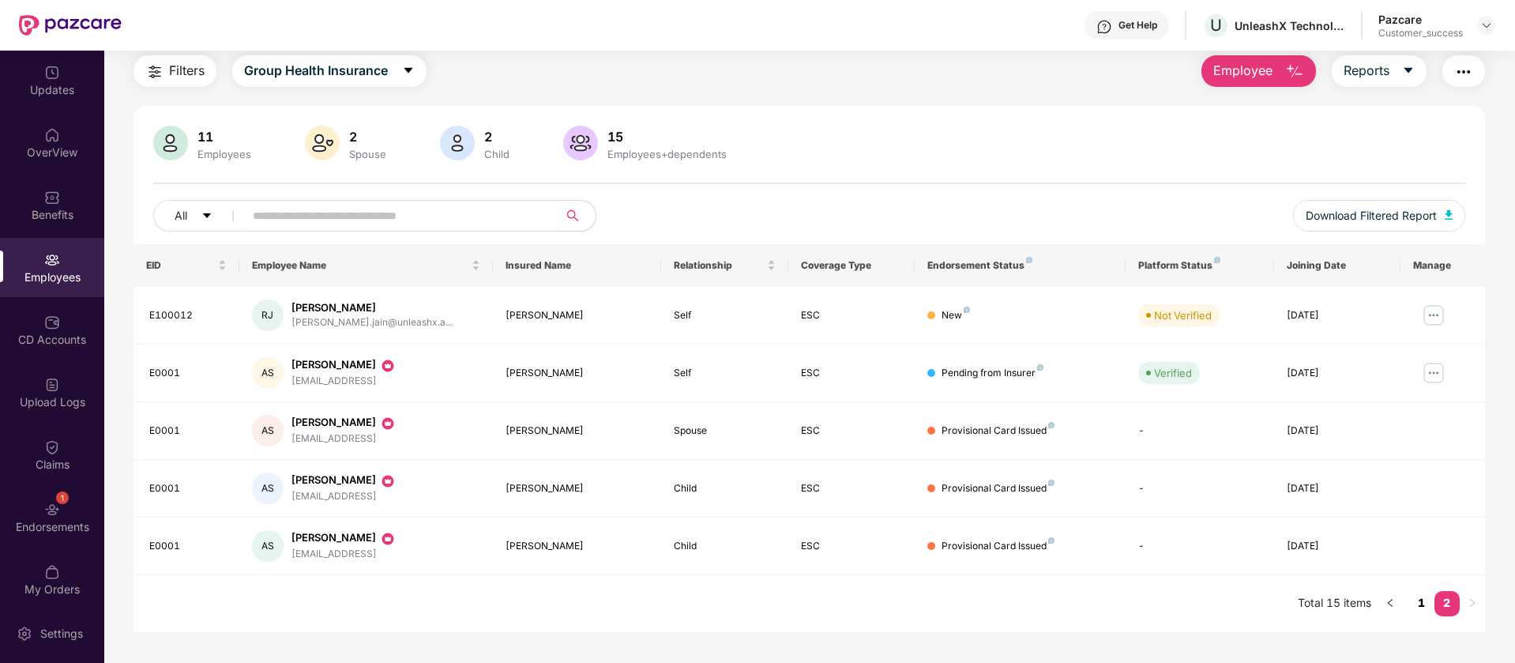
click at [1427, 601] on link "1" at bounding box center [1422, 603] width 25 height 24
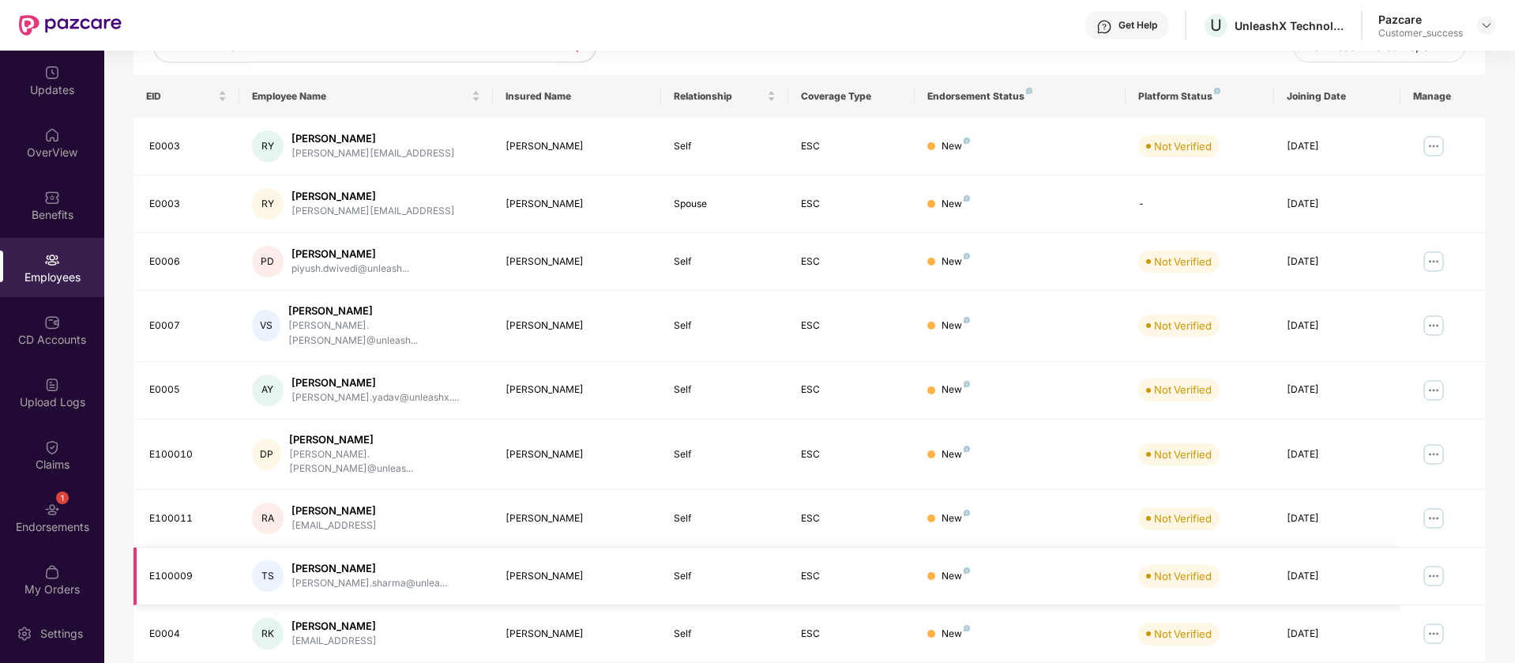
scroll to position [218, 0]
click at [1431, 146] on img at bounding box center [1433, 147] width 25 height 25
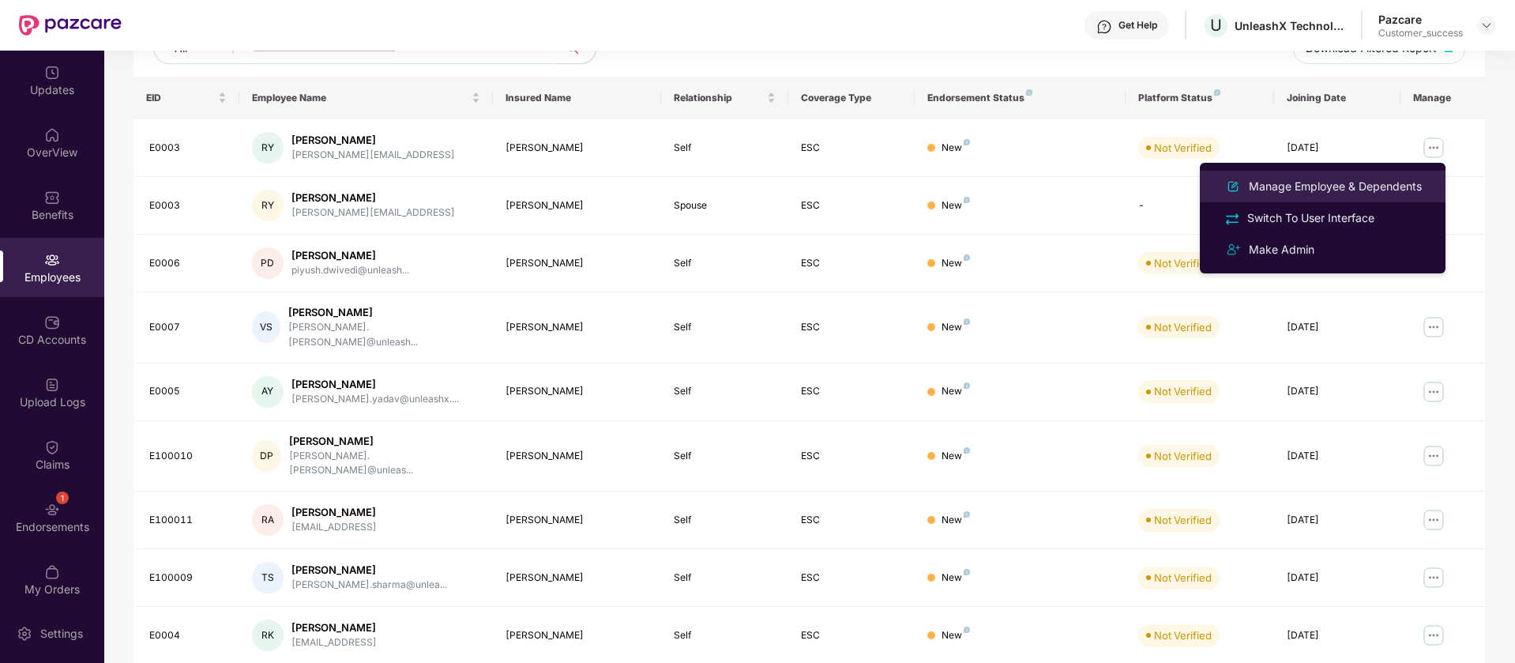
click at [1362, 190] on div "Manage Employee & Dependents" at bounding box center [1335, 186] width 179 height 17
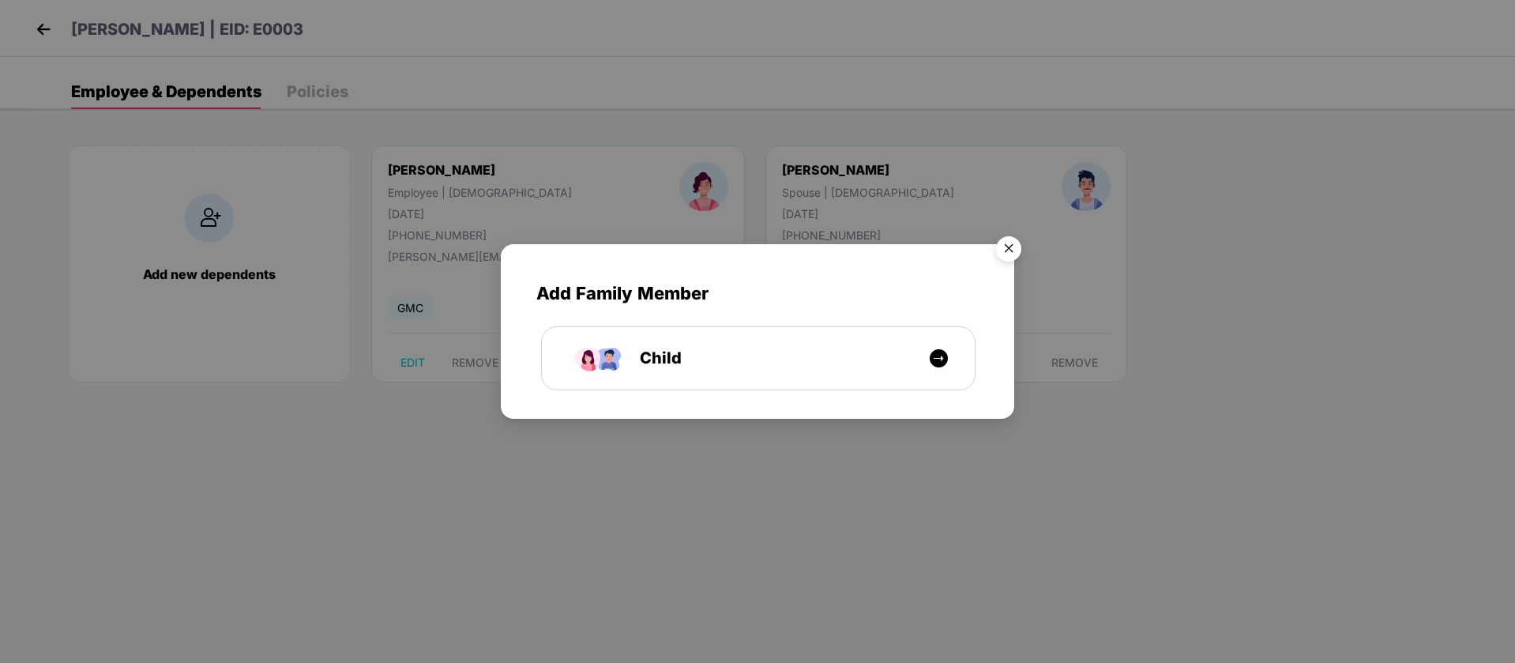
click at [1011, 252] on img "Close" at bounding box center [1009, 251] width 44 height 44
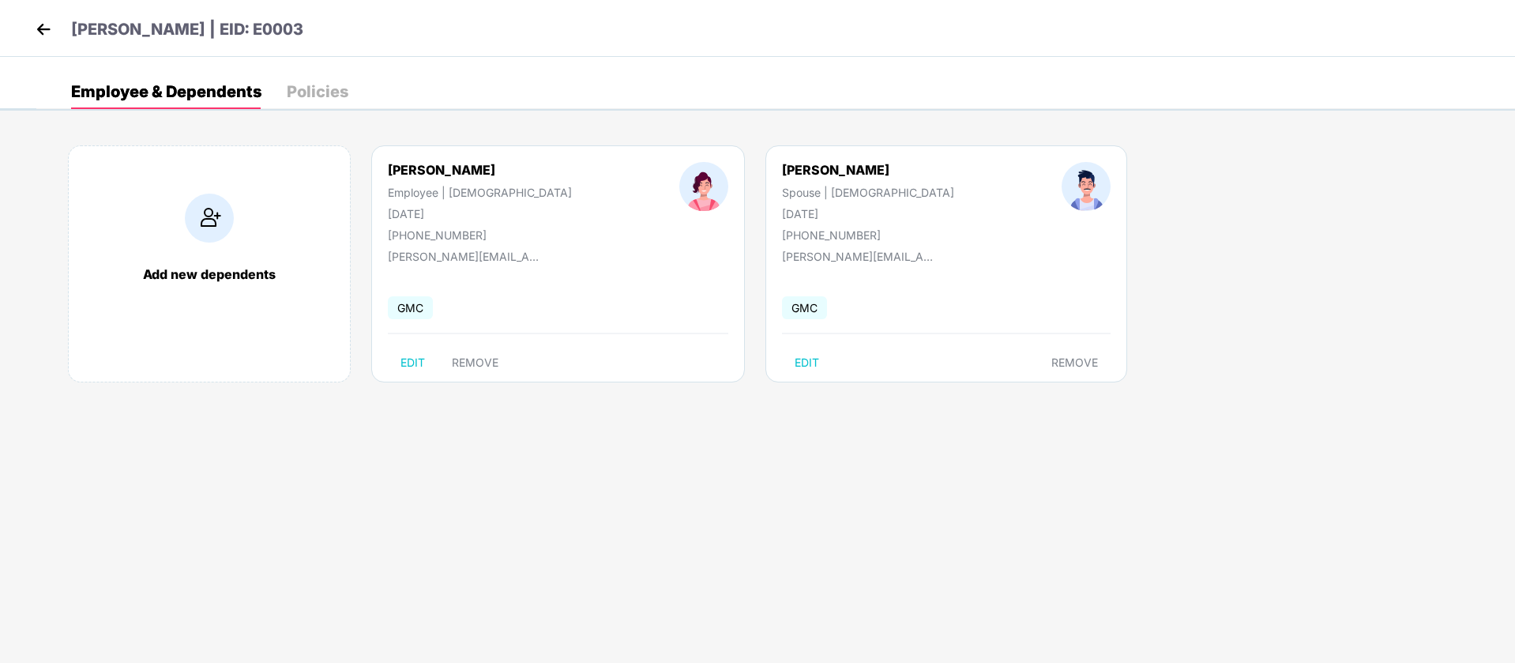
click at [40, 25] on img at bounding box center [44, 29] width 24 height 24
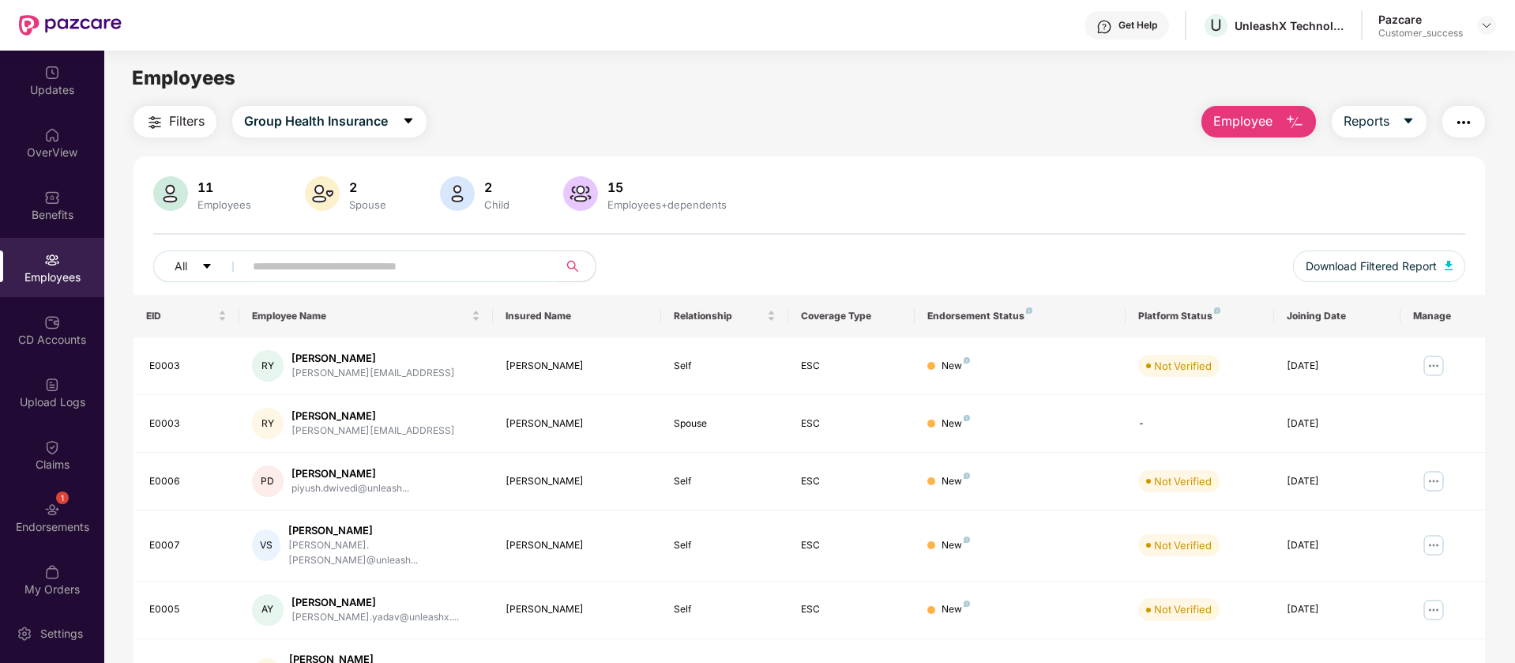
click at [1268, 114] on span "Employee" at bounding box center [1243, 121] width 59 height 20
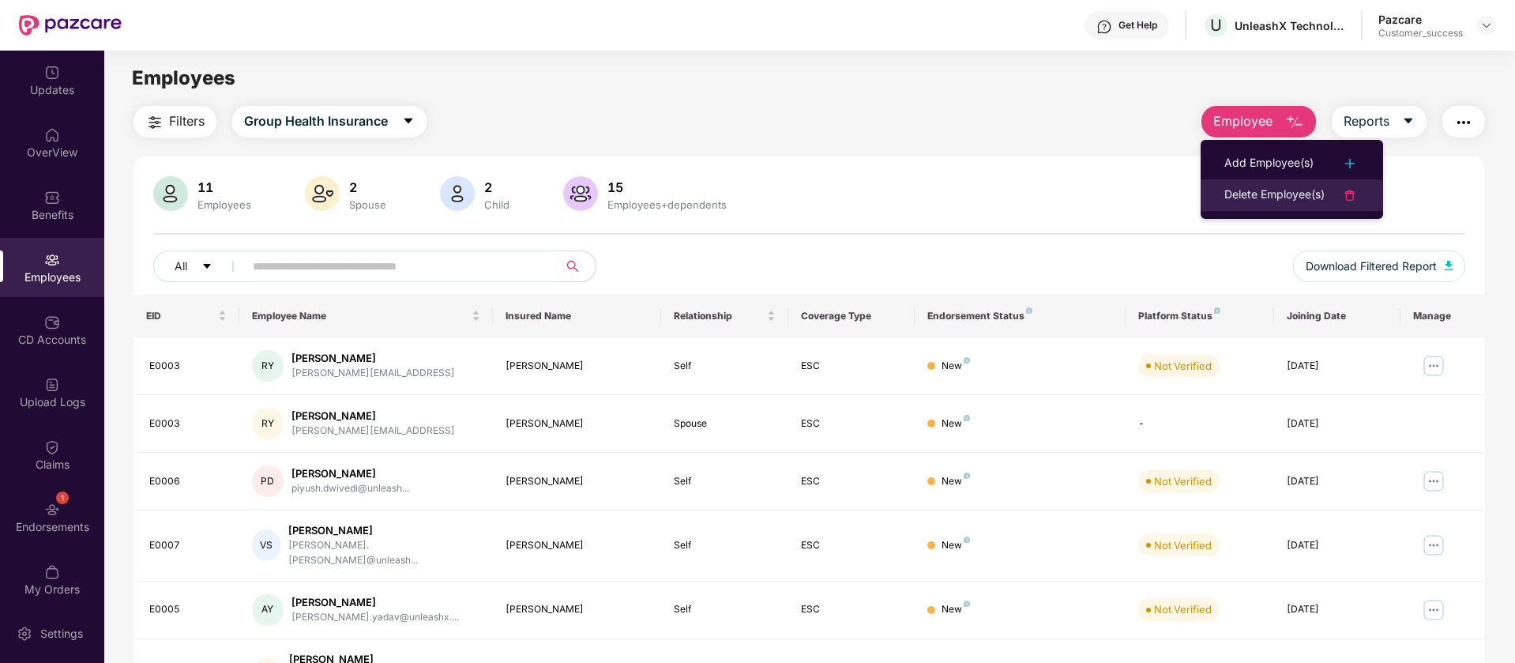
click at [1244, 190] on div "Delete Employee(s)" at bounding box center [1275, 195] width 100 height 19
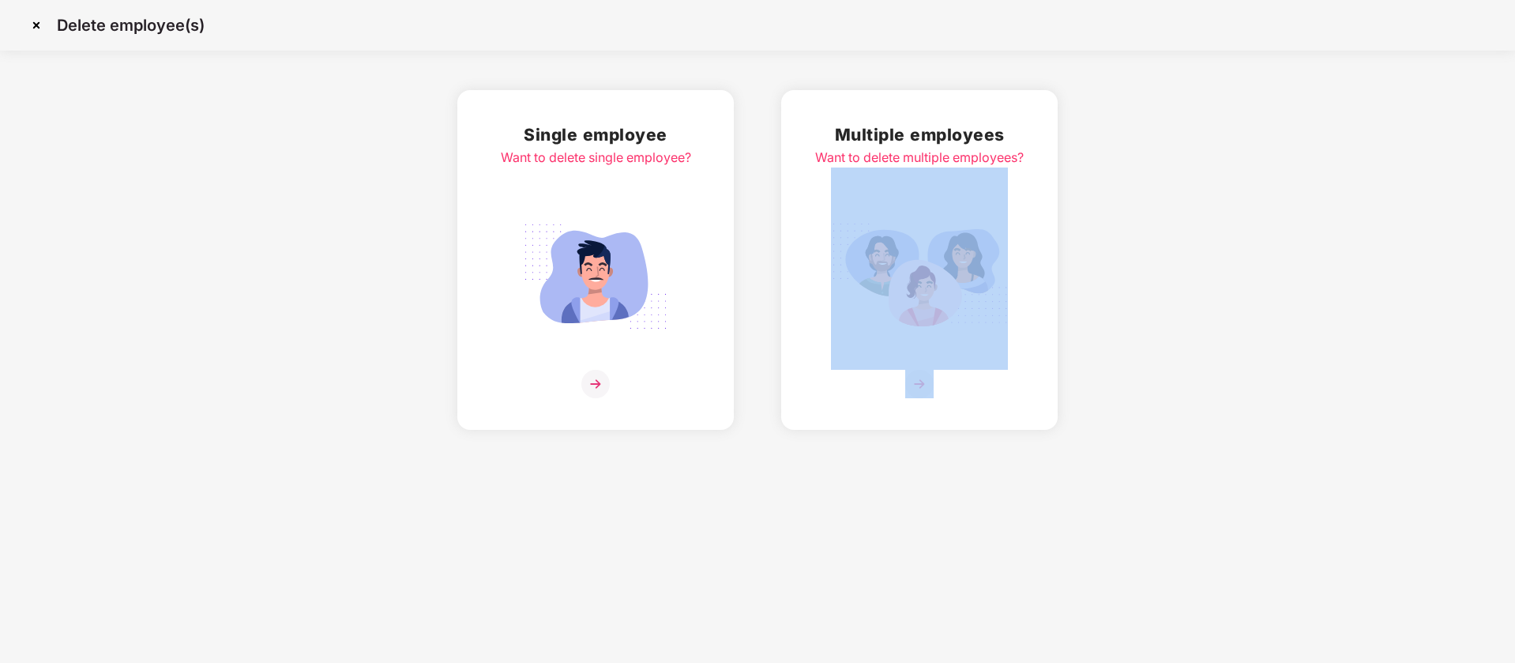
click at [1244, 190] on div "Single employee Want to delete single employee? Multiple employees Want to dele…" at bounding box center [757, 260] width 1515 height 340
click at [31, 16] on img at bounding box center [36, 25] width 25 height 25
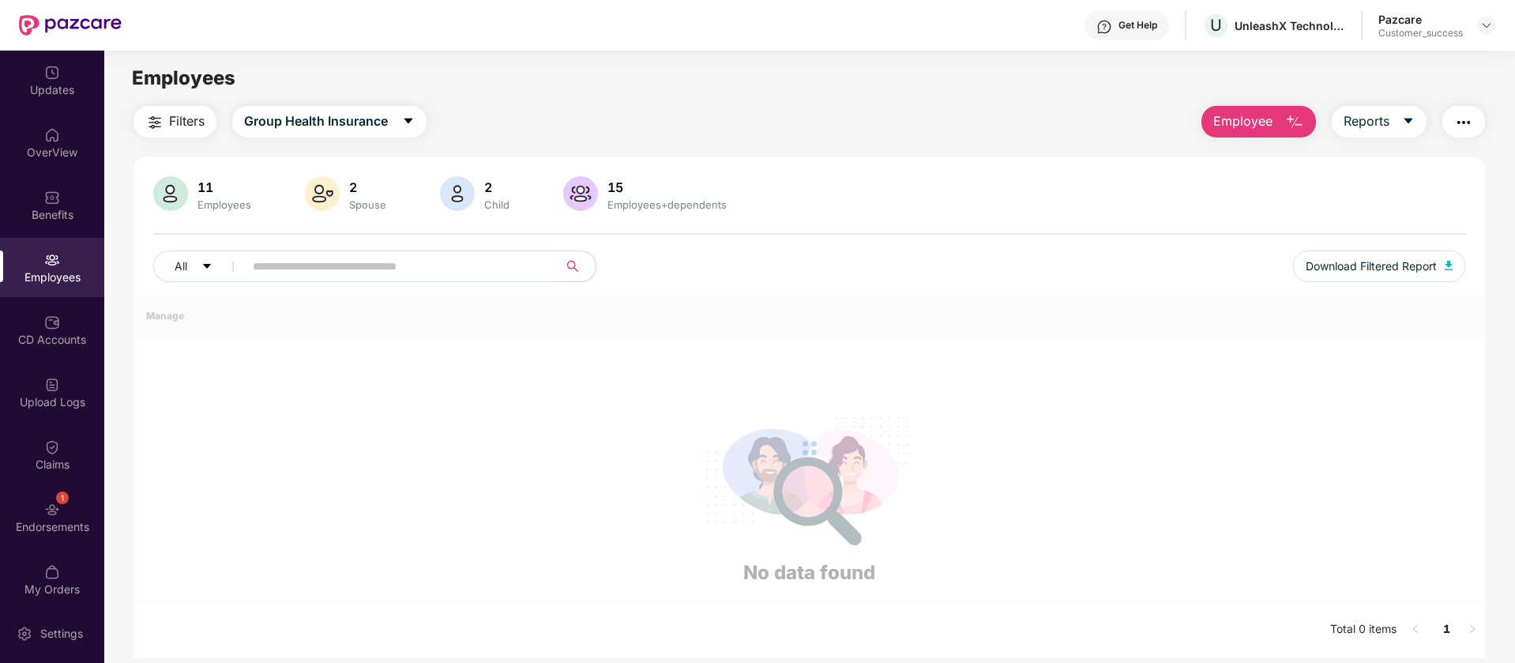
click at [1241, 121] on span "Employee" at bounding box center [1243, 121] width 59 height 20
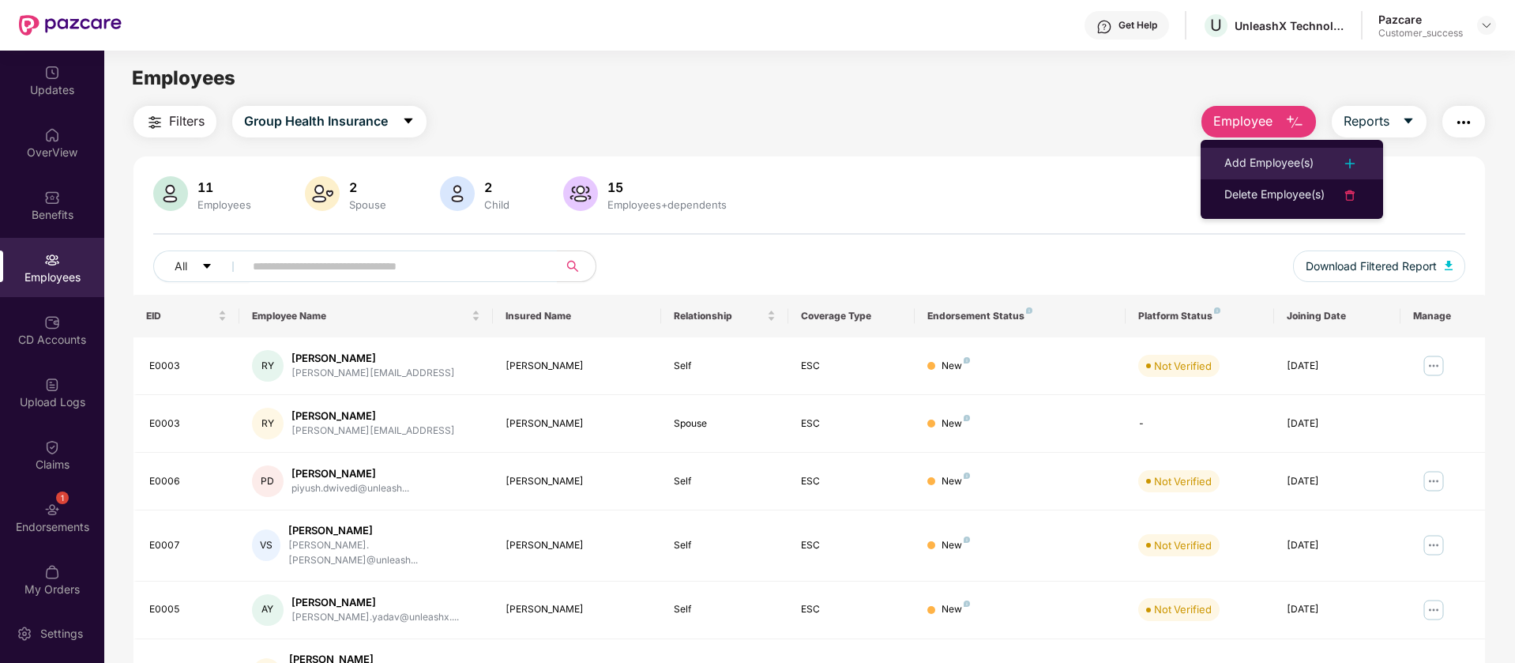
click at [1238, 160] on div "Add Employee(s)" at bounding box center [1269, 163] width 89 height 19
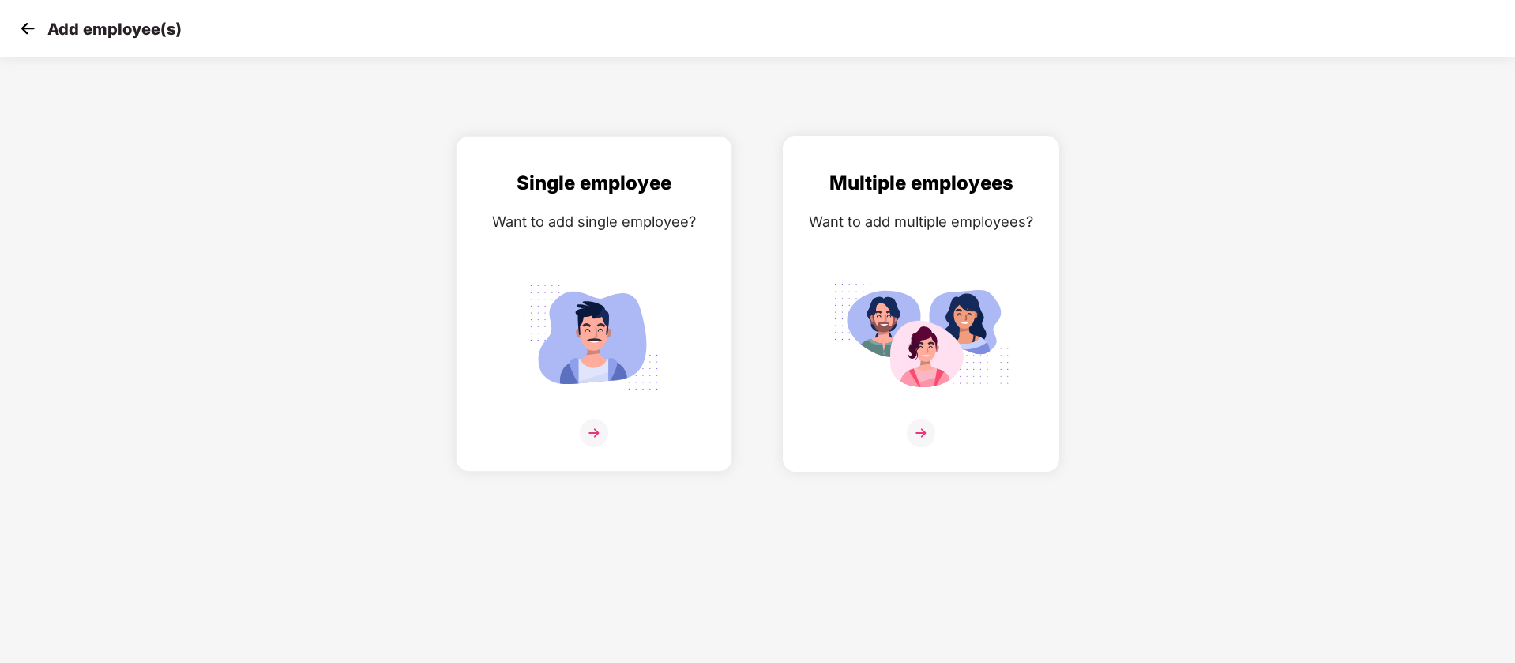
click at [905, 309] on img at bounding box center [921, 337] width 177 height 123
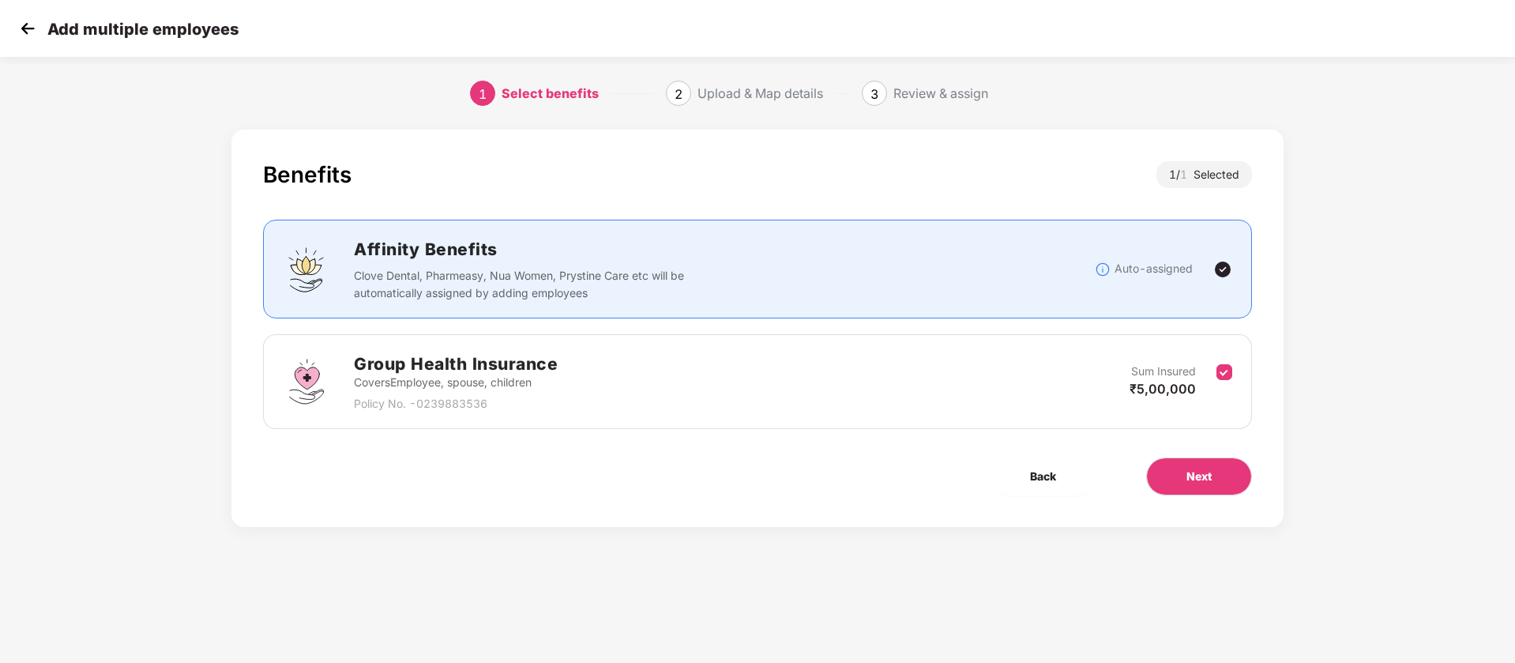
click at [1229, 452] on div "Benefits 1 / 1 Selected Affinity Benefits Clove Dental, Pharmeasy, Nua Women, P…" at bounding box center [758, 328] width 1052 height 397
click at [1231, 464] on button "Next" at bounding box center [1199, 476] width 106 height 38
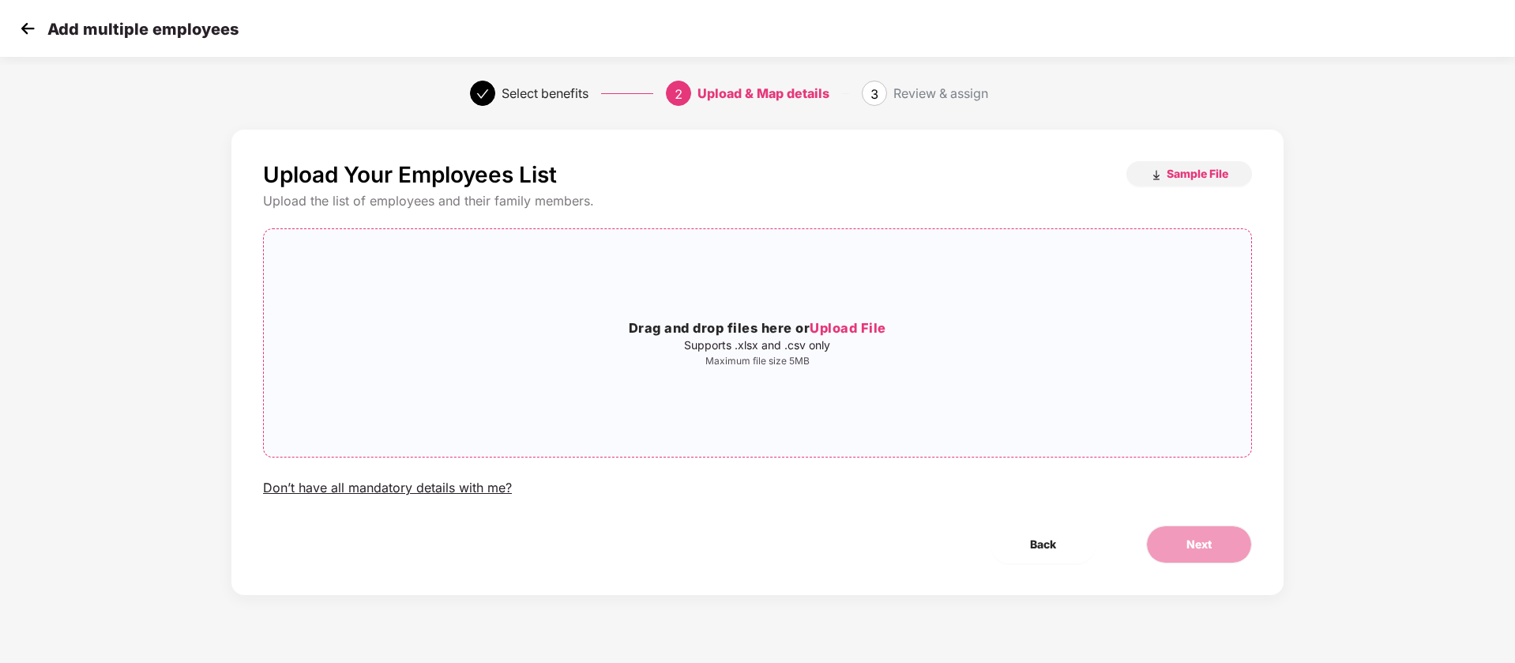
click at [710, 296] on div "Drag and drop files here or Upload File Supports .xlsx and .csv only Maximum fi…" at bounding box center [758, 343] width 988 height 202
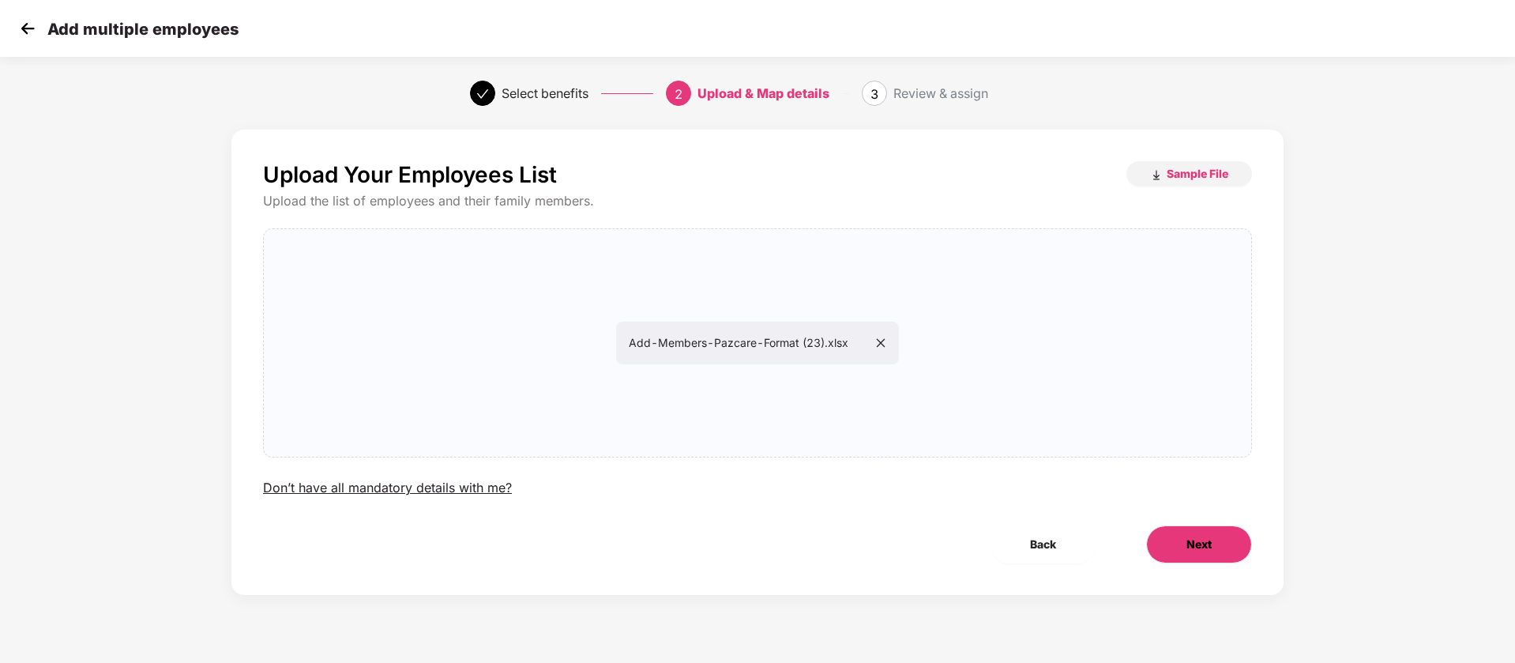
click at [1172, 529] on button "Next" at bounding box center [1199, 544] width 106 height 38
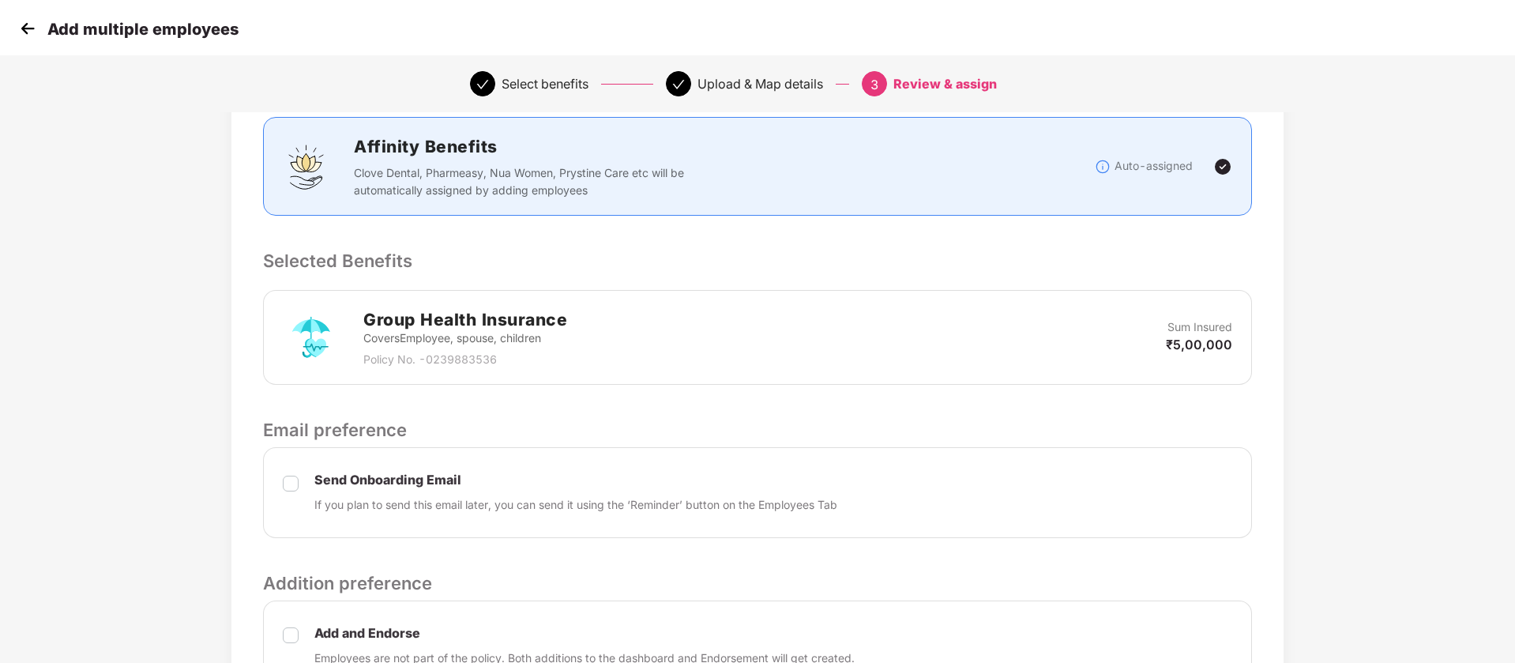
scroll to position [371, 0]
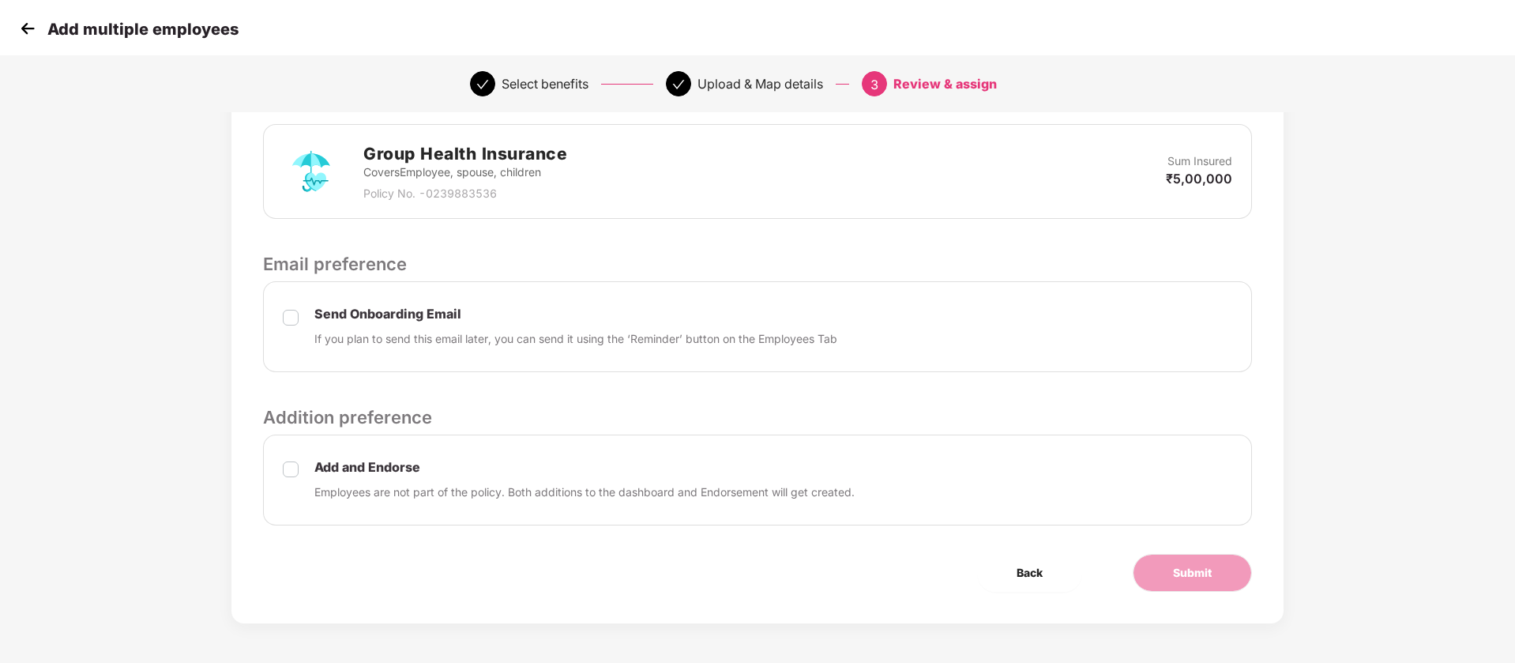
click at [280, 472] on div "Add and Endorse Employees are not part of the policy. Both additions to the das…" at bounding box center [757, 480] width 989 height 91
click at [318, 473] on p "Add and Endorse" at bounding box center [584, 467] width 540 height 17
drag, startPoint x: 281, startPoint y: 473, endPoint x: 399, endPoint y: 539, distance: 135.5
click at [280, 475] on div "Add and Endorse Employees are not part of the policy. Both additions to the das…" at bounding box center [757, 480] width 989 height 91
click at [1298, 567] on div "Review & Assign Benefits Data Mapped Successfully Employee-data.csv Affinity Be…" at bounding box center [757, 206] width 1263 height 913
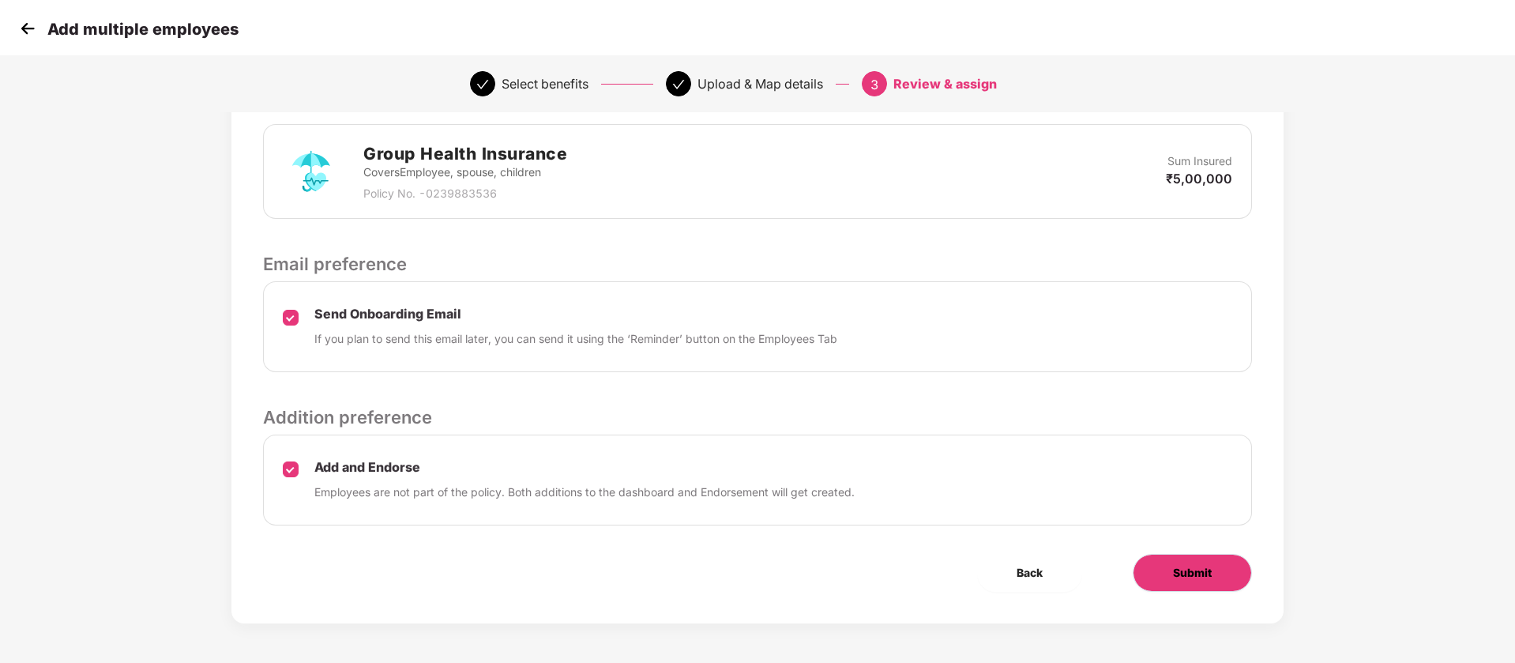
click at [1223, 578] on button "Submit" at bounding box center [1192, 573] width 119 height 38
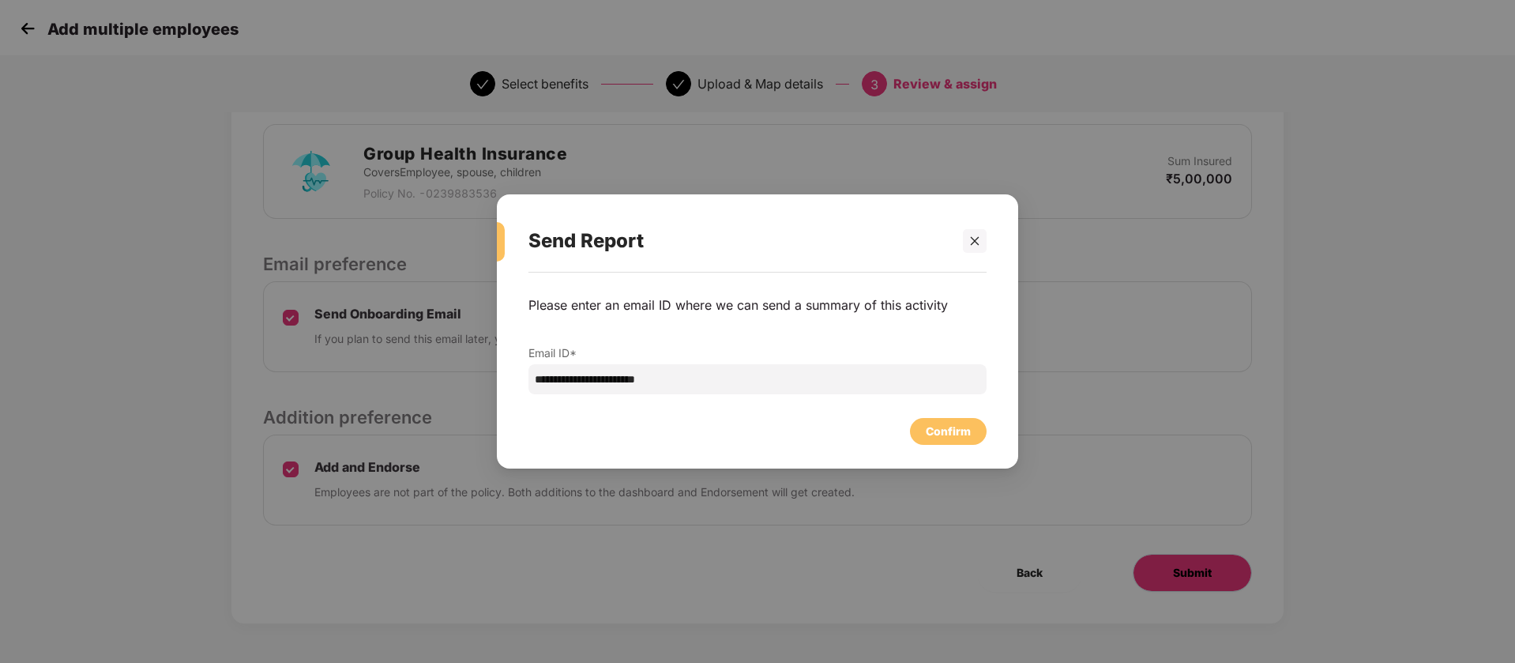
scroll to position [0, 0]
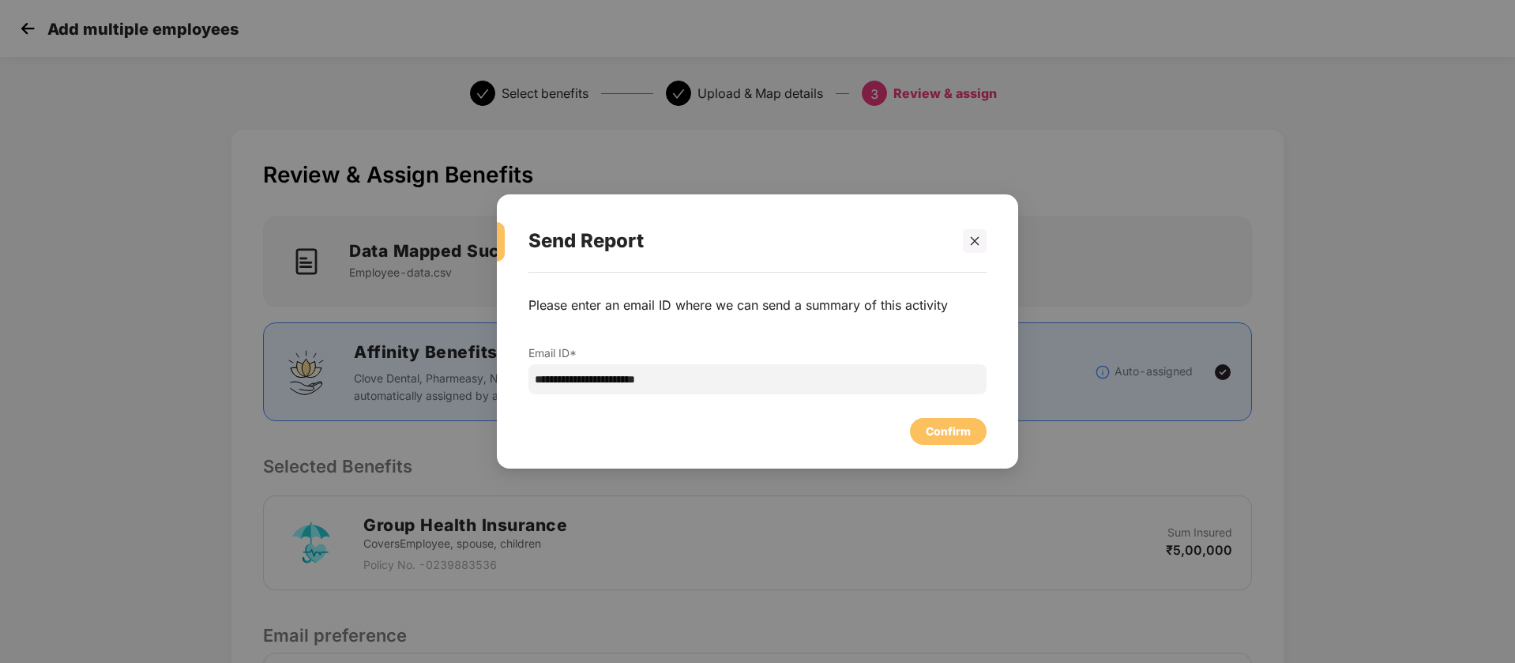
click at [934, 435] on div "Confirm" at bounding box center [948, 431] width 45 height 17
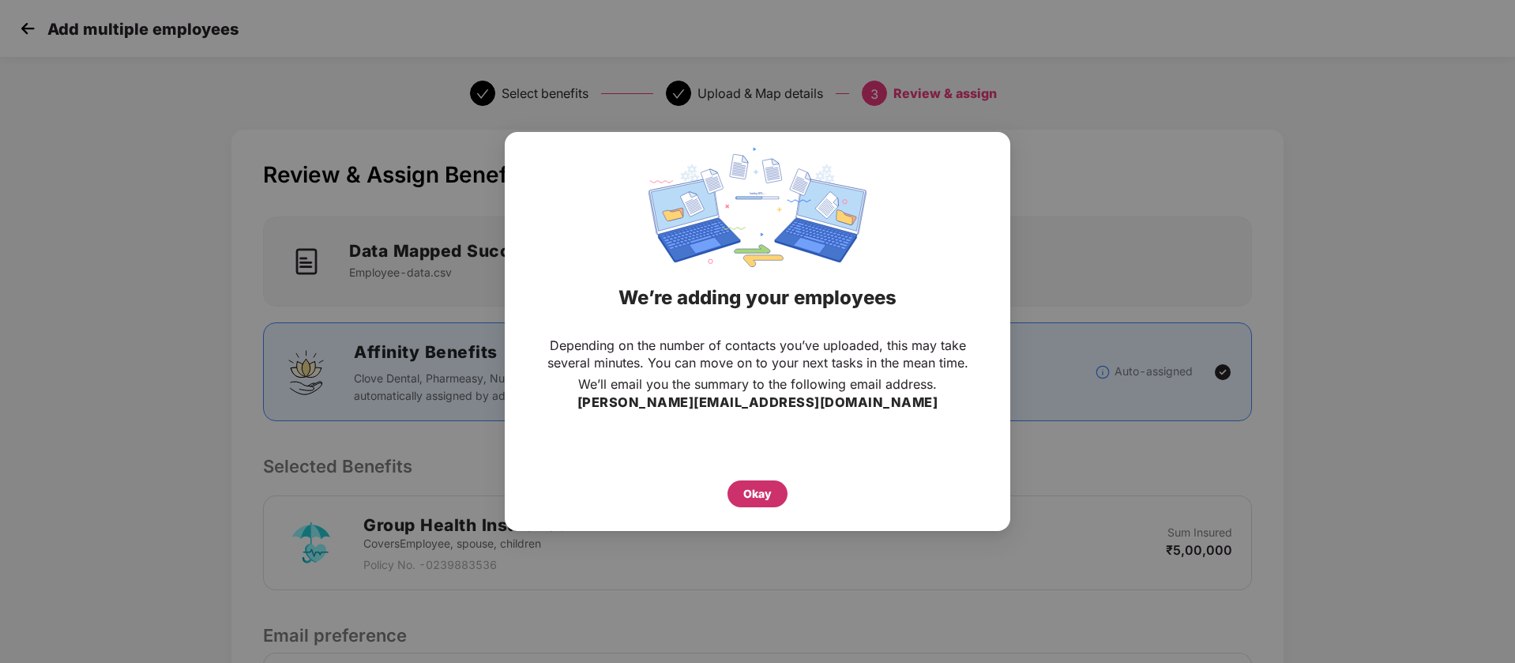
click at [760, 493] on div "Okay" at bounding box center [758, 493] width 28 height 17
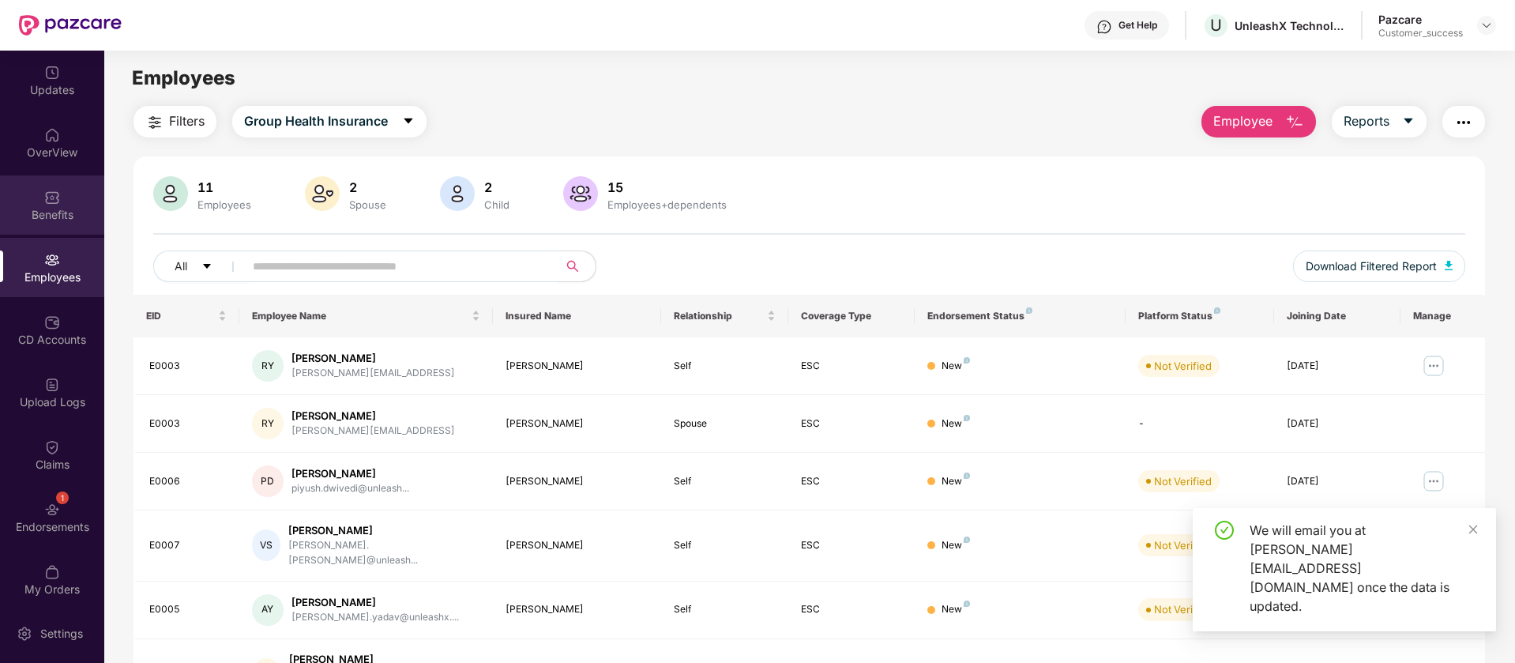
click at [18, 213] on div "Benefits" at bounding box center [52, 215] width 104 height 16
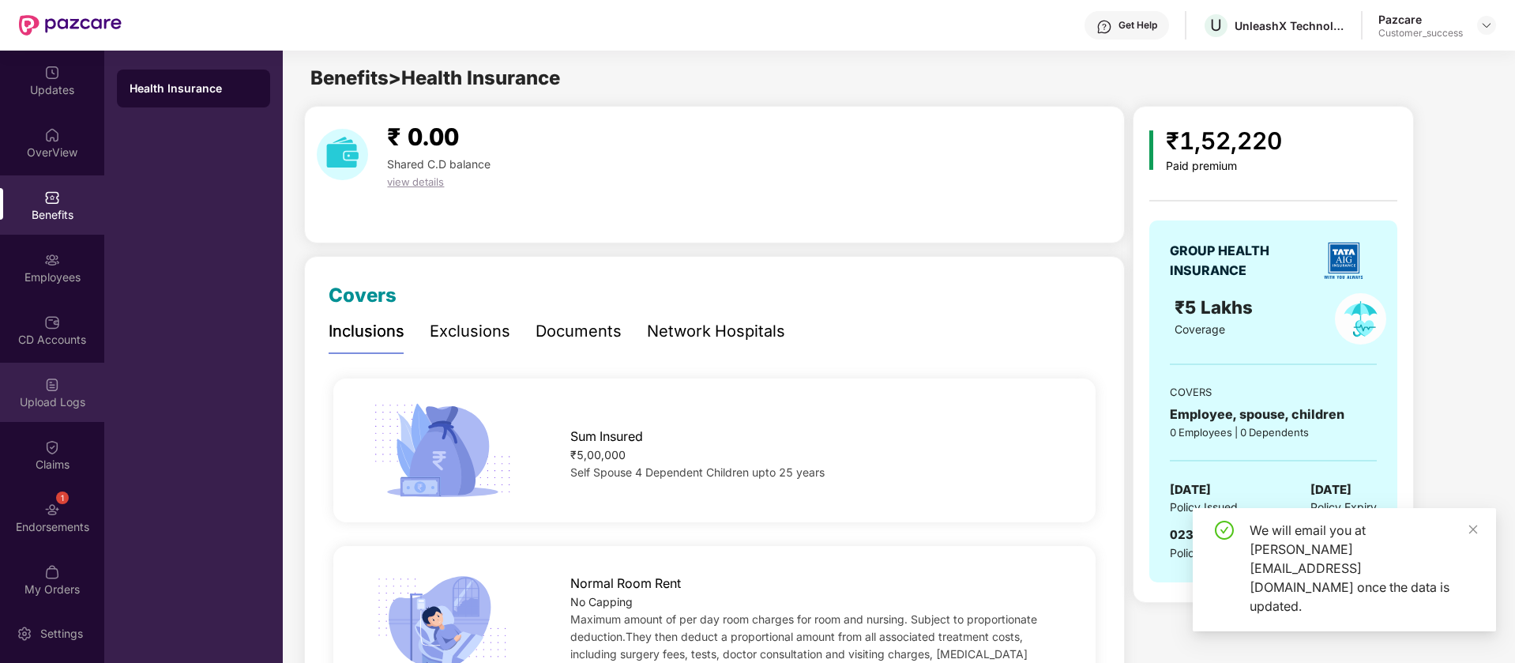
click at [52, 374] on div "Upload Logs" at bounding box center [52, 392] width 104 height 59
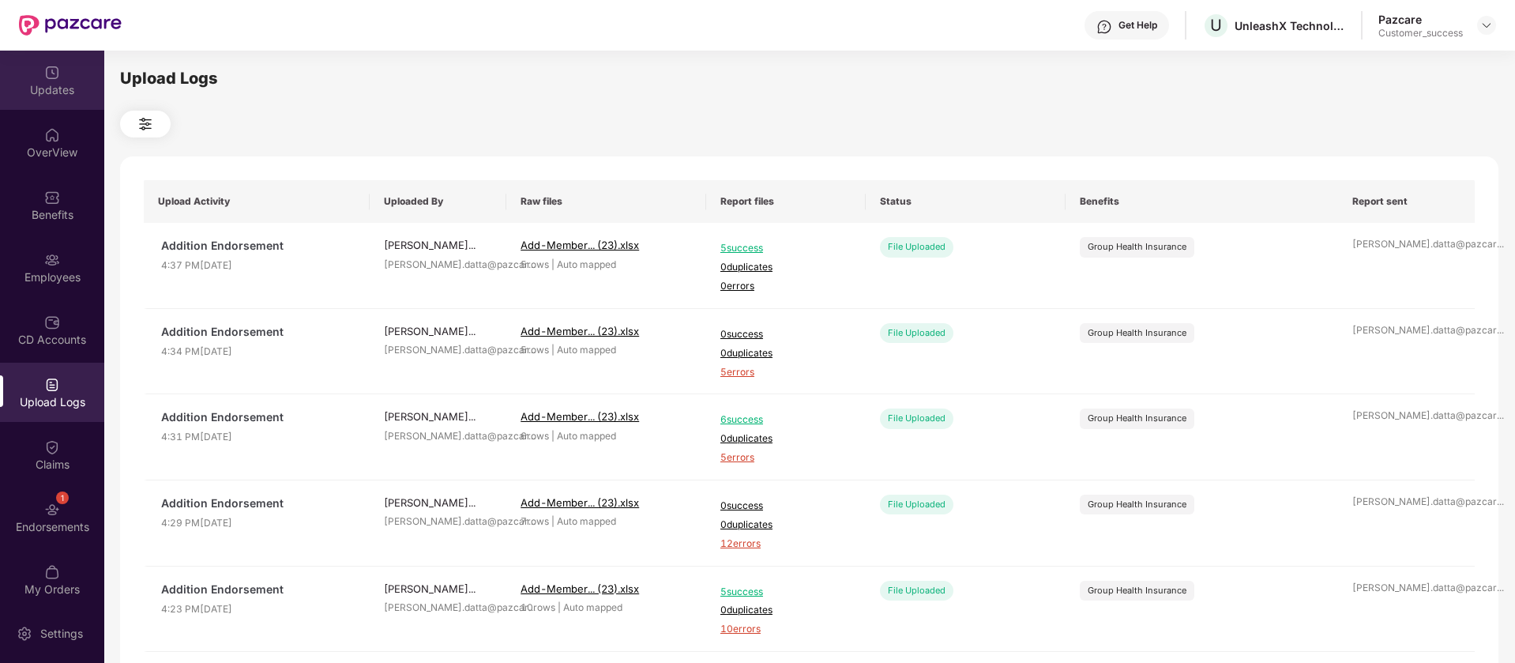
click at [72, 83] on div "Updates" at bounding box center [52, 90] width 104 height 16
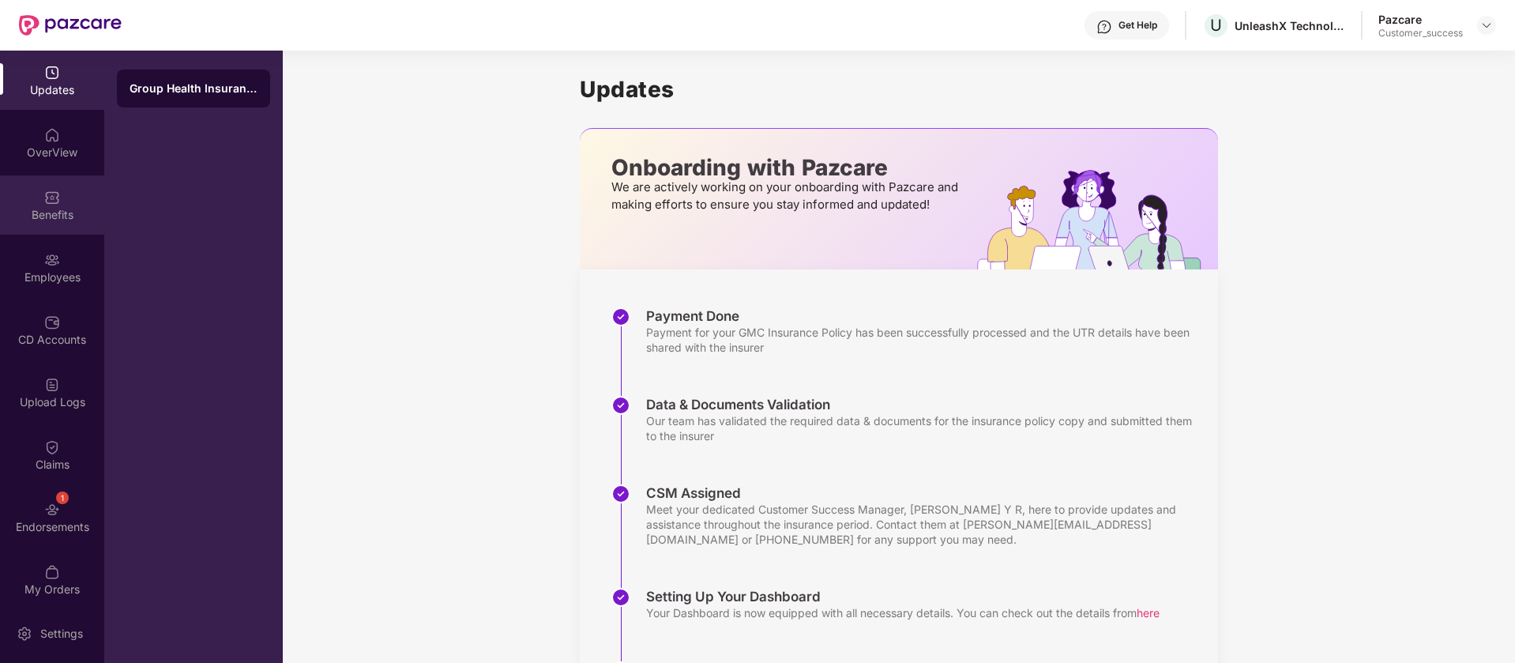
click at [63, 191] on div "Benefits" at bounding box center [52, 204] width 104 height 59
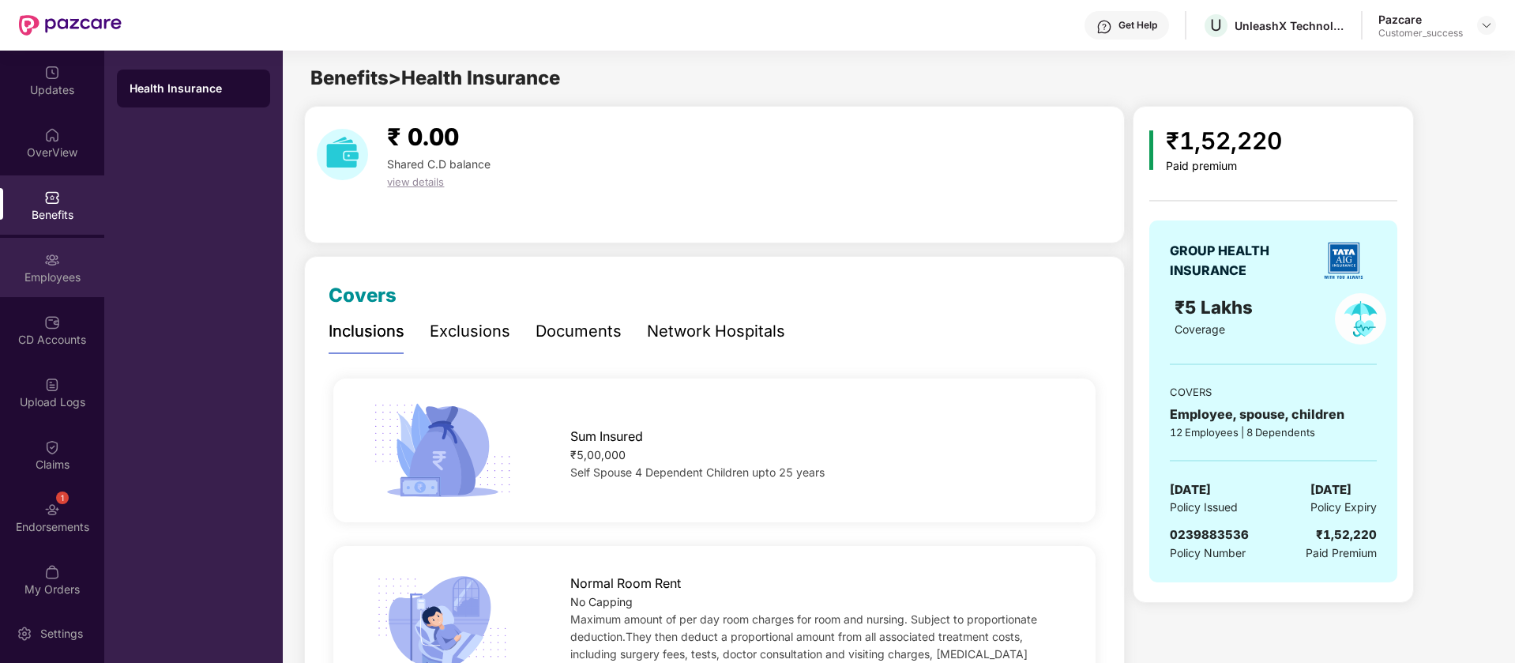
click at [77, 259] on div "Employees" at bounding box center [52, 267] width 104 height 59
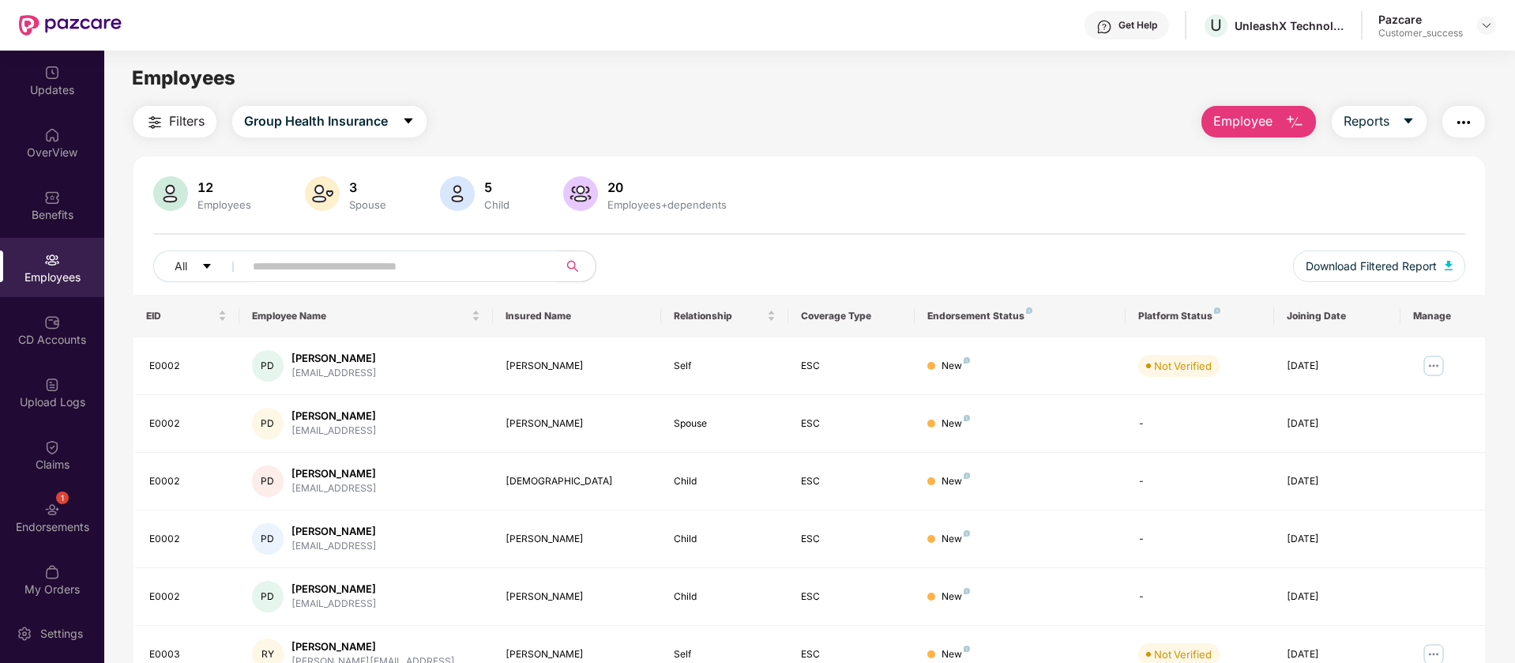
click at [1462, 129] on img "button" at bounding box center [1464, 122] width 19 height 19
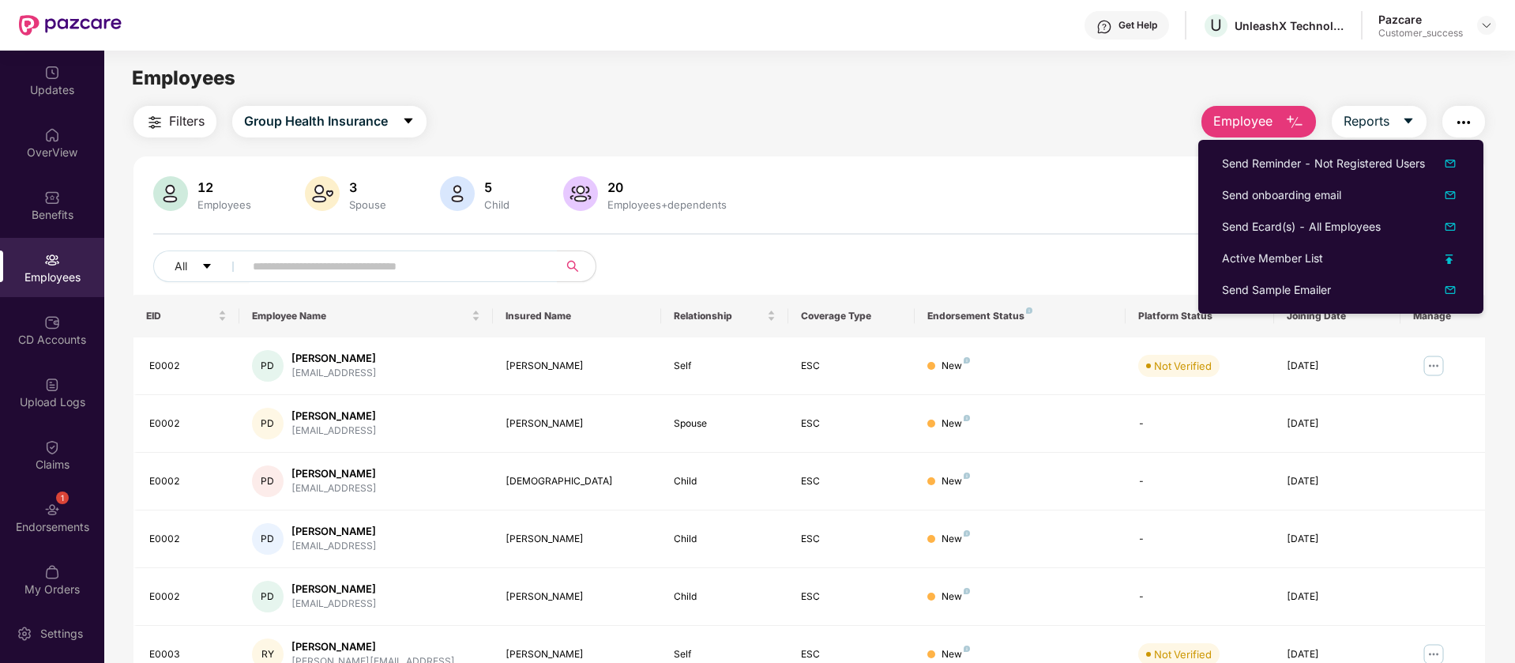
click at [818, 111] on div "Filters Group Health Insurance Employee Reports" at bounding box center [810, 122] width 1352 height 32
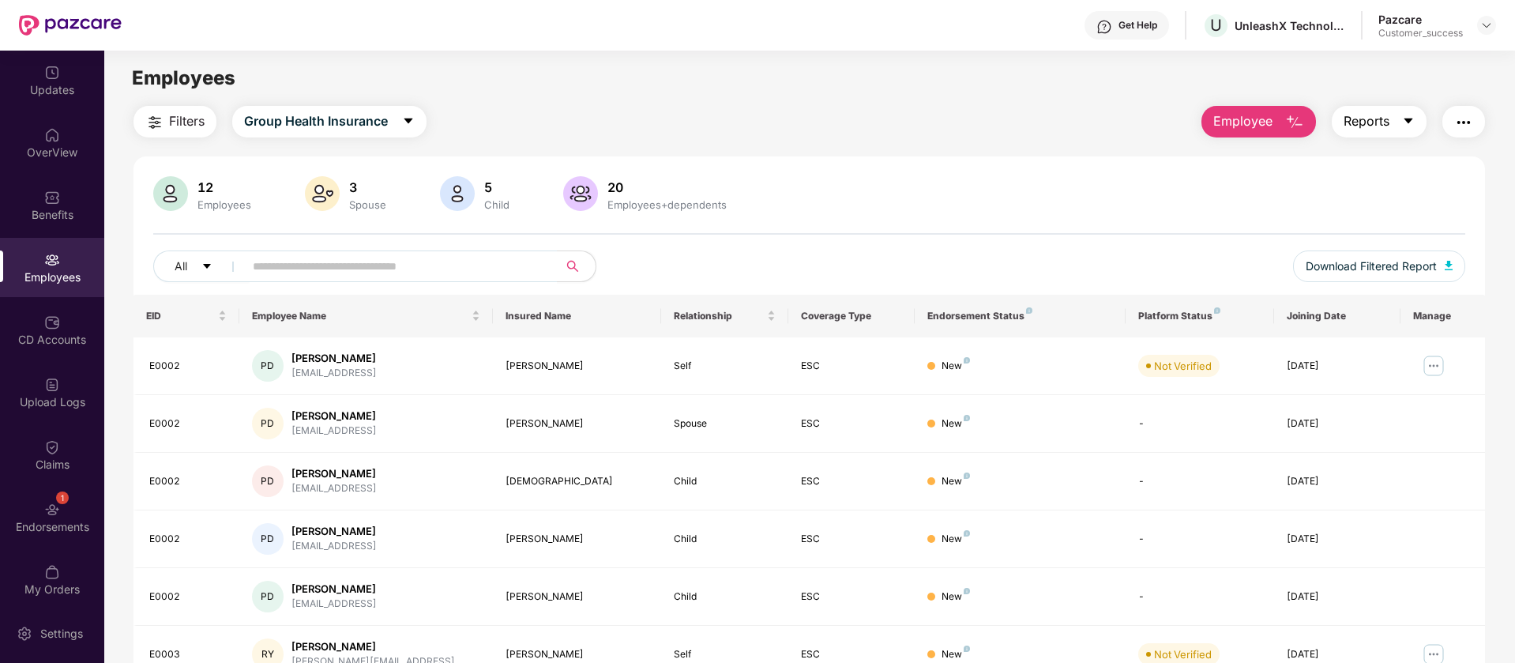
click at [1392, 123] on button "Reports" at bounding box center [1379, 122] width 95 height 32
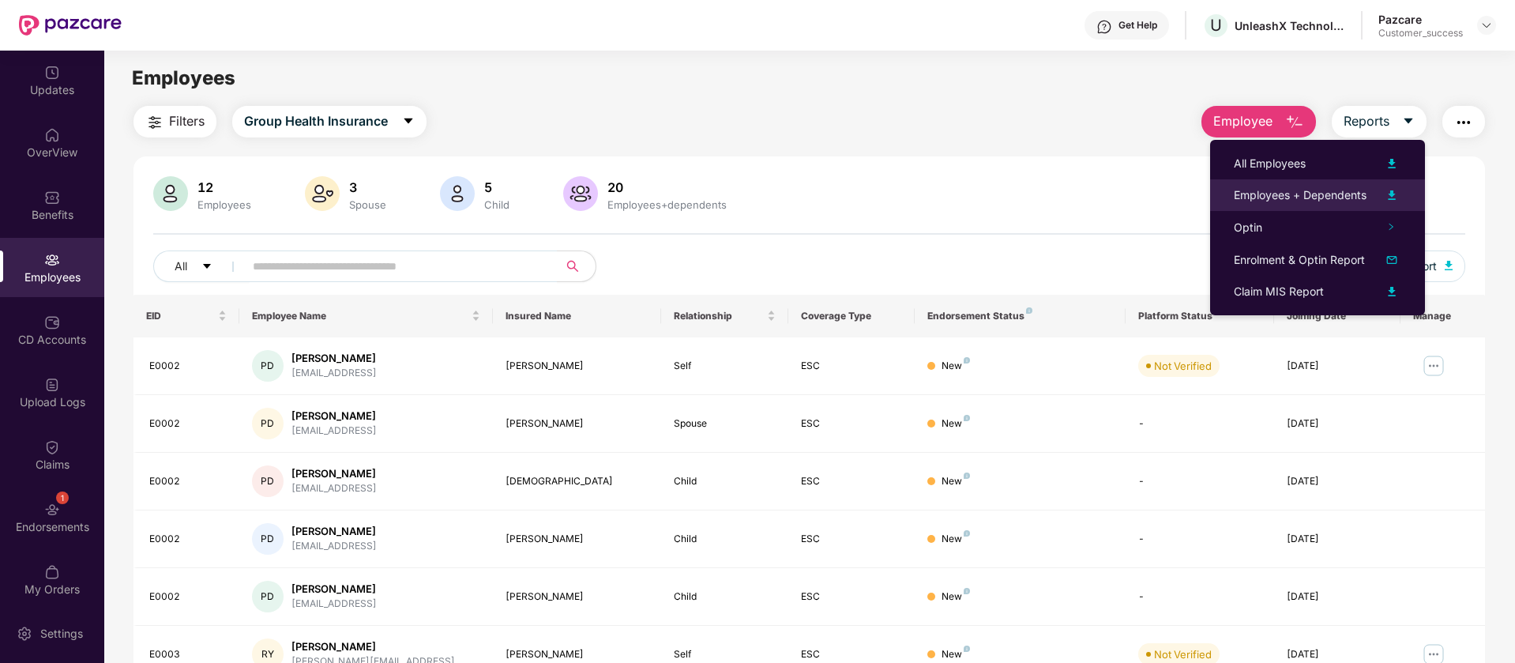
click at [1391, 194] on img at bounding box center [1392, 195] width 19 height 19
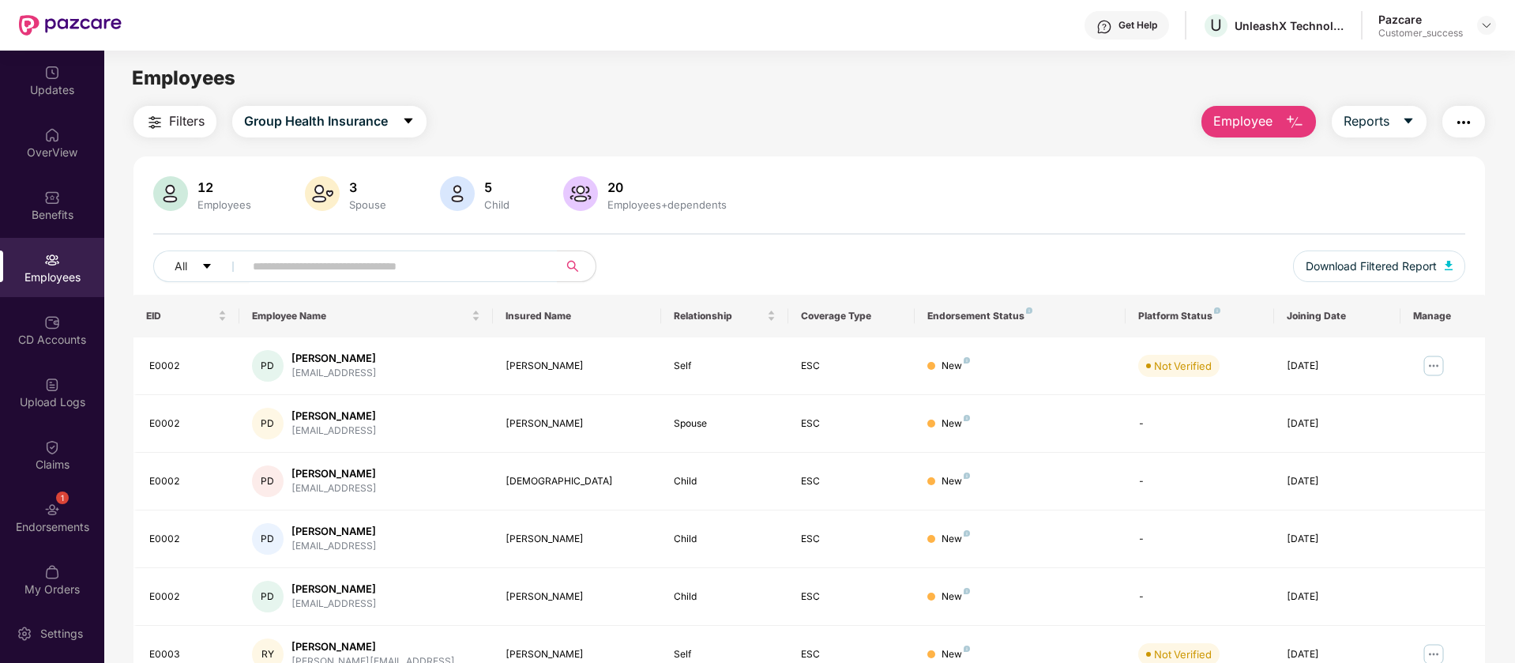
click at [1473, 129] on button "button" at bounding box center [1464, 122] width 43 height 32
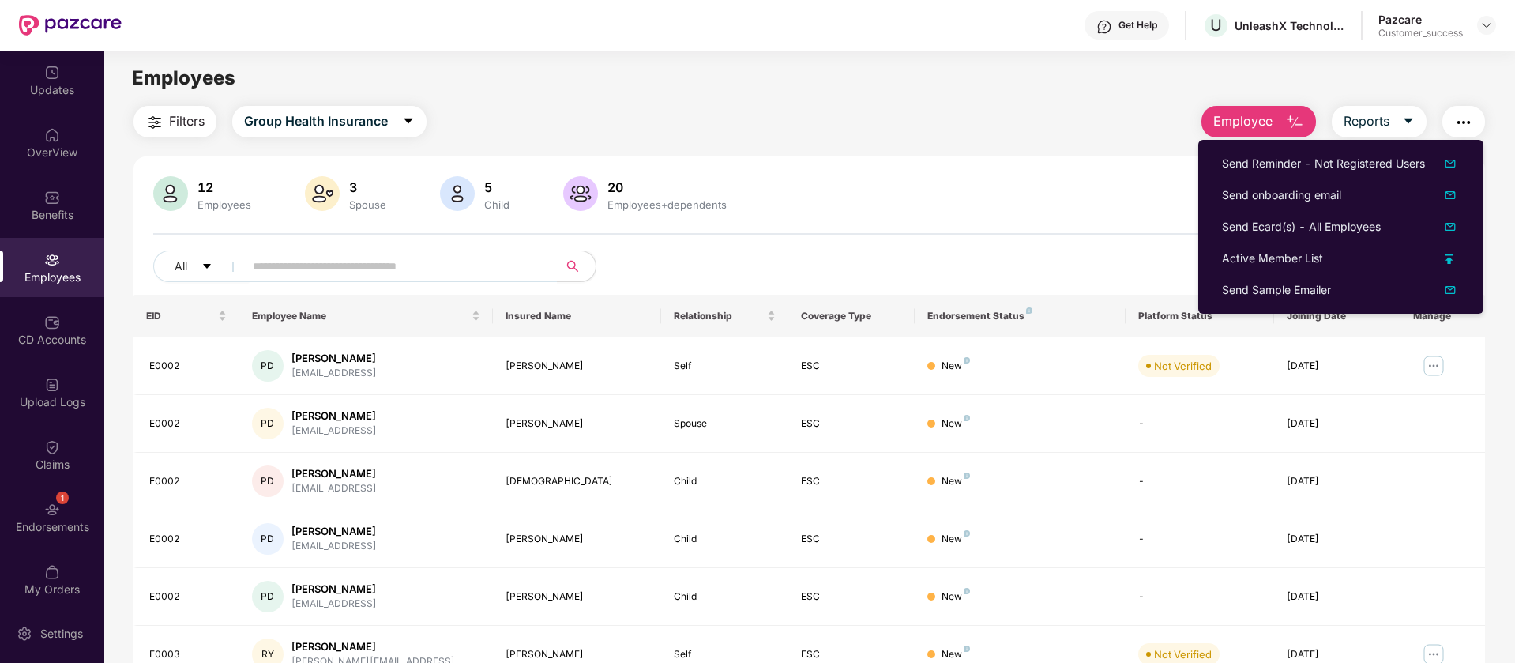
click at [1015, 168] on div "12 Employees 3 Spouse 5 Child 20 Employees+dependents All Download Filtered Rep…" at bounding box center [810, 570] width 1352 height 828
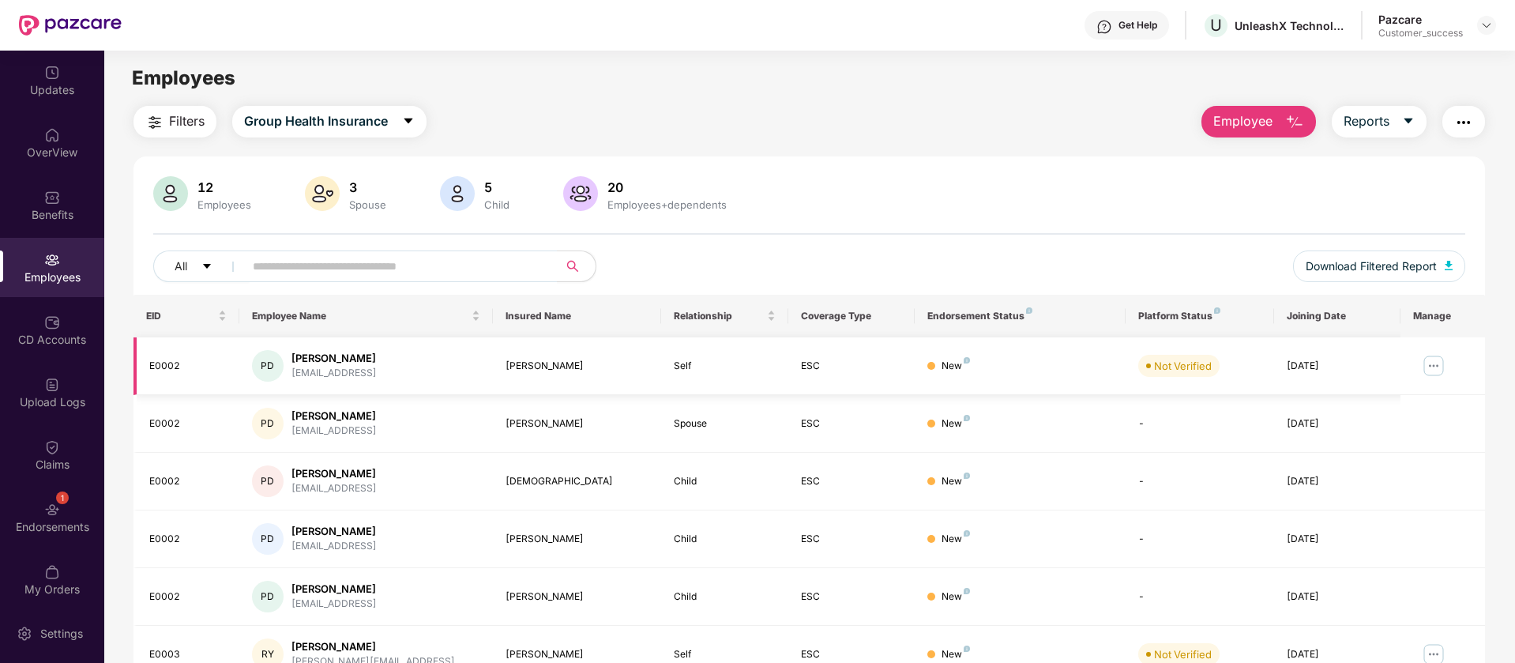
click at [1433, 367] on img at bounding box center [1433, 365] width 25 height 25
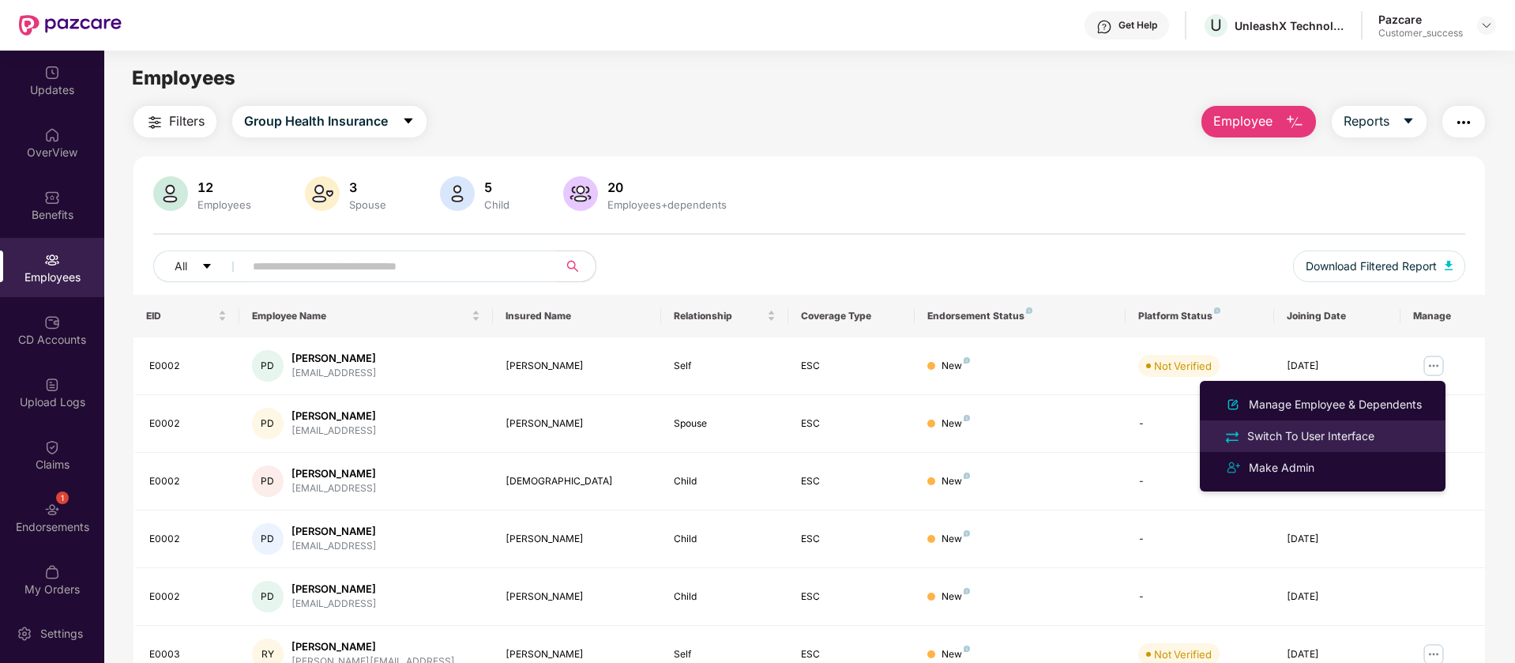
click at [1347, 429] on div "Switch To User Interface" at bounding box center [1311, 435] width 134 height 17
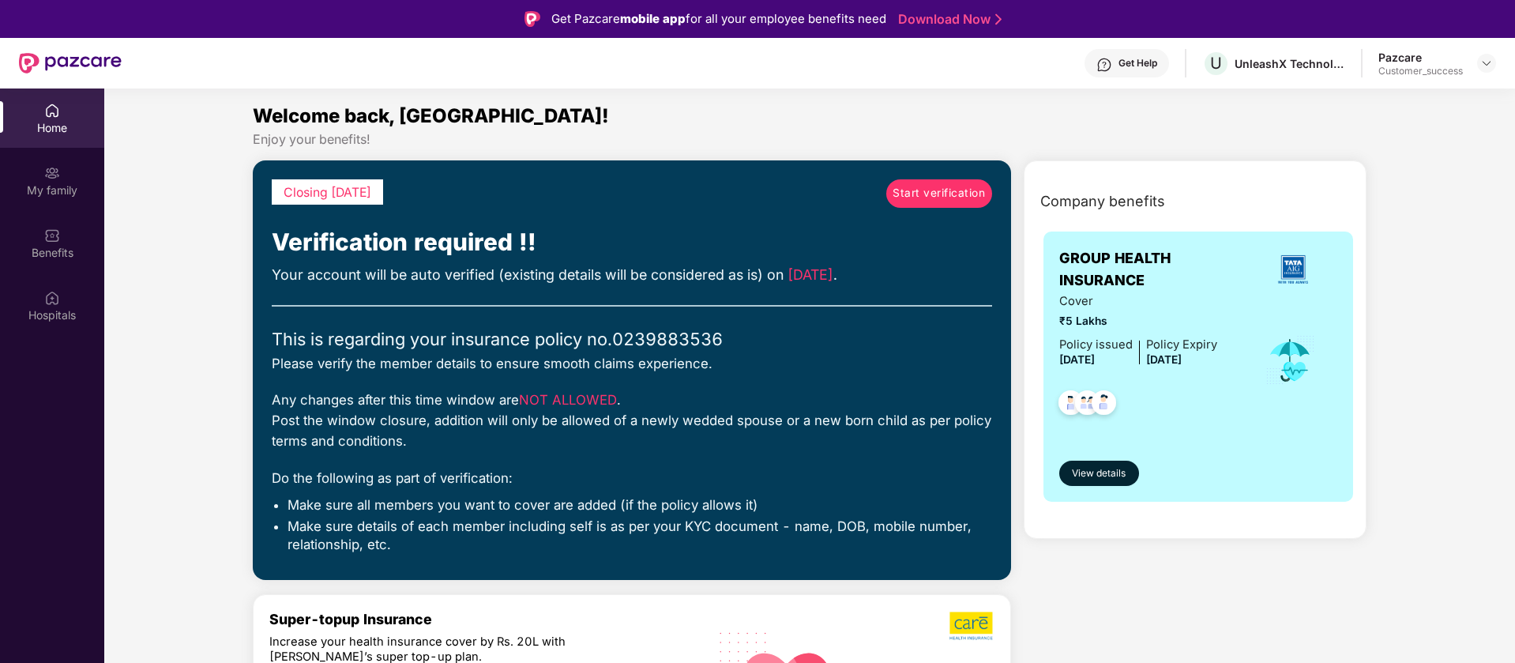
click at [924, 198] on span "Start verification" at bounding box center [939, 193] width 92 height 17
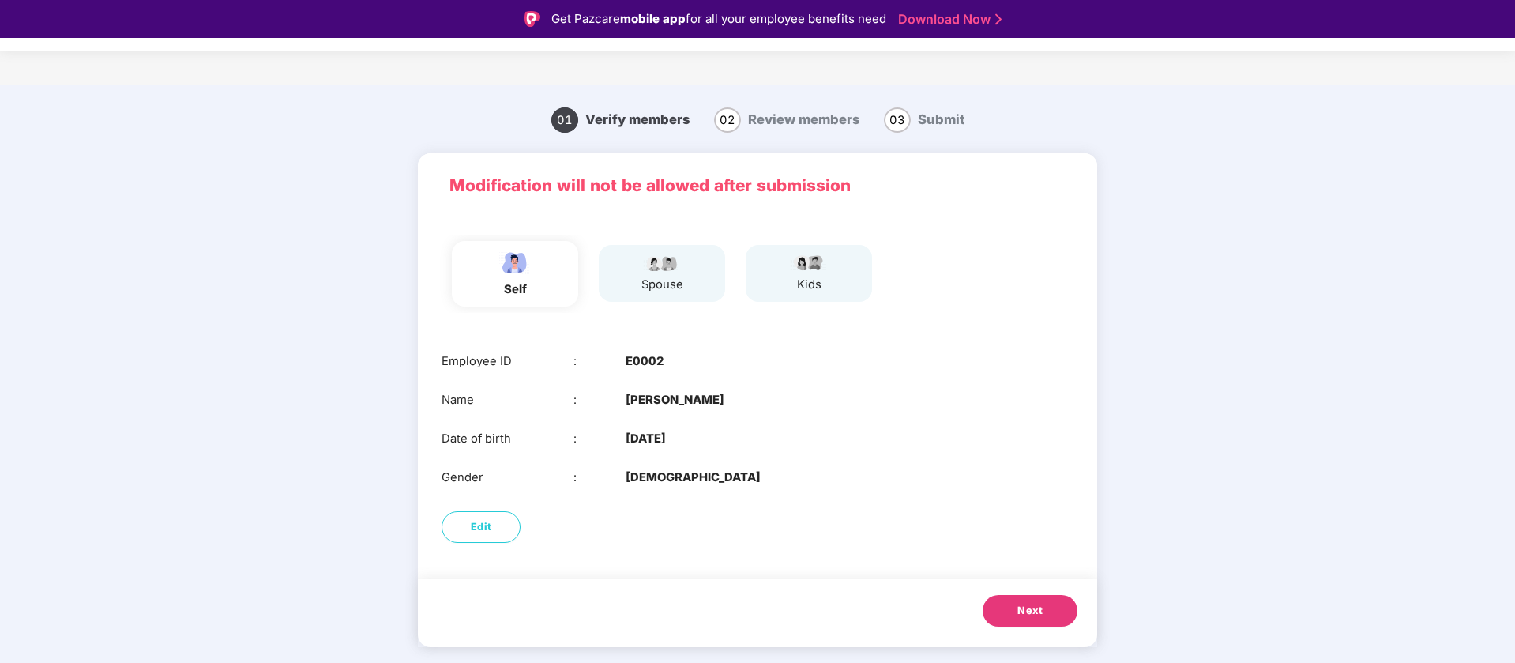
click at [1011, 599] on button "Next" at bounding box center [1030, 611] width 95 height 32
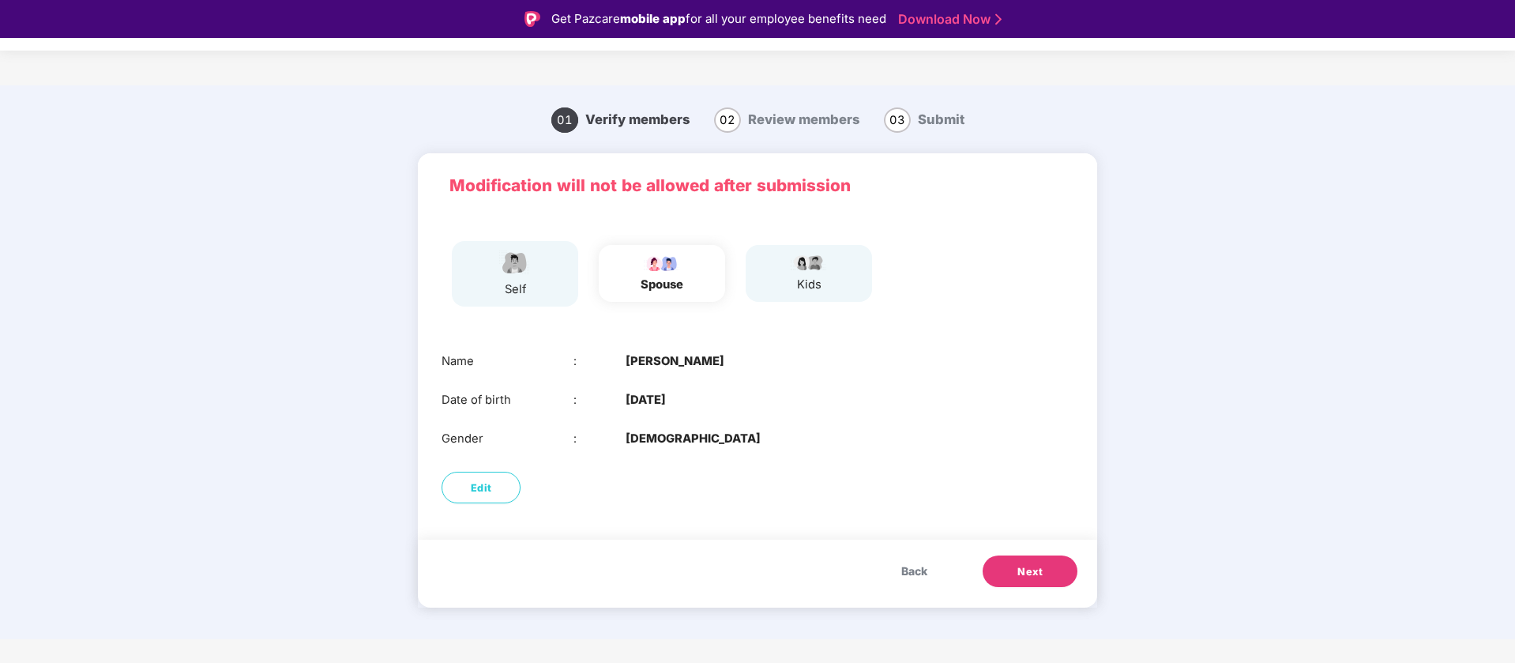
scroll to position [38, 0]
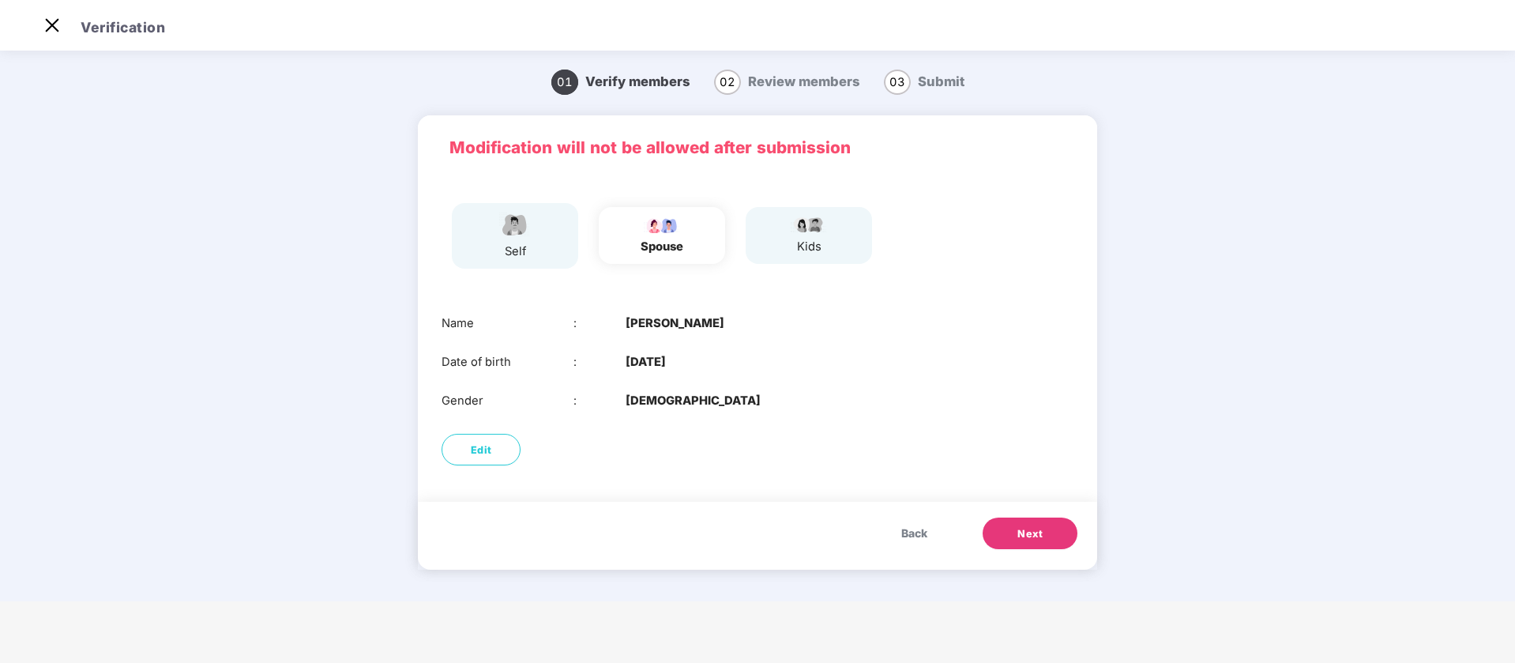
click at [1037, 545] on button "Next" at bounding box center [1030, 534] width 95 height 32
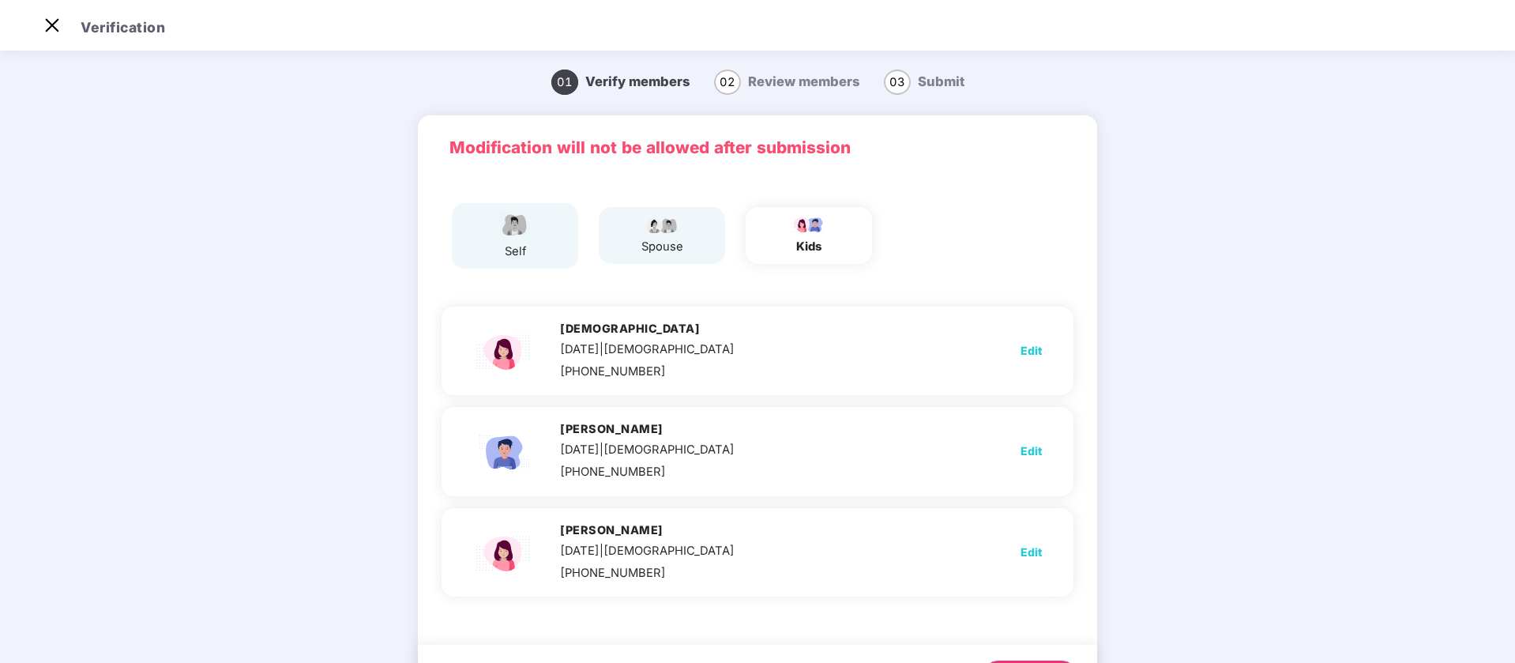
scroll to position [81, 0]
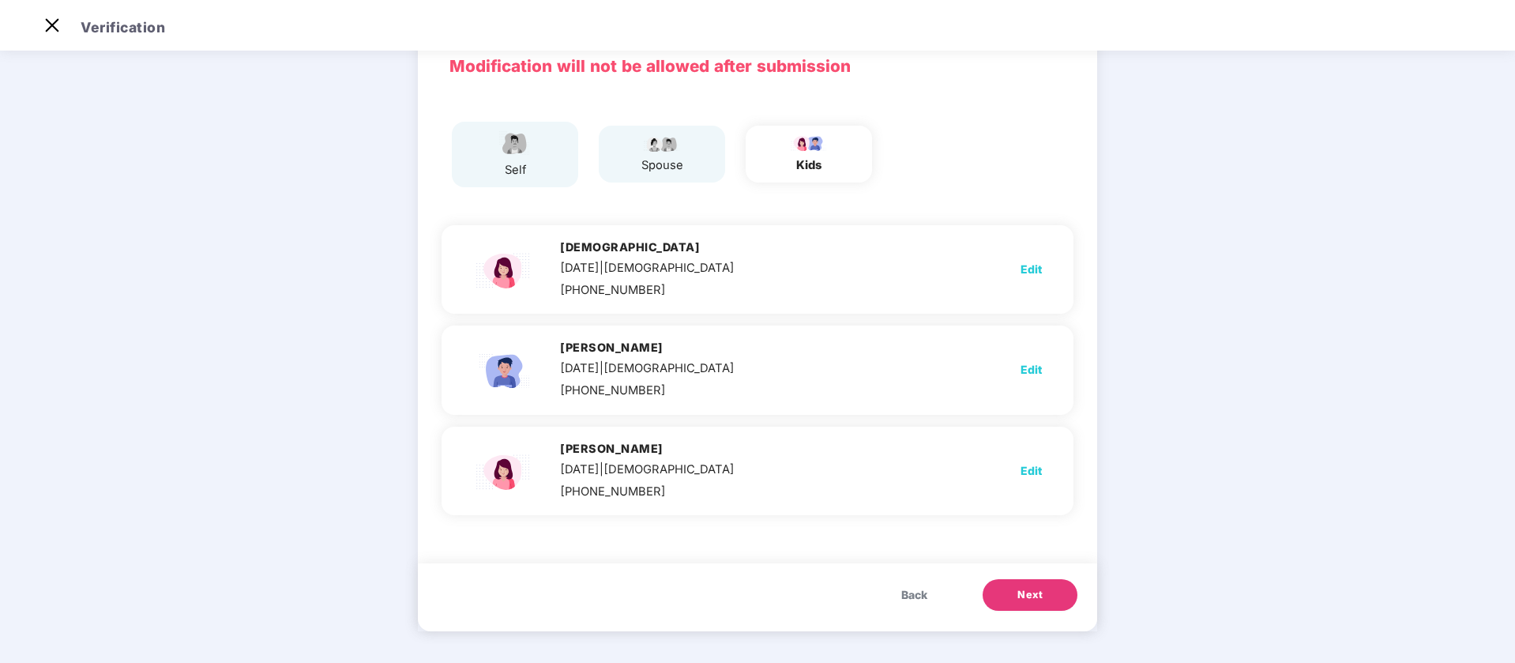
click at [1012, 597] on button "Next" at bounding box center [1030, 595] width 95 height 32
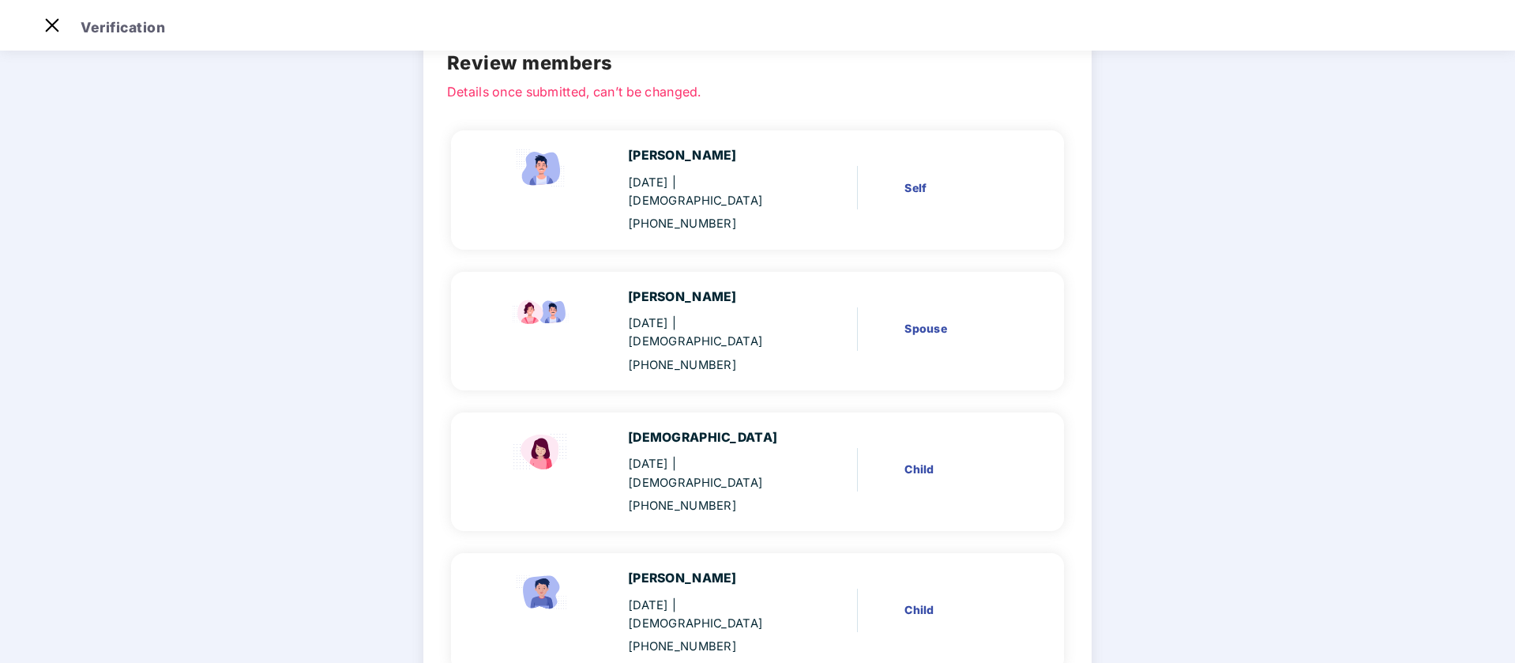
click at [706, 356] on div "+919899123531" at bounding box center [711, 365] width 166 height 18
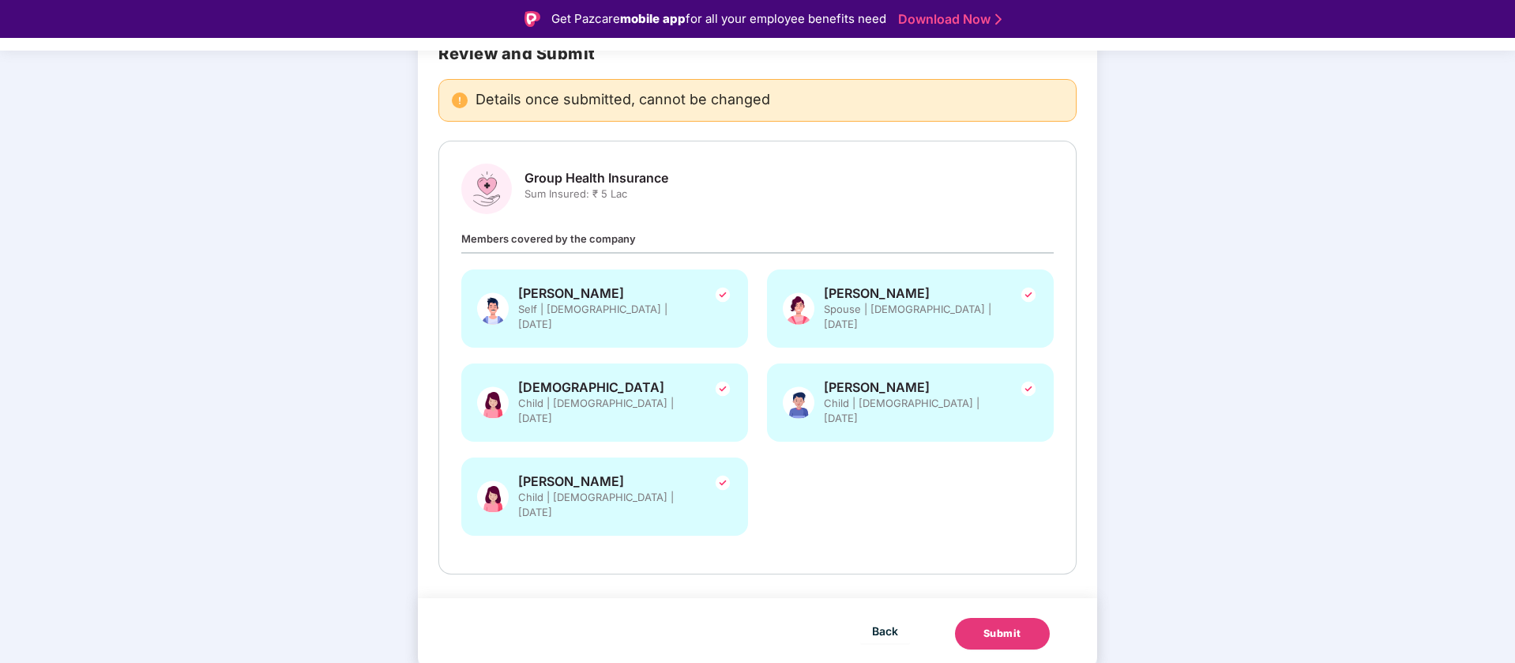
scroll to position [90, 0]
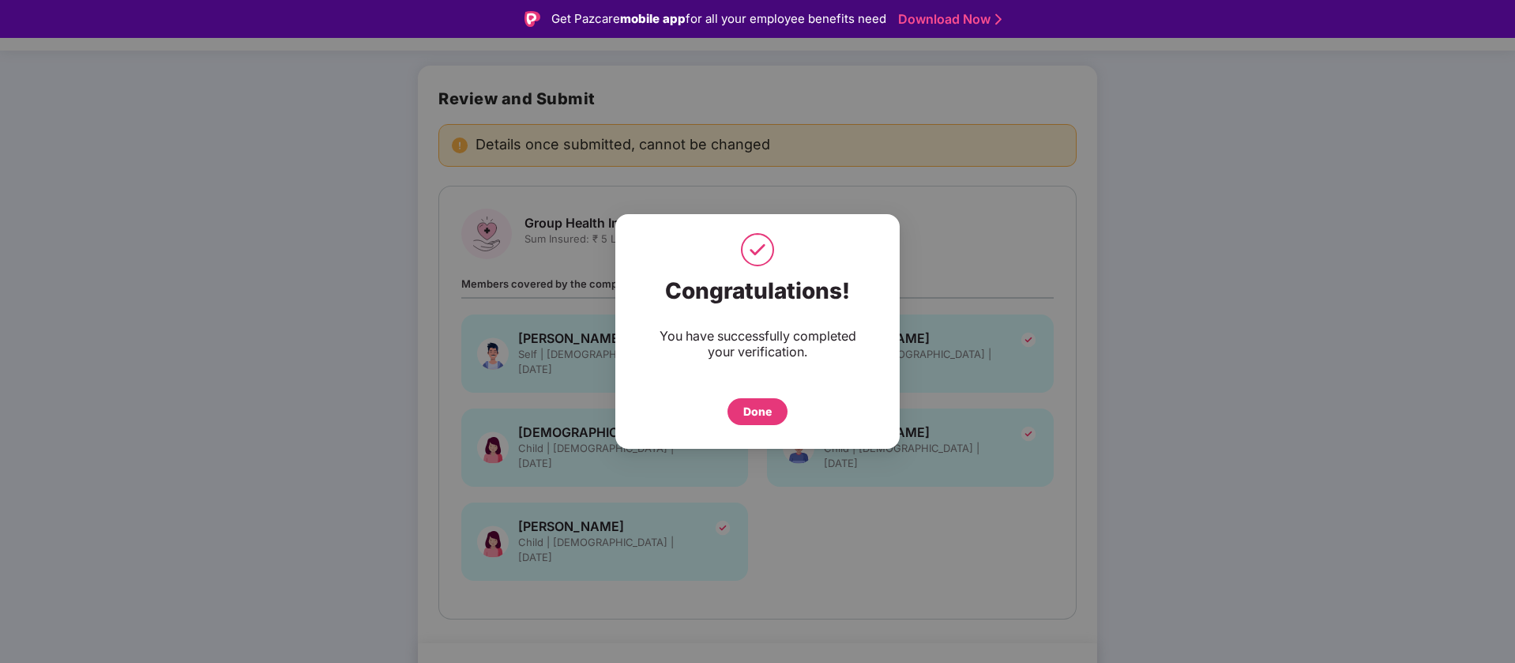
click at [740, 409] on div "Done" at bounding box center [758, 411] width 60 height 27
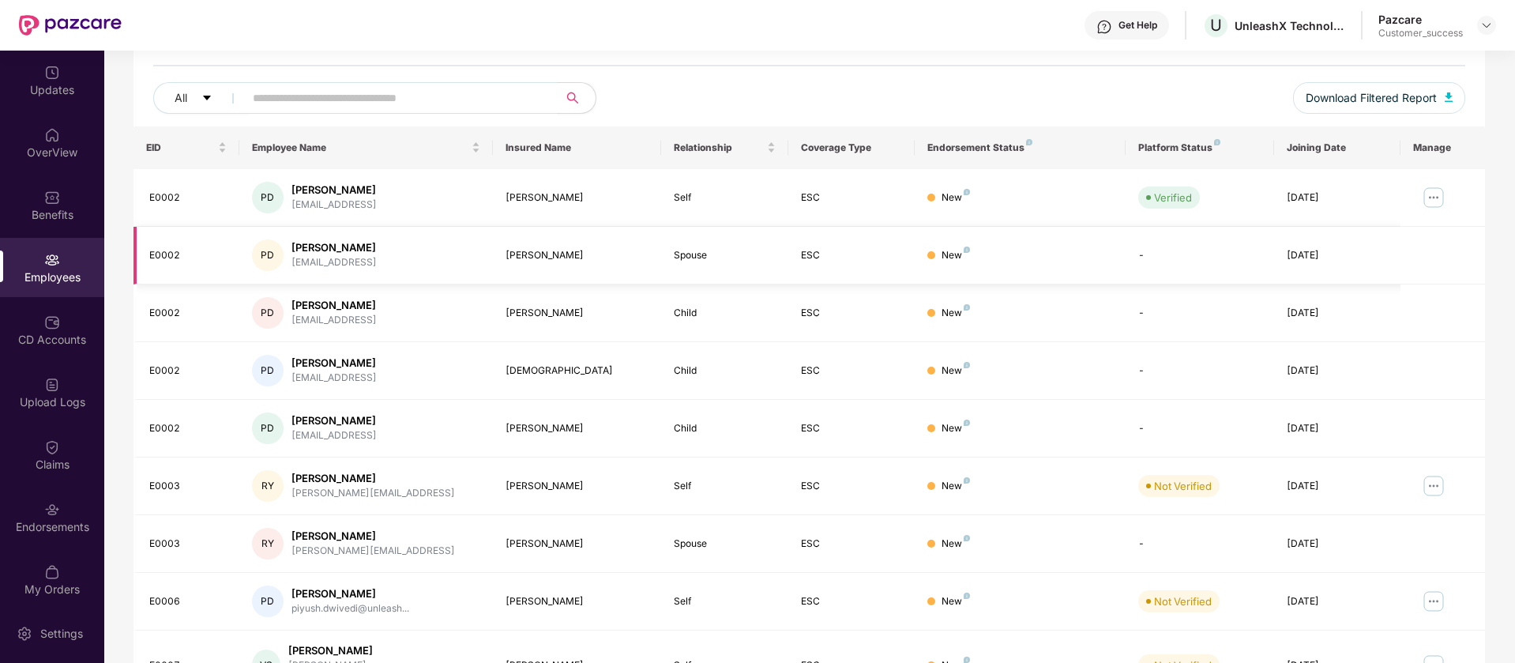
scroll to position [172, 0]
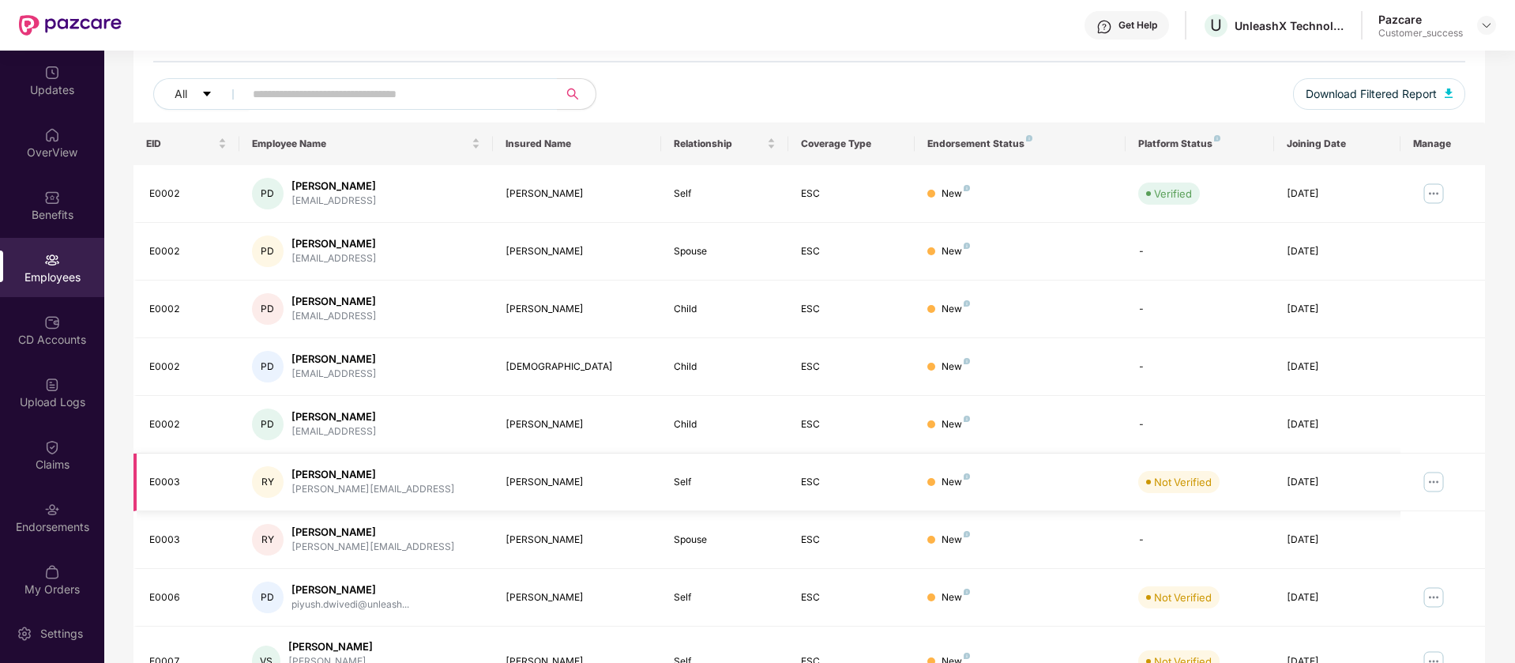
click at [1440, 485] on img at bounding box center [1433, 481] width 25 height 25
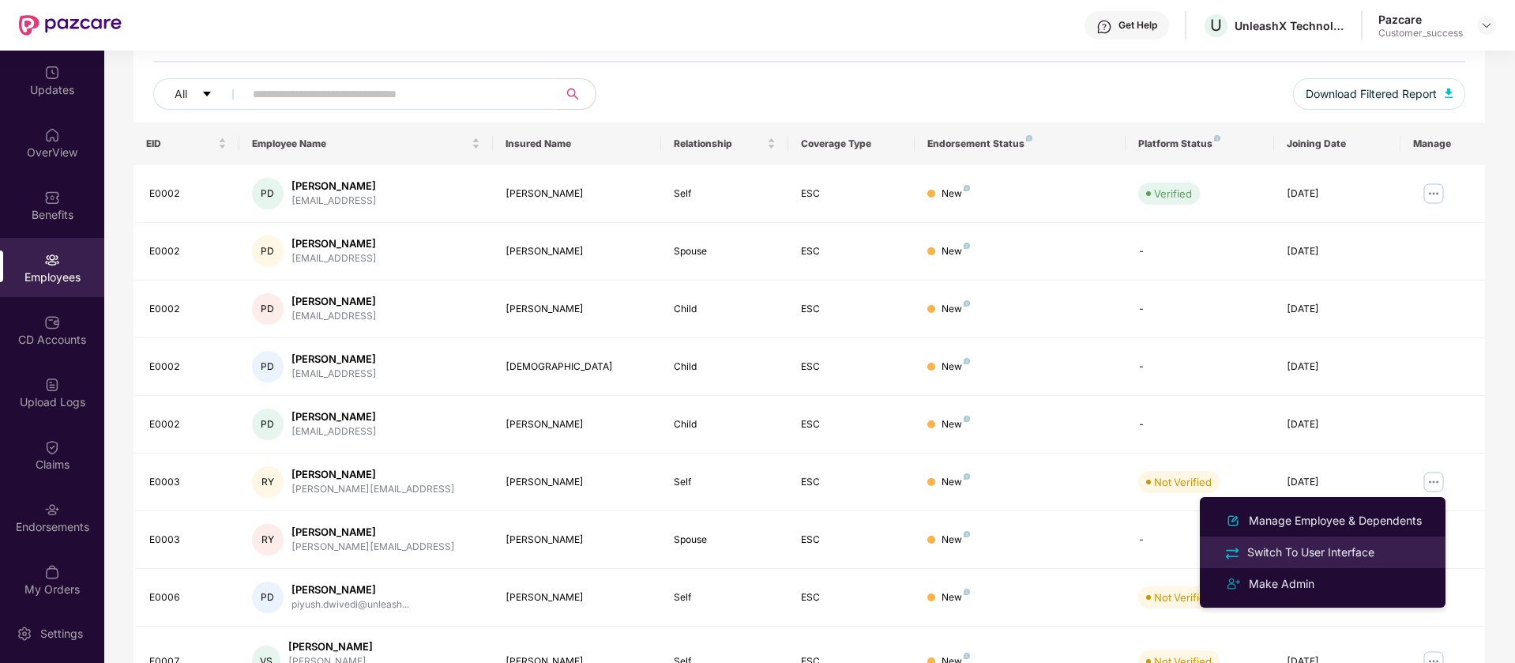
click at [1330, 552] on div "Switch To User Interface" at bounding box center [1311, 552] width 134 height 17
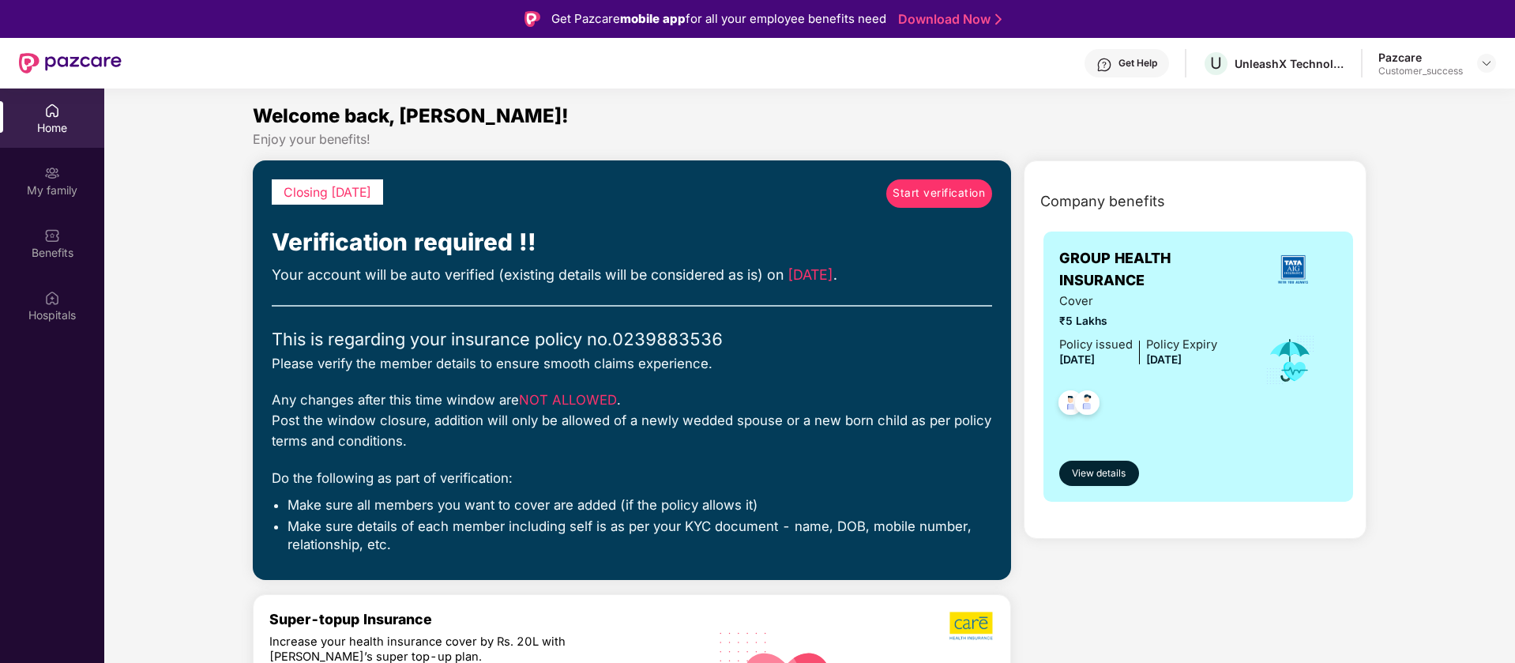
click at [939, 190] on span "Start verification" at bounding box center [939, 193] width 92 height 17
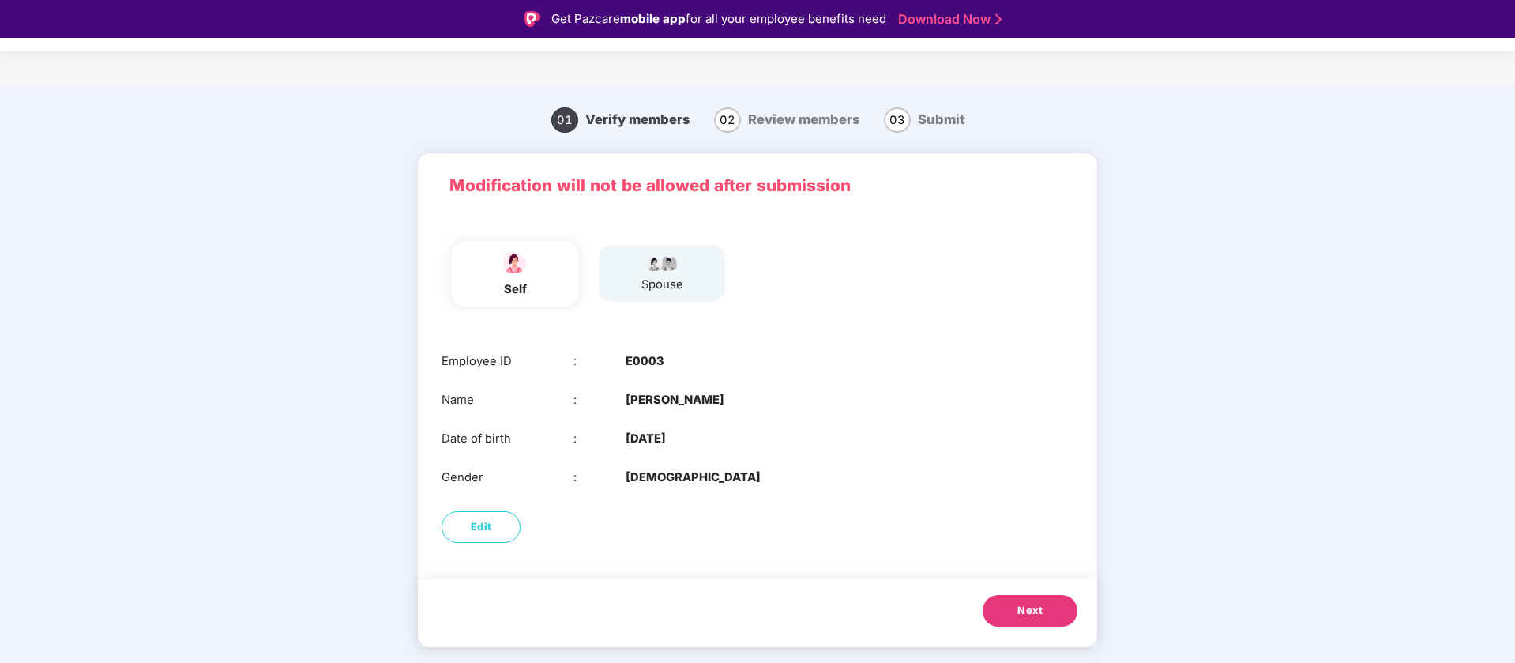
click at [1019, 607] on span "Next" at bounding box center [1030, 611] width 25 height 16
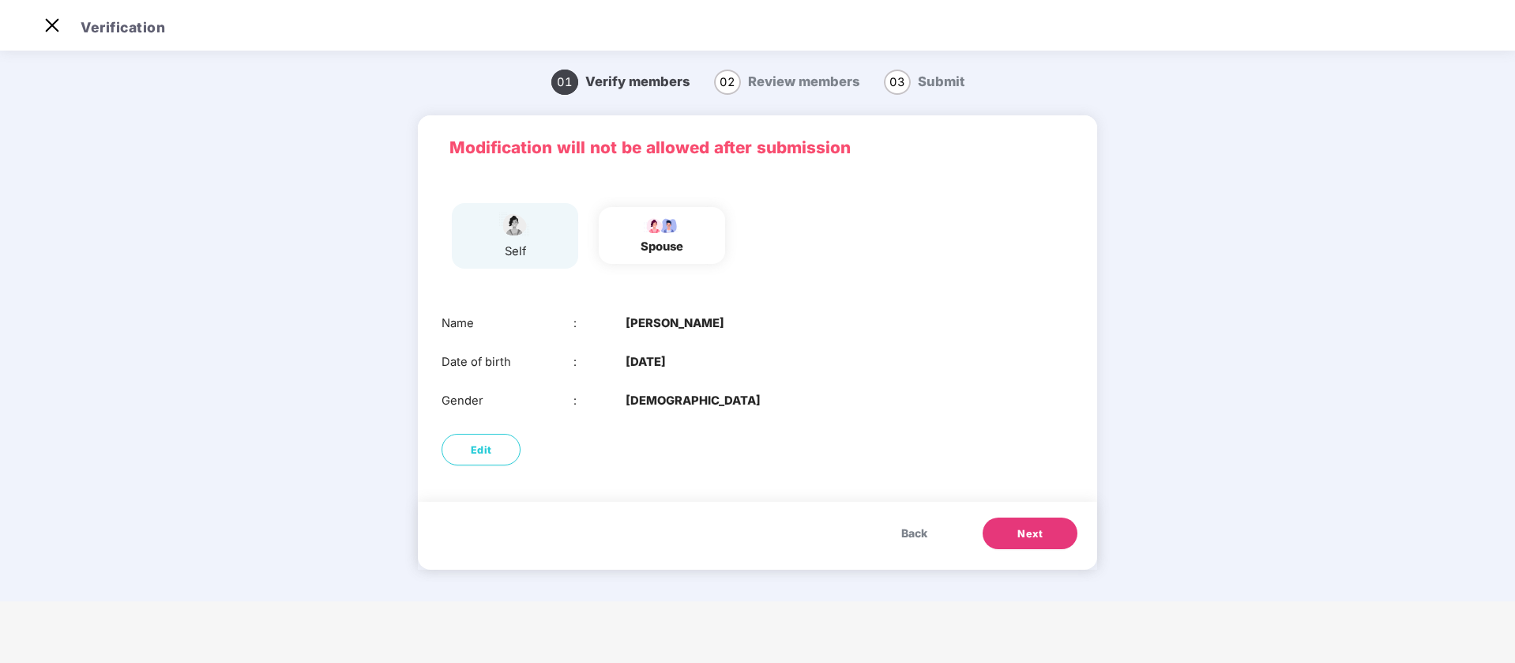
click at [1042, 535] on span "Next" at bounding box center [1030, 534] width 25 height 16
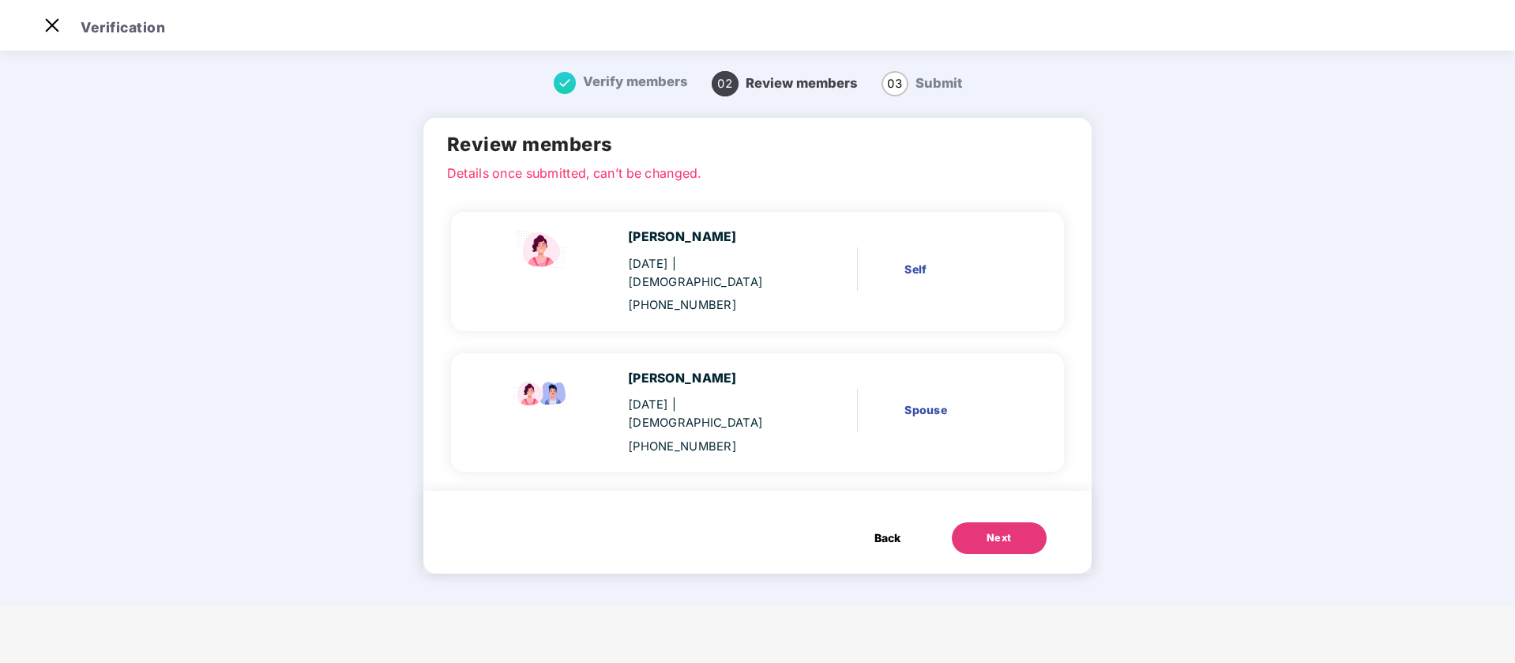
click at [1011, 522] on button "Next" at bounding box center [999, 538] width 95 height 32
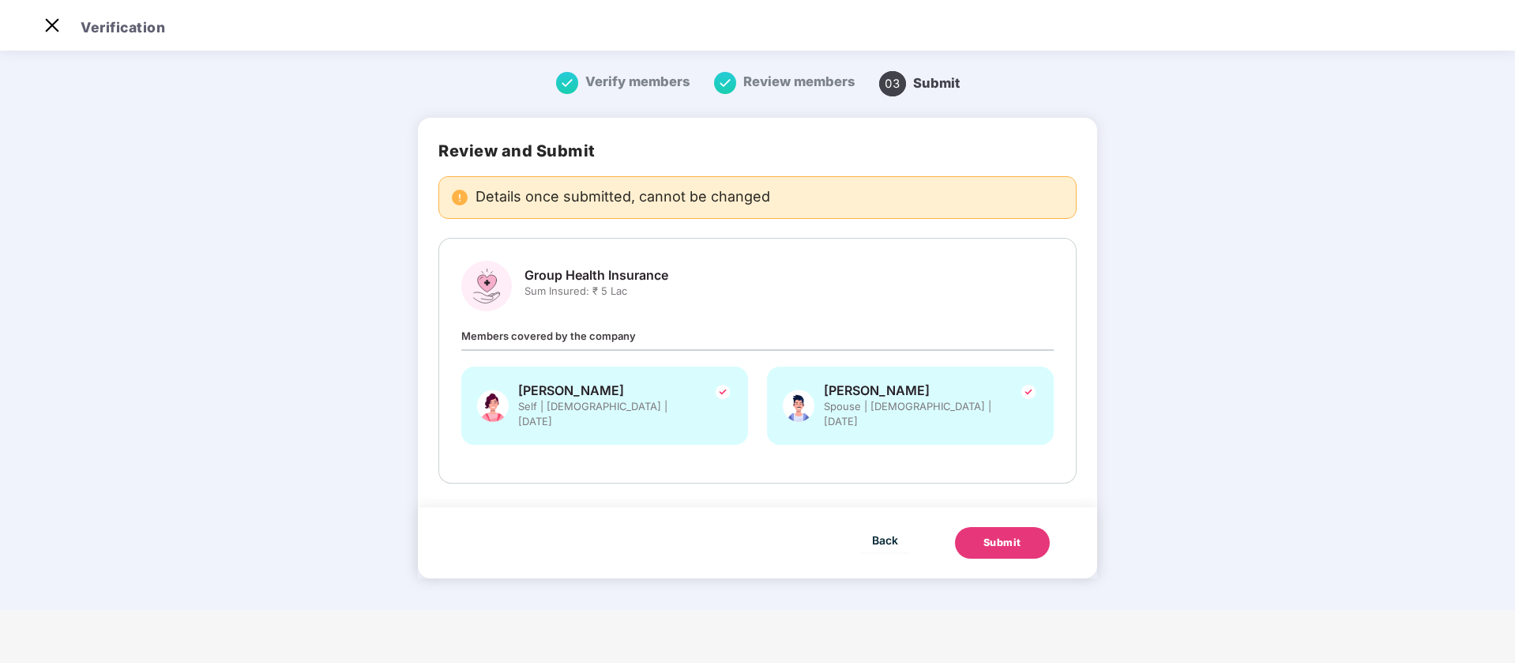
scroll to position [0, 0]
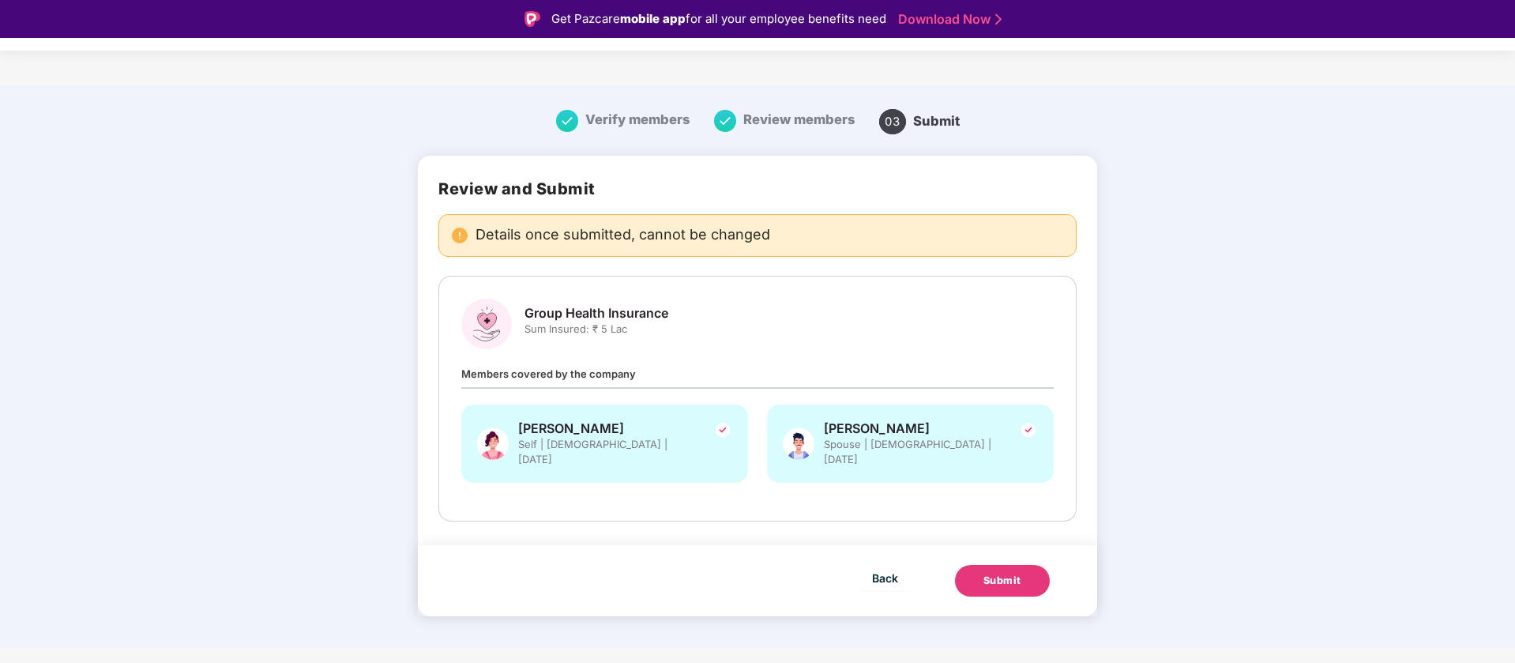
click at [1000, 573] on div "Submit" at bounding box center [1003, 581] width 38 height 16
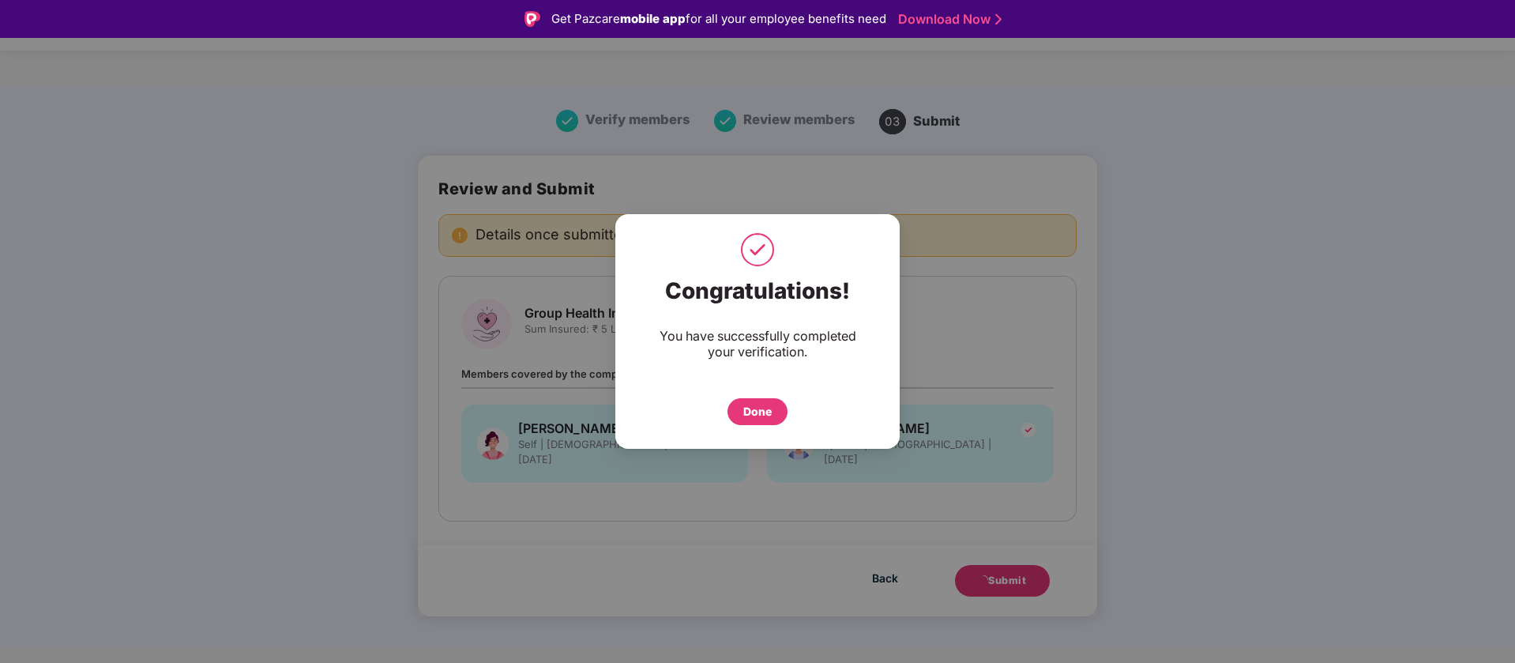
click at [765, 412] on div "Done" at bounding box center [758, 411] width 28 height 17
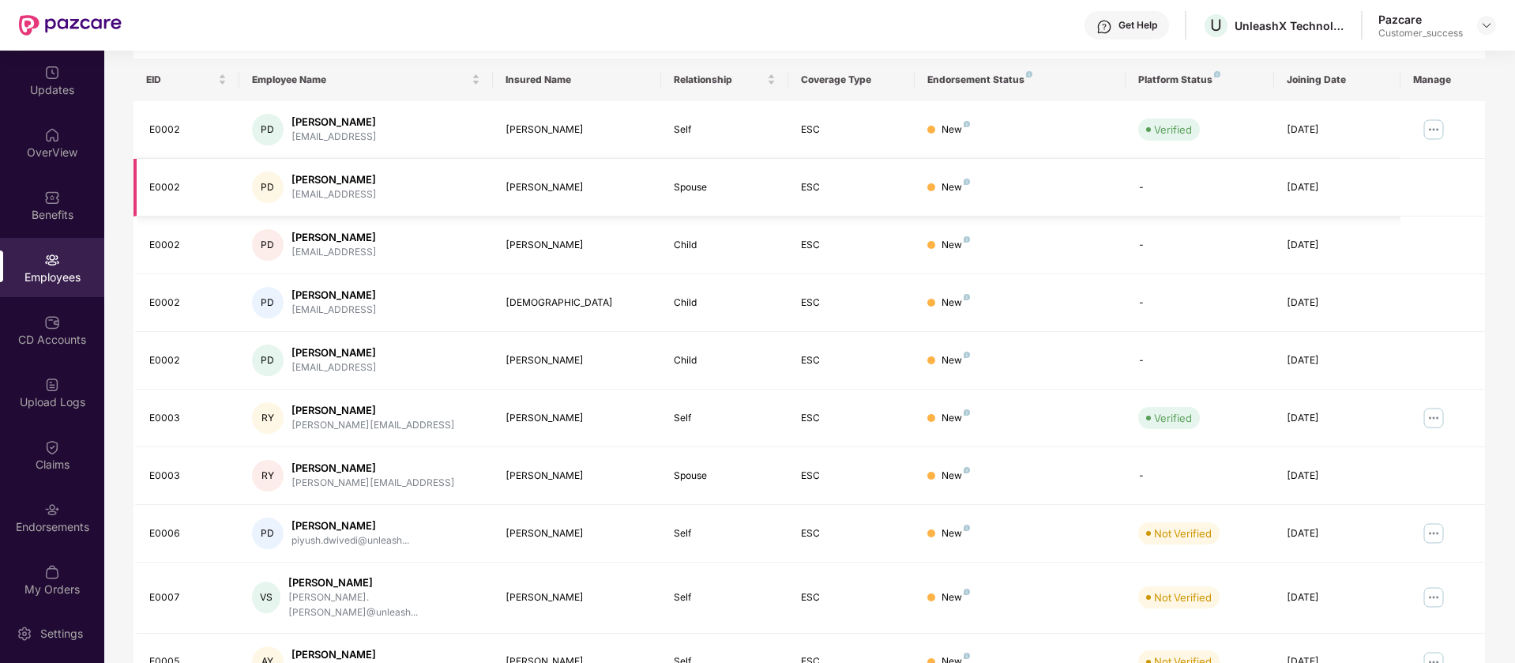
scroll to position [308, 0]
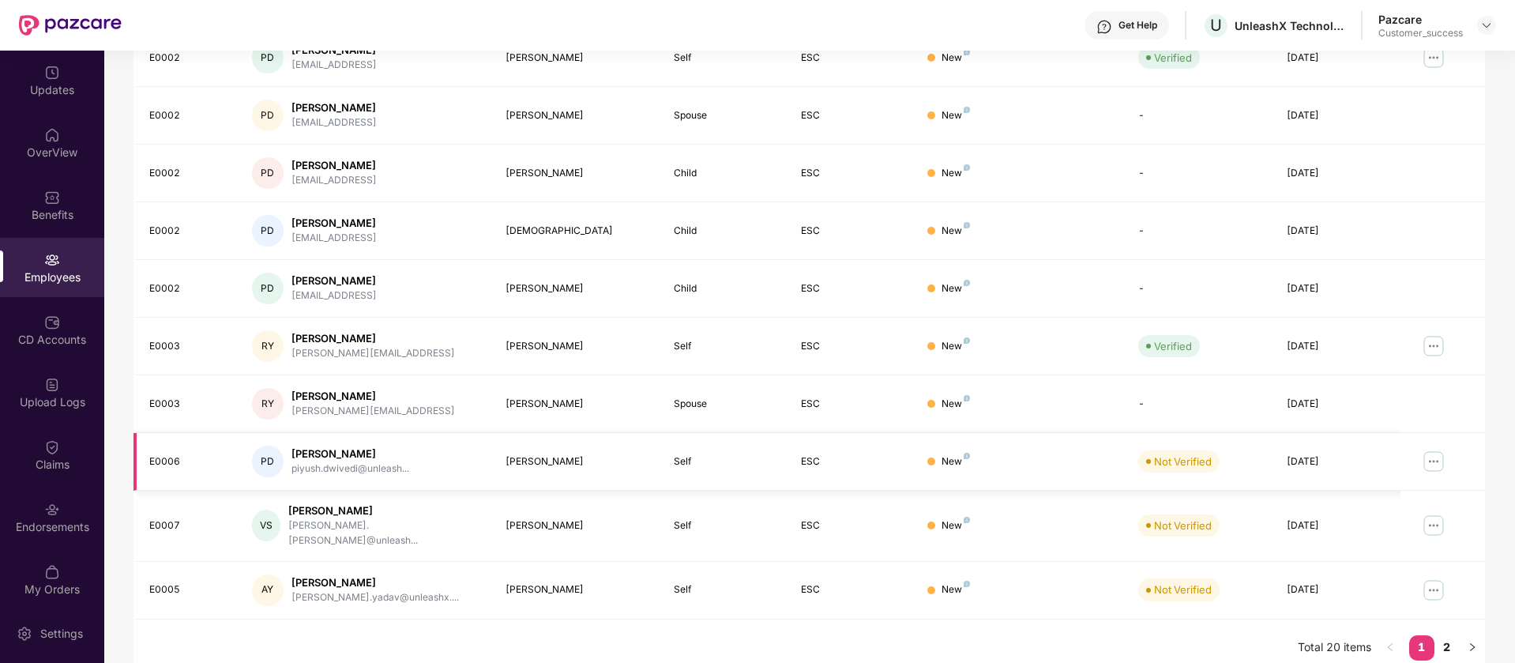
click at [1438, 461] on img at bounding box center [1433, 461] width 25 height 25
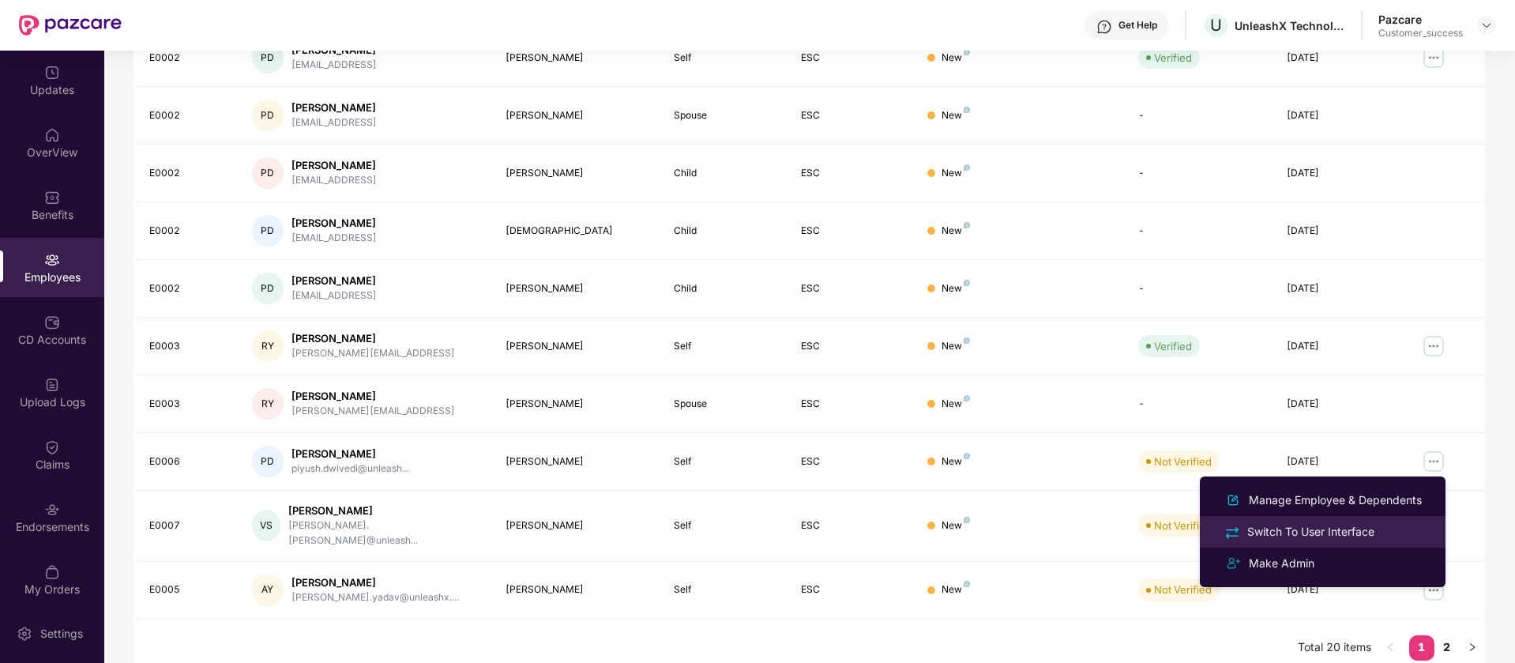
click at [1352, 535] on div "Switch To User Interface" at bounding box center [1311, 531] width 134 height 17
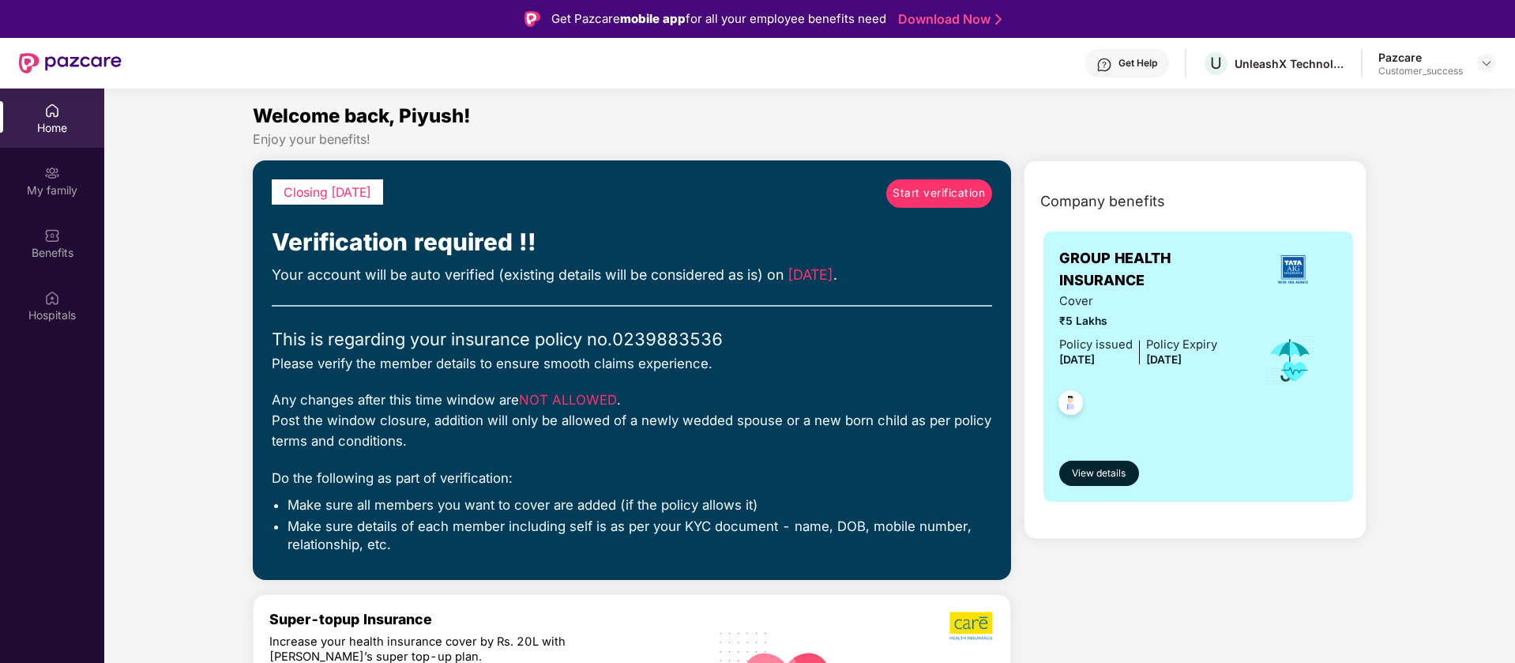
click at [930, 199] on span "Start verification" at bounding box center [939, 193] width 92 height 17
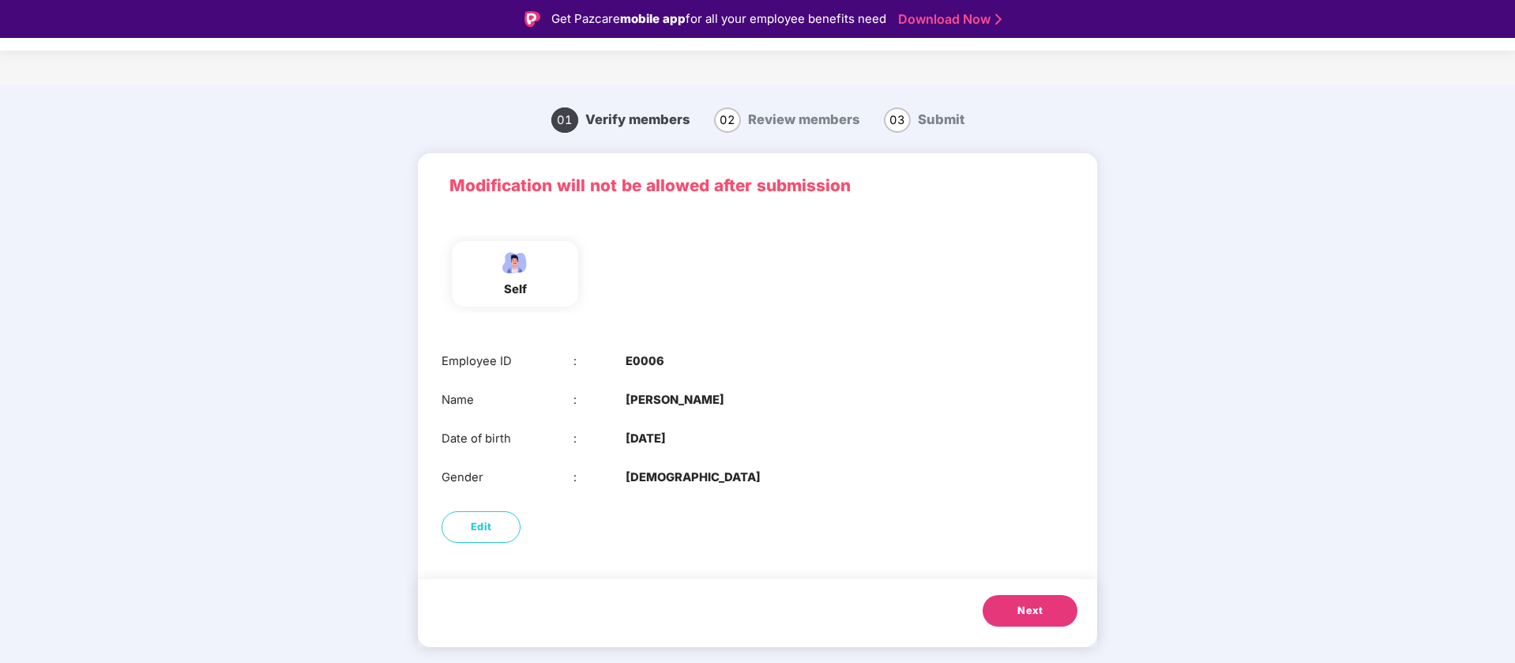
click at [1015, 620] on button "Next" at bounding box center [1030, 611] width 95 height 32
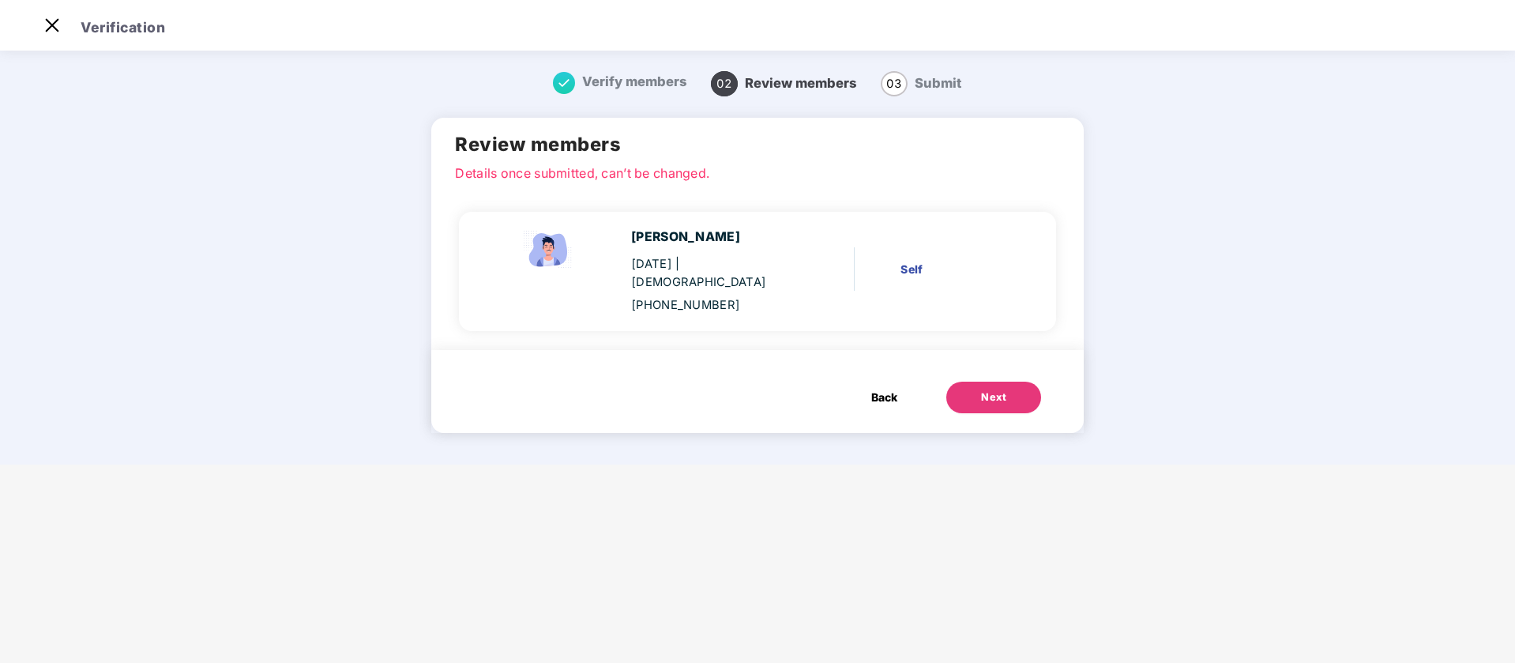
click at [986, 390] on button "Next" at bounding box center [994, 398] width 95 height 32
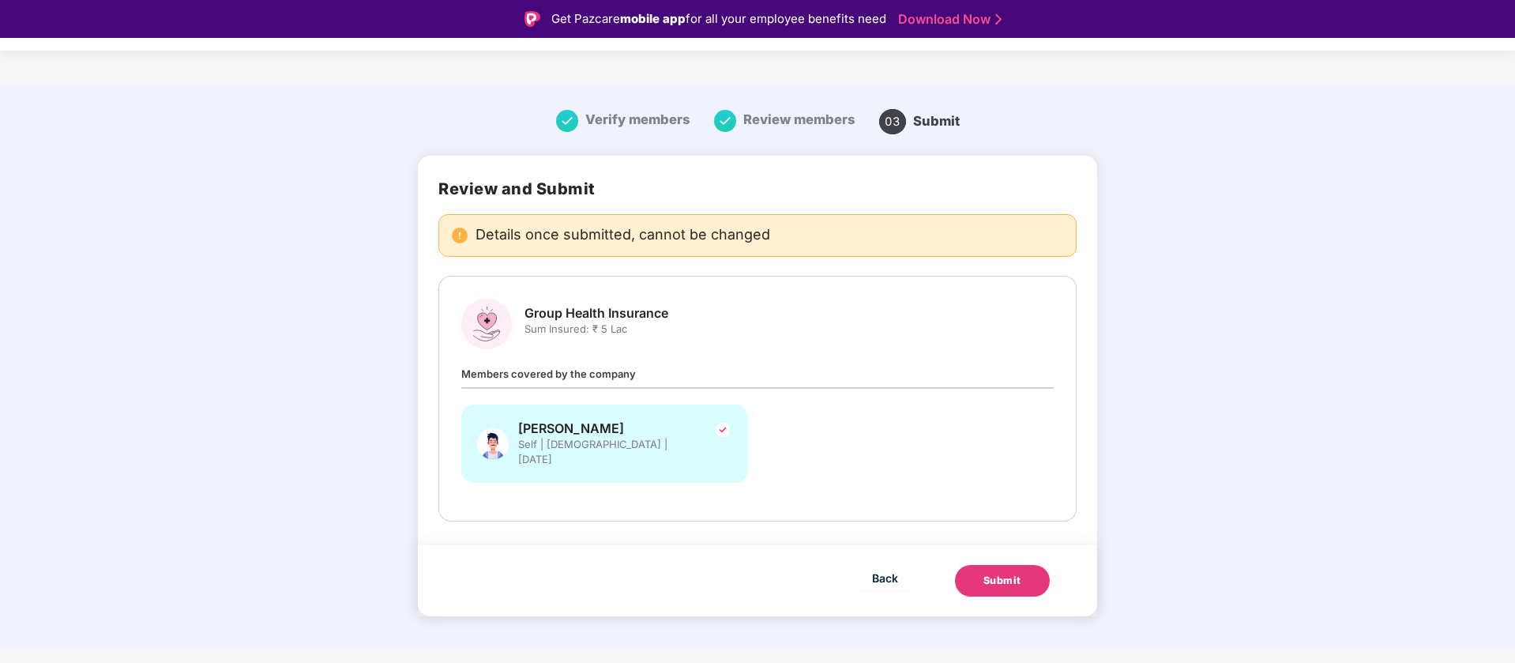
click at [993, 574] on button "Submit" at bounding box center [1002, 581] width 95 height 32
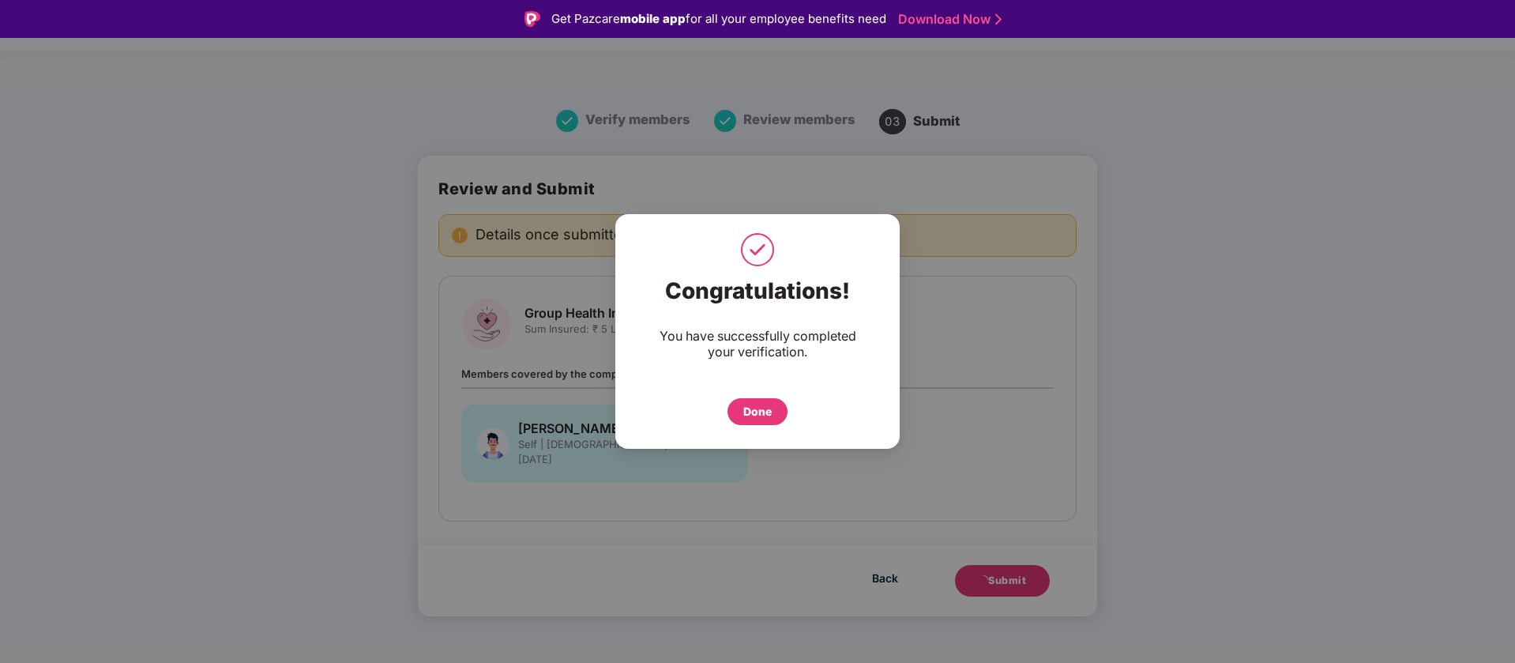
click at [733, 414] on div "Done" at bounding box center [758, 411] width 60 height 27
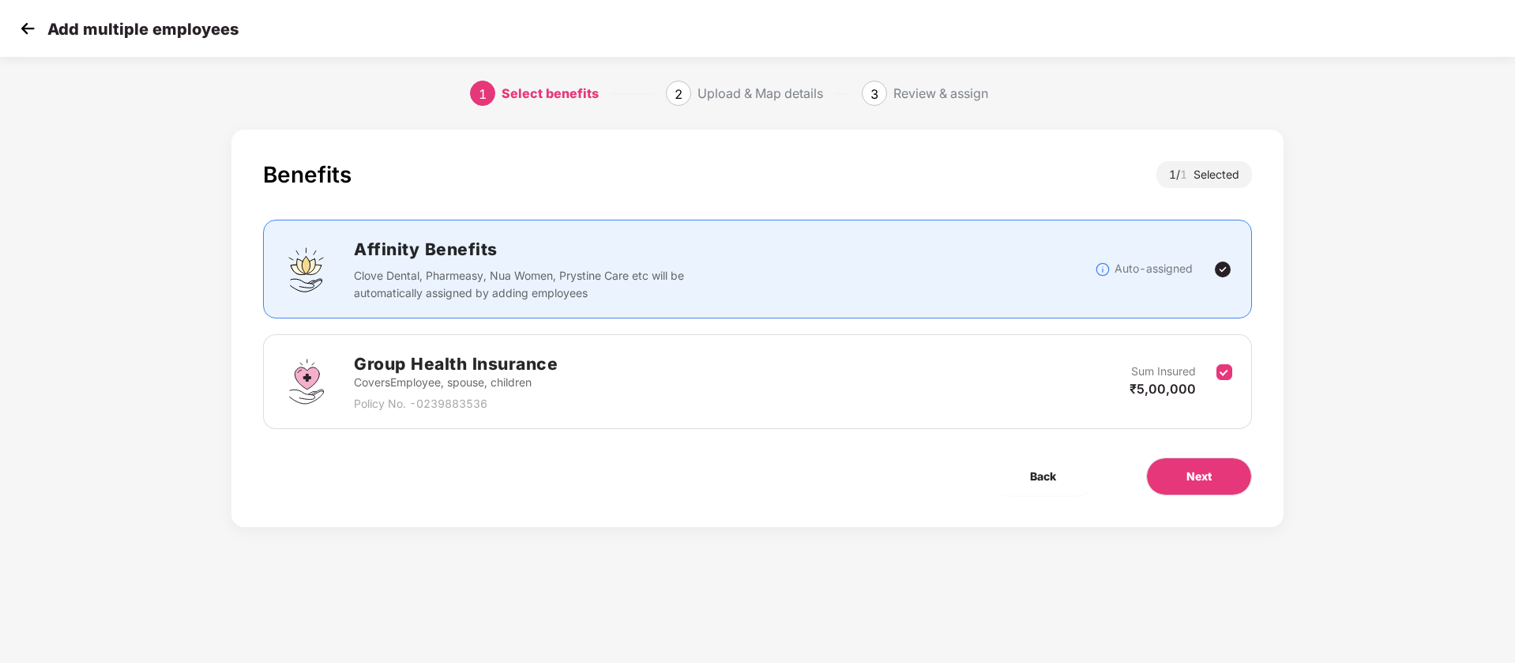
scroll to position [0, 2]
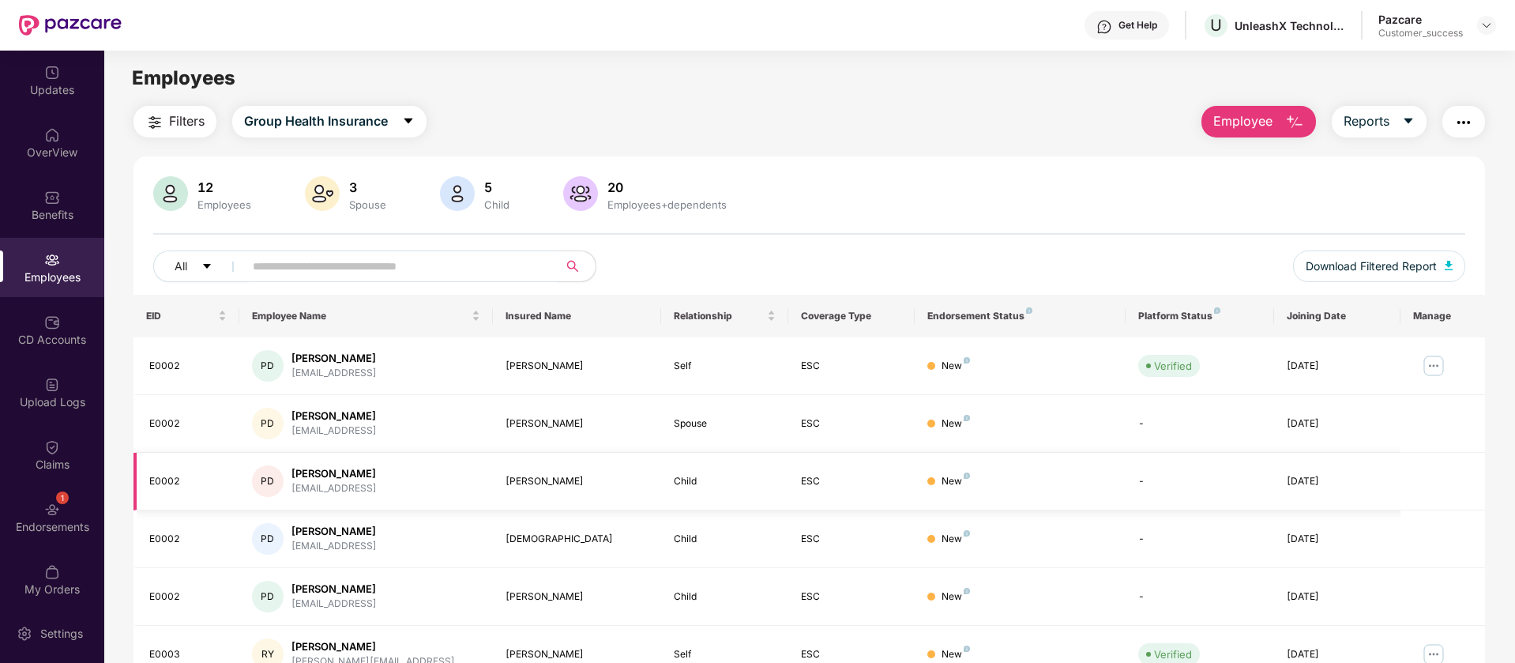
scroll to position [308, 0]
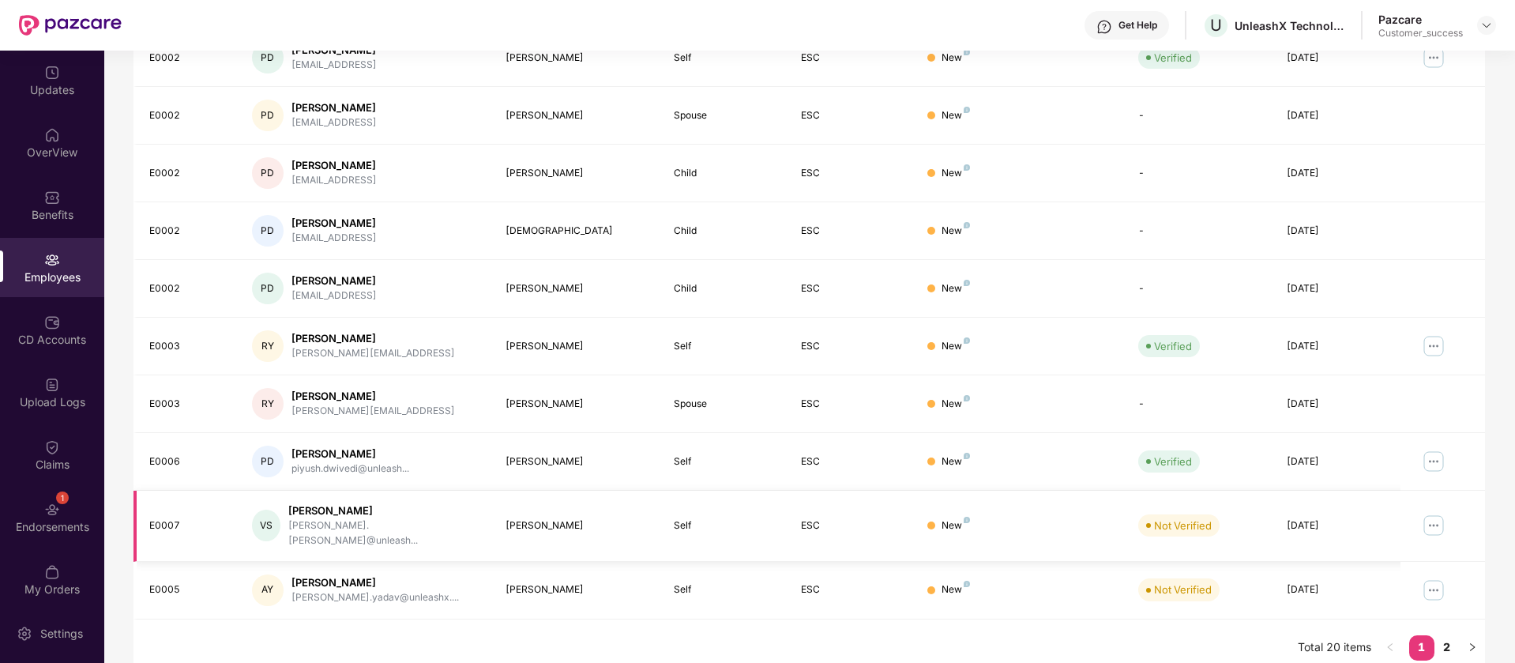
click at [1429, 514] on img at bounding box center [1433, 525] width 25 height 25
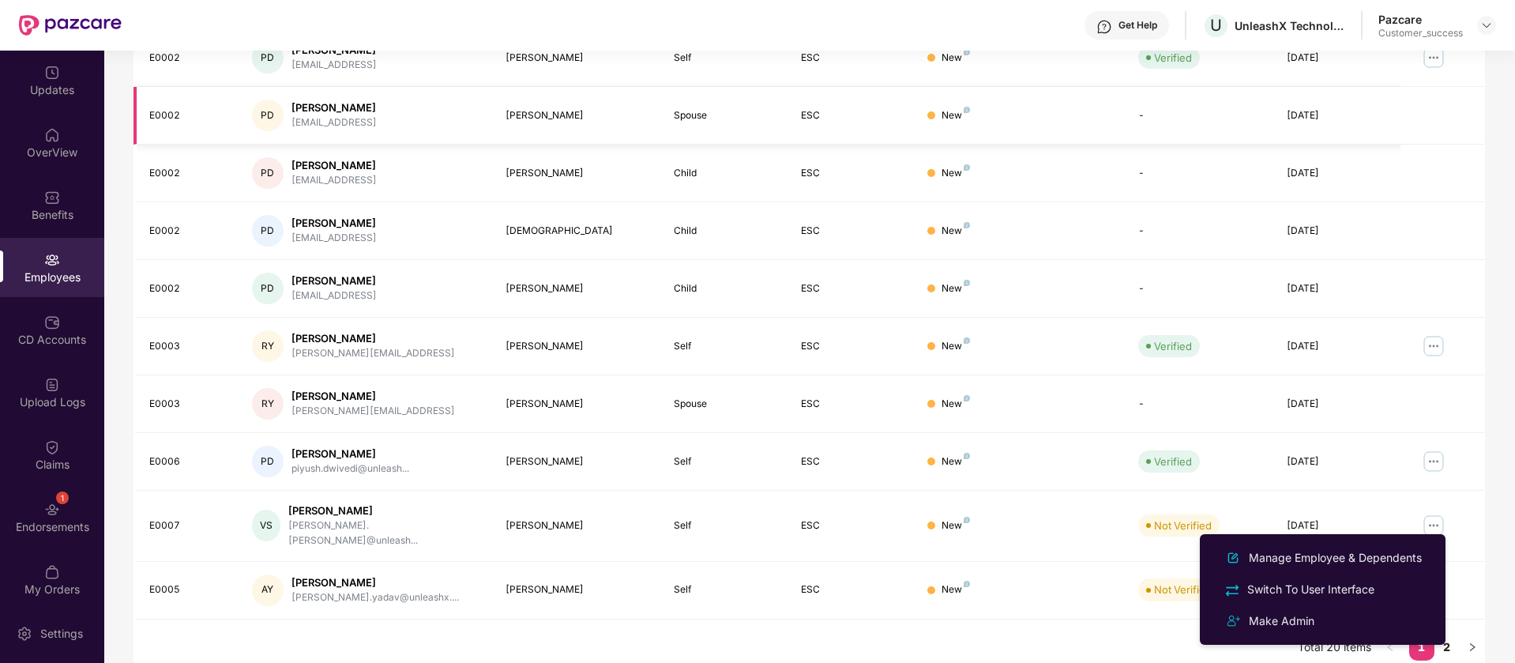
scroll to position [0, 0]
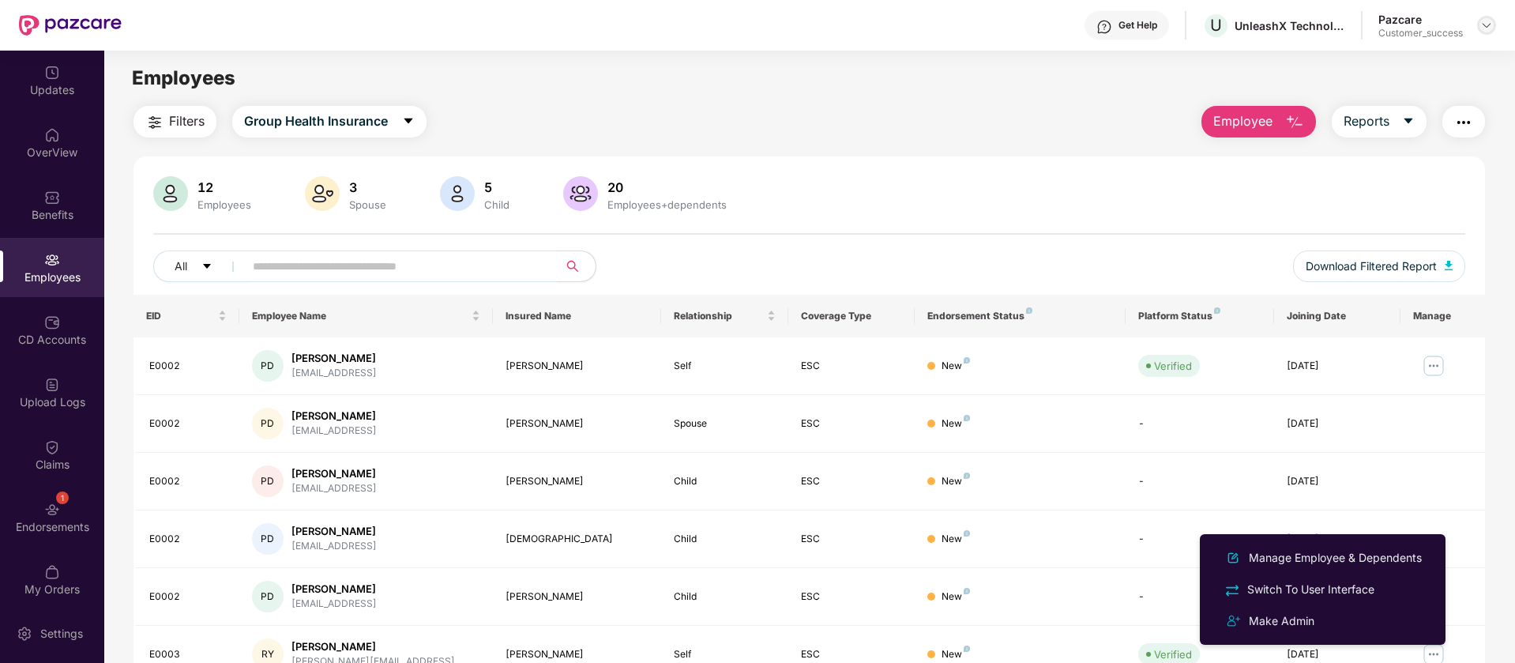
click at [1489, 21] on img at bounding box center [1487, 25] width 13 height 13
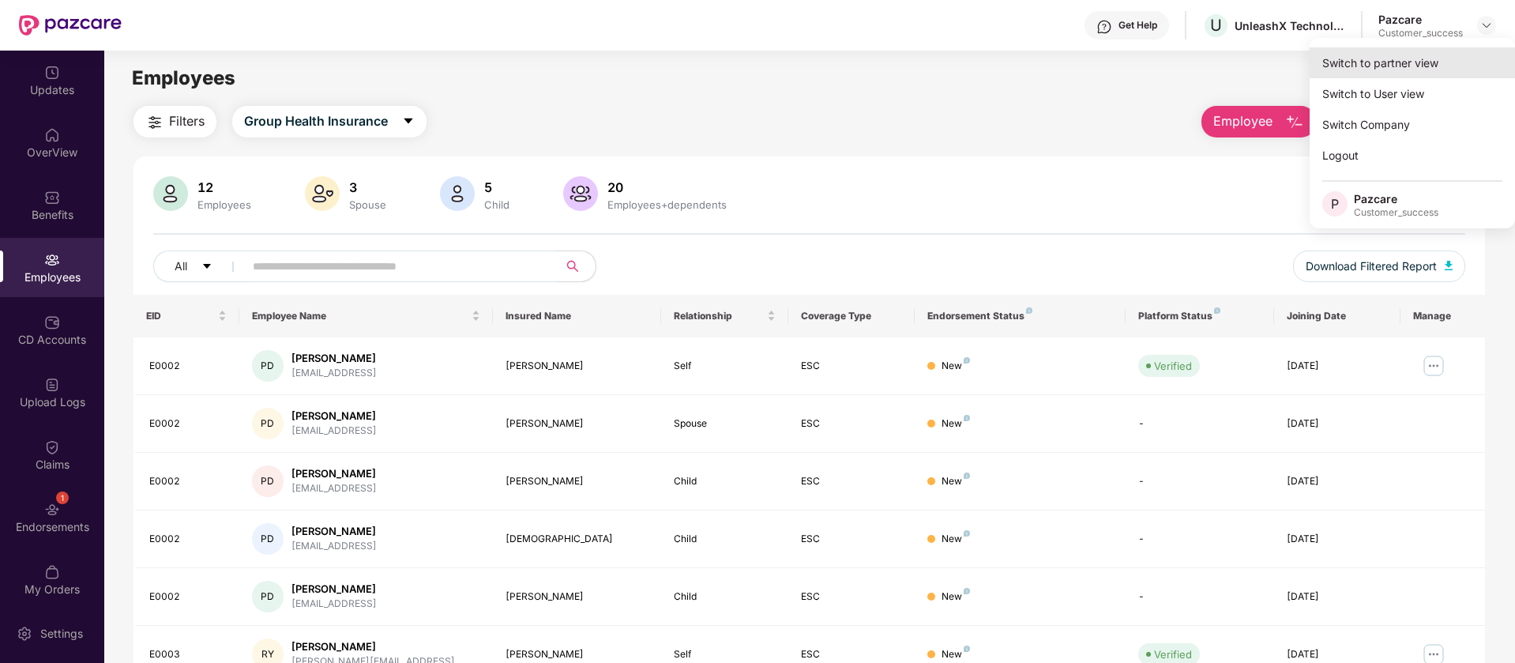
click at [1406, 66] on div "Switch to partner view" at bounding box center [1412, 62] width 205 height 31
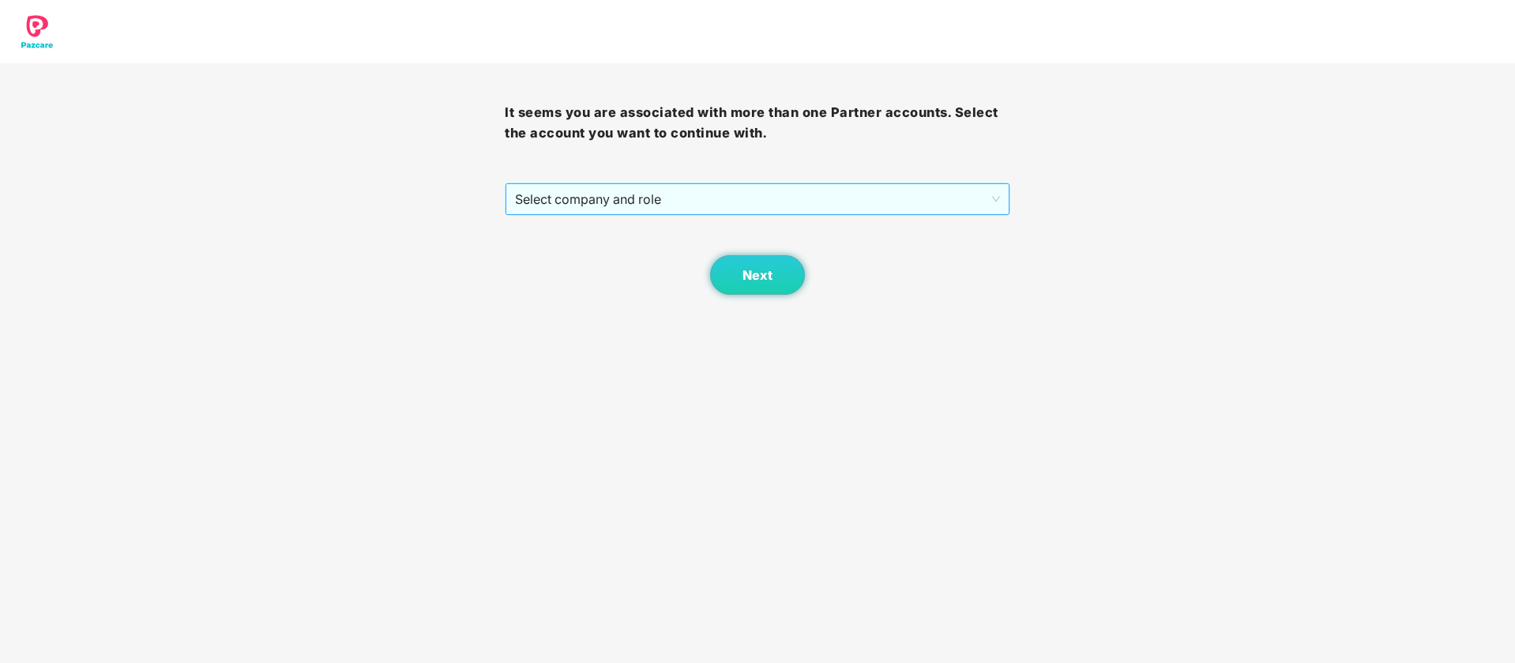
click at [788, 201] on span "Select company and role" at bounding box center [757, 199] width 484 height 30
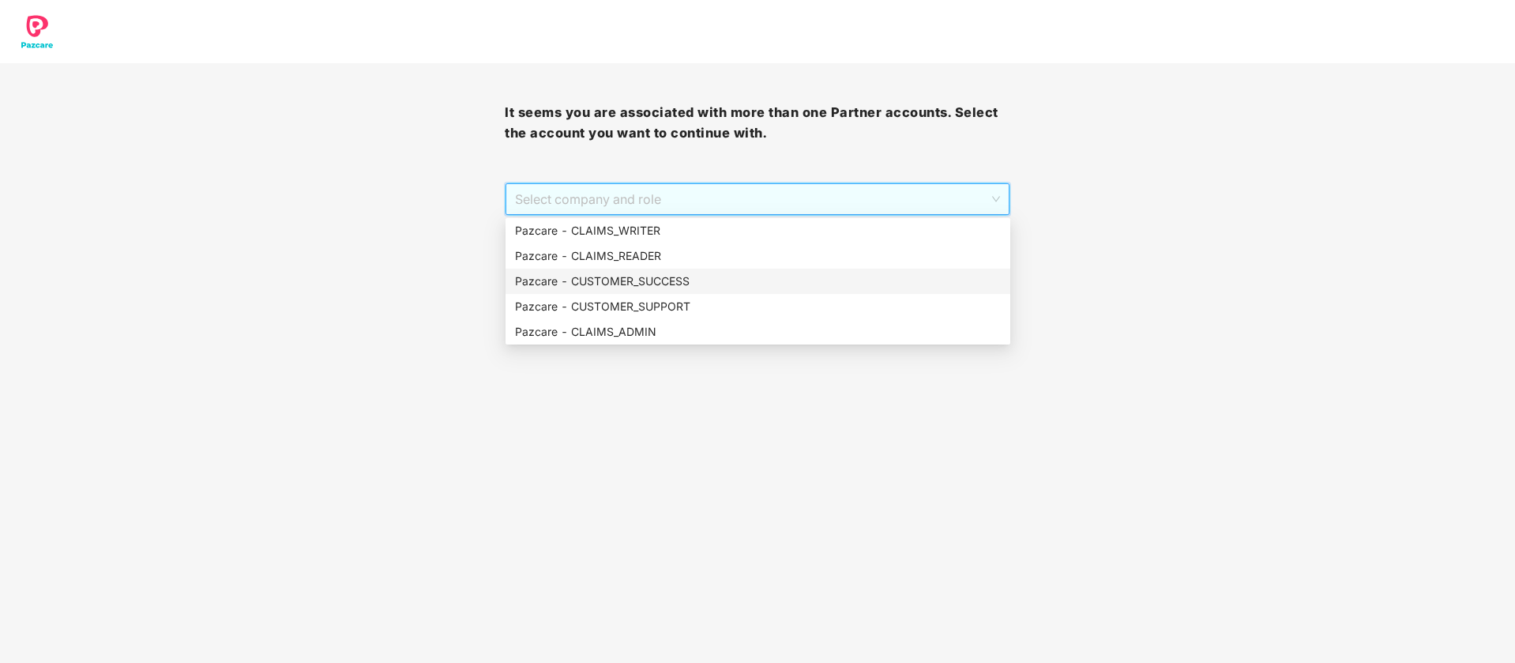
click at [627, 276] on div "Pazcare - CUSTOMER_SUCCESS" at bounding box center [758, 281] width 486 height 17
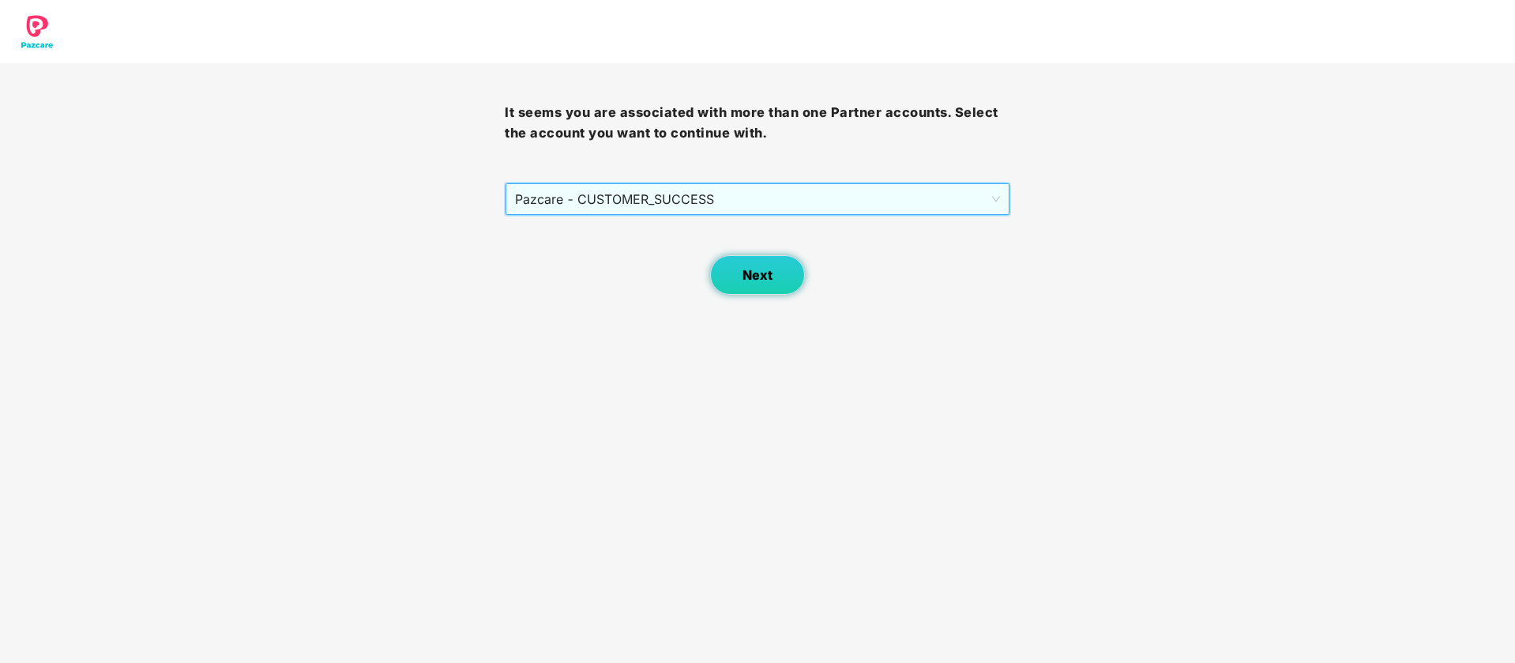
click at [743, 281] on span "Next" at bounding box center [758, 275] width 30 height 15
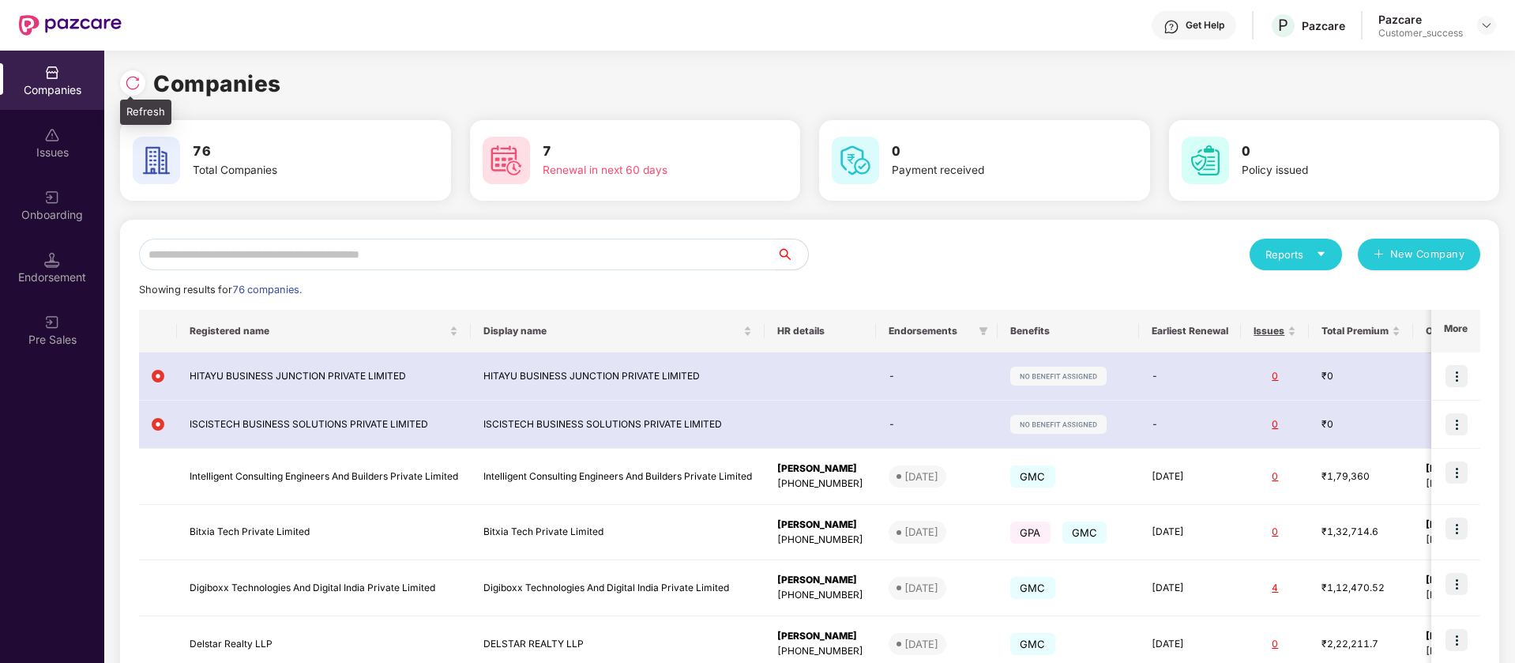
click at [134, 81] on img at bounding box center [133, 83] width 16 height 16
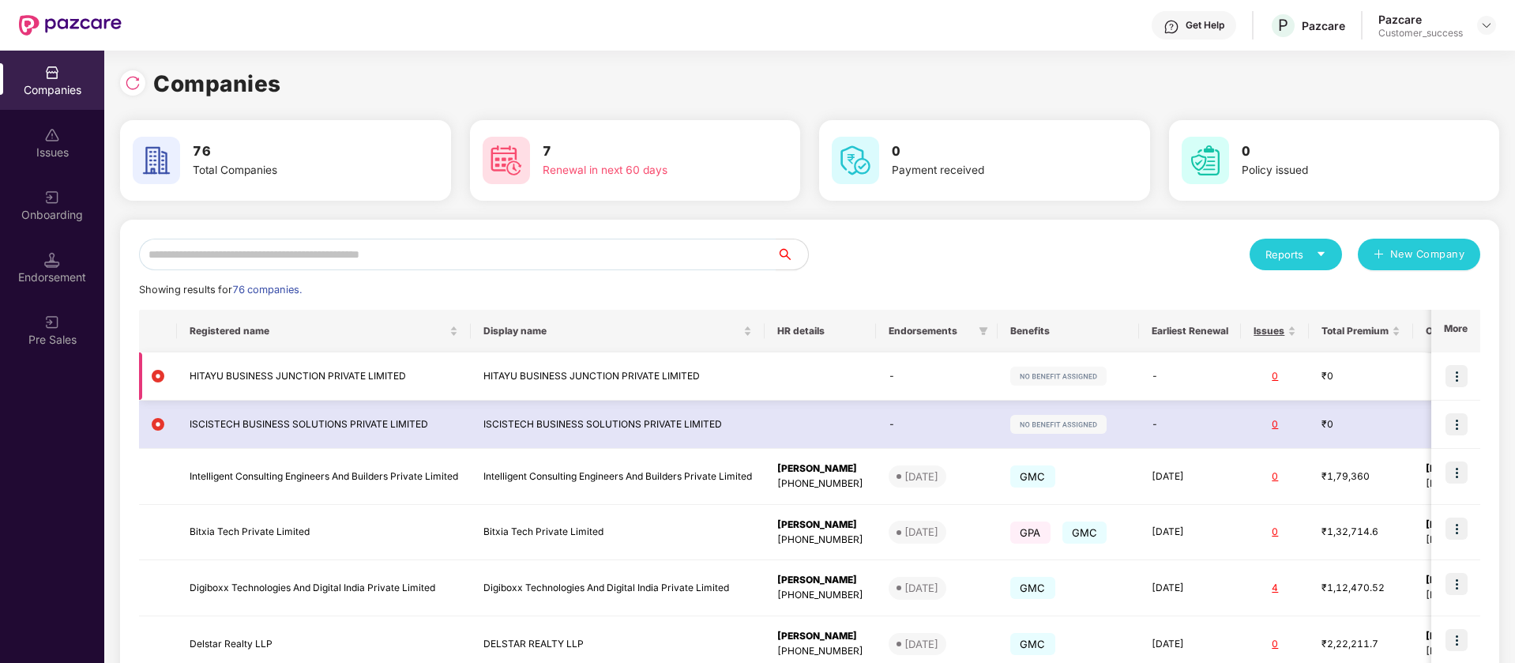
click at [1459, 377] on img at bounding box center [1457, 376] width 22 height 22
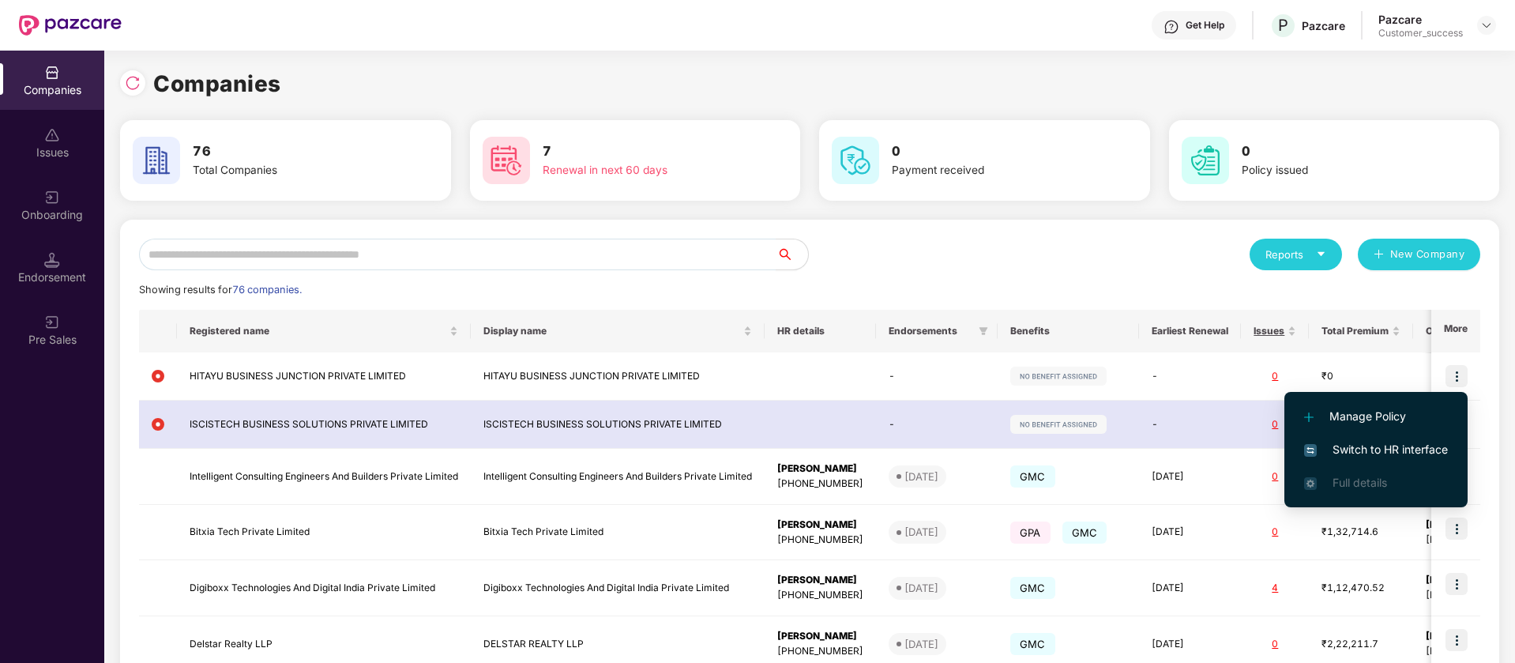
click at [1406, 451] on span "Switch to HR interface" at bounding box center [1377, 449] width 144 height 17
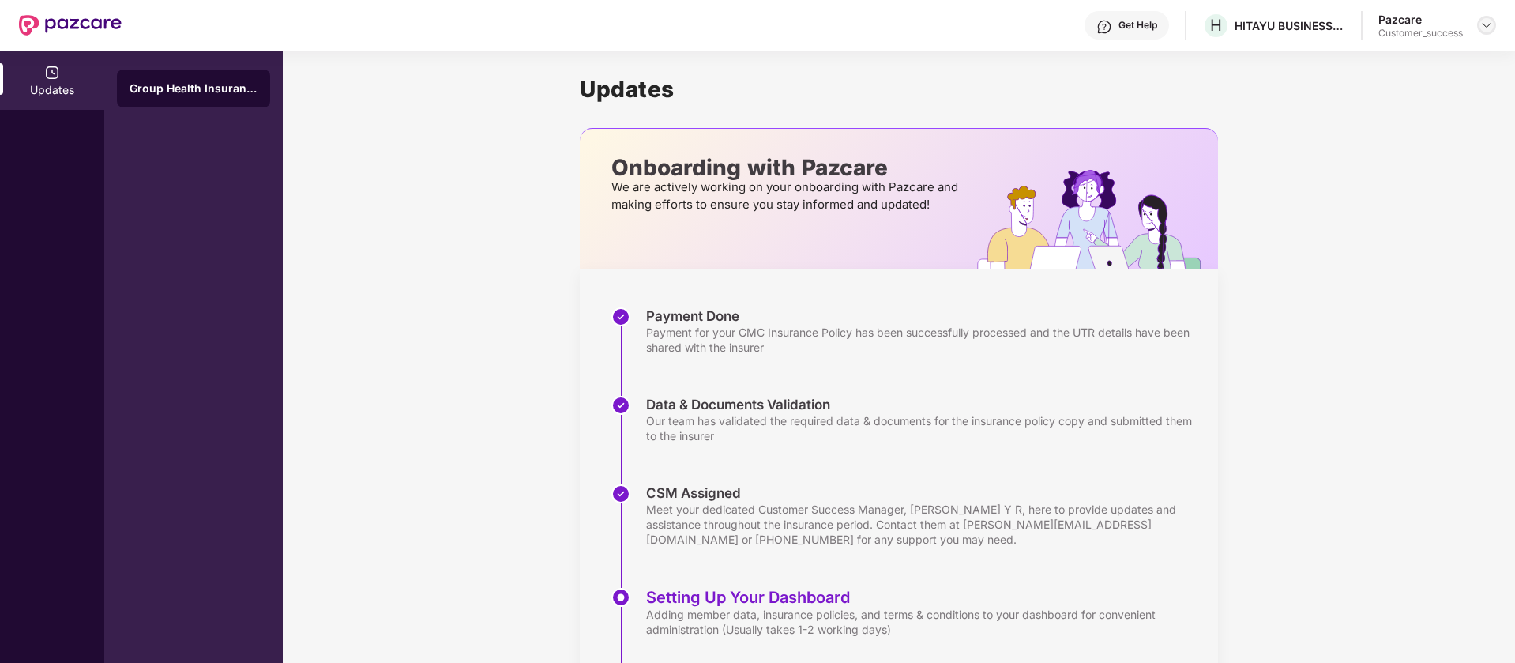
click at [1493, 24] on img at bounding box center [1487, 25] width 13 height 13
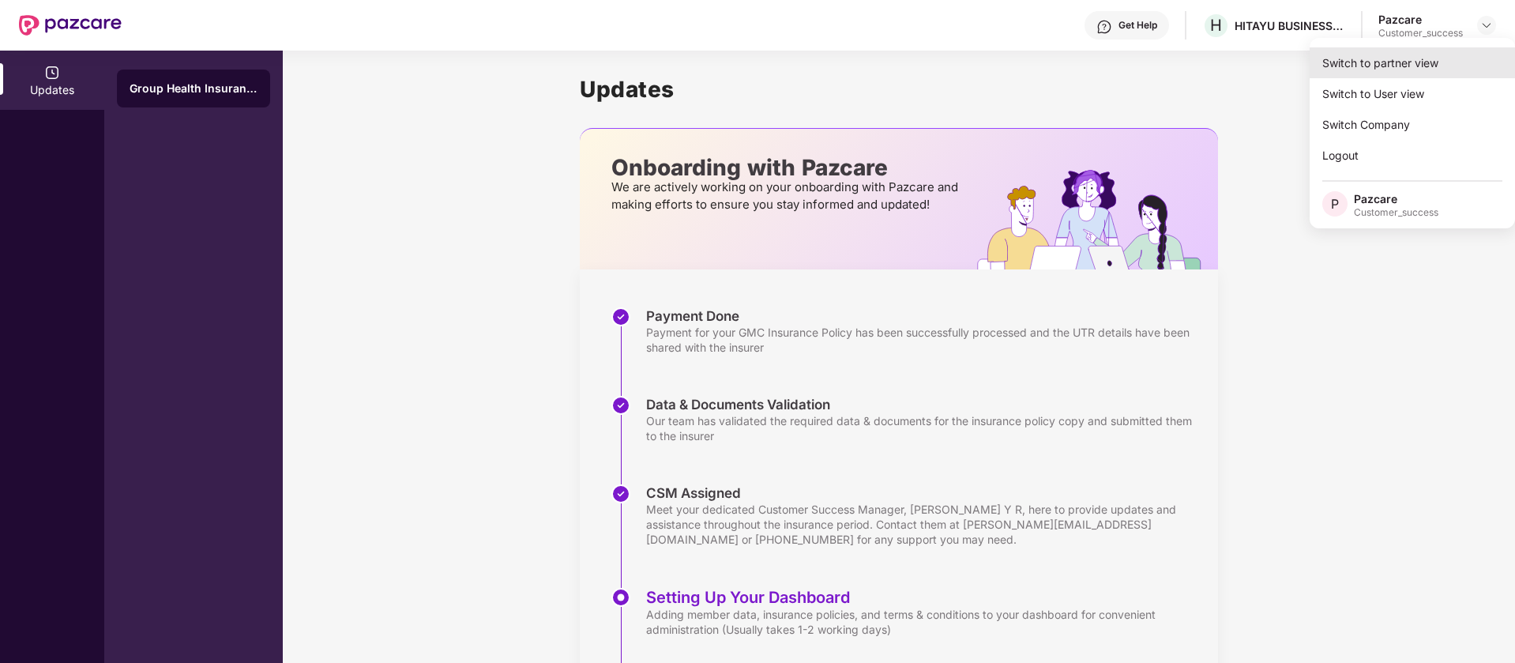
click at [1379, 65] on div "Switch to partner view" at bounding box center [1412, 62] width 205 height 31
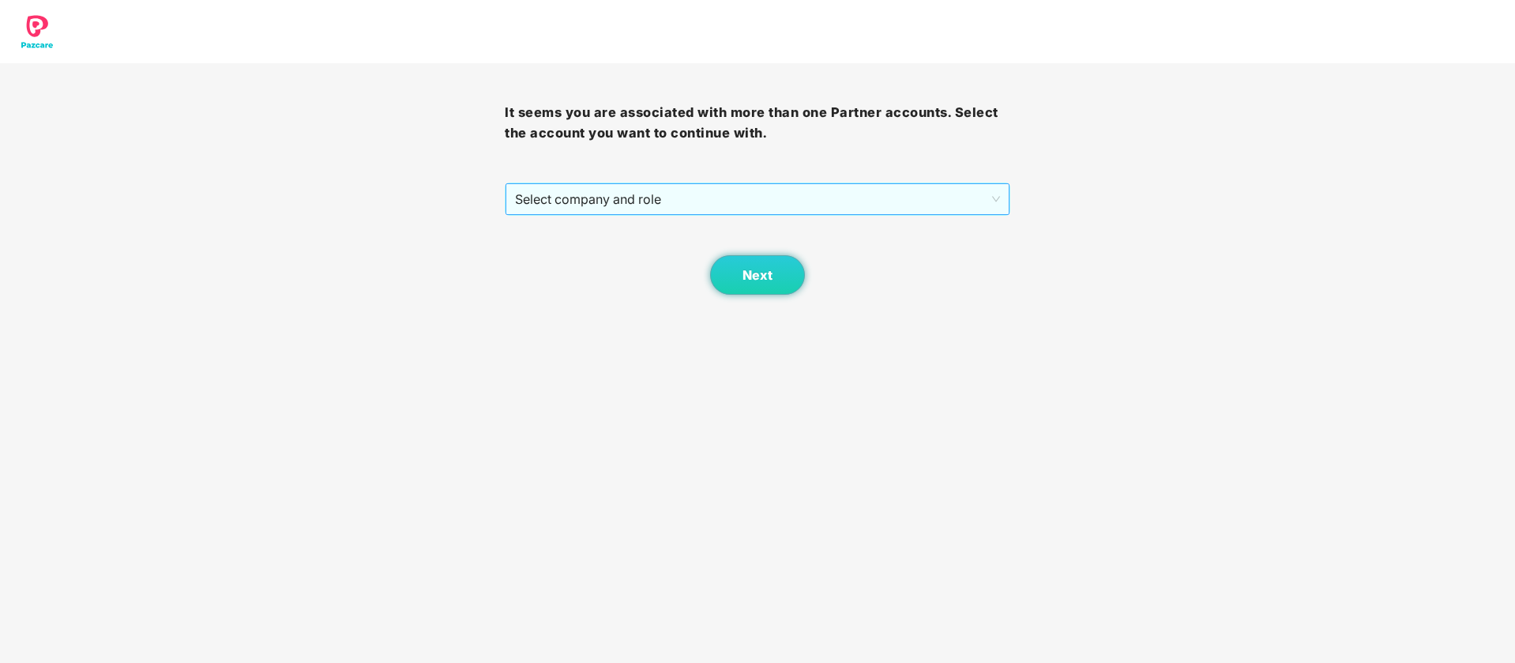
click at [863, 203] on span "Select company and role" at bounding box center [757, 199] width 484 height 30
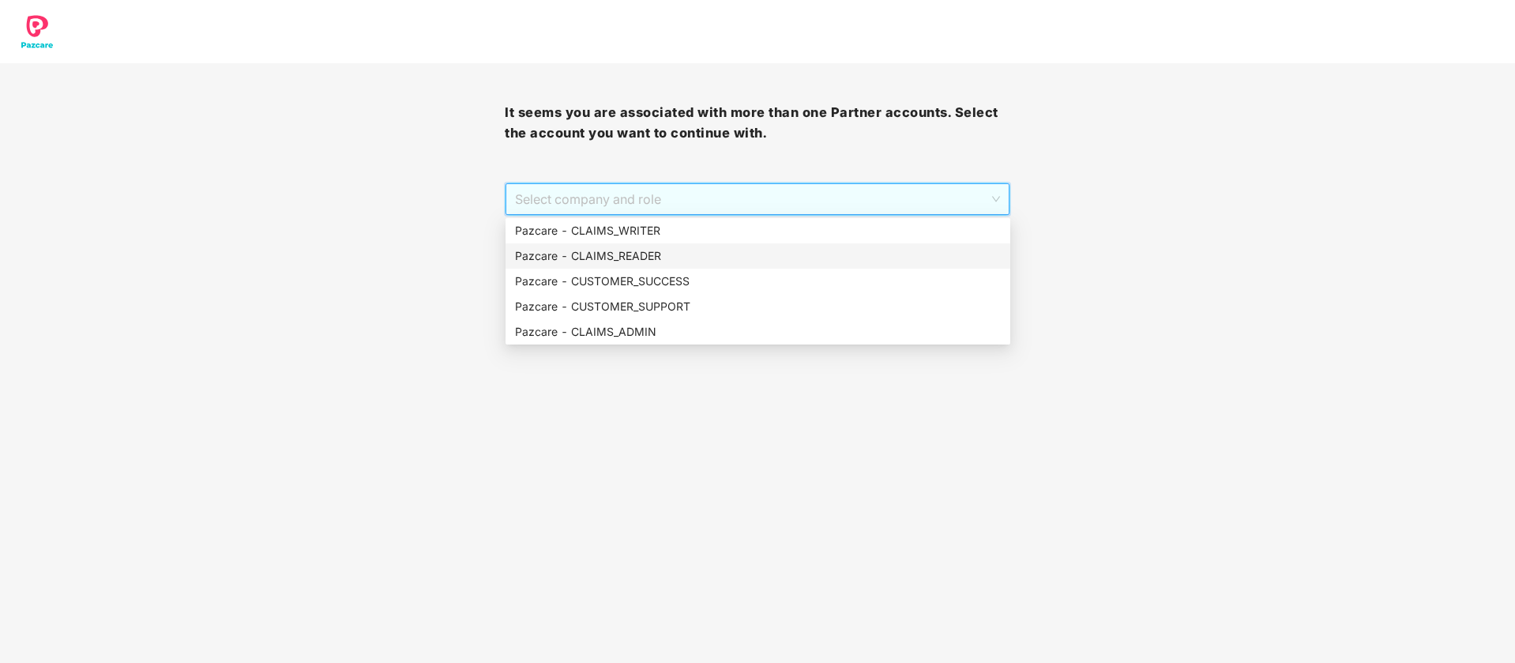
click at [686, 281] on div "Pazcare - CUSTOMER_SUCCESS" at bounding box center [758, 281] width 486 height 17
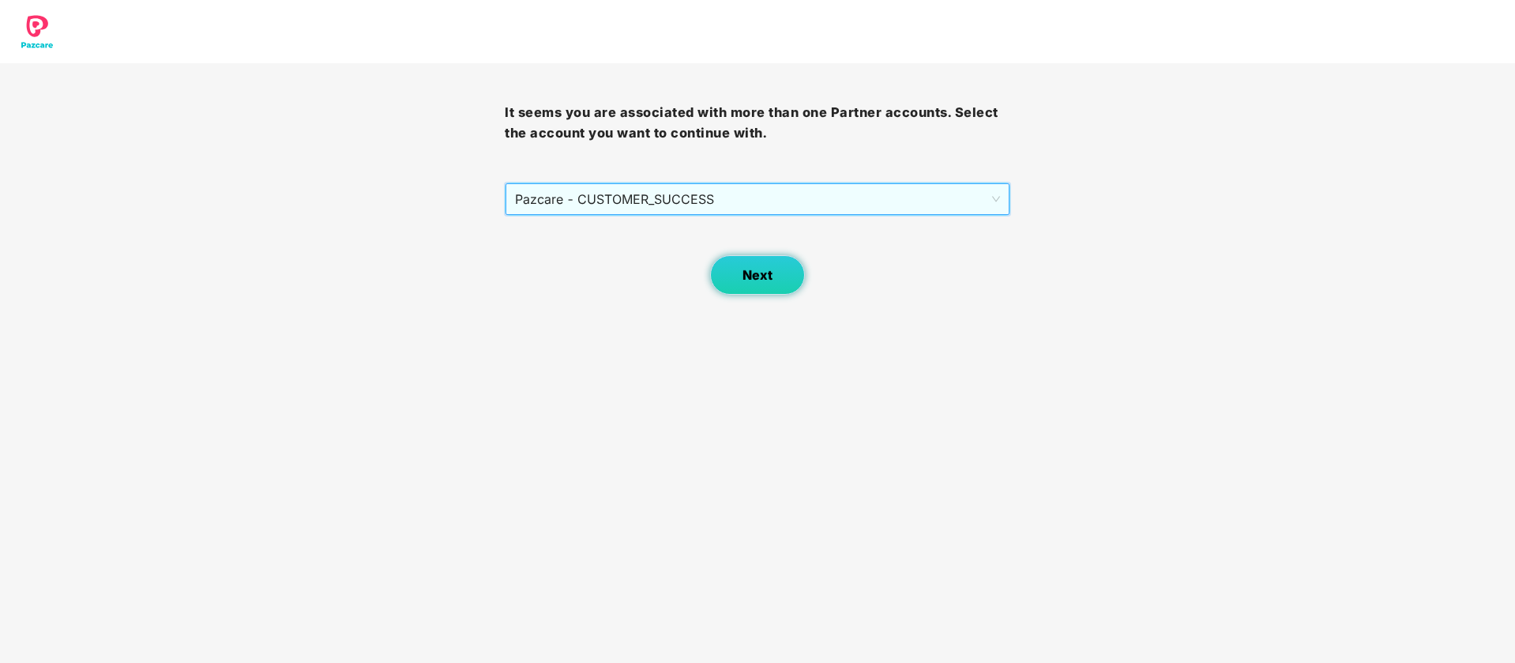
click at [732, 281] on button "Next" at bounding box center [757, 275] width 95 height 40
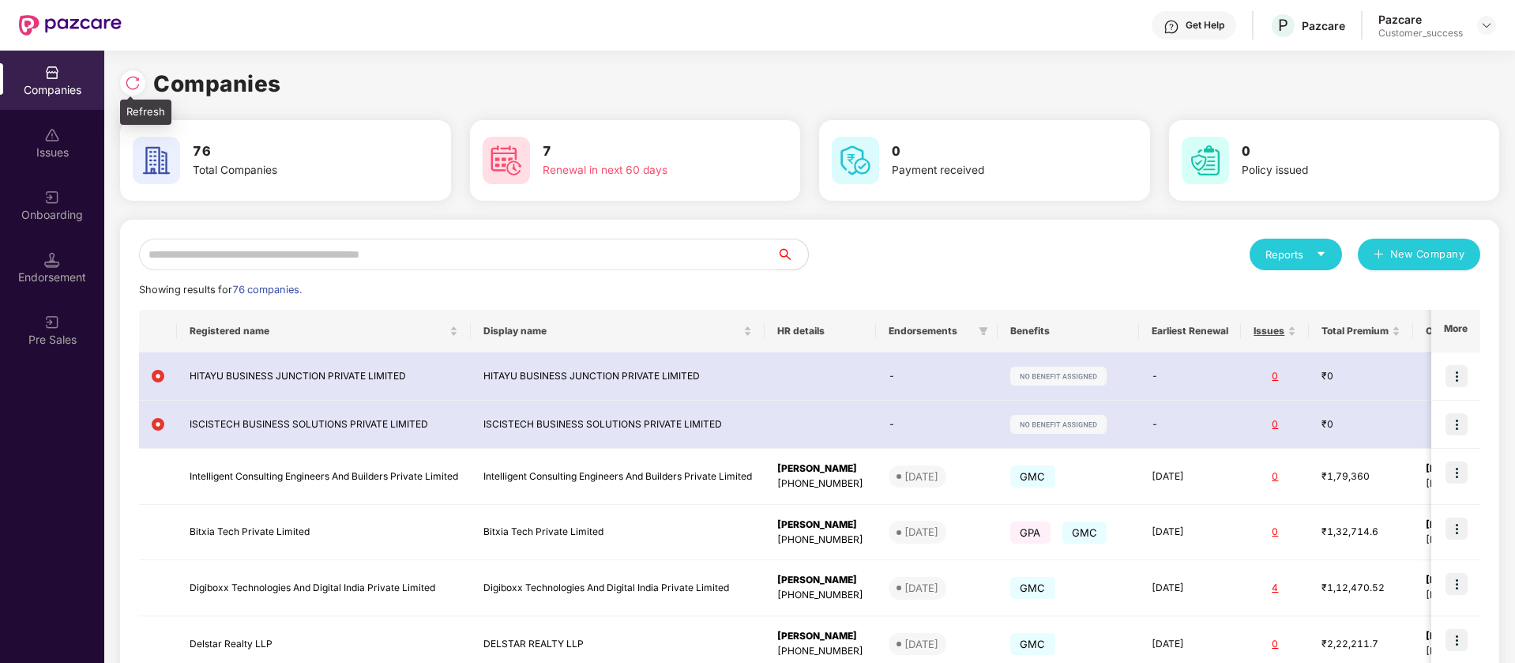
click at [136, 81] on img at bounding box center [133, 83] width 16 height 16
